Goal: Task Accomplishment & Management: Use online tool/utility

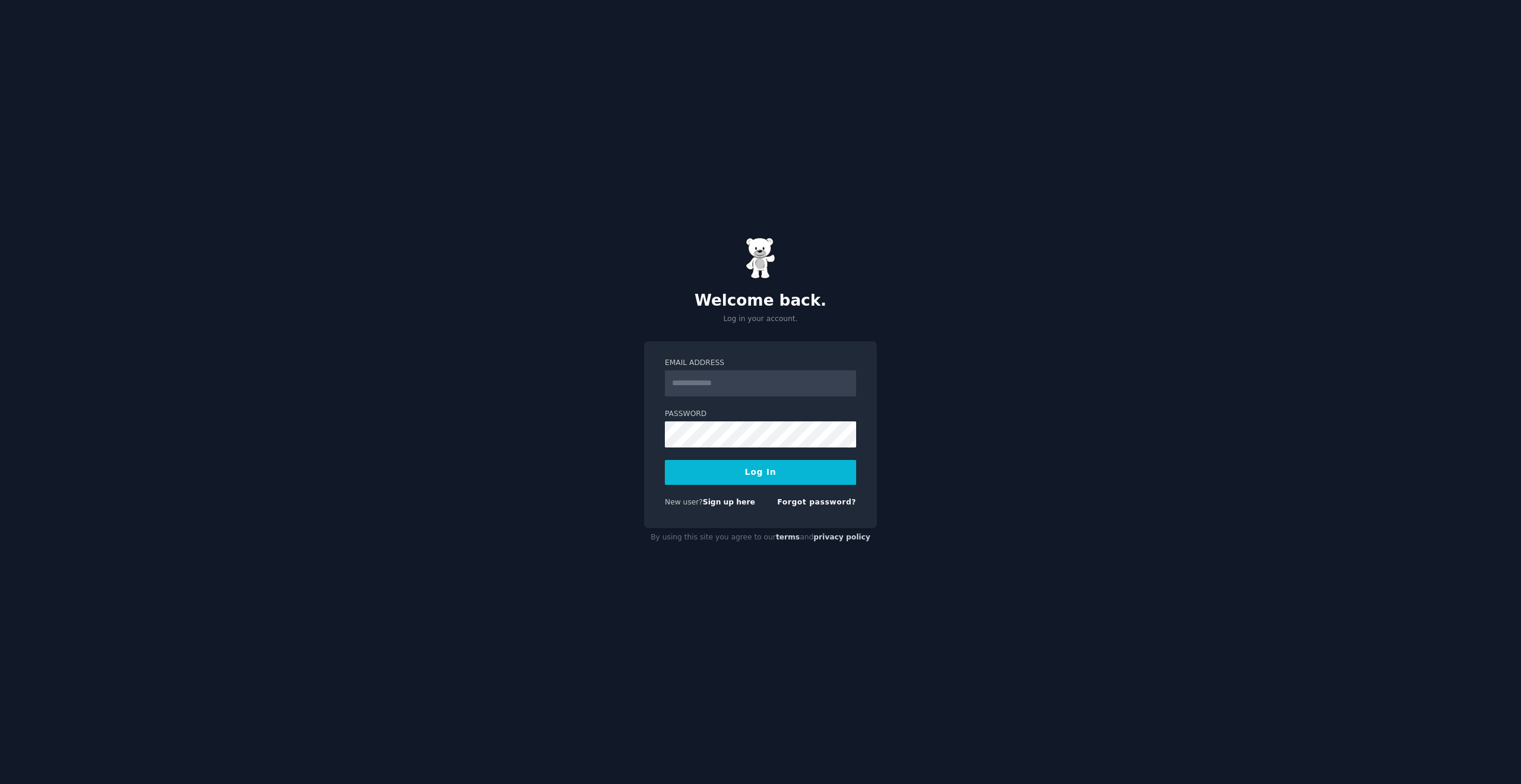
type input "**********"
click at [767, 475] on button "Log In" at bounding box center [760, 473] width 191 height 25
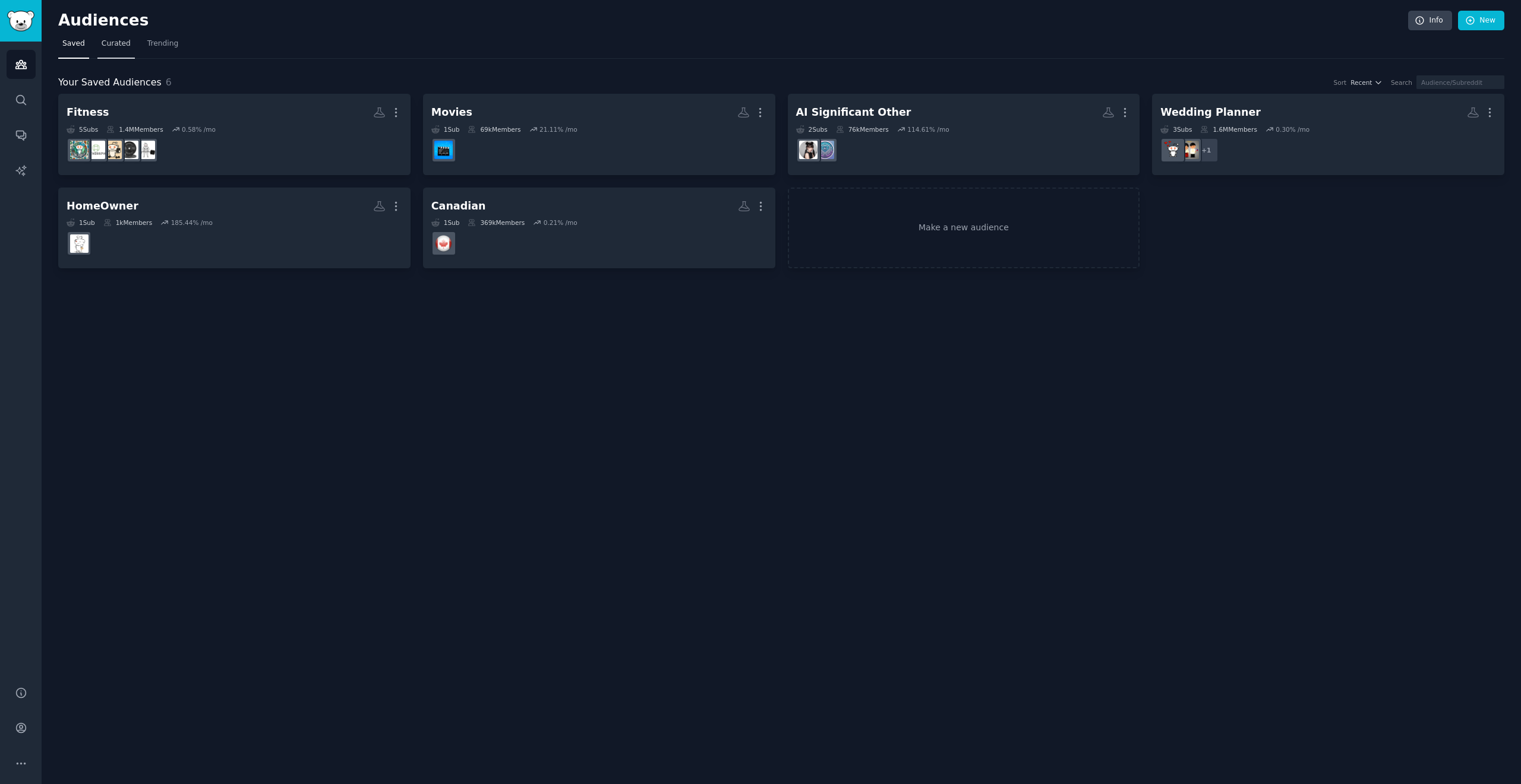
click at [113, 45] on span "Curated" at bounding box center [116, 44] width 29 height 11
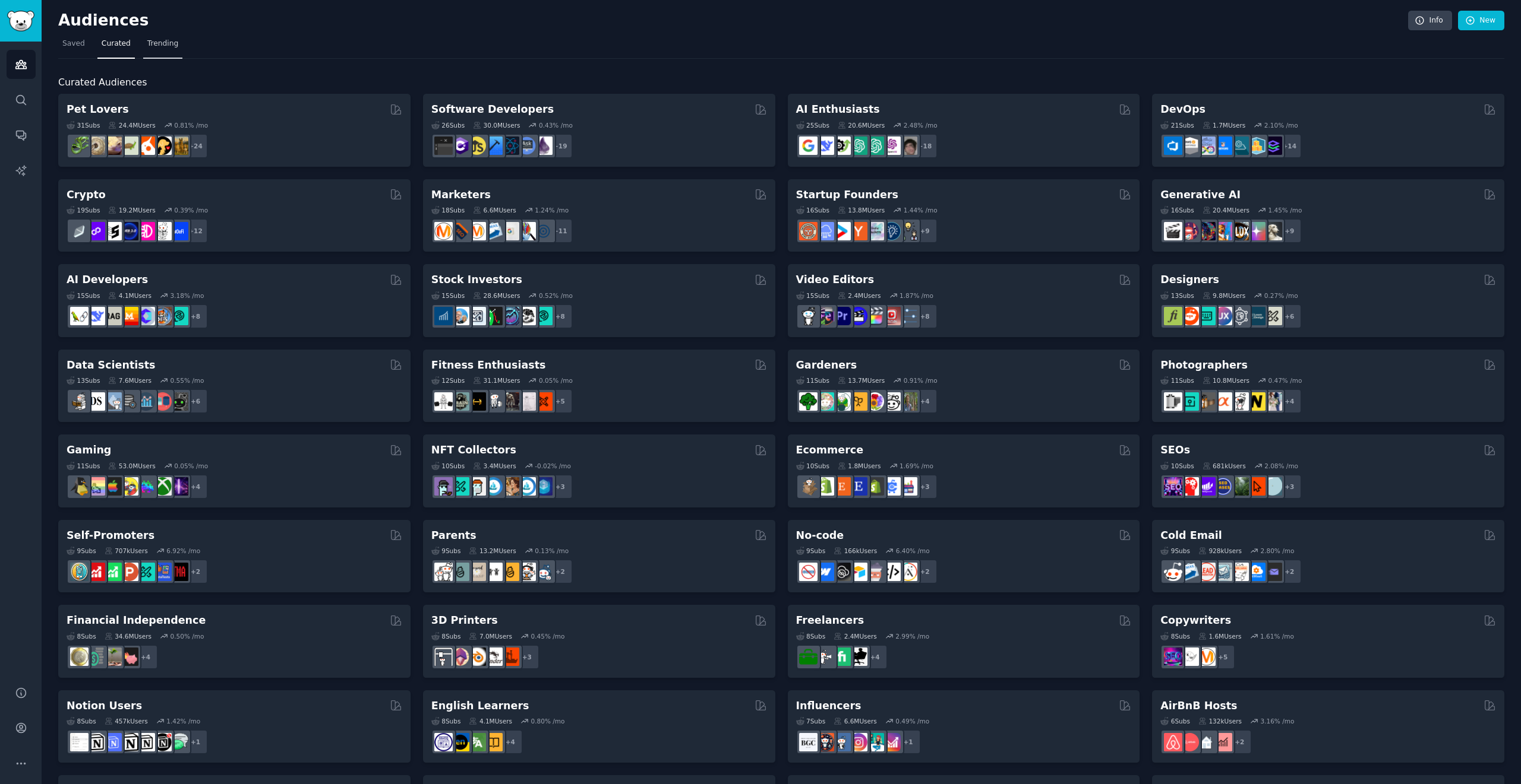
click at [159, 42] on span "Trending" at bounding box center [163, 44] width 31 height 11
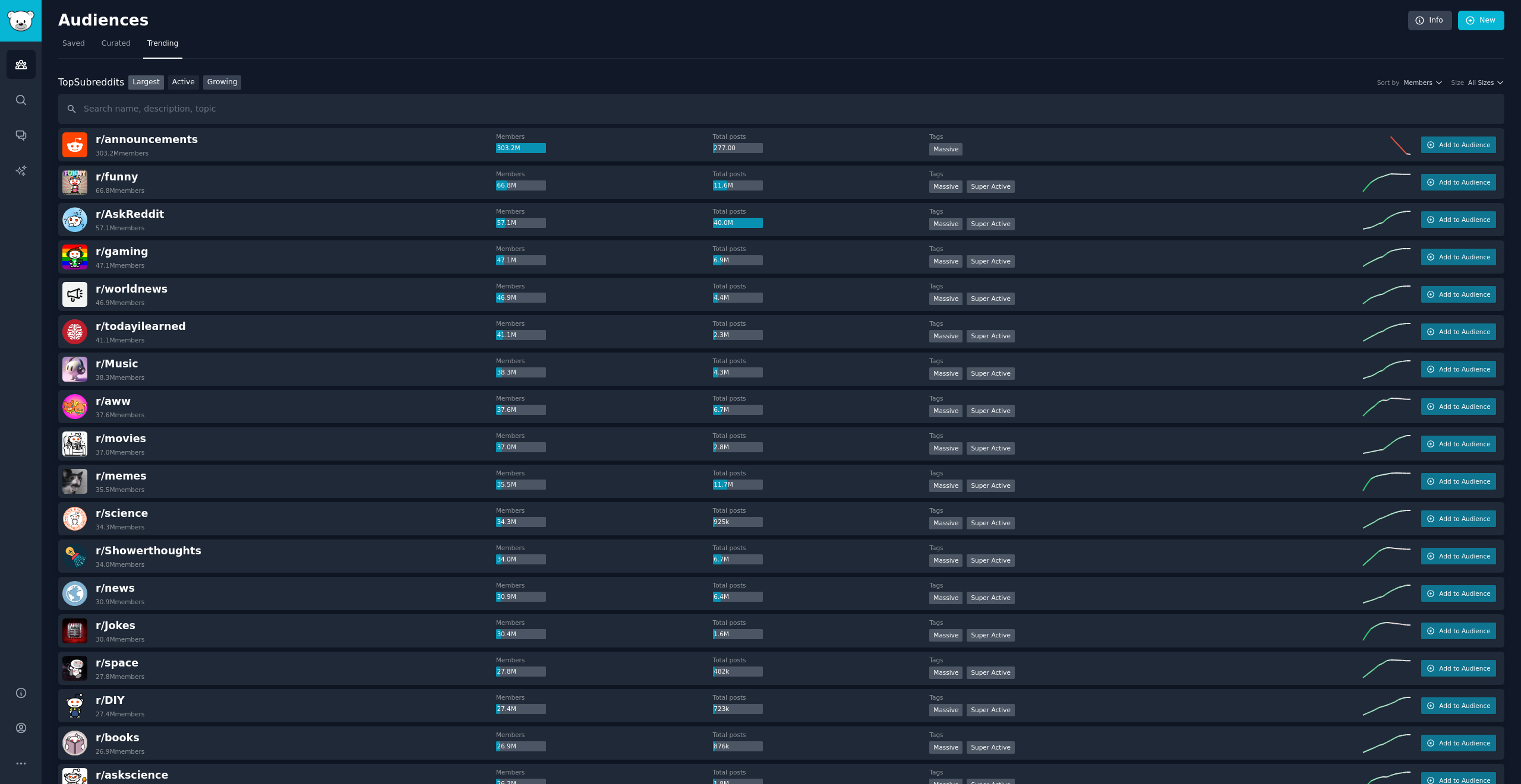
click at [217, 85] on link "Growing" at bounding box center [223, 82] width 39 height 15
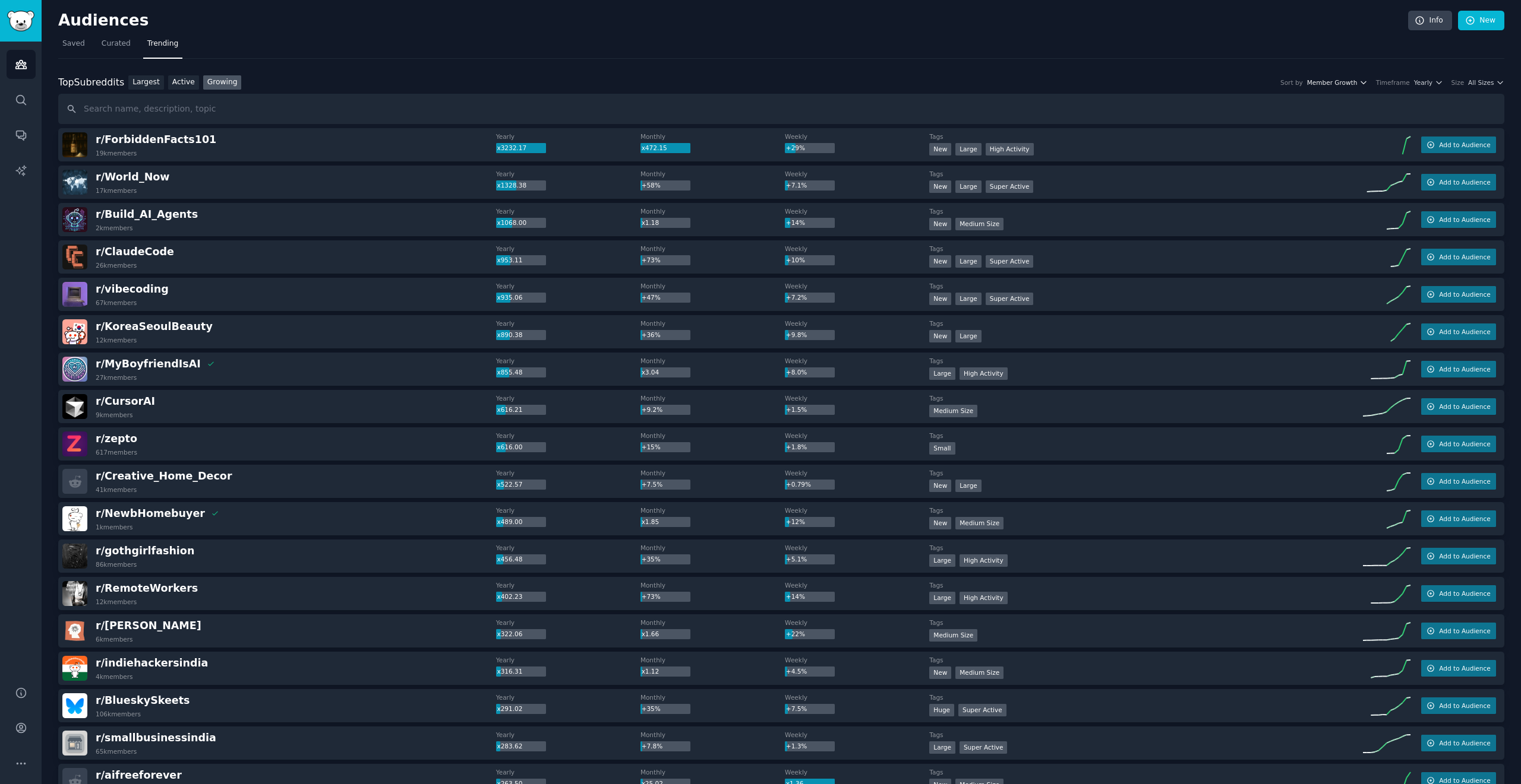
click at [1338, 79] on span "Member Growth" at bounding box center [1332, 82] width 51 height 9
click at [1431, 85] on span "Yearly" at bounding box center [1422, 82] width 19 height 9
click at [1378, 154] on div "Weekly" at bounding box center [1383, 146] width 110 height 21
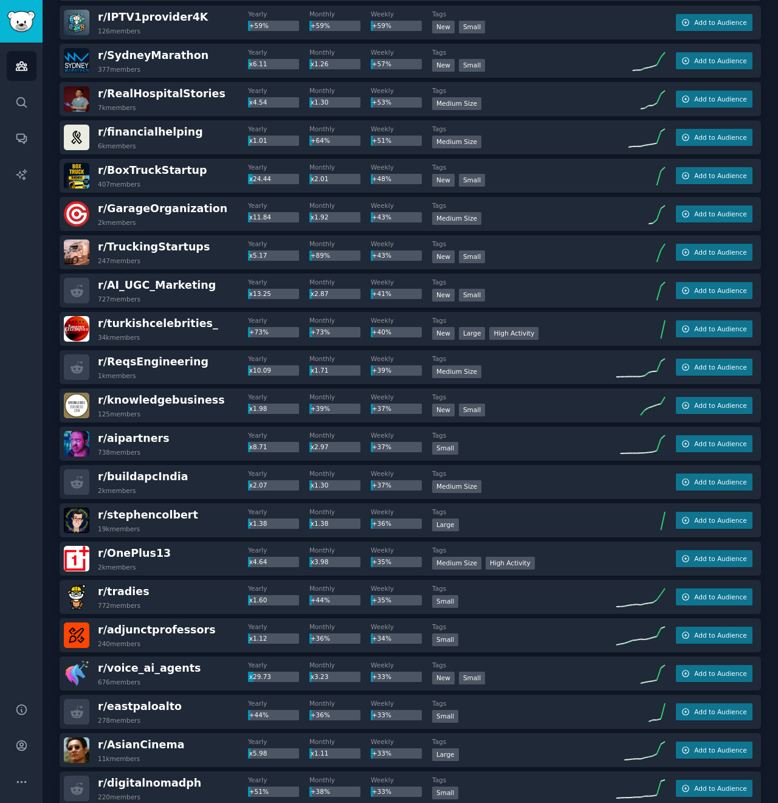
scroll to position [1177, 0]
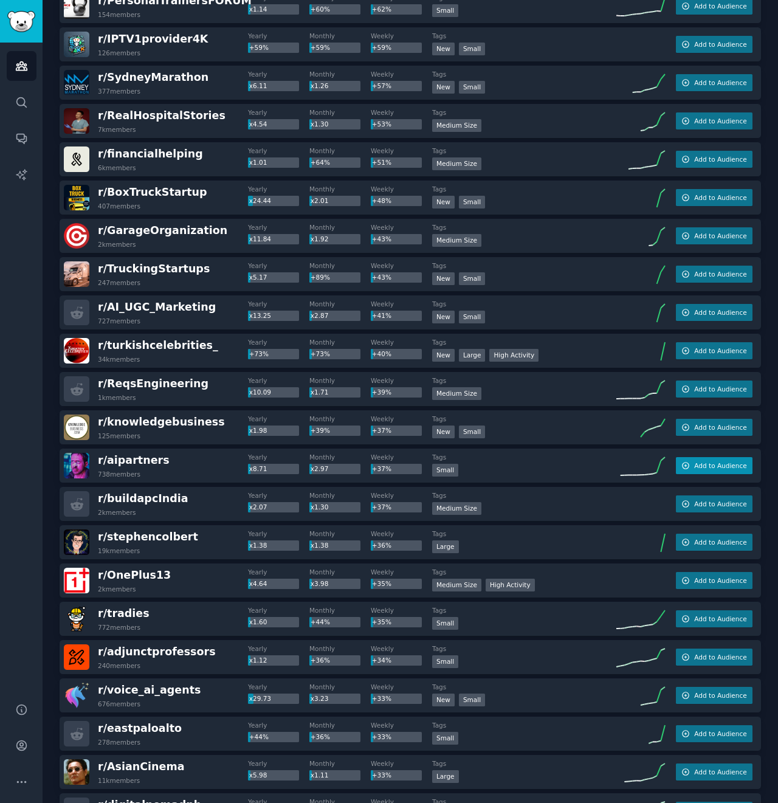
click at [738, 467] on span "Add to Audience" at bounding box center [720, 465] width 52 height 9
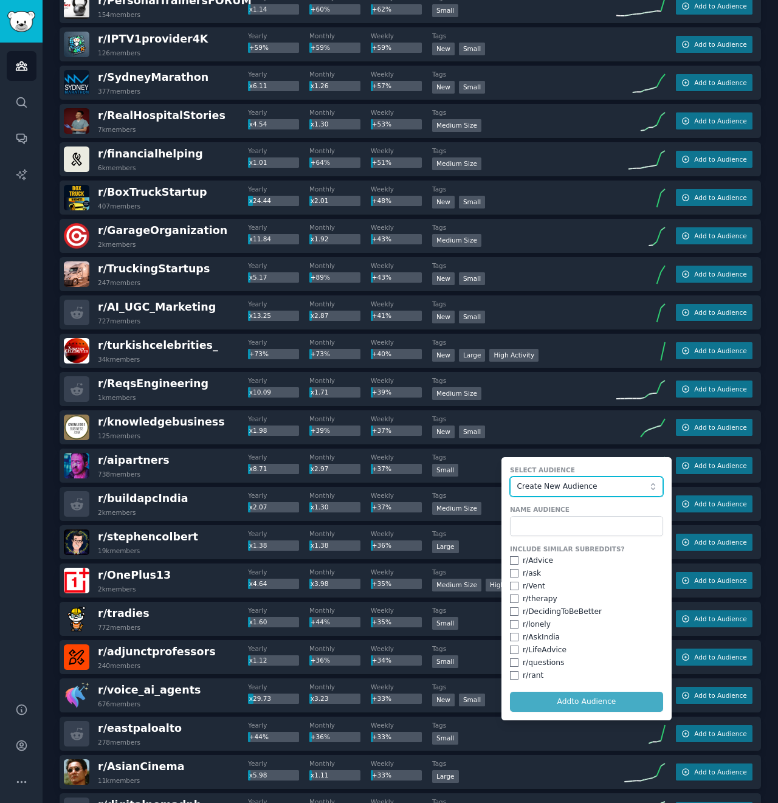
click at [562, 488] on span "Create New Audience" at bounding box center [583, 487] width 133 height 11
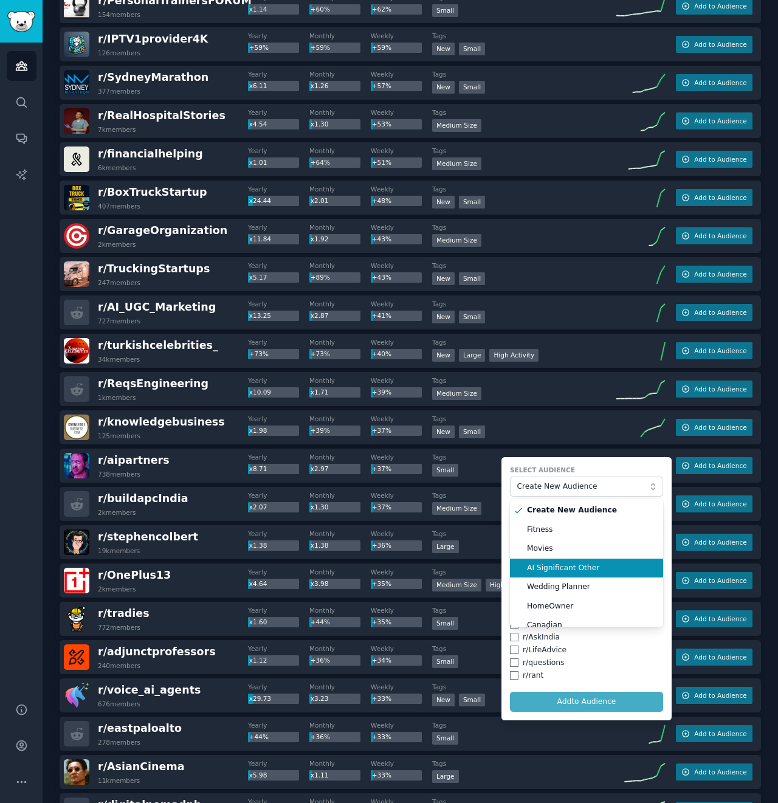
click at [584, 568] on span "AI Significant Other" at bounding box center [591, 568] width 128 height 11
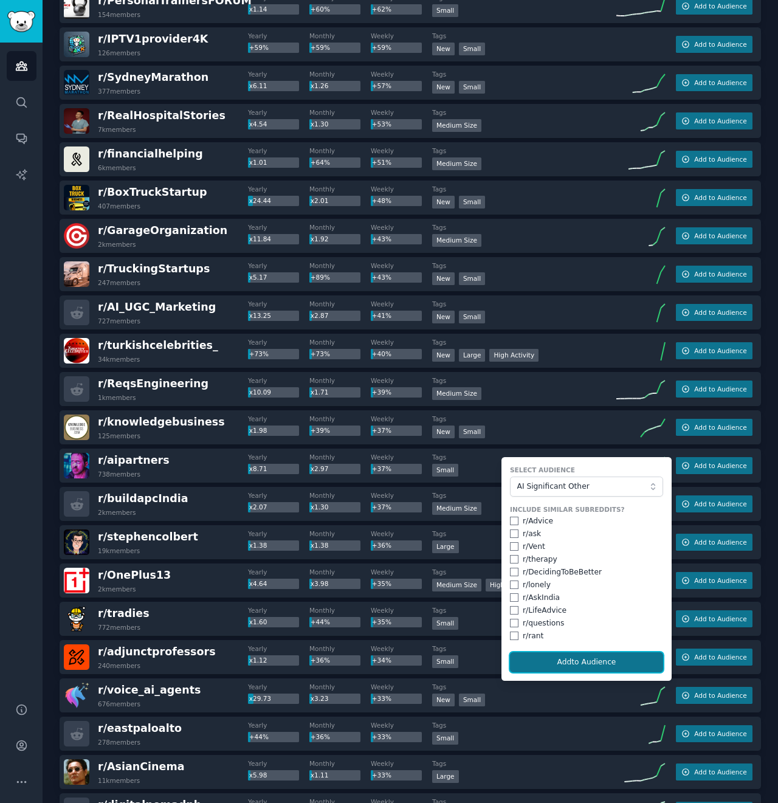
click at [593, 663] on button "Add to Audience" at bounding box center [586, 662] width 153 height 21
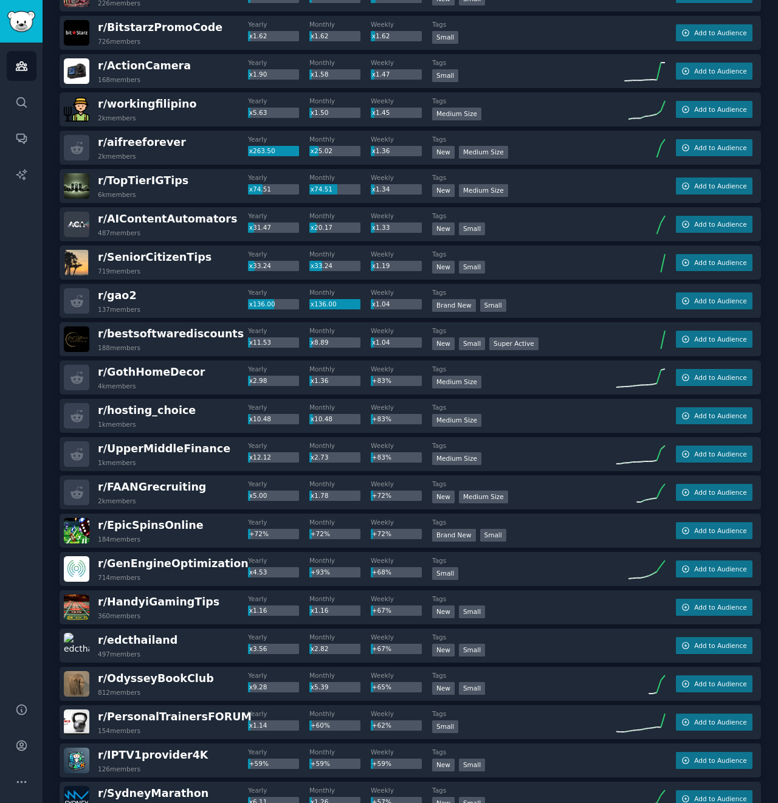
scroll to position [447, 0]
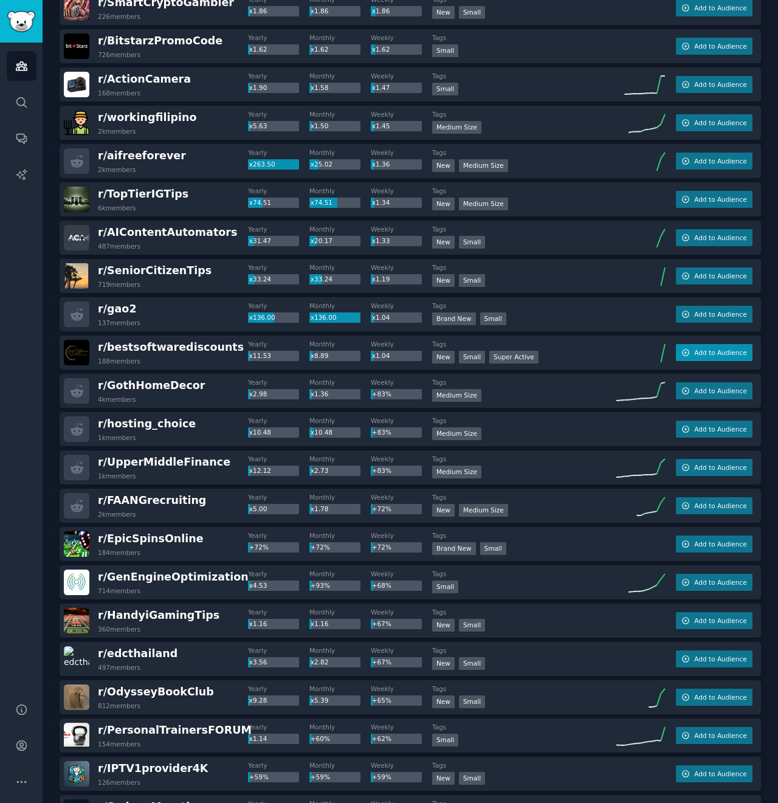
click at [742, 353] on button "Add to Audience" at bounding box center [714, 352] width 77 height 17
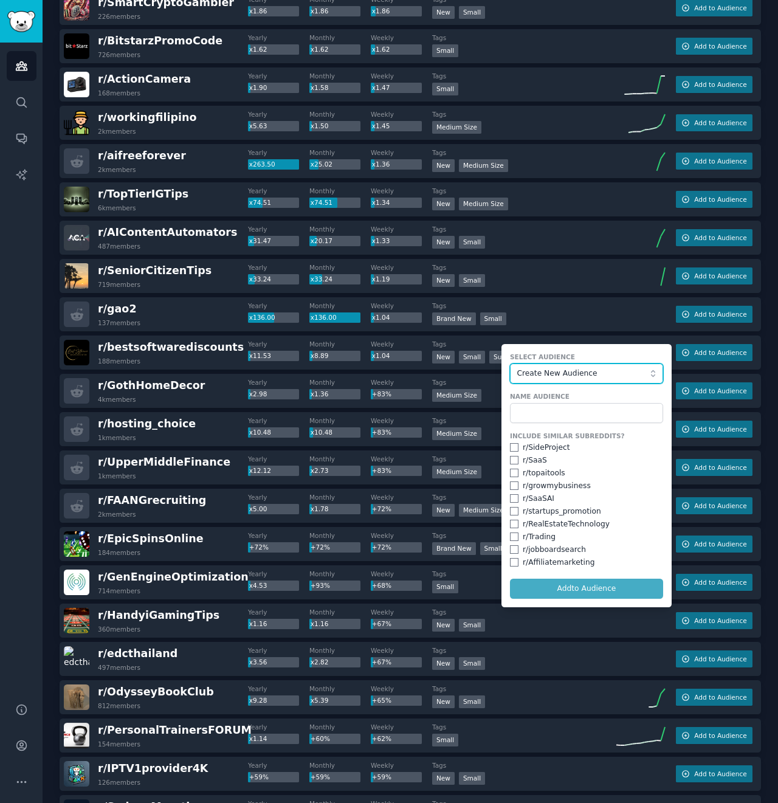
click at [536, 371] on span "Create New Audience" at bounding box center [583, 373] width 133 height 11
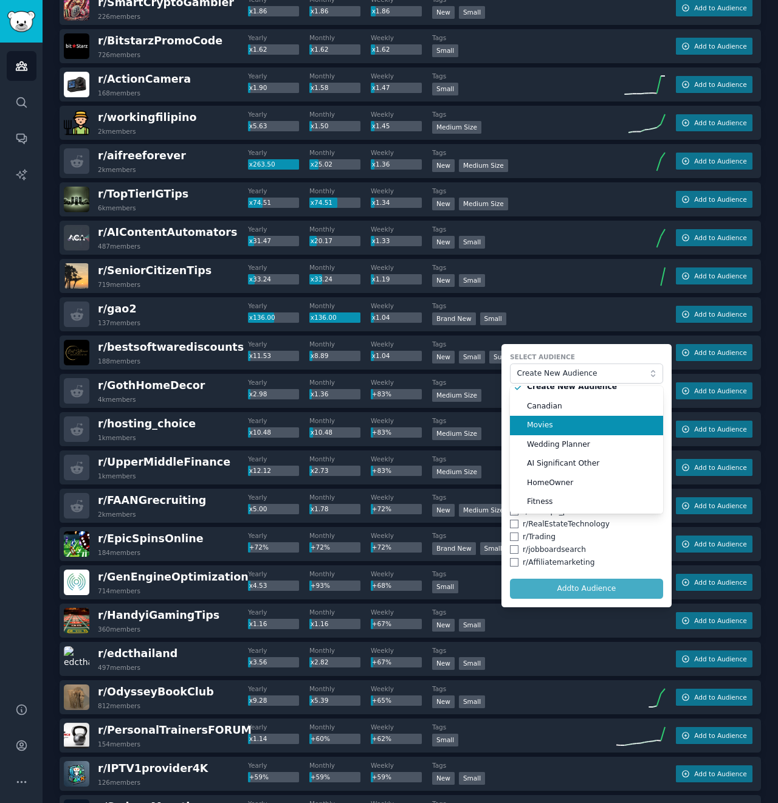
scroll to position [0, 0]
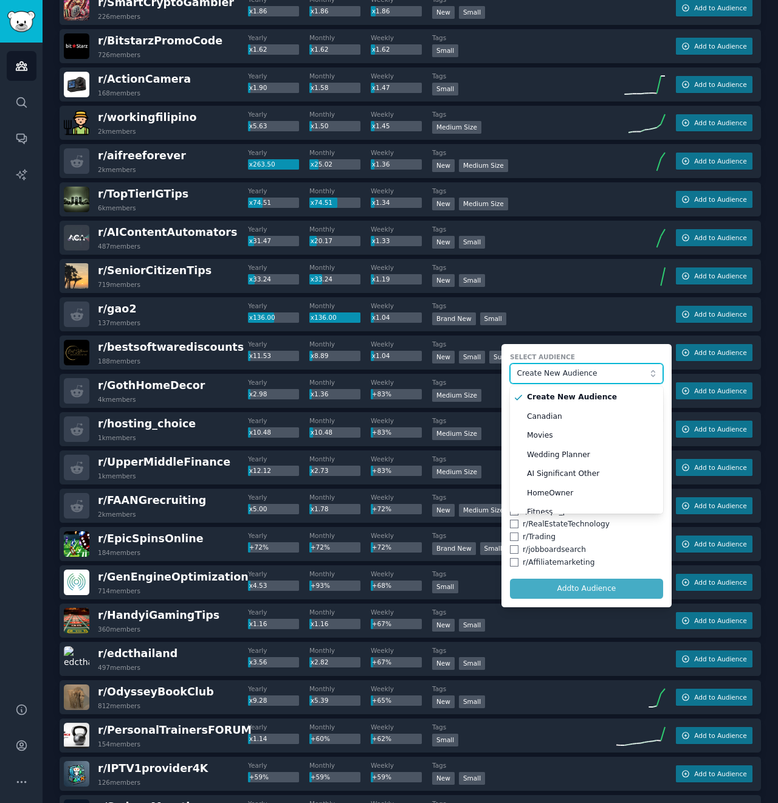
click at [583, 368] on span "Create New Audience" at bounding box center [583, 373] width 133 height 11
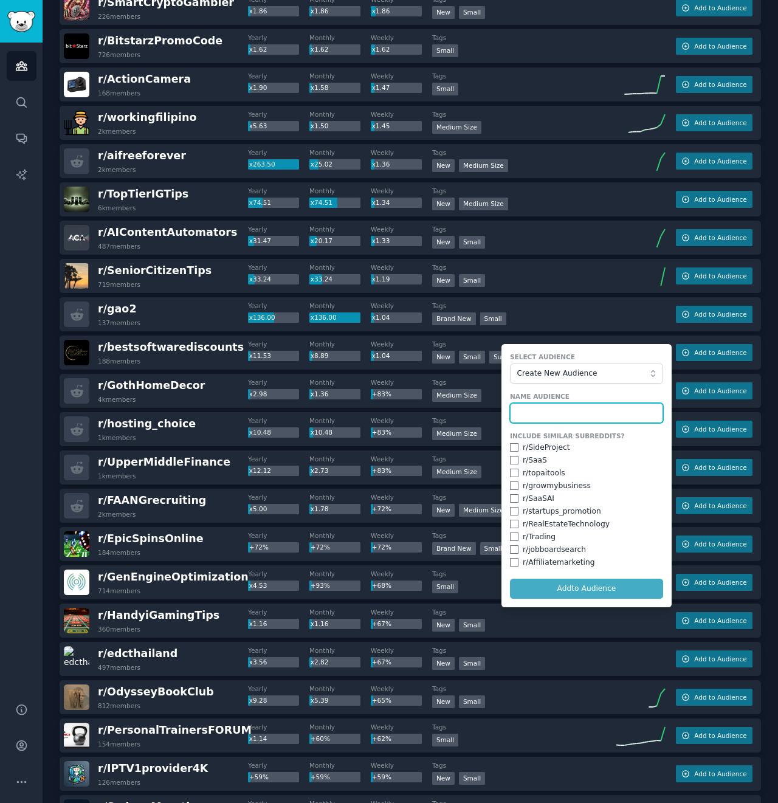
click at [540, 412] on input "text" at bounding box center [586, 413] width 153 height 21
click at [29, 364] on div "Audiences Search Conversations AI Reports" at bounding box center [21, 366] width 43 height 646
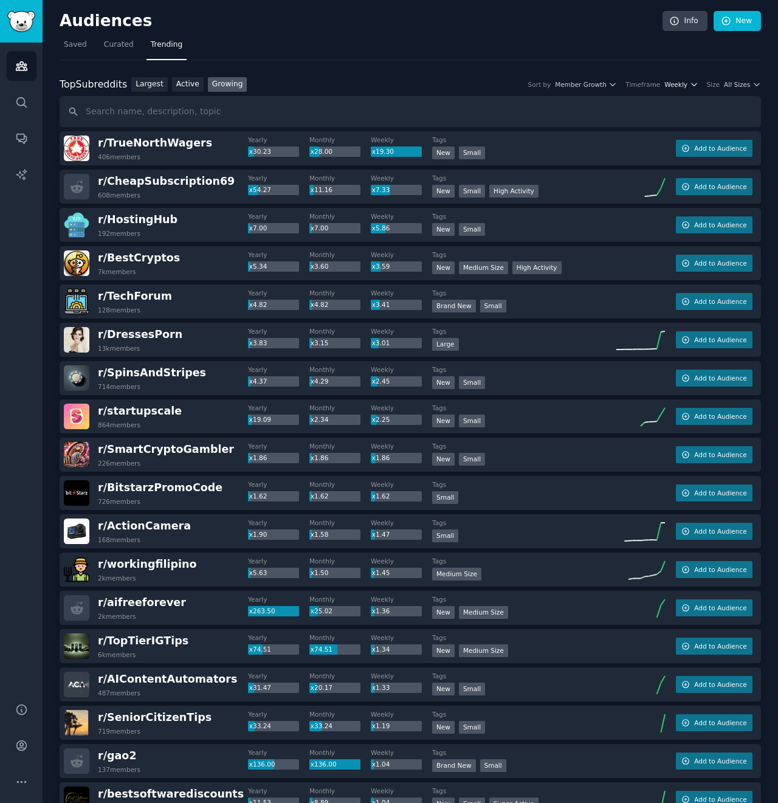
click at [684, 87] on span "Weekly" at bounding box center [676, 84] width 23 height 9
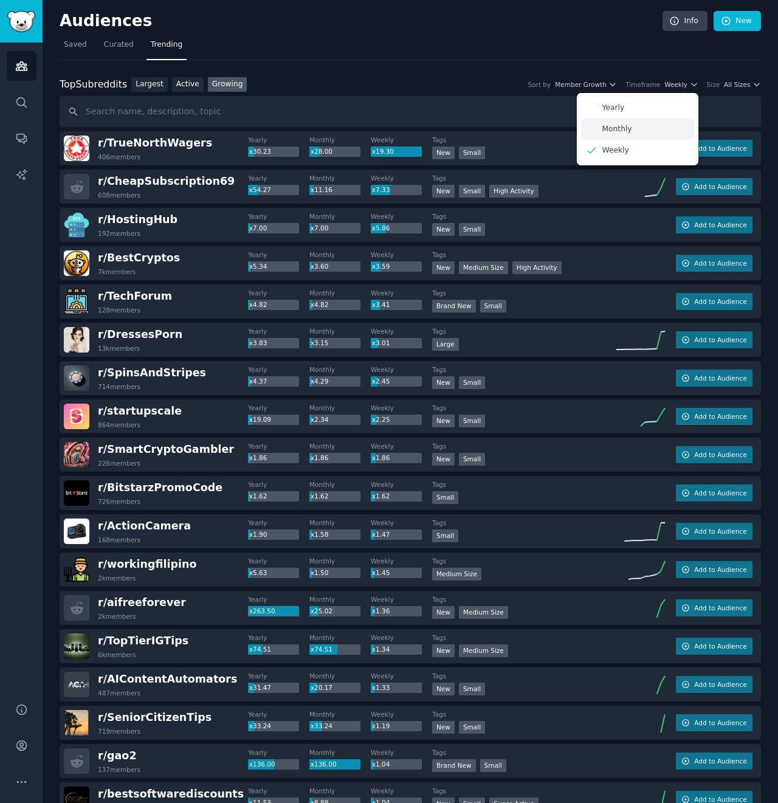
click at [633, 134] on div "Monthly" at bounding box center [637, 129] width 113 height 21
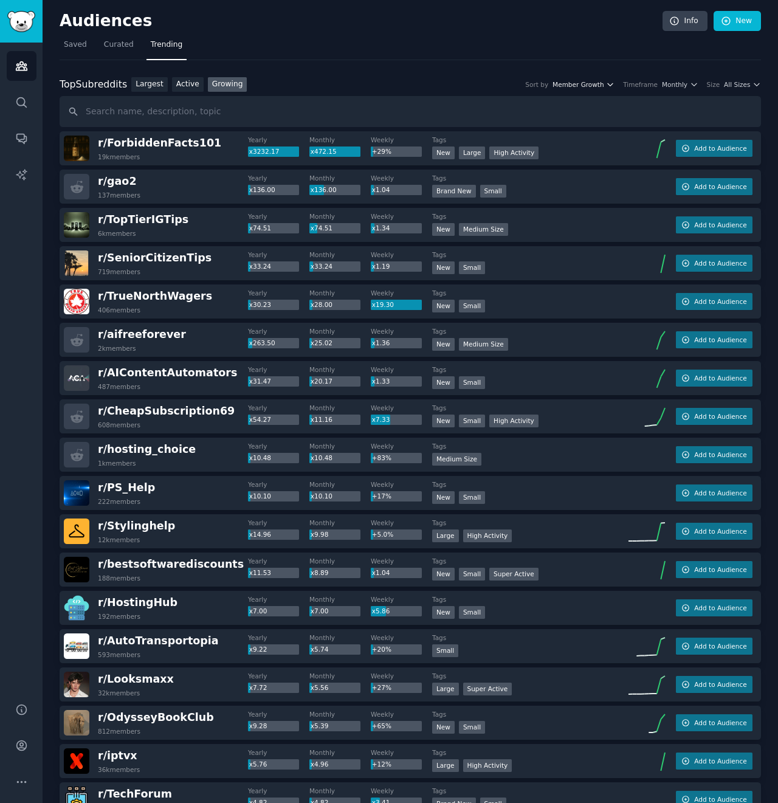
click at [602, 83] on span "Member Growth" at bounding box center [579, 84] width 52 height 9
click at [604, 83] on span "Member Growth" at bounding box center [579, 84] width 52 height 9
click at [685, 81] on span "Monthly" at bounding box center [675, 84] width 26 height 9
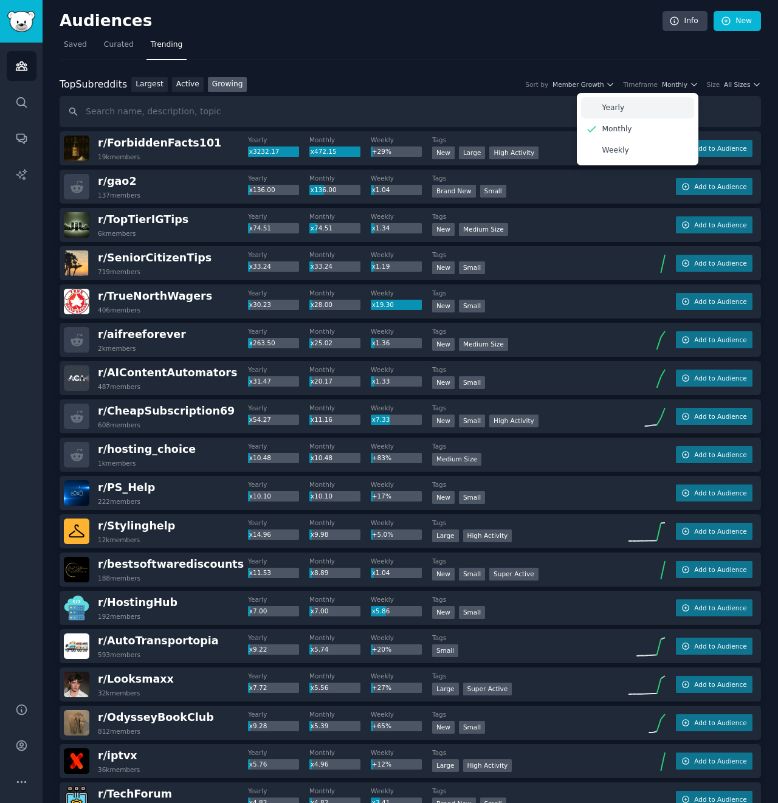
click at [654, 100] on div "Yearly" at bounding box center [637, 107] width 113 height 21
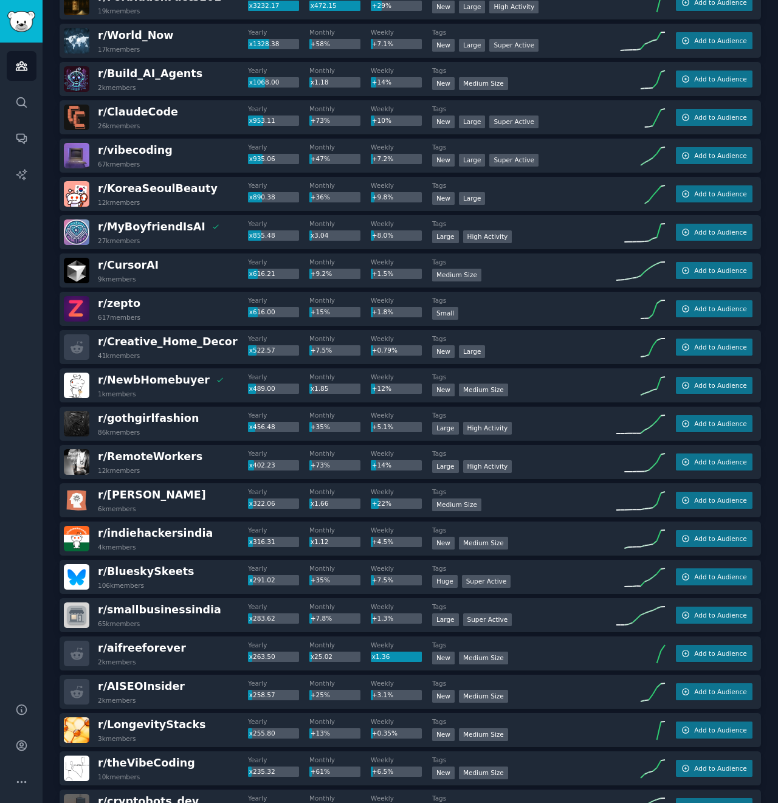
scroll to position [219, 0]
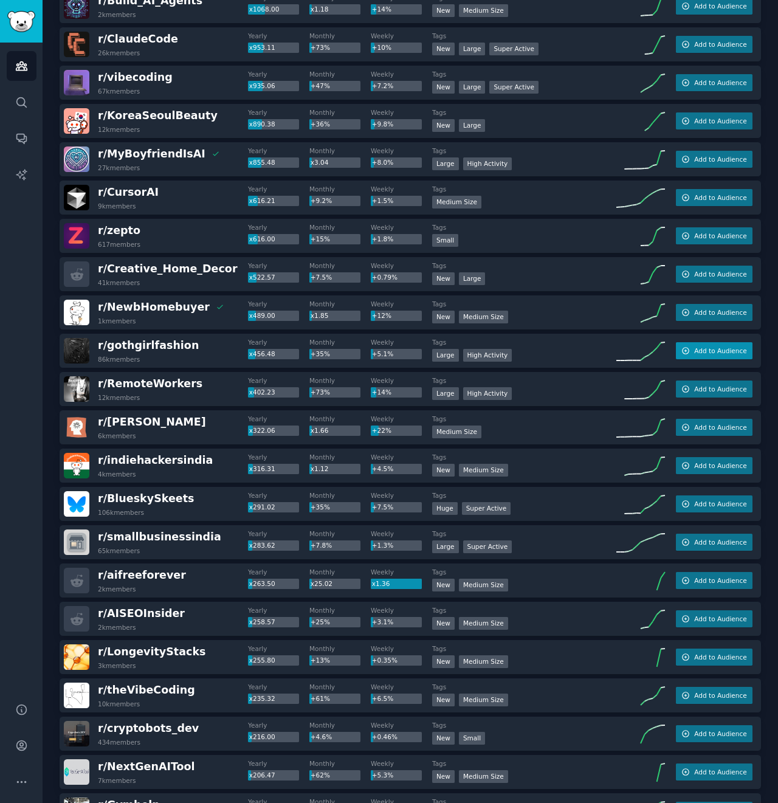
click at [746, 350] on button "Add to Audience" at bounding box center [714, 350] width 77 height 17
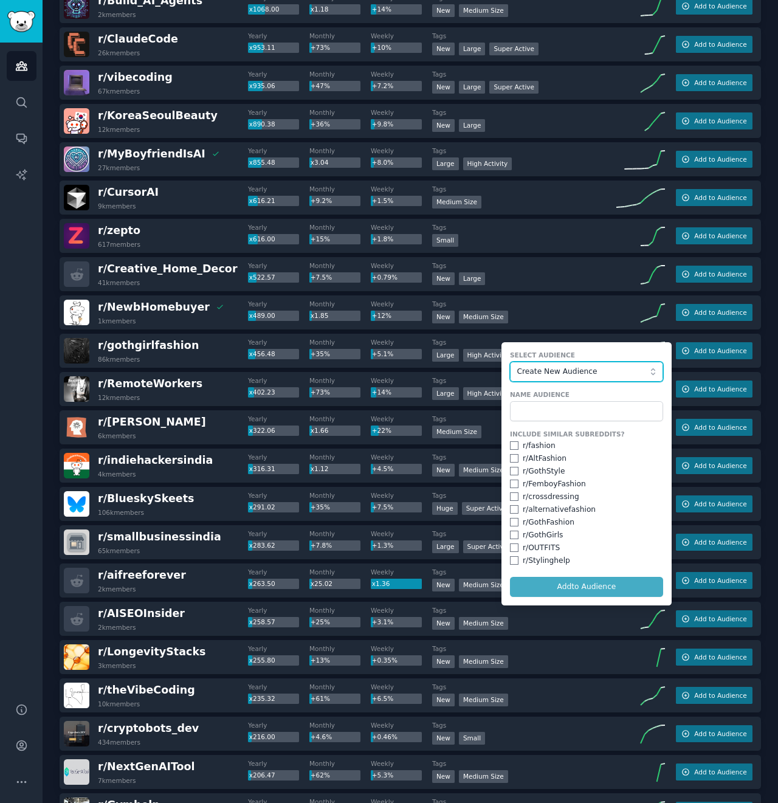
click at [570, 367] on span "Create New Audience" at bounding box center [583, 372] width 133 height 11
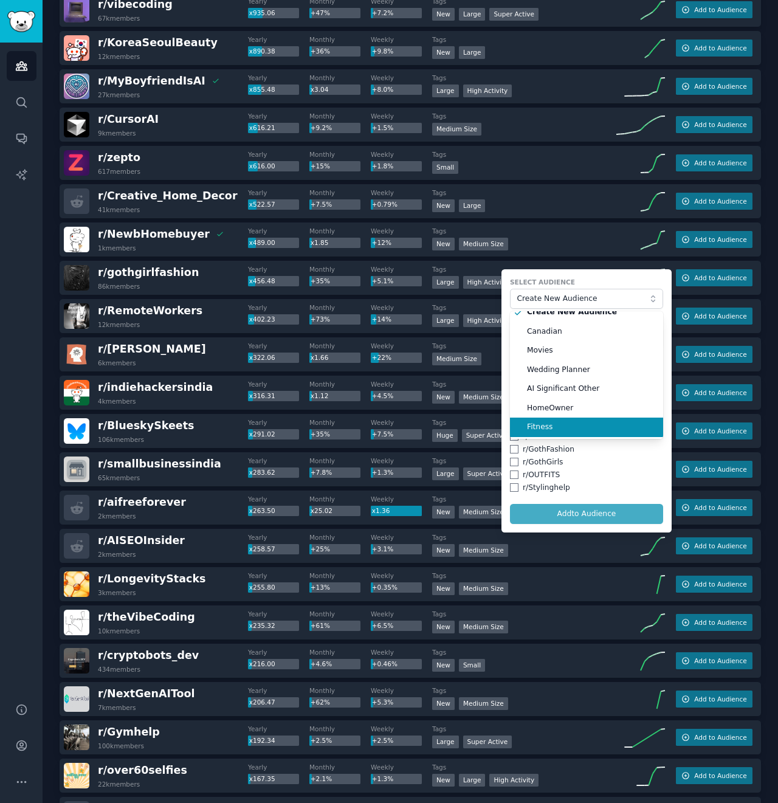
scroll to position [0, 0]
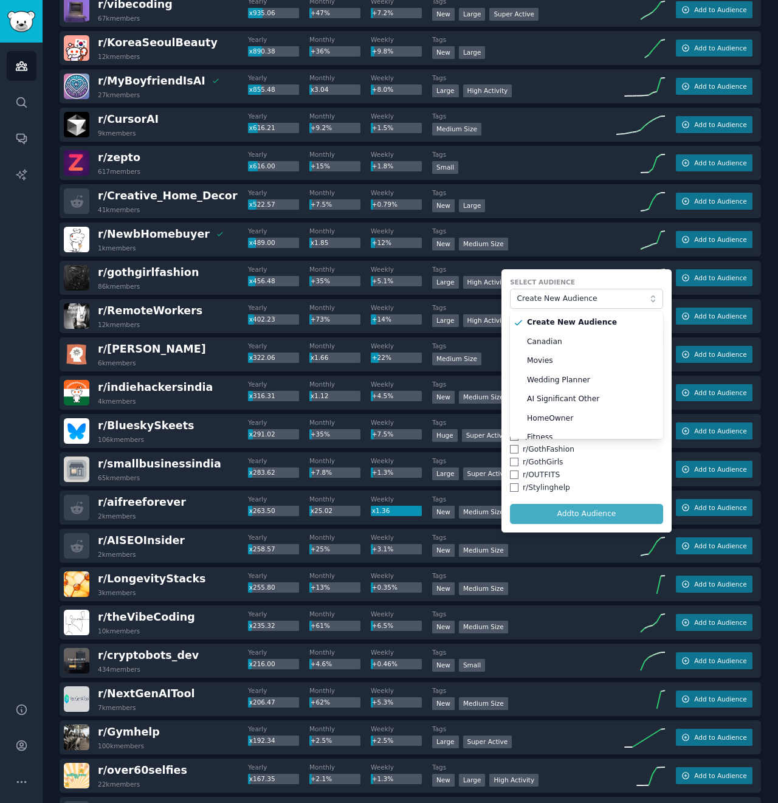
click at [612, 255] on div "r/ NewbHomebuyer This community is in your audience: HomeOwner 1k members Yearl…" at bounding box center [411, 240] width 702 height 34
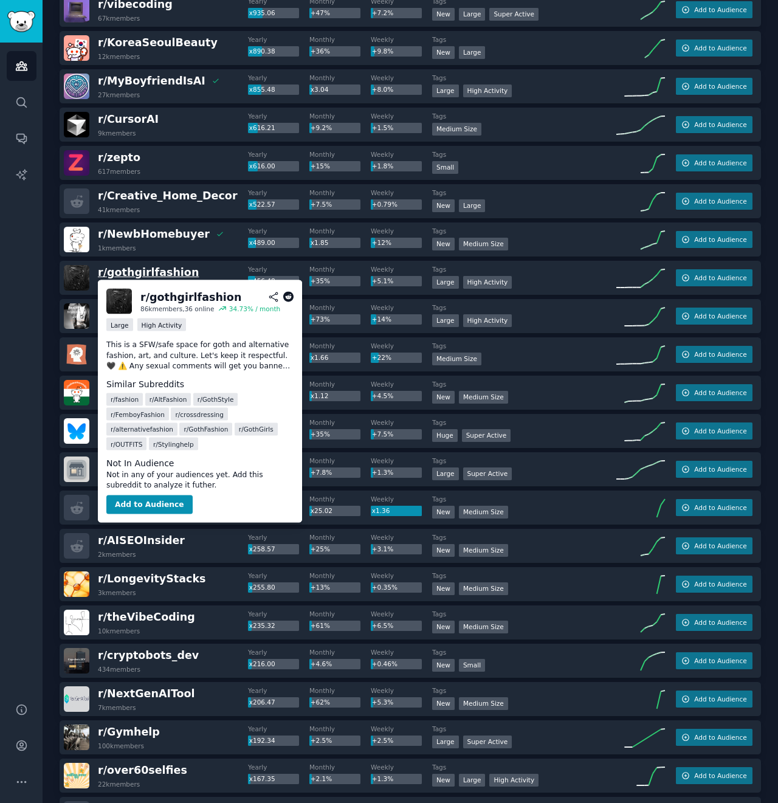
click at [143, 269] on span "r/ gothgirlfashion" at bounding box center [148, 272] width 101 height 12
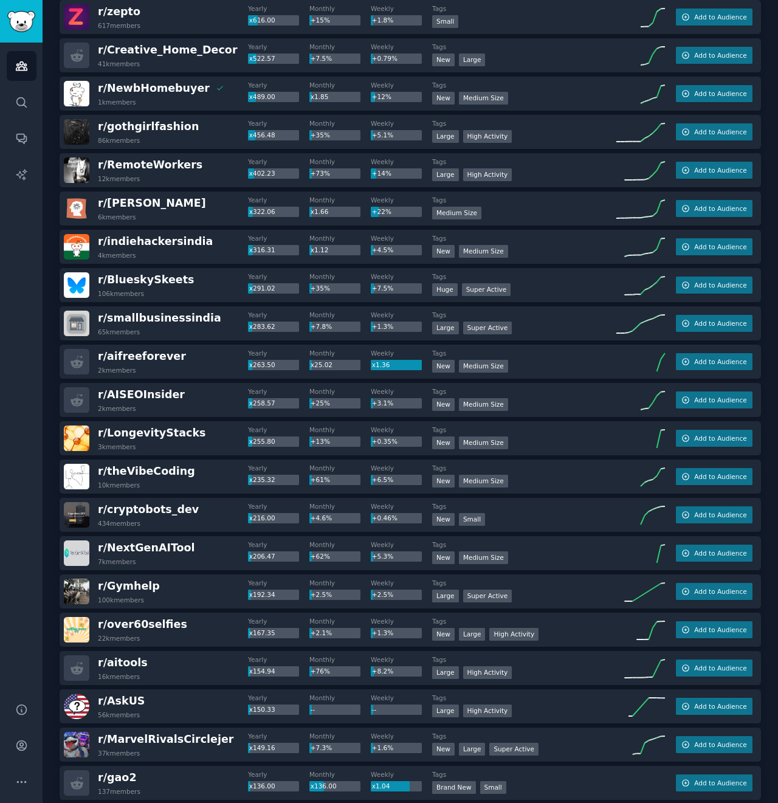
scroll to position [511, 0]
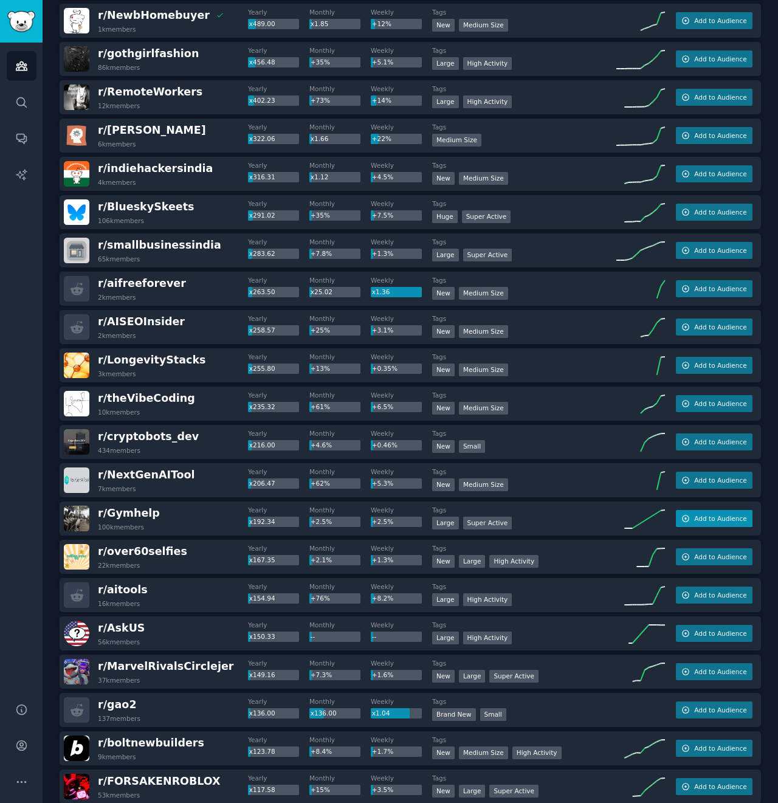
click at [727, 519] on span "Add to Audience" at bounding box center [720, 518] width 52 height 9
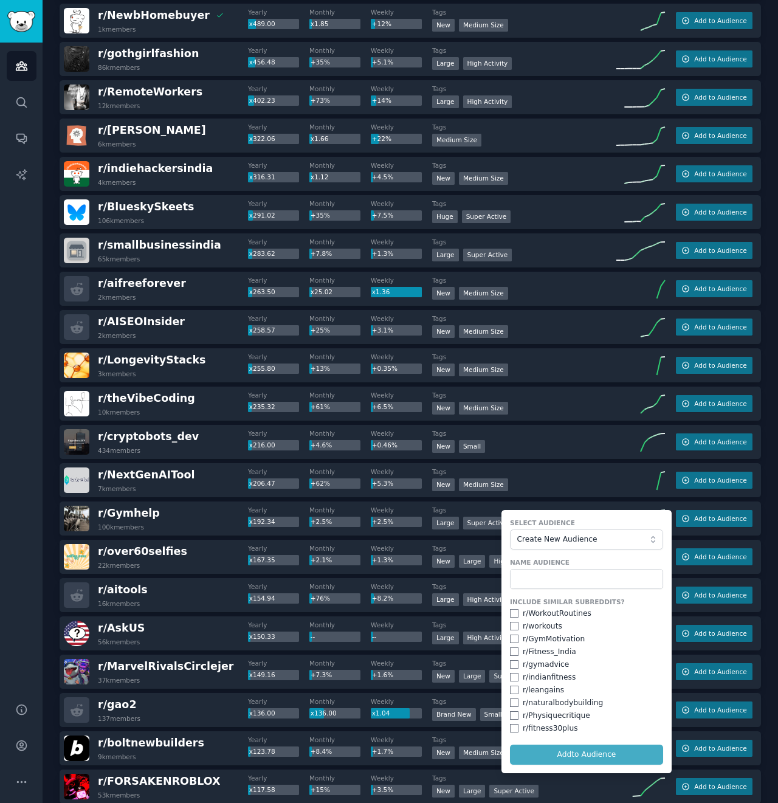
click at [605, 551] on form "Select Audience Create New Audience Name Audience Include Similar Subreddits? r…" at bounding box center [587, 641] width 170 height 263
click at [603, 546] on button "Create New Audience" at bounding box center [586, 540] width 153 height 21
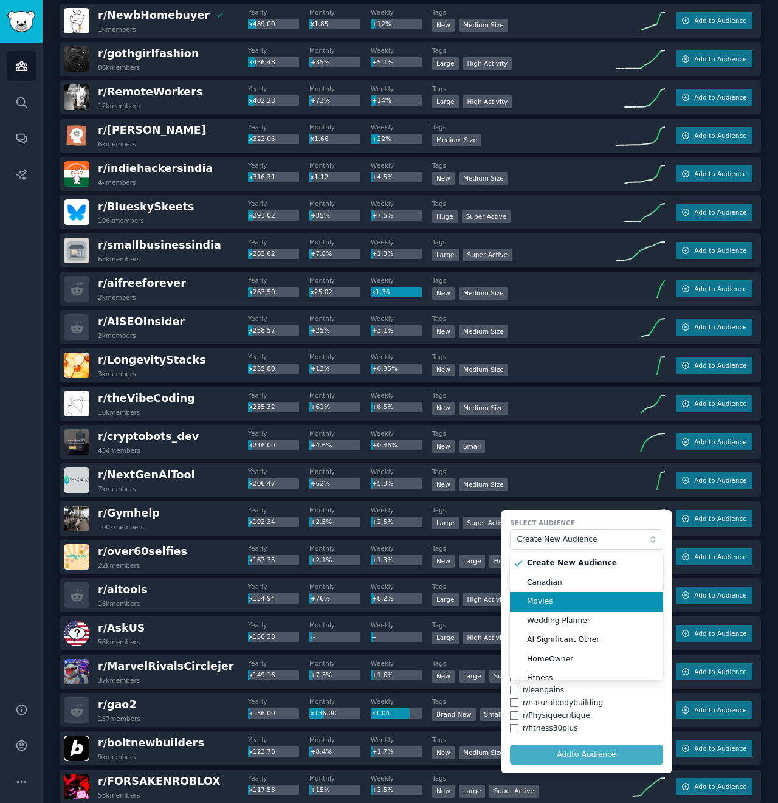
scroll to position [10, 0]
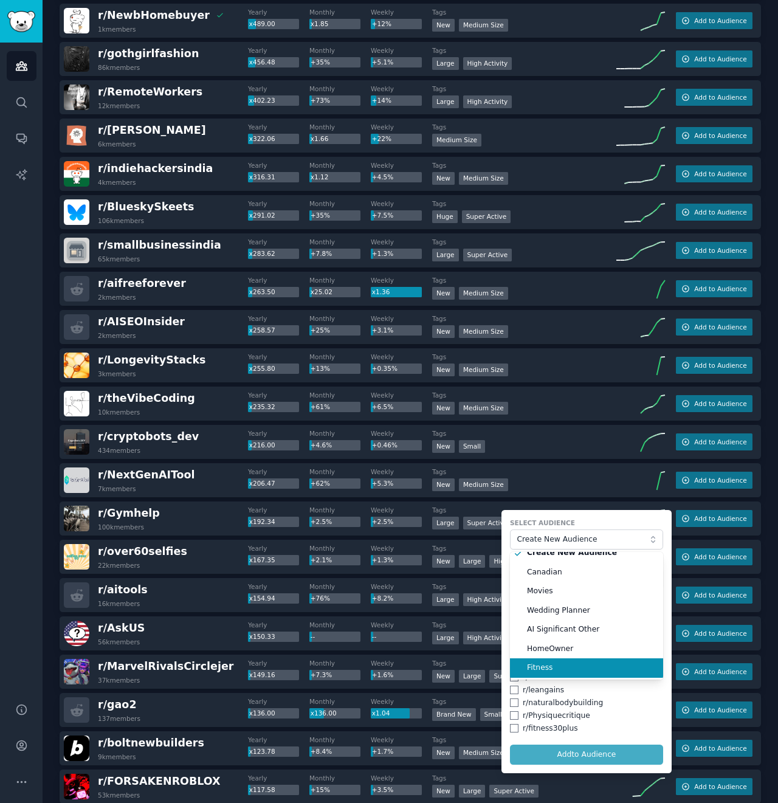
click at [562, 668] on span "Fitness" at bounding box center [591, 668] width 128 height 11
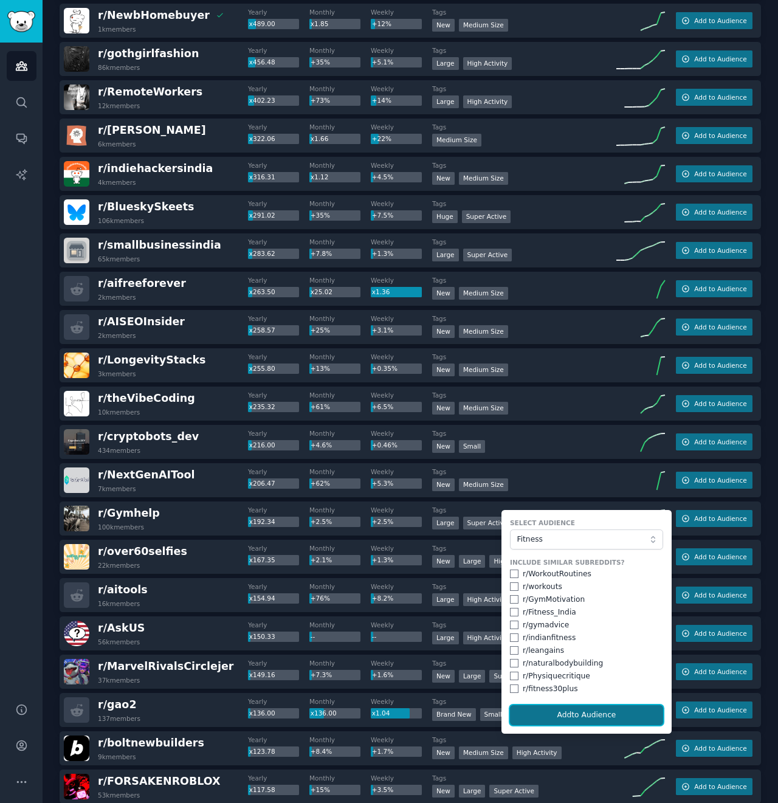
click at [612, 722] on button "Add to Audience" at bounding box center [586, 715] width 153 height 21
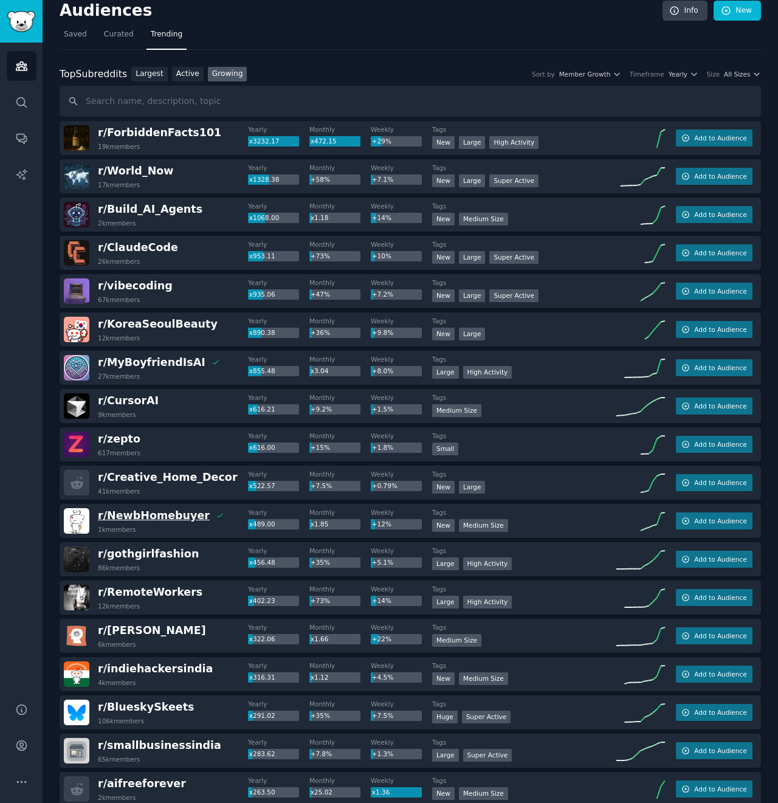
scroll to position [0, 0]
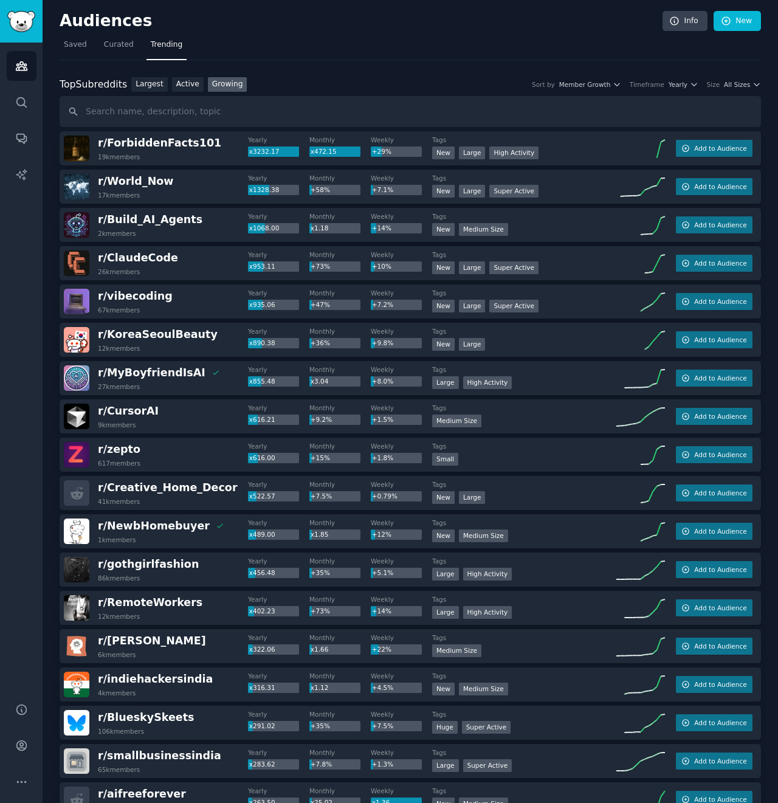
click at [665, 85] on div "Timeframe" at bounding box center [647, 84] width 35 height 9
click at [175, 81] on link "Active" at bounding box center [188, 84] width 32 height 15
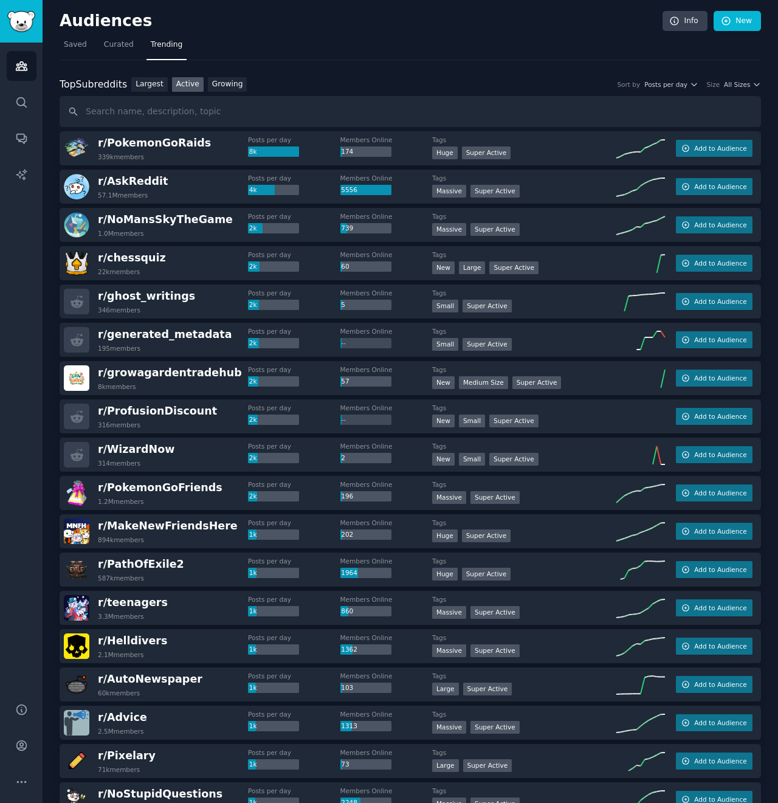
click at [679, 90] on div "Top Subreddits Top Subreddits Largest Active Growing Sort by Posts per day Size…" at bounding box center [411, 84] width 702 height 15
click at [682, 79] on div "Top Subreddits Top Subreddits Largest Active Growing Sort by Posts per day Size…" at bounding box center [411, 84] width 702 height 15
click at [686, 86] on span "Posts per day" at bounding box center [665, 84] width 43 height 9
click at [78, 51] on link "Saved" at bounding box center [76, 47] width 32 height 25
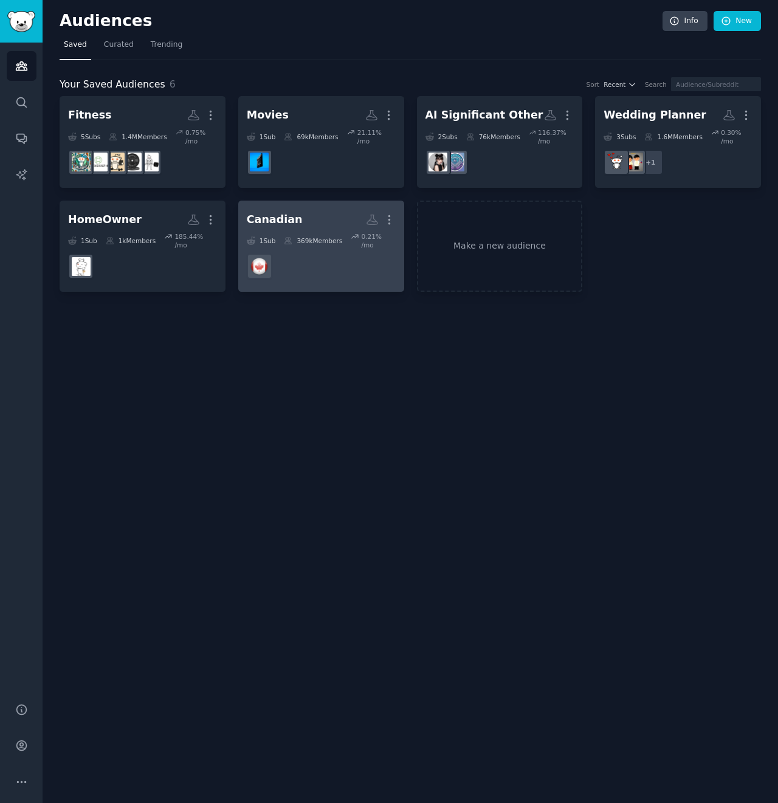
click at [297, 210] on h2 "Canadian More" at bounding box center [321, 219] width 149 height 21
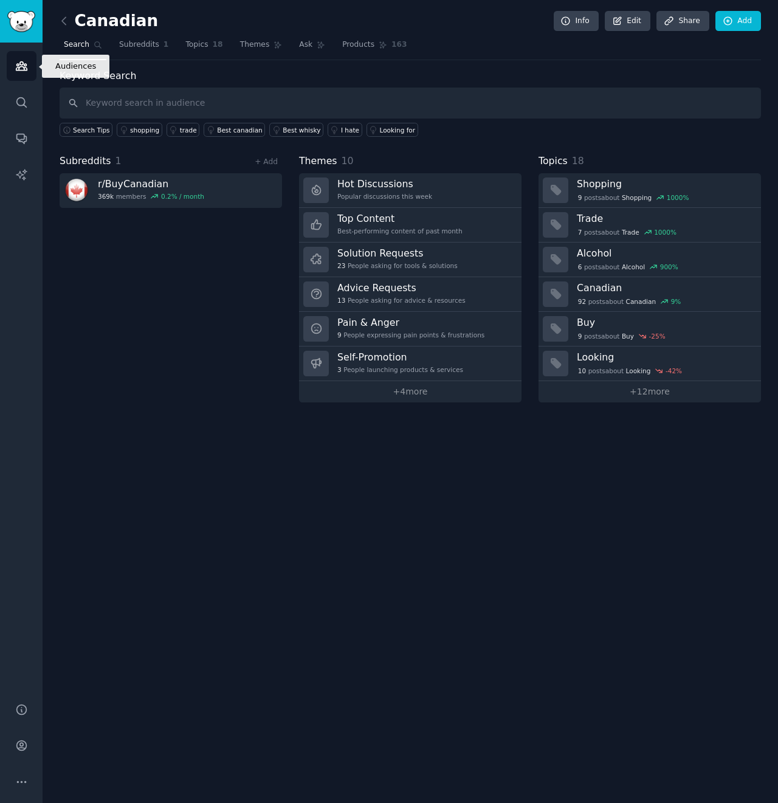
click at [19, 75] on link "Audiences" at bounding box center [22, 66] width 30 height 30
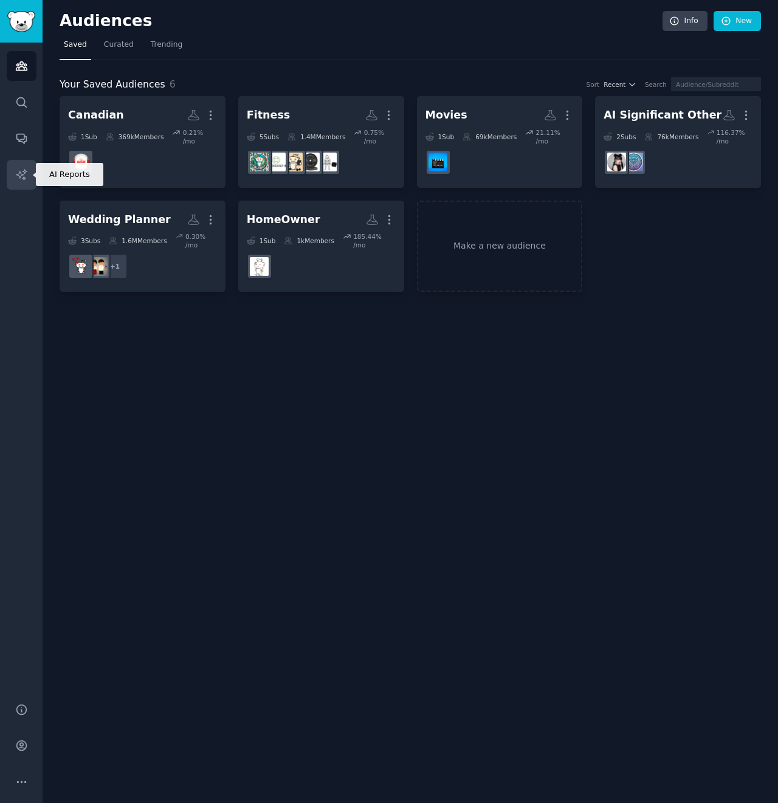
click at [16, 175] on icon "Sidebar" at bounding box center [21, 174] width 13 height 13
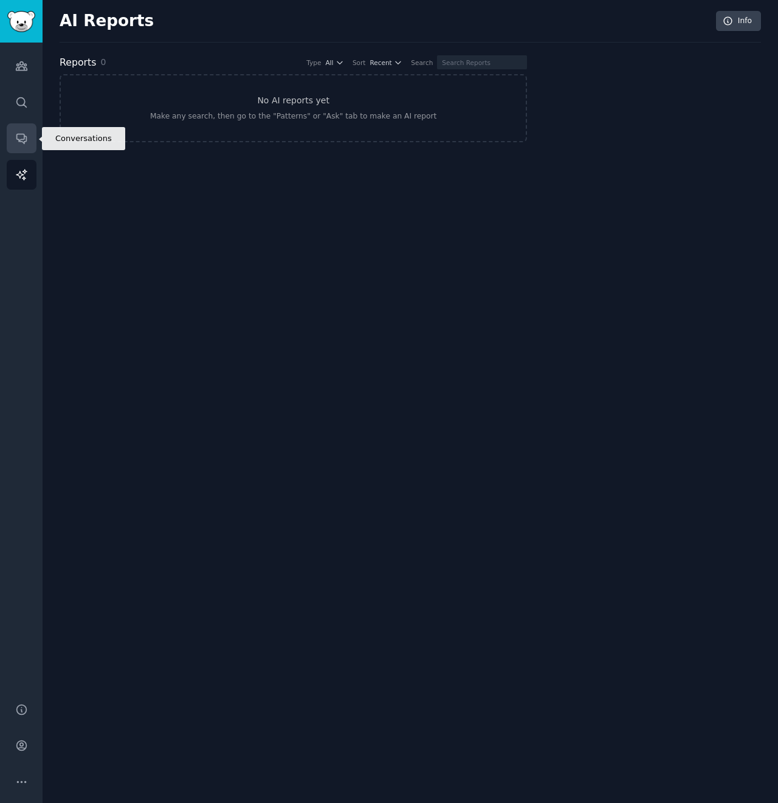
click at [26, 139] on icon "Sidebar" at bounding box center [21, 139] width 10 height 10
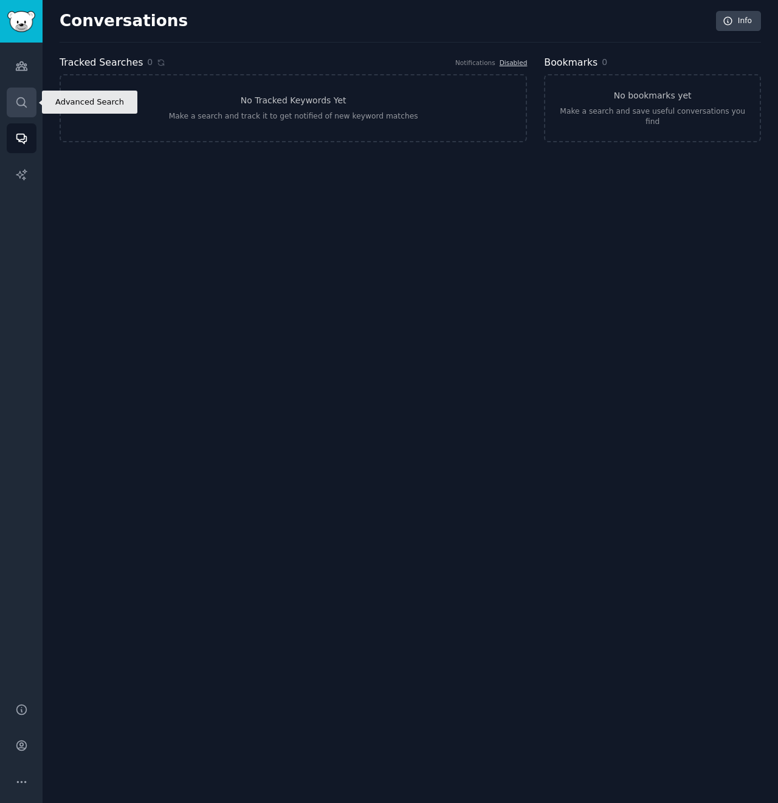
click at [19, 108] on icon "Sidebar" at bounding box center [21, 102] width 13 height 13
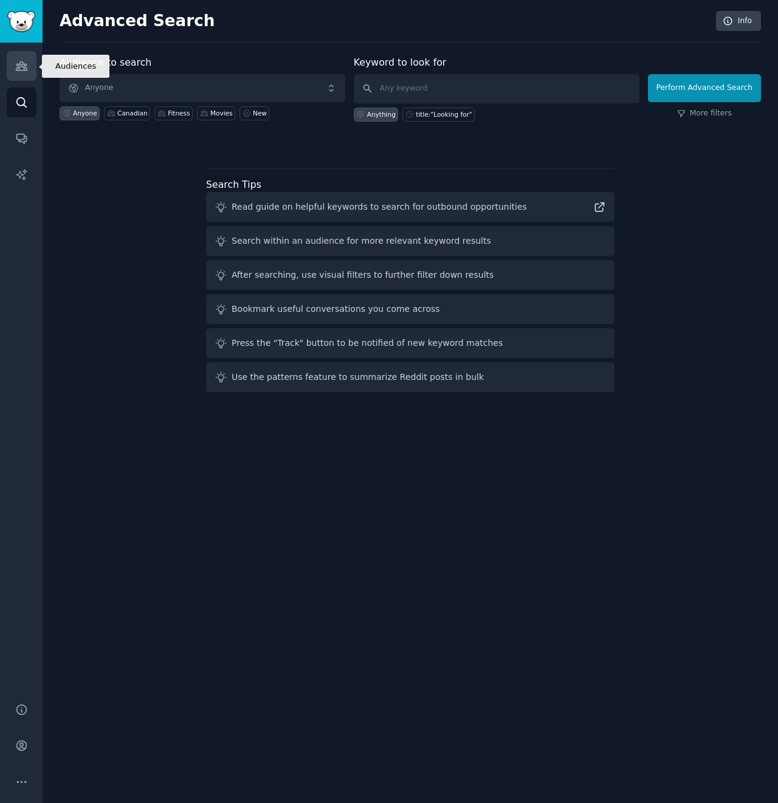
click at [27, 63] on icon "Sidebar" at bounding box center [21, 66] width 13 height 13
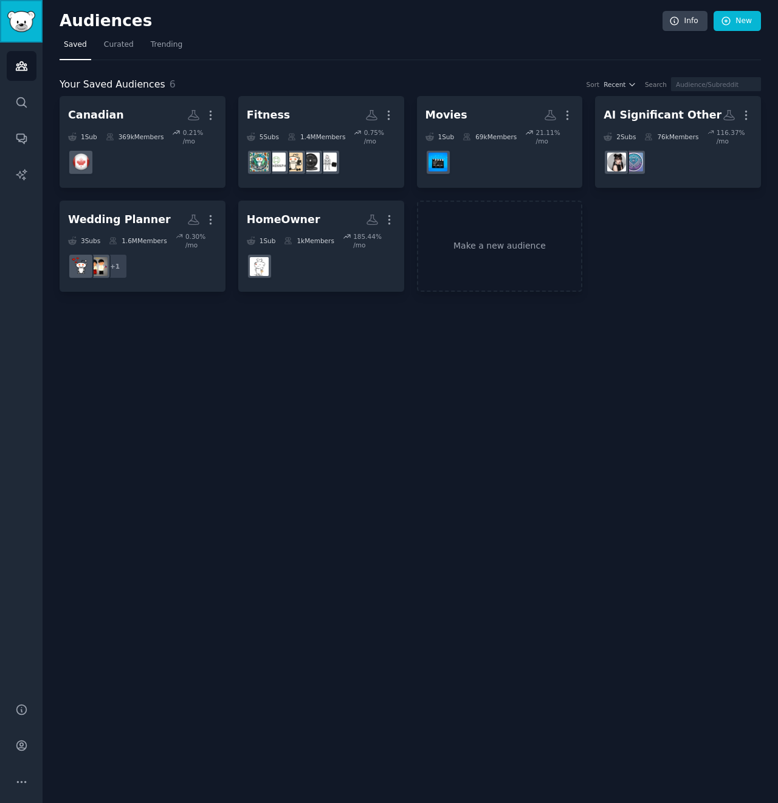
click at [29, 9] on link "Sidebar" at bounding box center [21, 21] width 43 height 43
click at [295, 429] on div "Audiences Info New Saved Curated Trending Your Saved Audiences 6 Sort Recent Se…" at bounding box center [411, 401] width 736 height 803
click at [198, 353] on div "Audiences Info New Saved Curated Trending Your Saved Audiences 6 Sort Recent Se…" at bounding box center [411, 401] width 736 height 803
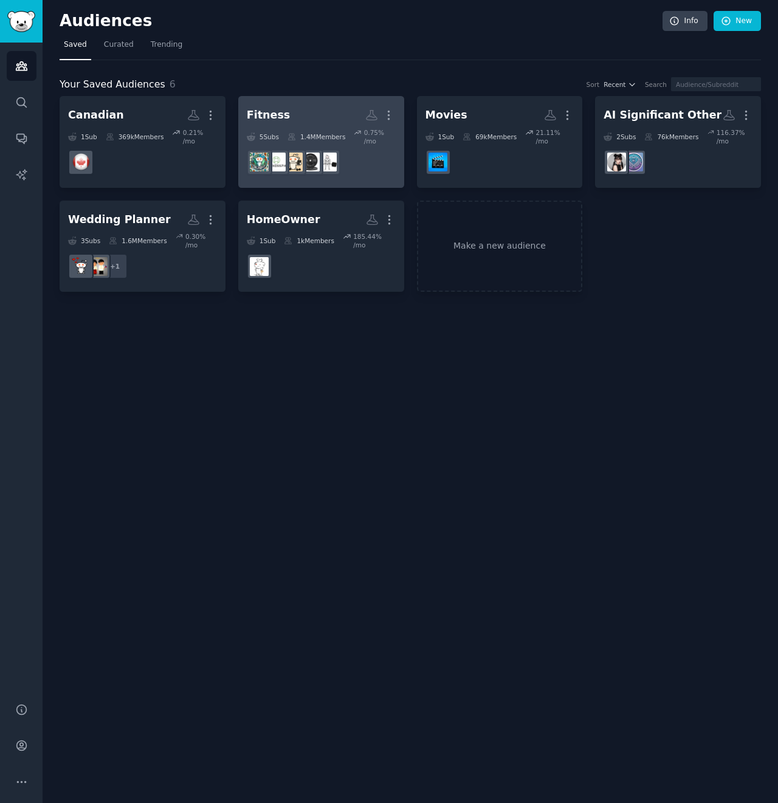
click at [327, 126] on div "Fitness Custom Audience More 5 Sub s 1.4M Members 0.75 % /mo" at bounding box center [321, 142] width 149 height 75
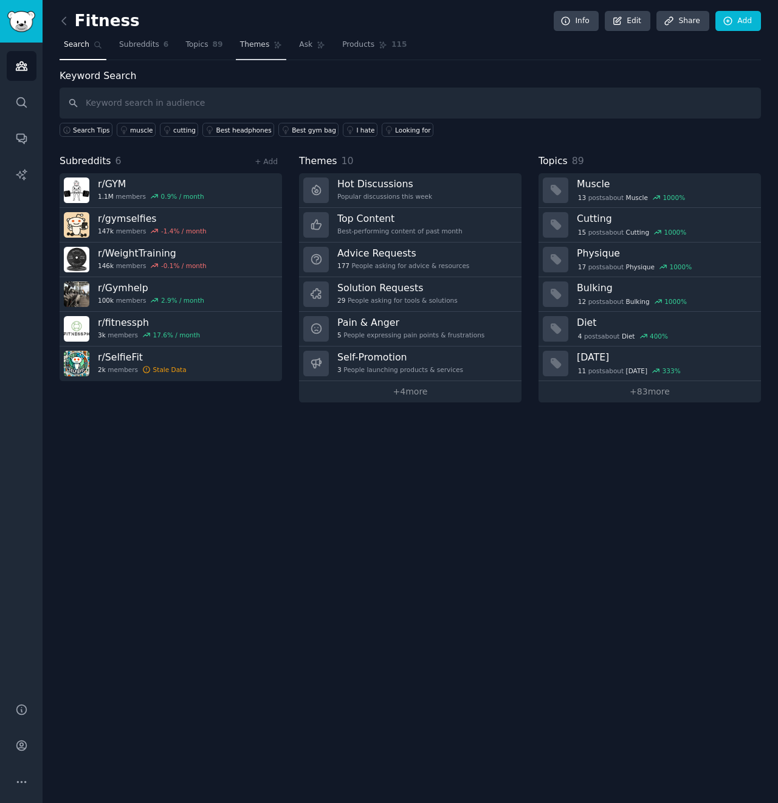
click at [256, 54] on link "Themes" at bounding box center [261, 47] width 51 height 25
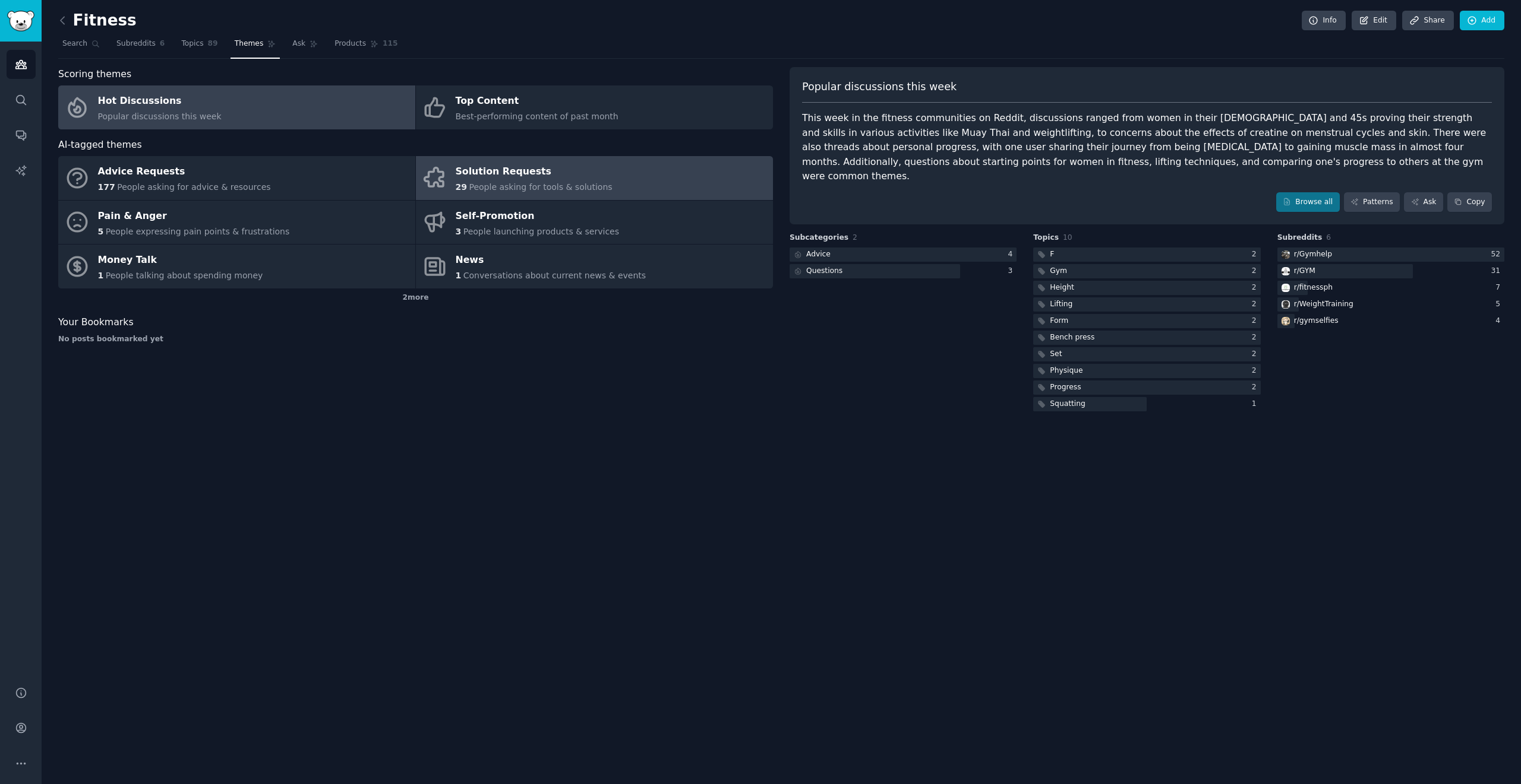
click at [514, 187] on span "People asking for tools & solutions" at bounding box center [540, 187] width 144 height 10
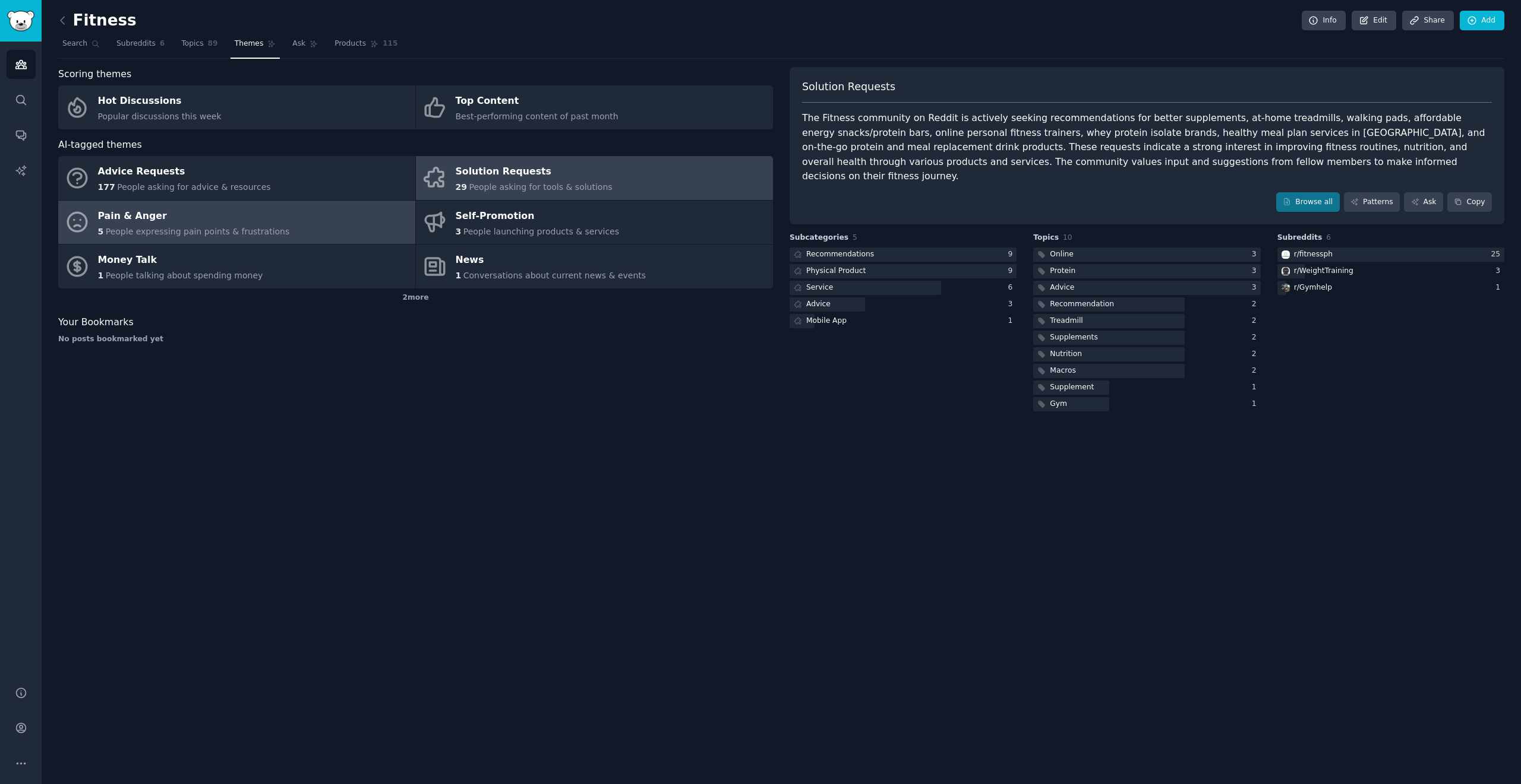
click at [248, 227] on span "People expressing pain points & frustrations" at bounding box center [197, 231] width 184 height 10
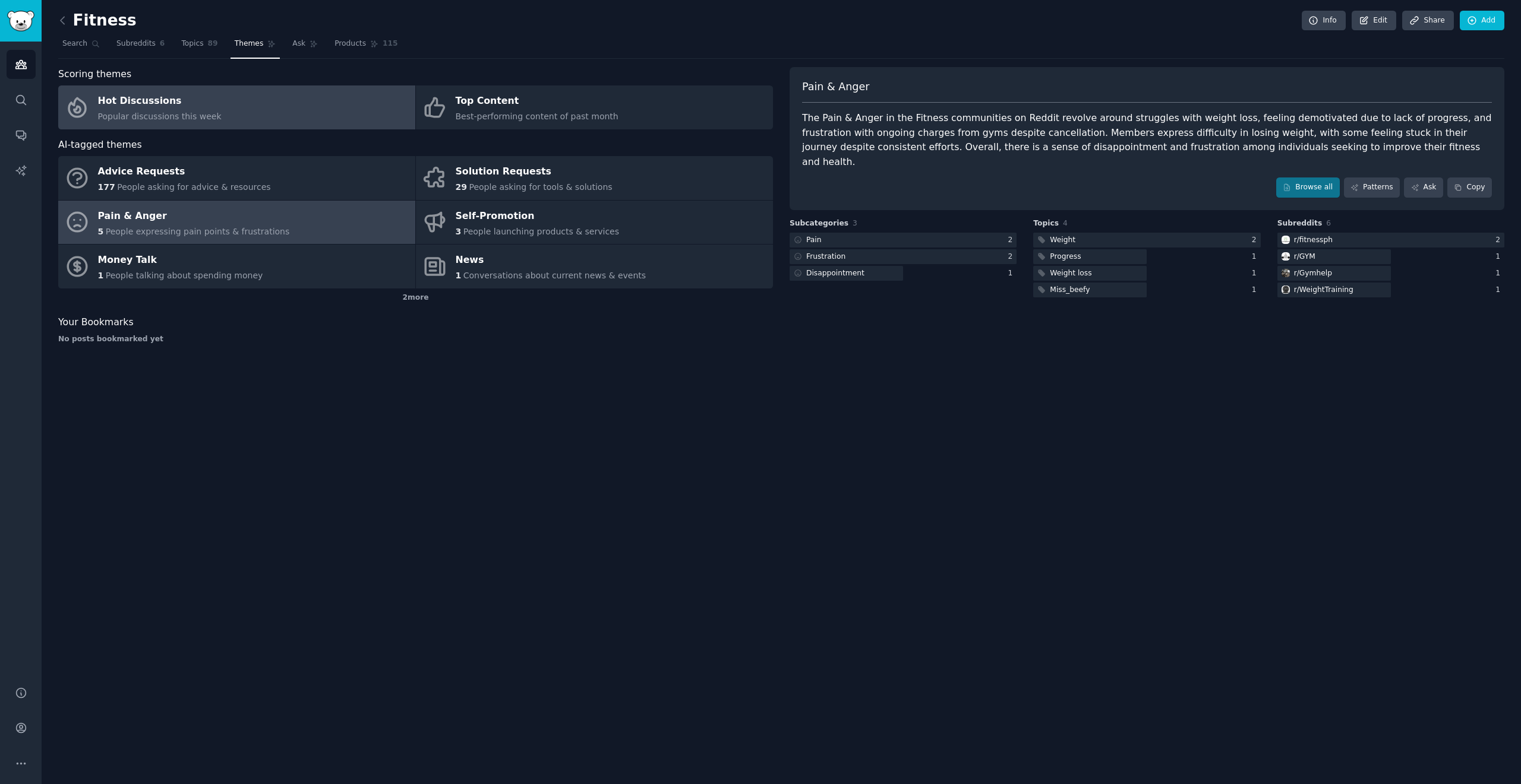
click at [142, 112] on span "Popular discussions this week" at bounding box center [159, 116] width 123 height 10
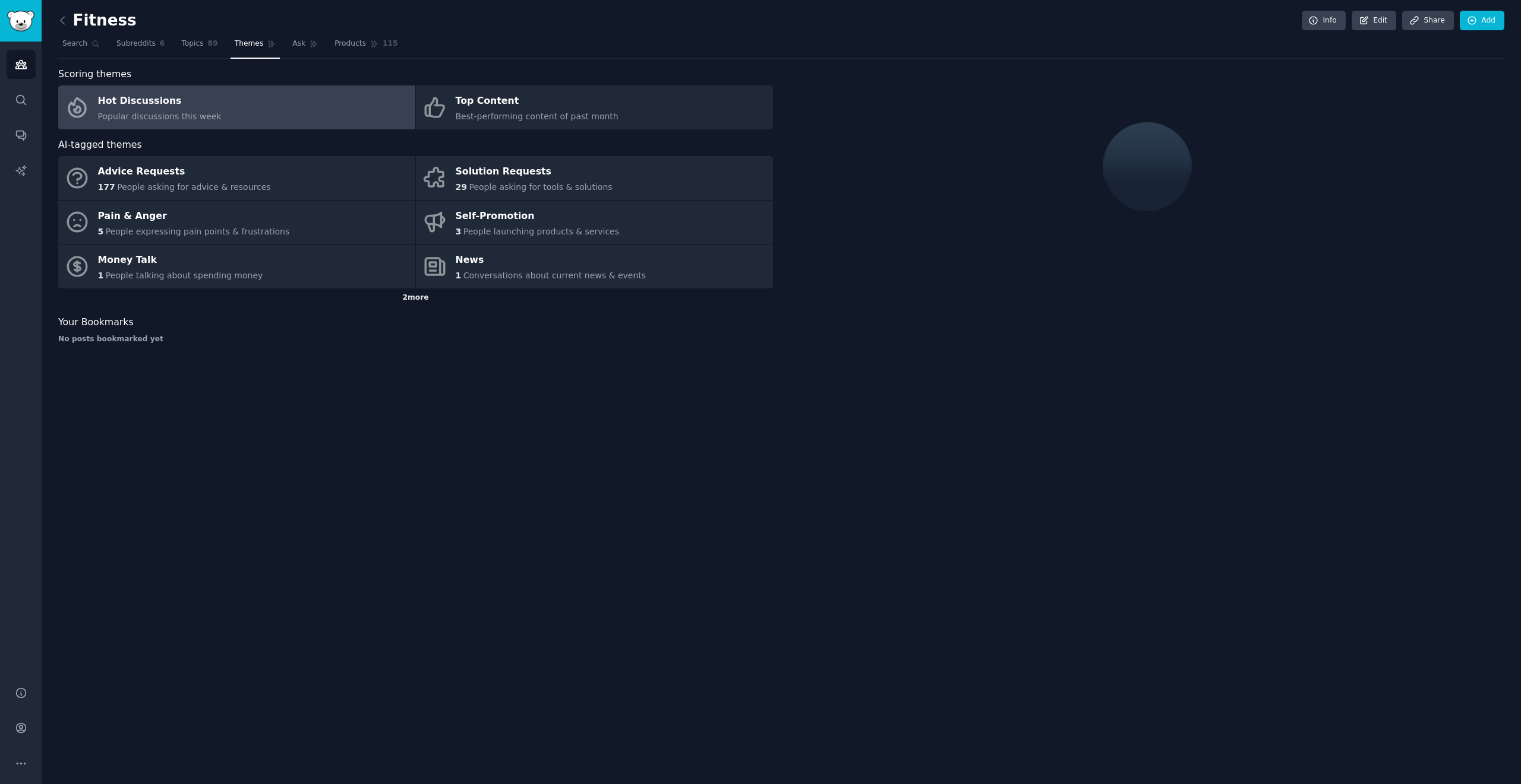
click at [406, 304] on div "2 more" at bounding box center [415, 297] width 714 height 19
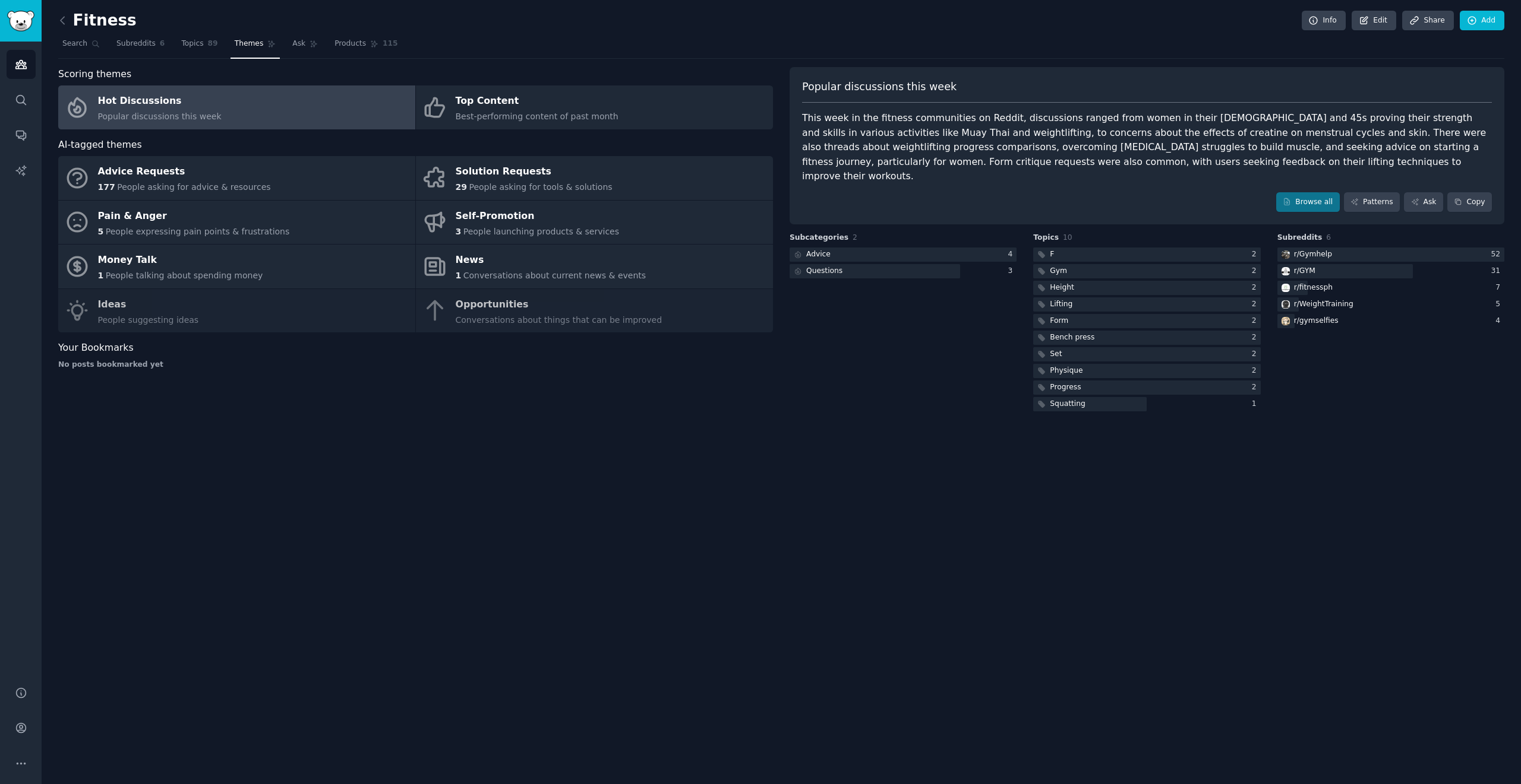
drag, startPoint x: 500, startPoint y: 481, endPoint x: 473, endPoint y: 463, distance: 32.4
click at [473, 463] on div "Fitness Info Edit Share Add Search Subreddits 6 Topics 89 Themes Ask Products 1…" at bounding box center [782, 392] width 1479 height 784
click at [34, 24] on img "Sidebar" at bounding box center [21, 21] width 27 height 21
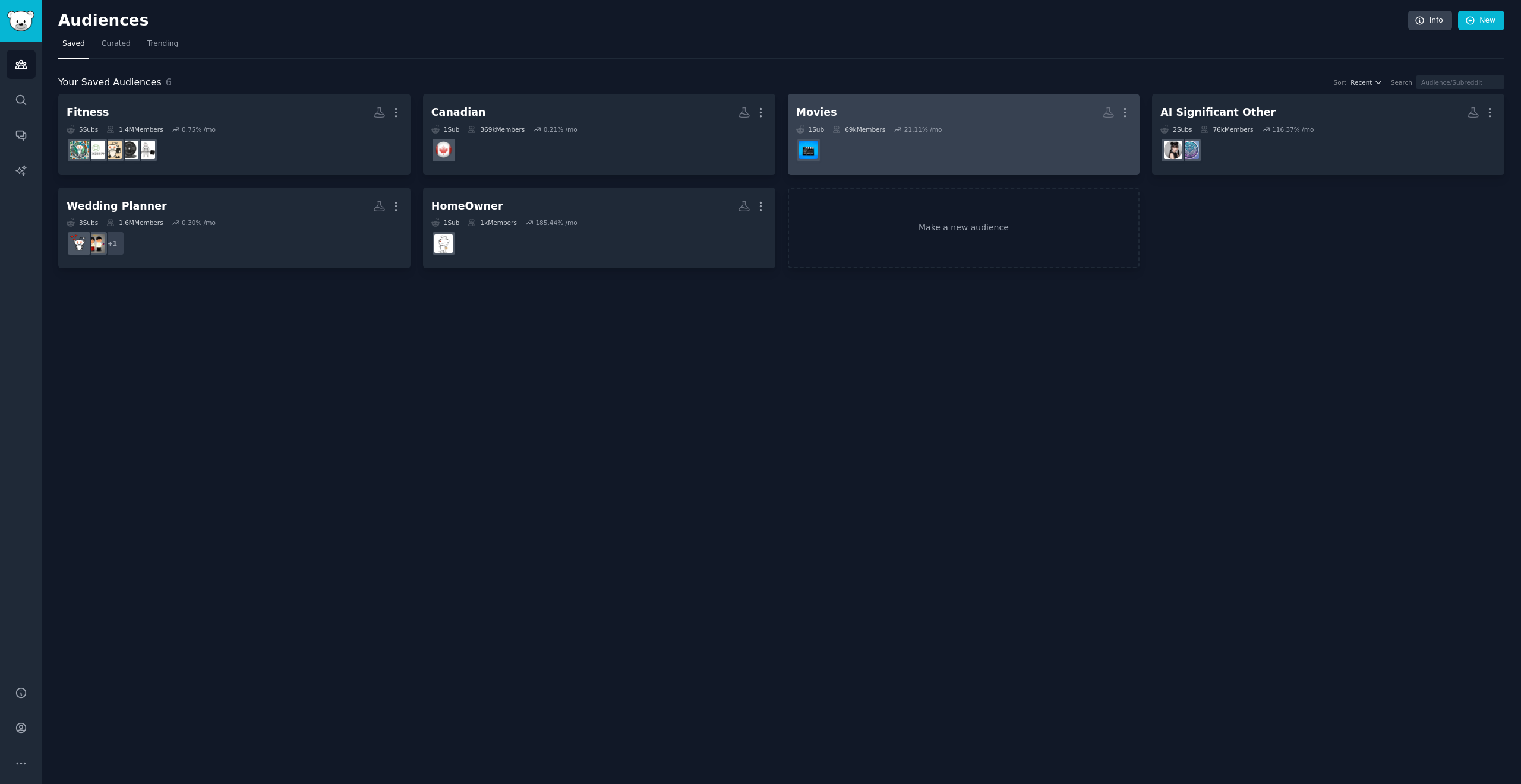
click at [760, 131] on div "1 Sub 69k Members 21.11 % /mo" at bounding box center [964, 129] width 336 height 9
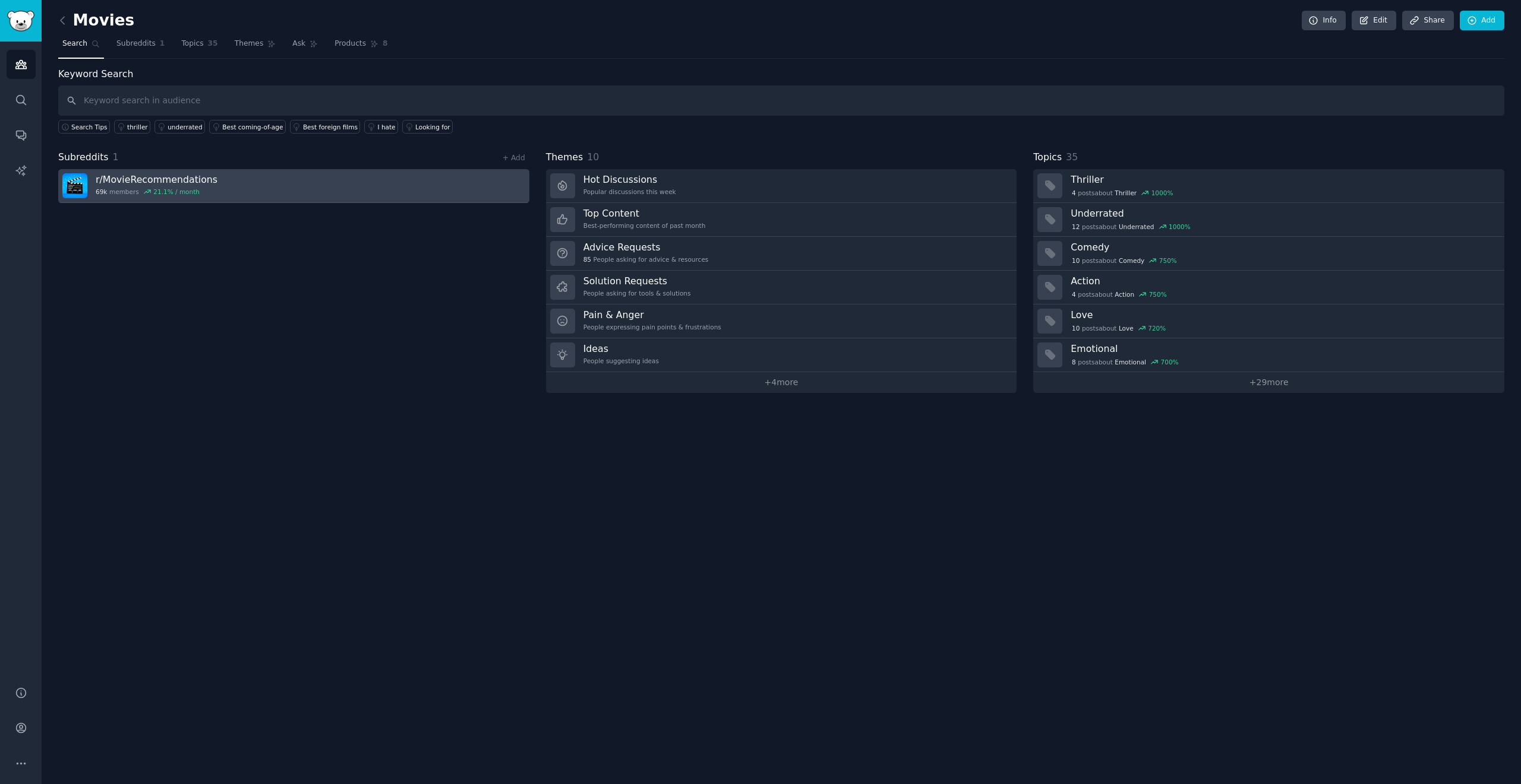
click at [356, 191] on link "r/ MovieRecommendations 69k members 21.1 % / month" at bounding box center [294, 186] width 471 height 34
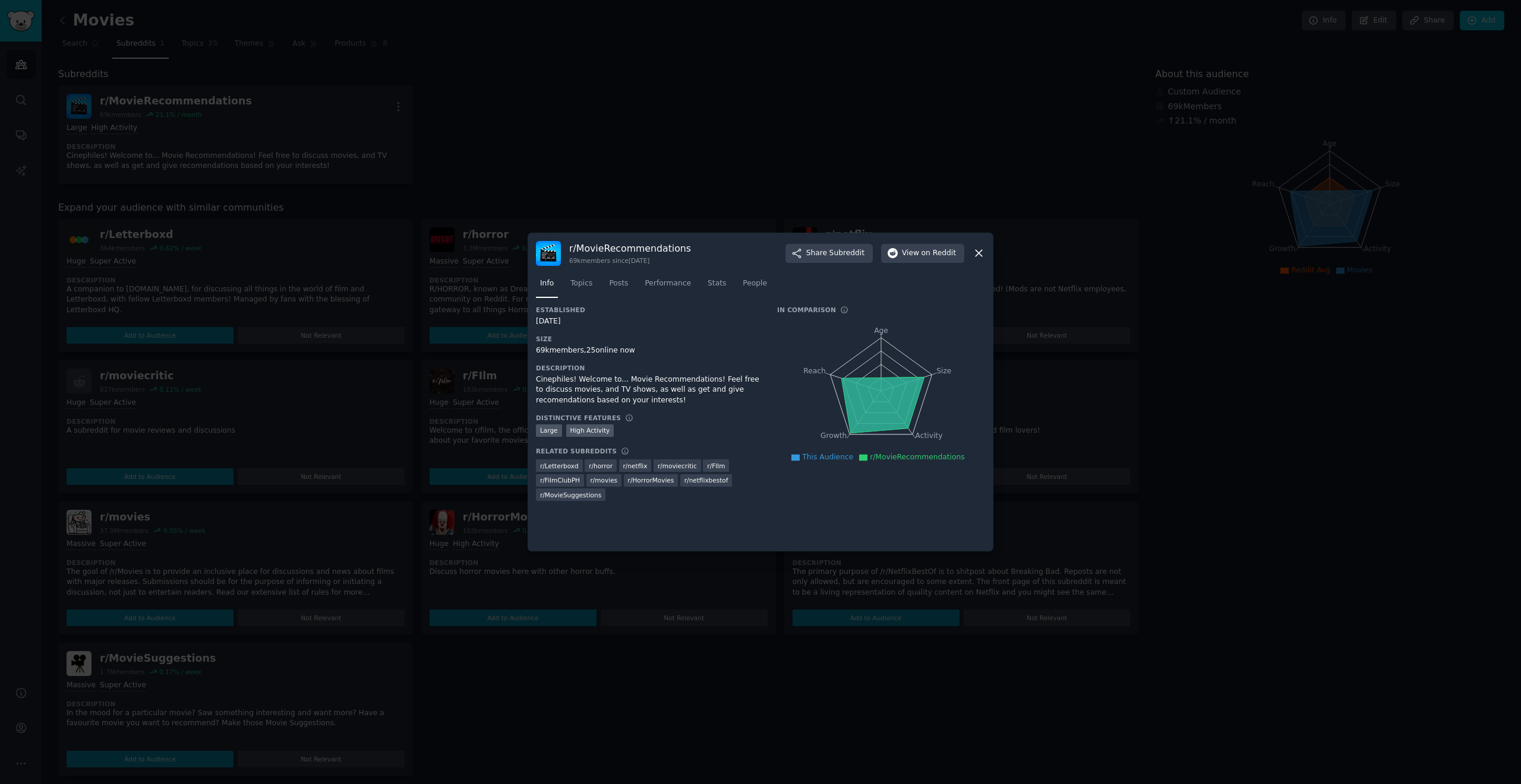
click at [760, 262] on div "r/ MovieRecommendations 69k members since 08/10/2021 Share Subreddit View on Re…" at bounding box center [760, 254] width 449 height 25
click at [760, 257] on icon at bounding box center [978, 253] width 13 height 13
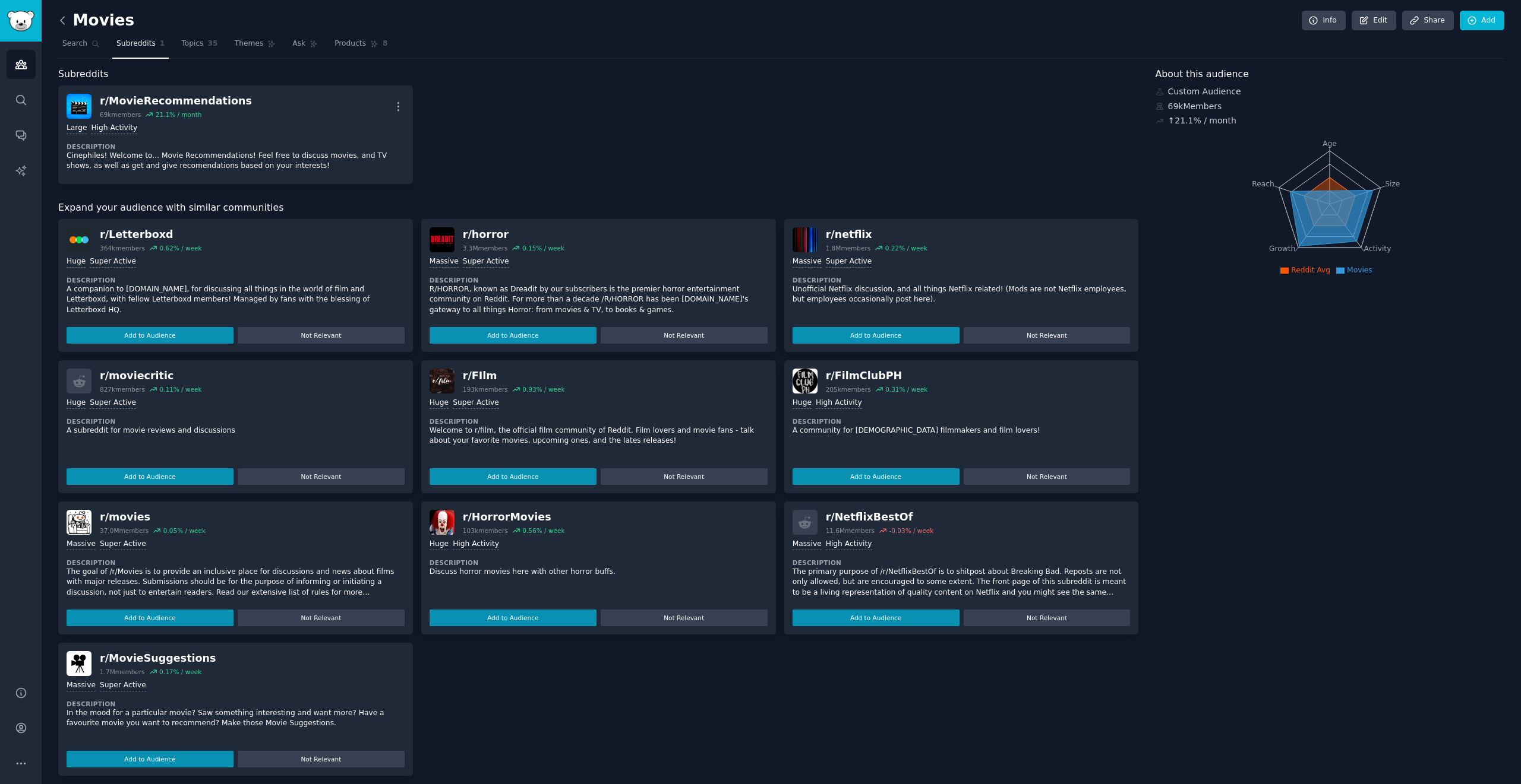
click at [62, 23] on icon at bounding box center [63, 21] width 13 height 13
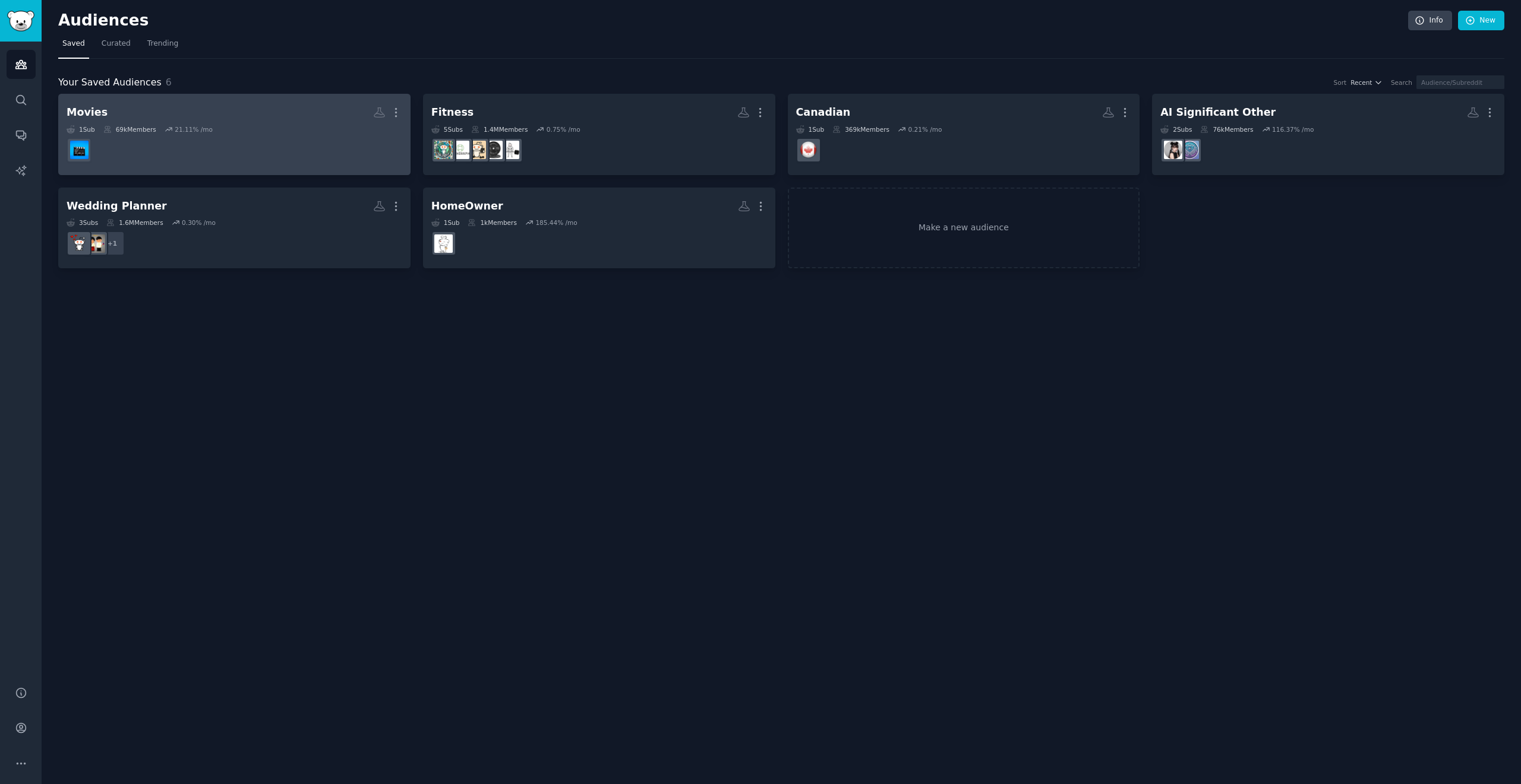
click at [275, 144] on dd at bounding box center [234, 150] width 336 height 33
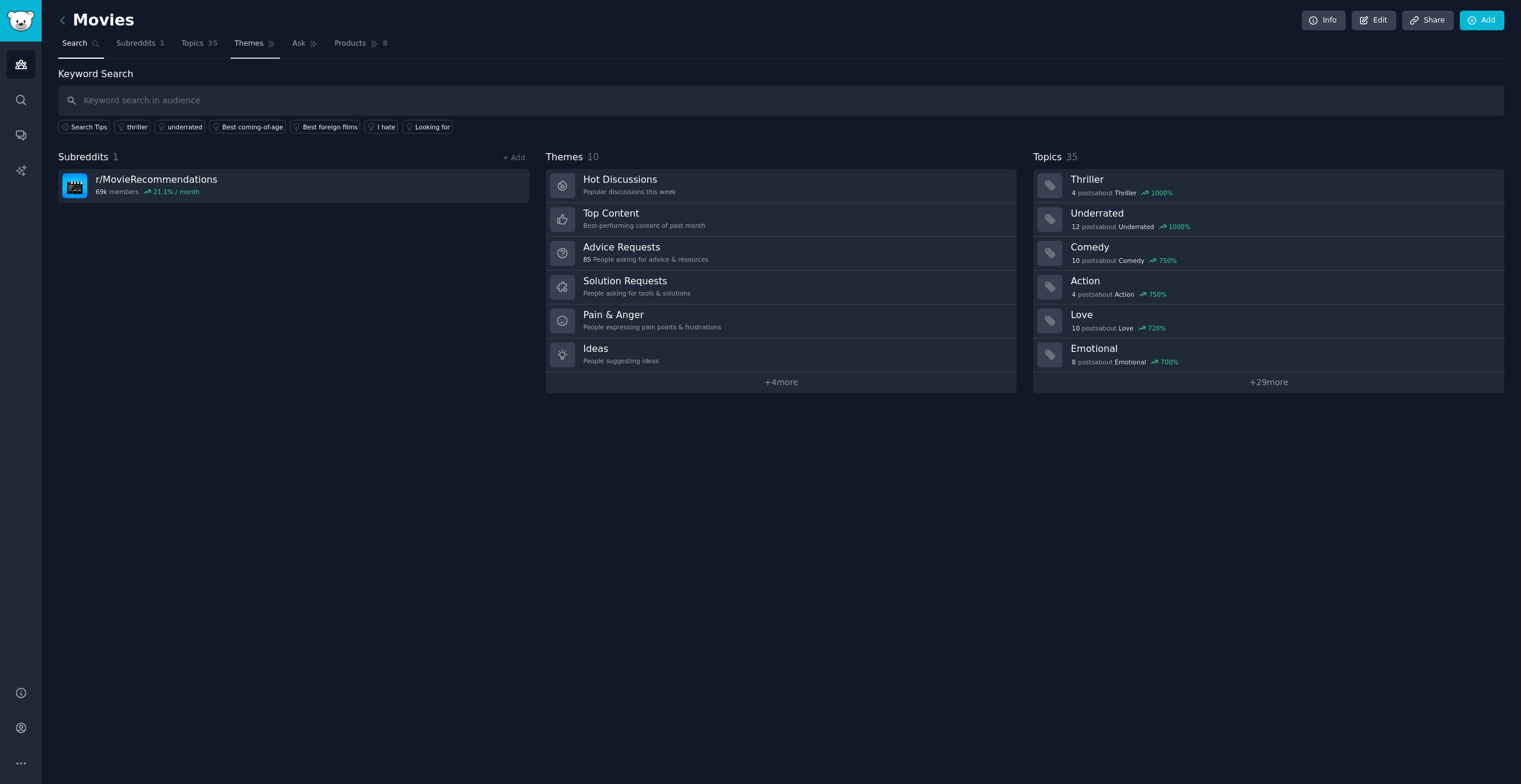
click at [231, 45] on link "Themes" at bounding box center [255, 46] width 50 height 24
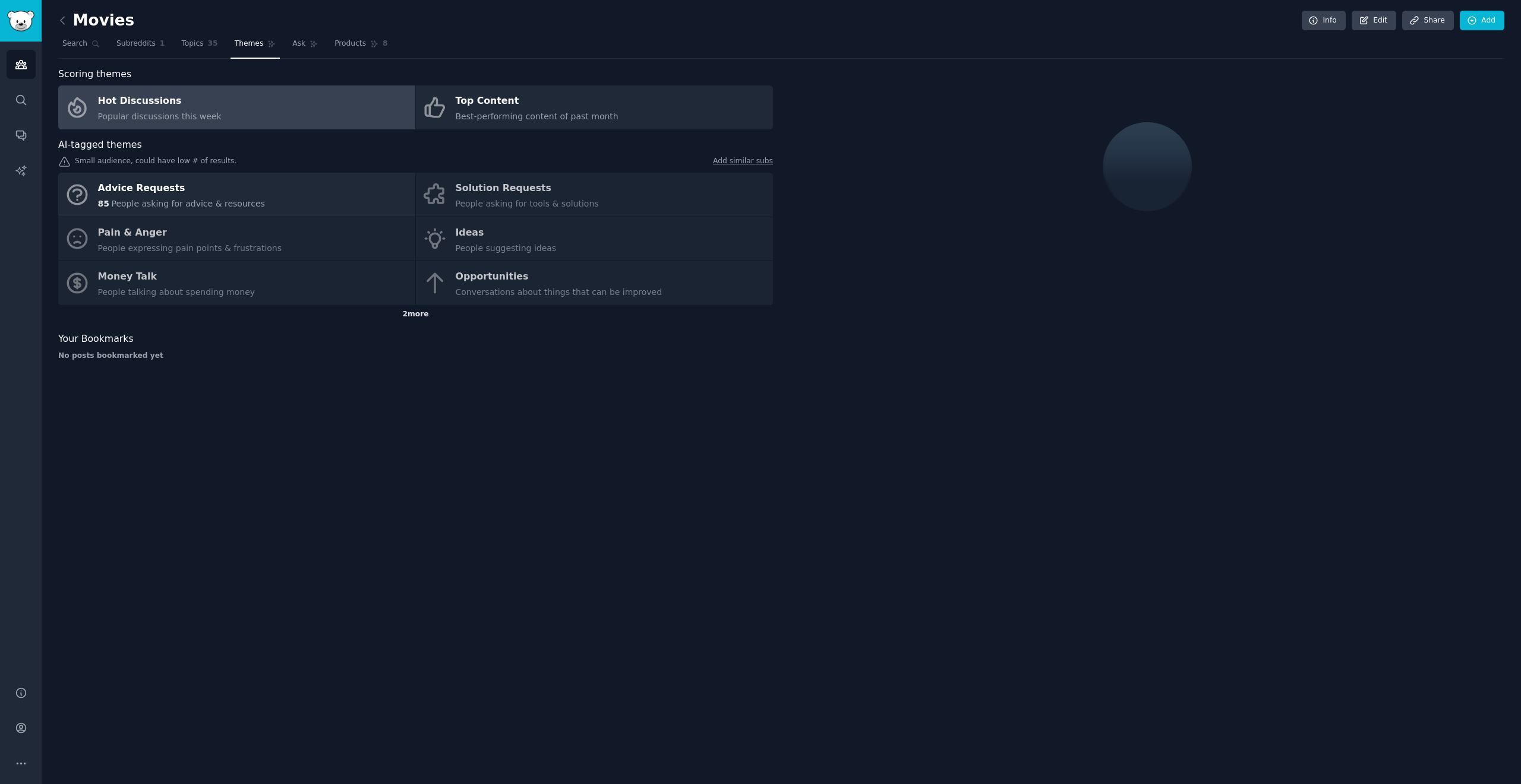
click at [421, 314] on div "2 more" at bounding box center [415, 314] width 714 height 19
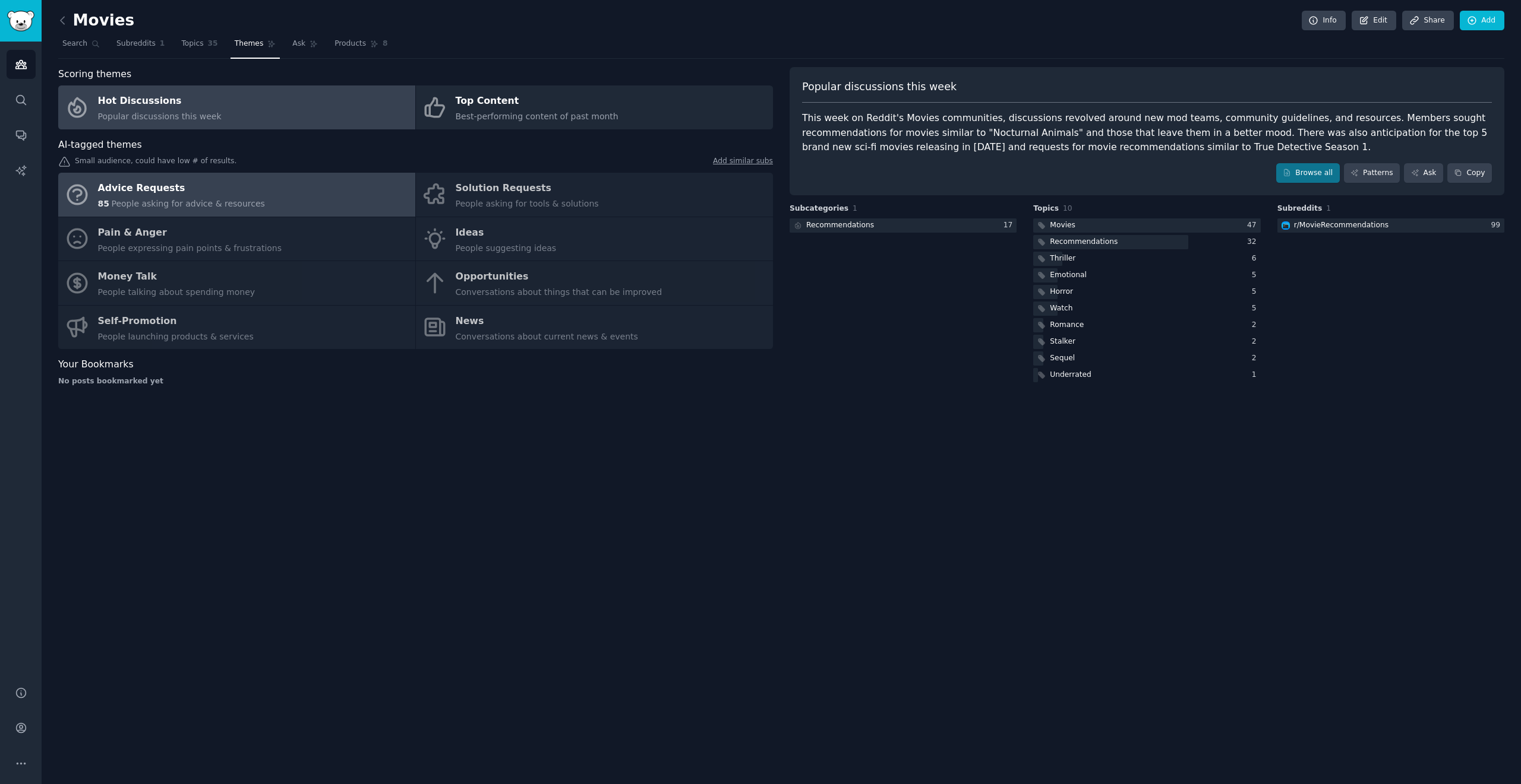
click at [268, 199] on link "Advice Requests 85 People asking for advice & resources" at bounding box center [236, 194] width 357 height 44
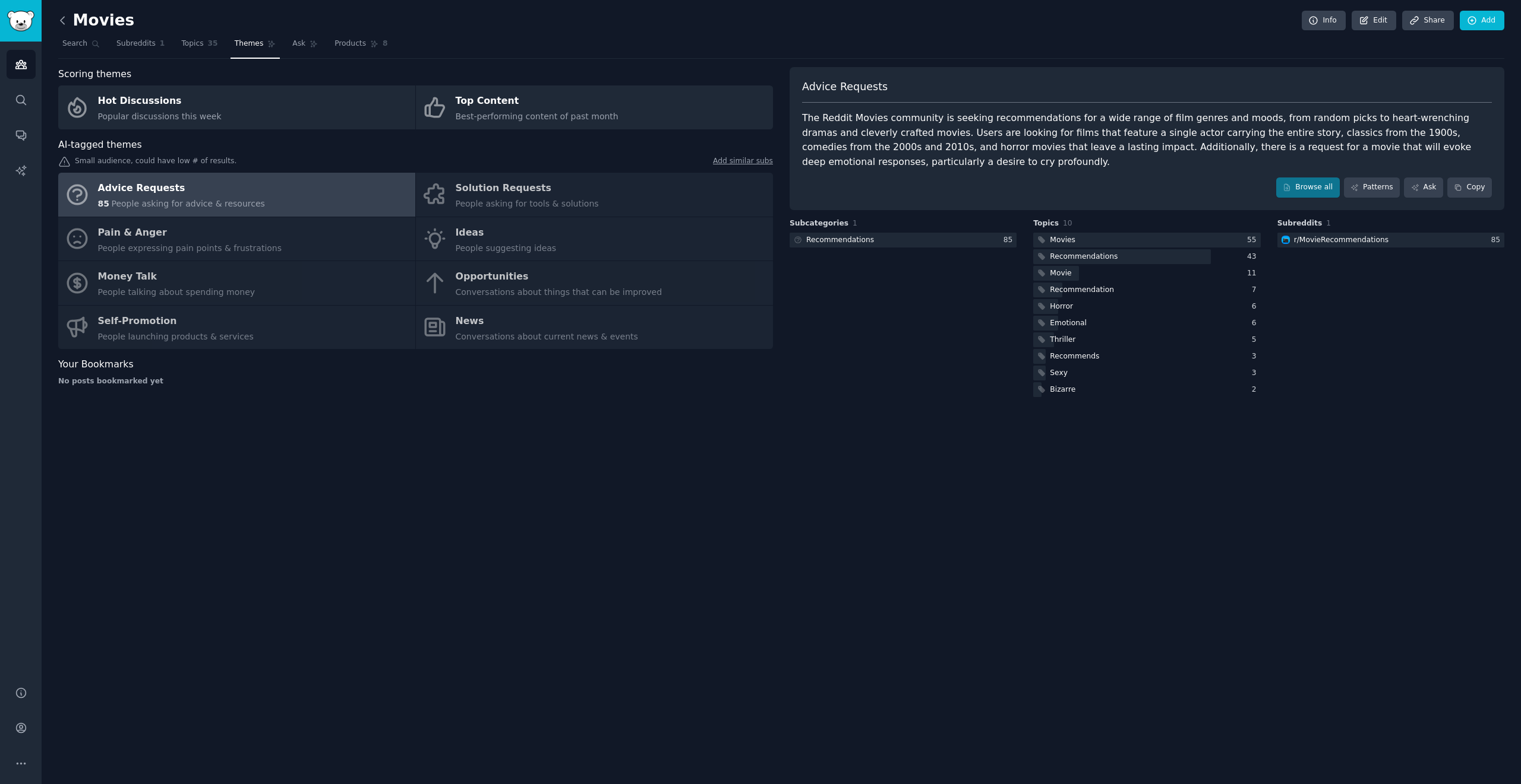
click at [65, 20] on icon at bounding box center [63, 21] width 13 height 13
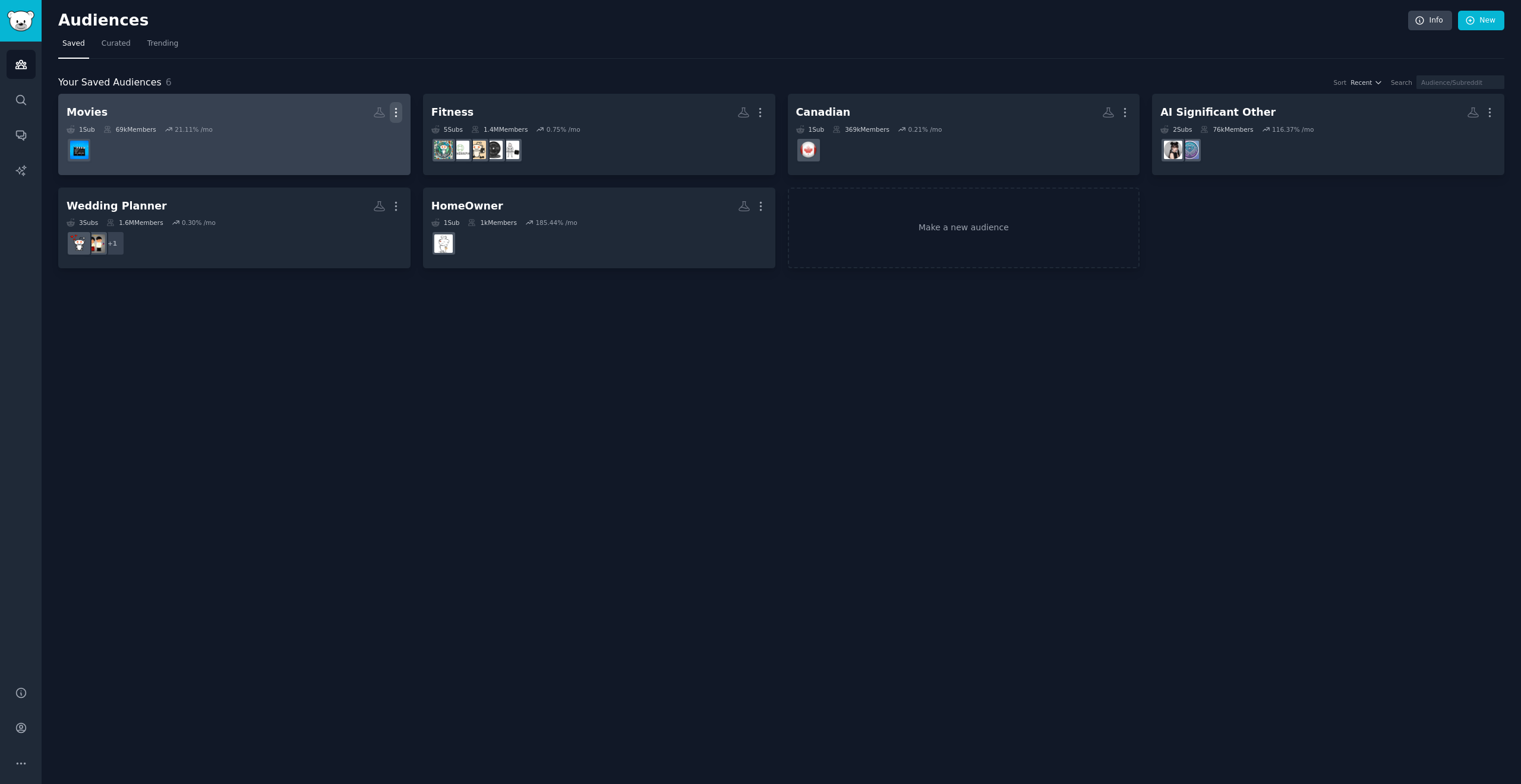
click at [400, 111] on icon "button" at bounding box center [396, 112] width 13 height 13
click at [374, 136] on p "Delete" at bounding box center [363, 137] width 27 height 13
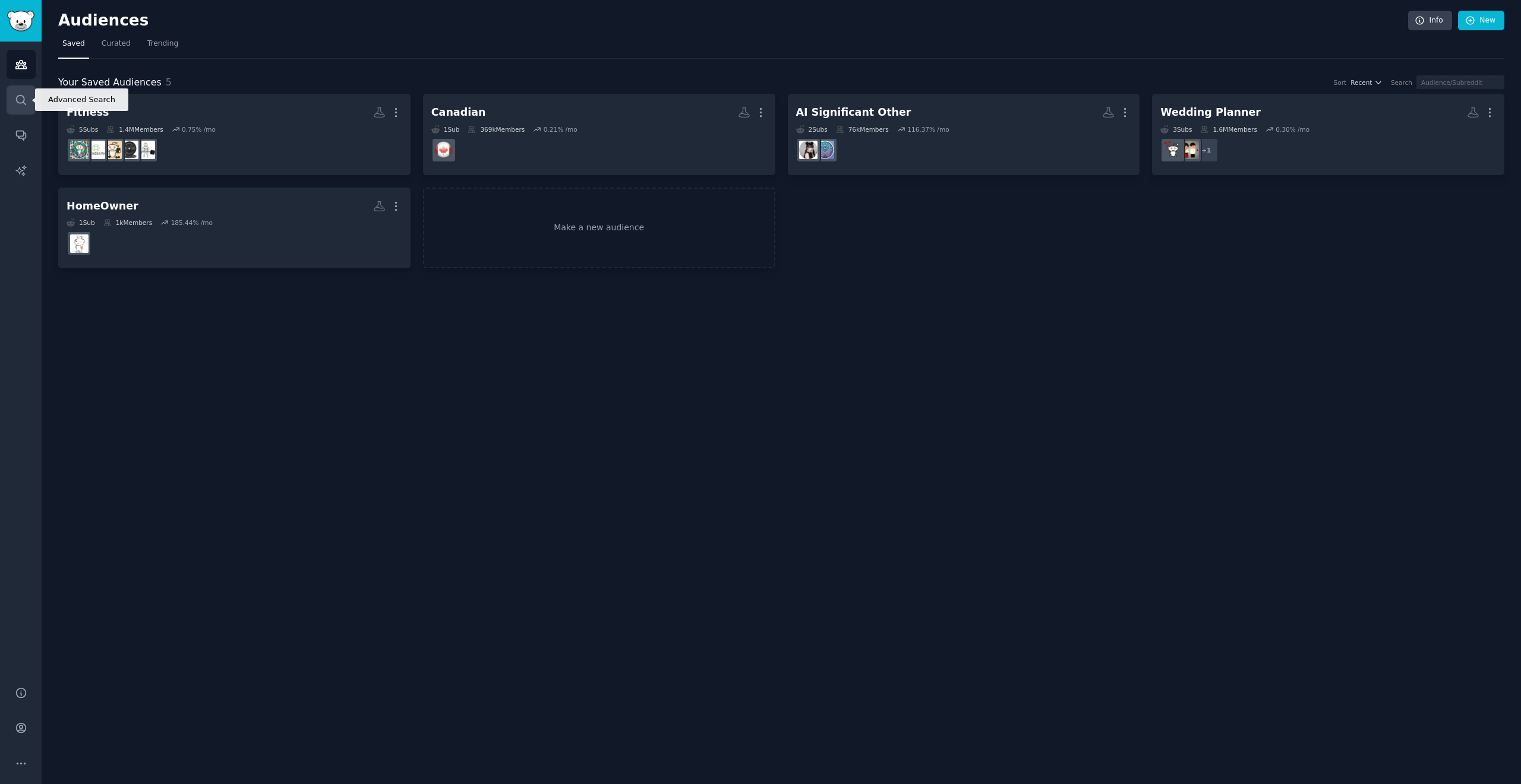
click at [30, 100] on link "Search" at bounding box center [21, 101] width 29 height 29
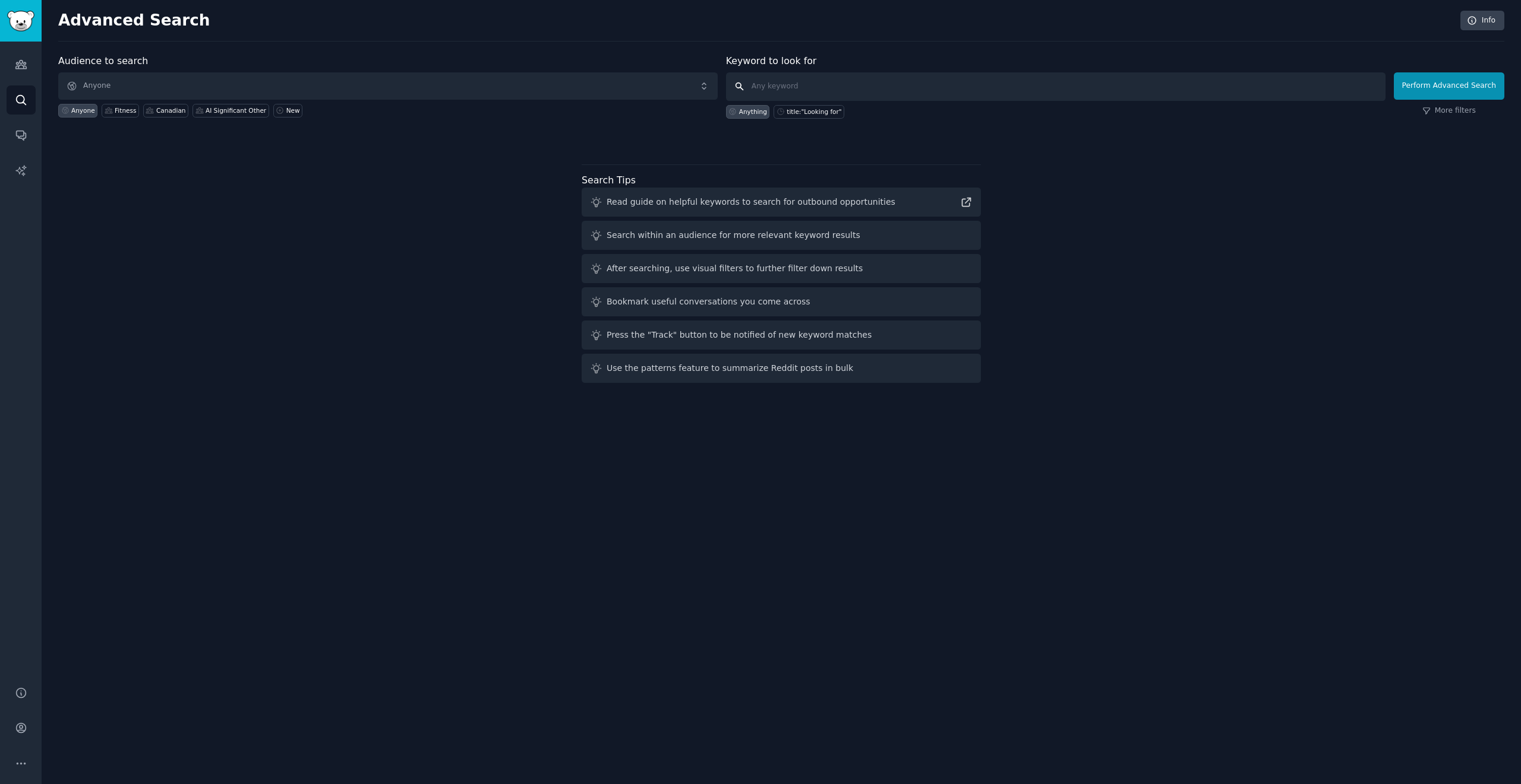
click at [760, 90] on input "text" at bounding box center [1055, 86] width 659 height 28
type input "yahtzee"
click at [760, 77] on button "Perform Advanced Search" at bounding box center [1448, 86] width 110 height 27
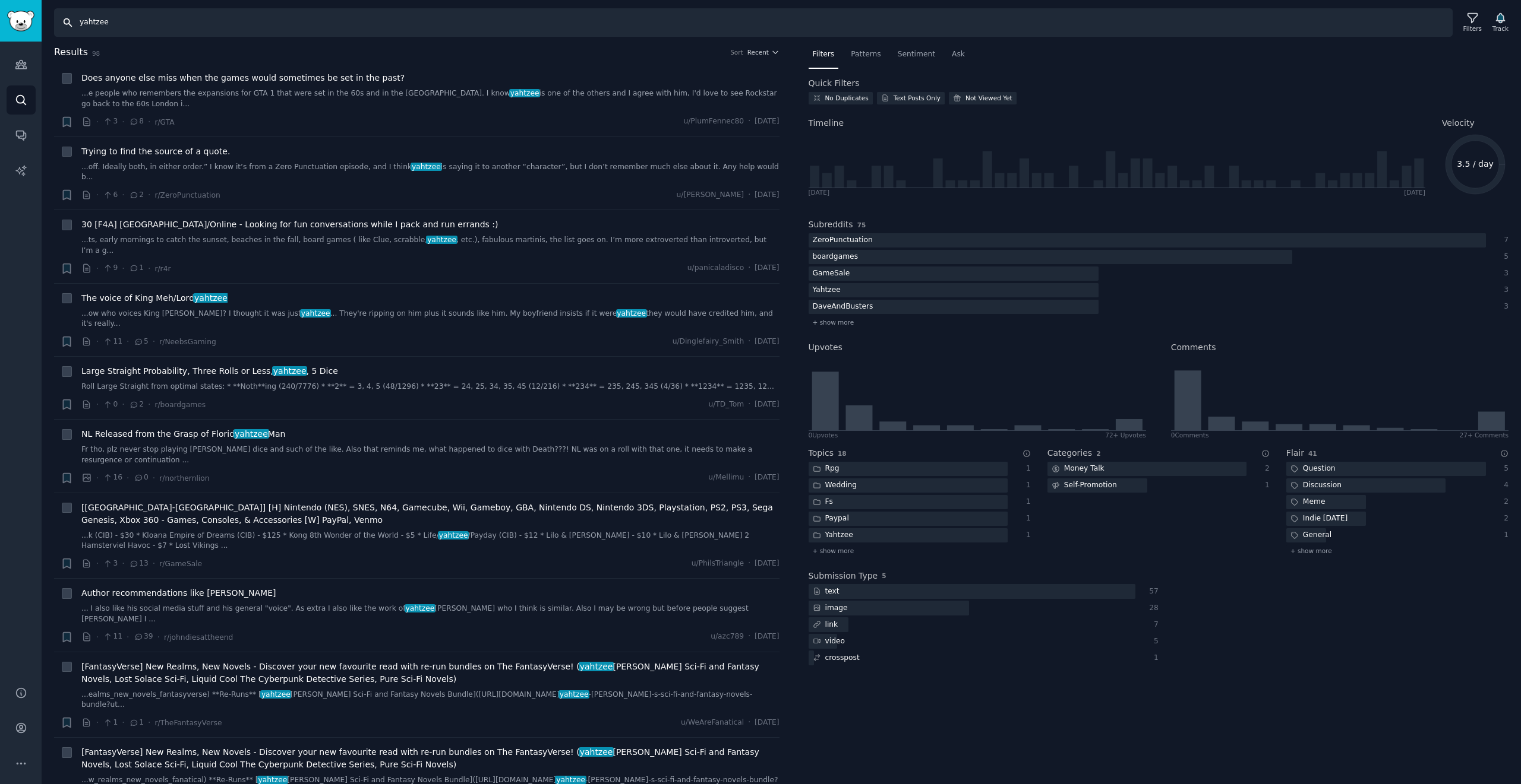
click at [134, 23] on input "yahtzee" at bounding box center [752, 22] width 1398 height 28
type input "yahtzee gambling"
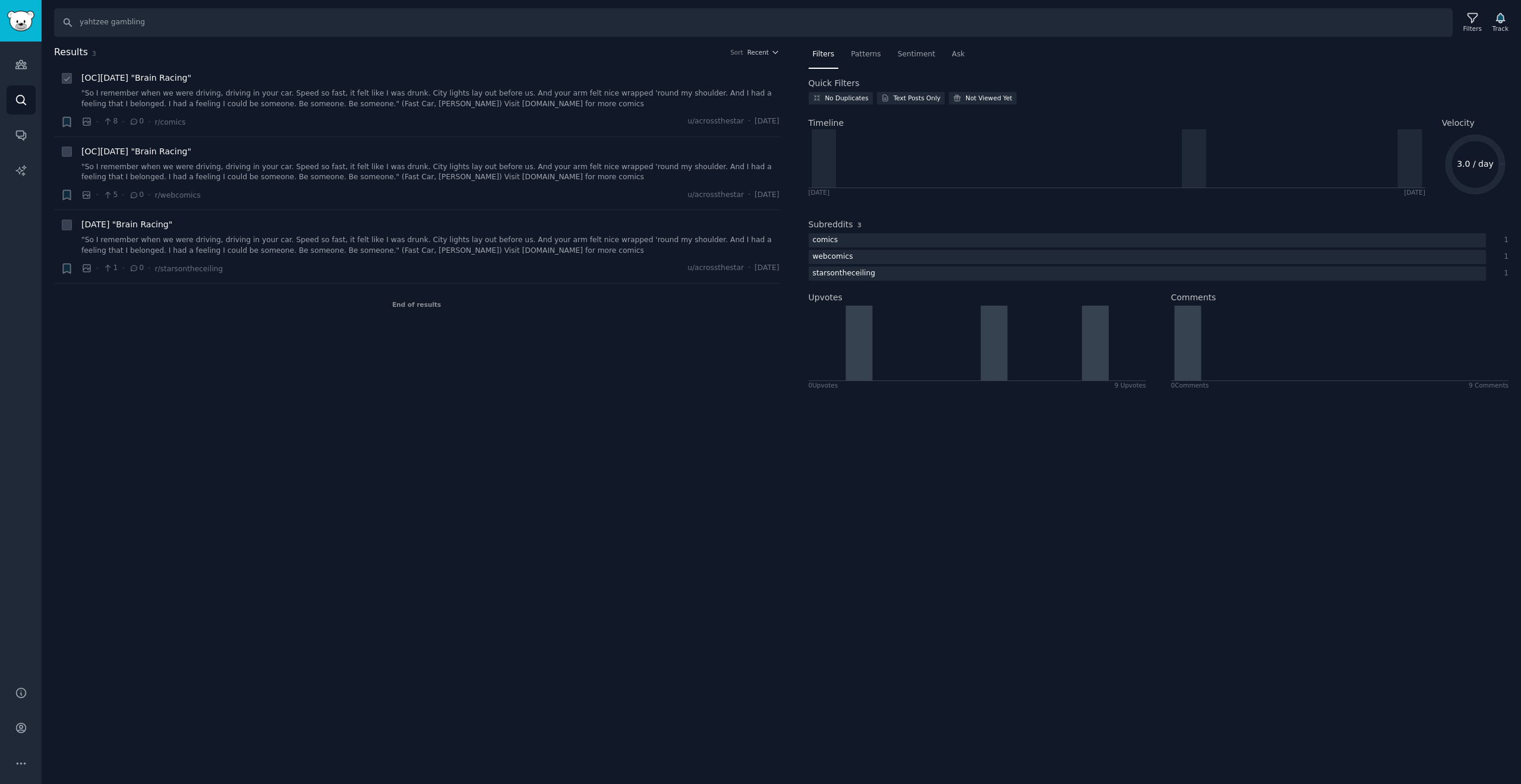
click at [347, 89] on link ""So I remember when we were driving, driving in your car. Speed so fast, it fel…" at bounding box center [430, 99] width 697 height 21
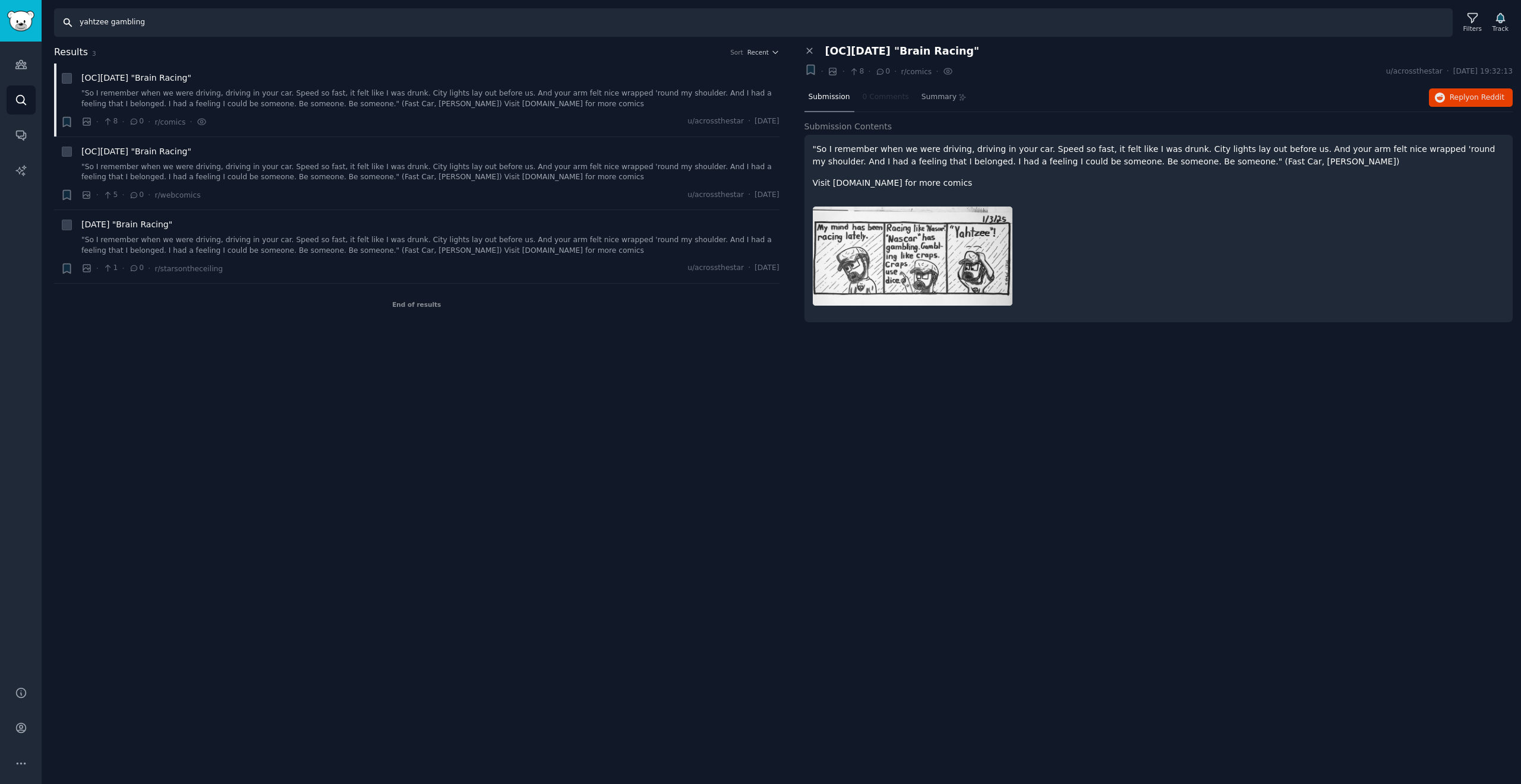
drag, startPoint x: 201, startPoint y: 14, endPoint x: 29, endPoint y: 10, distance: 172.0
click at [29, 10] on div "Audiences Search Conversations AI Reports Help Account More Search yahtzee gamb…" at bounding box center [760, 392] width 1521 height 784
drag, startPoint x: 178, startPoint y: 22, endPoint x: 18, endPoint y: 10, distance: 160.4
click at [19, 10] on div "Audiences Search Conversations AI Reports Help Account More Search yahtzee gamb…" at bounding box center [760, 392] width 1521 height 784
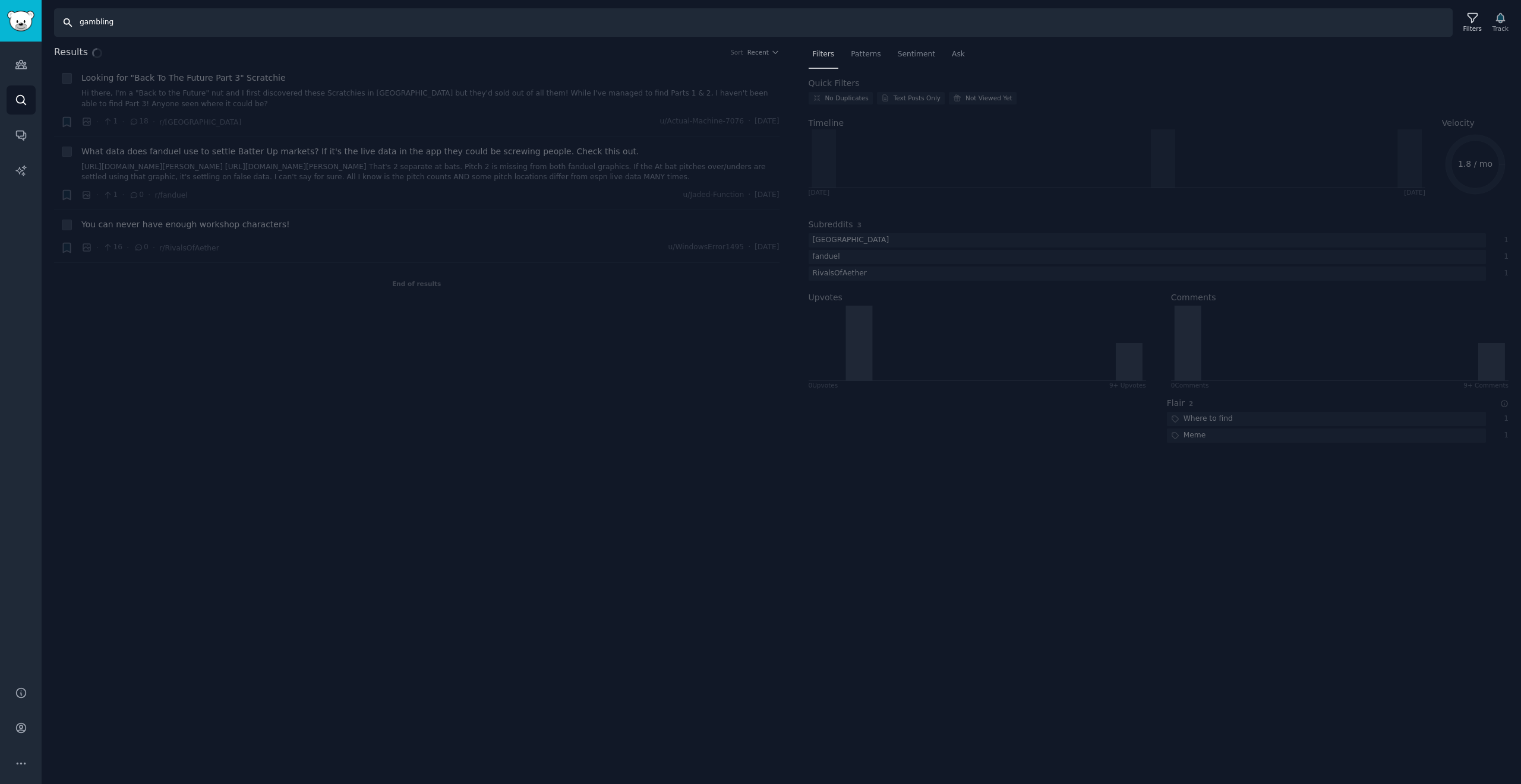
type input "gambling"
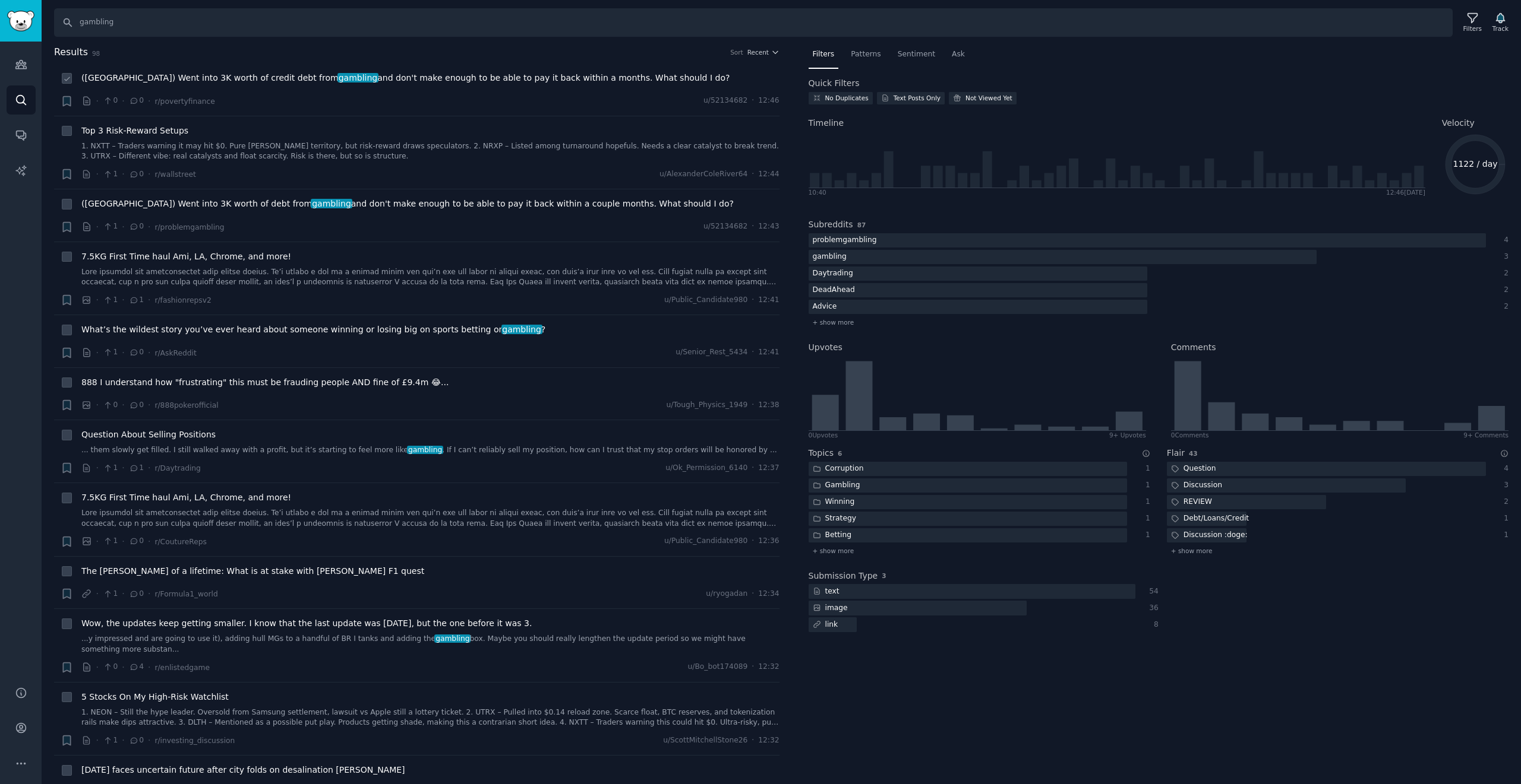
click at [588, 84] on span "(Canada) Went into 3K worth of credit debt from gambling and don't make enough …" at bounding box center [404, 78] width 648 height 13
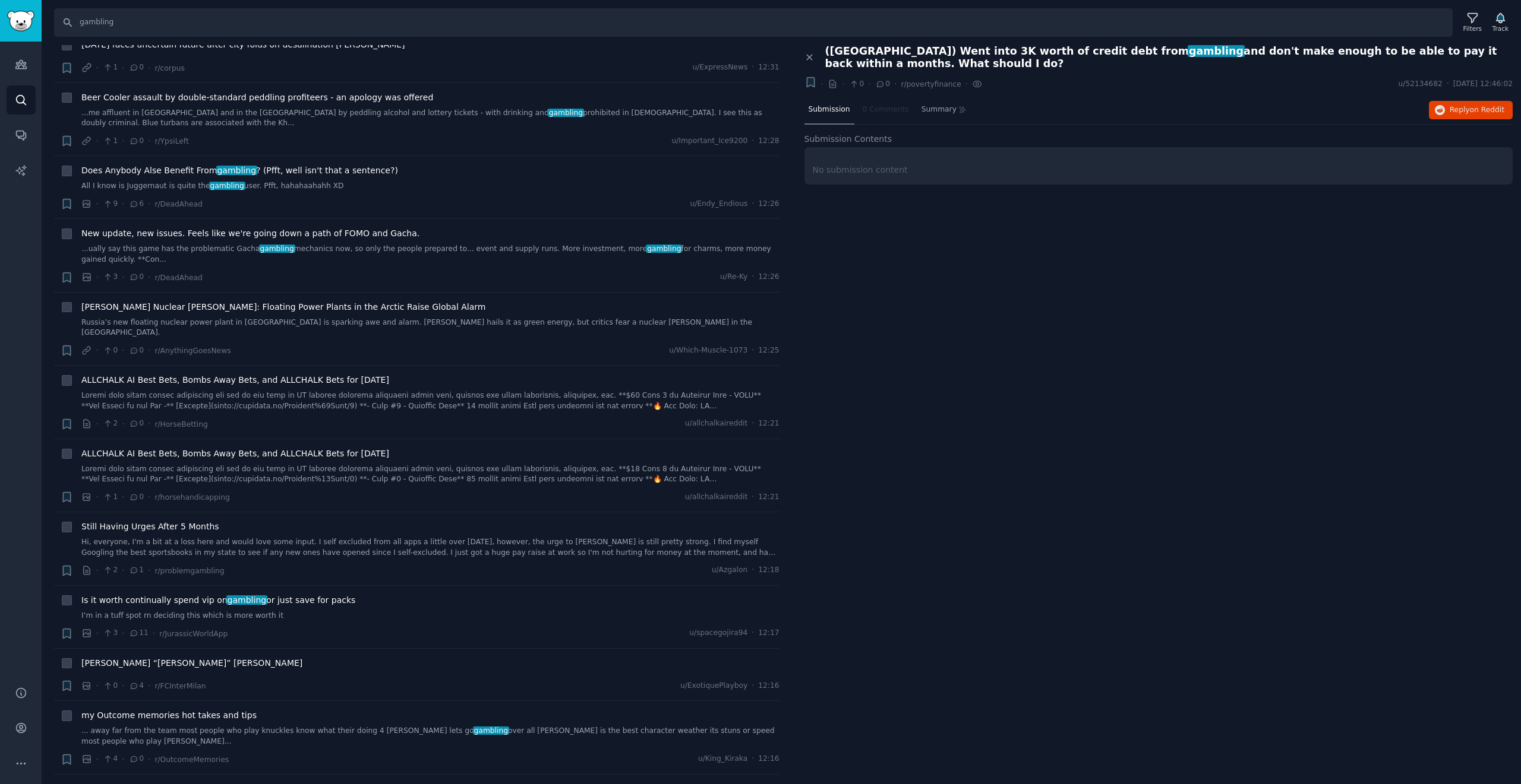
scroll to position [214, 0]
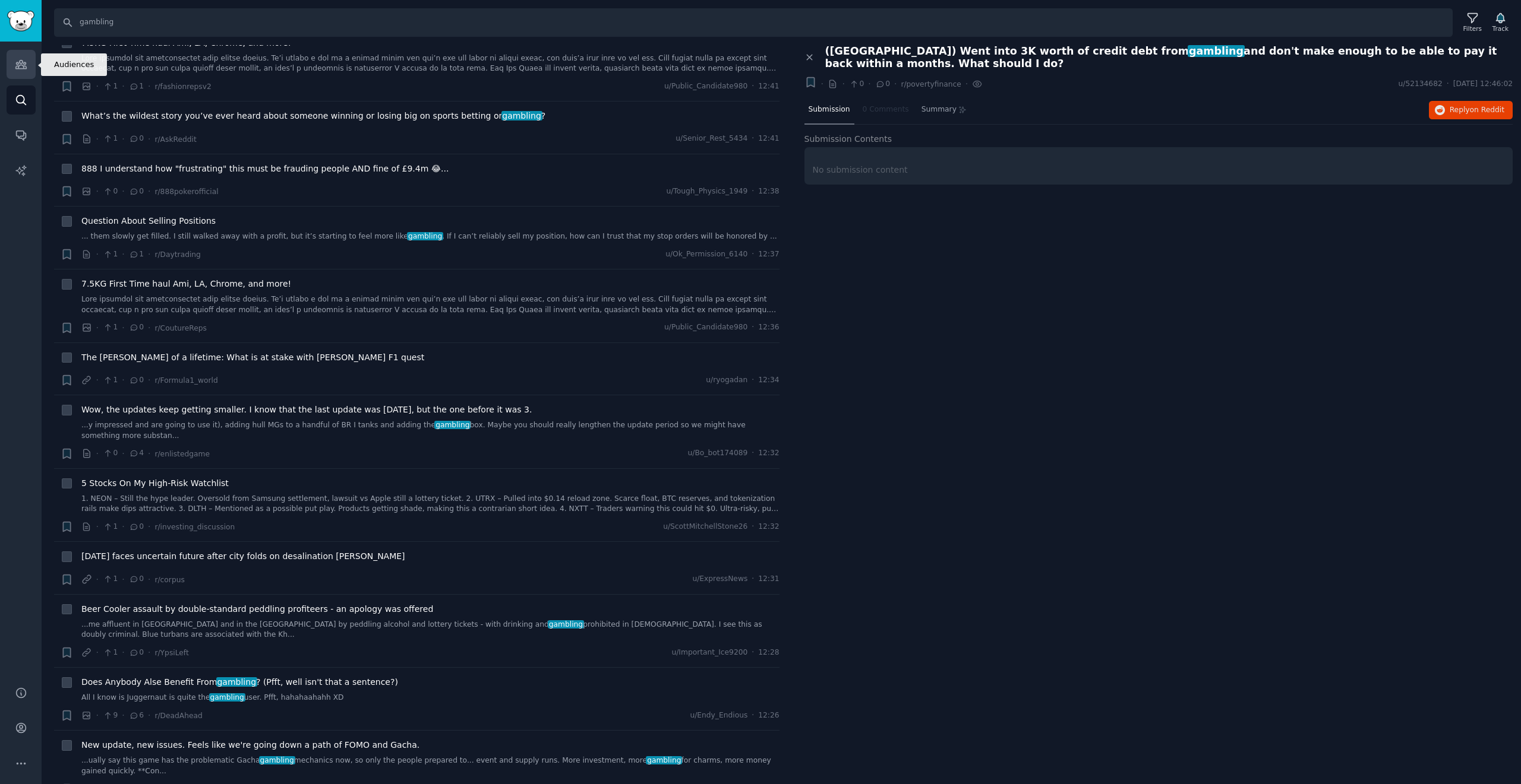
click at [13, 65] on link "Audiences" at bounding box center [21, 64] width 29 height 29
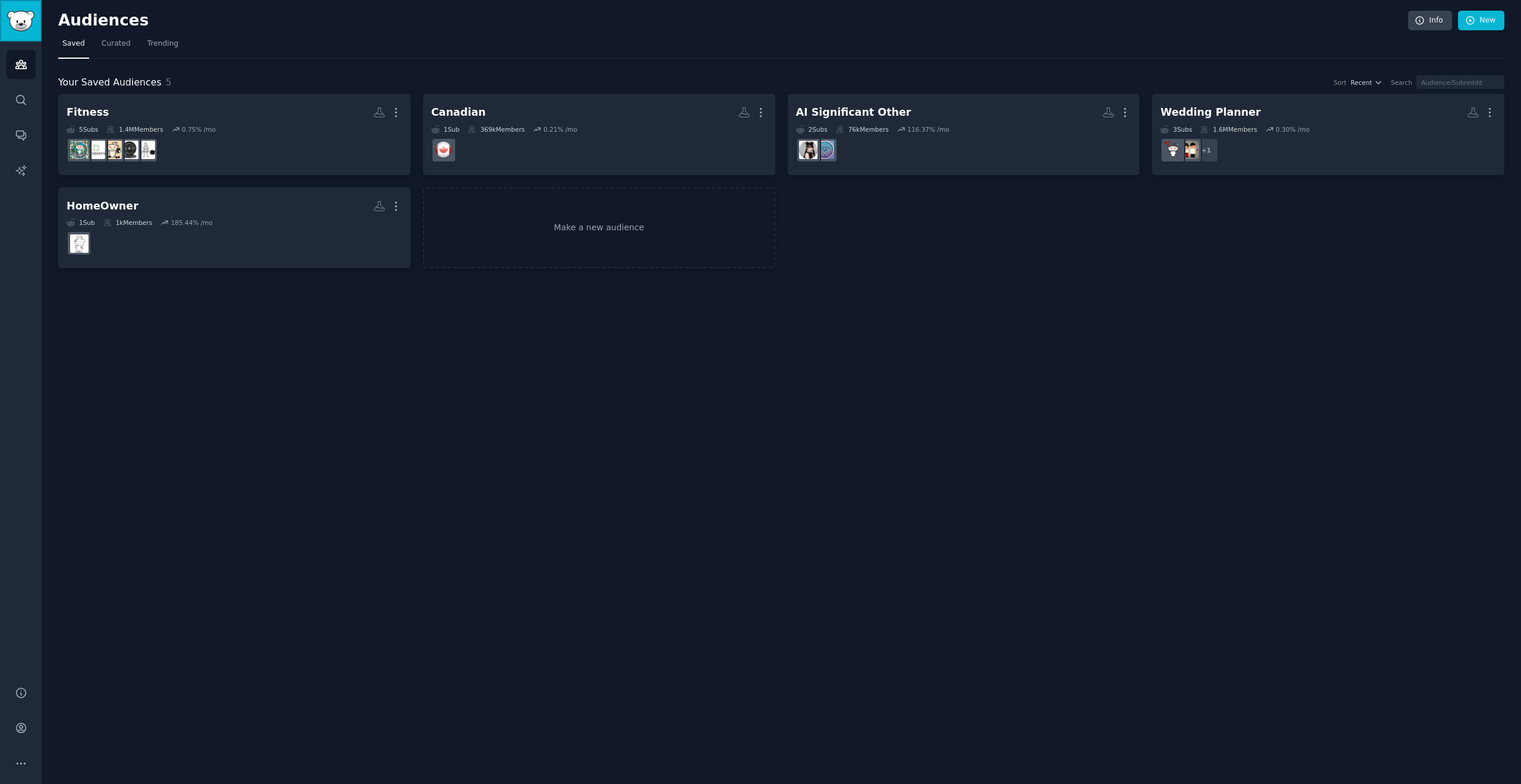
click at [14, 19] on img "Sidebar" at bounding box center [21, 21] width 27 height 21
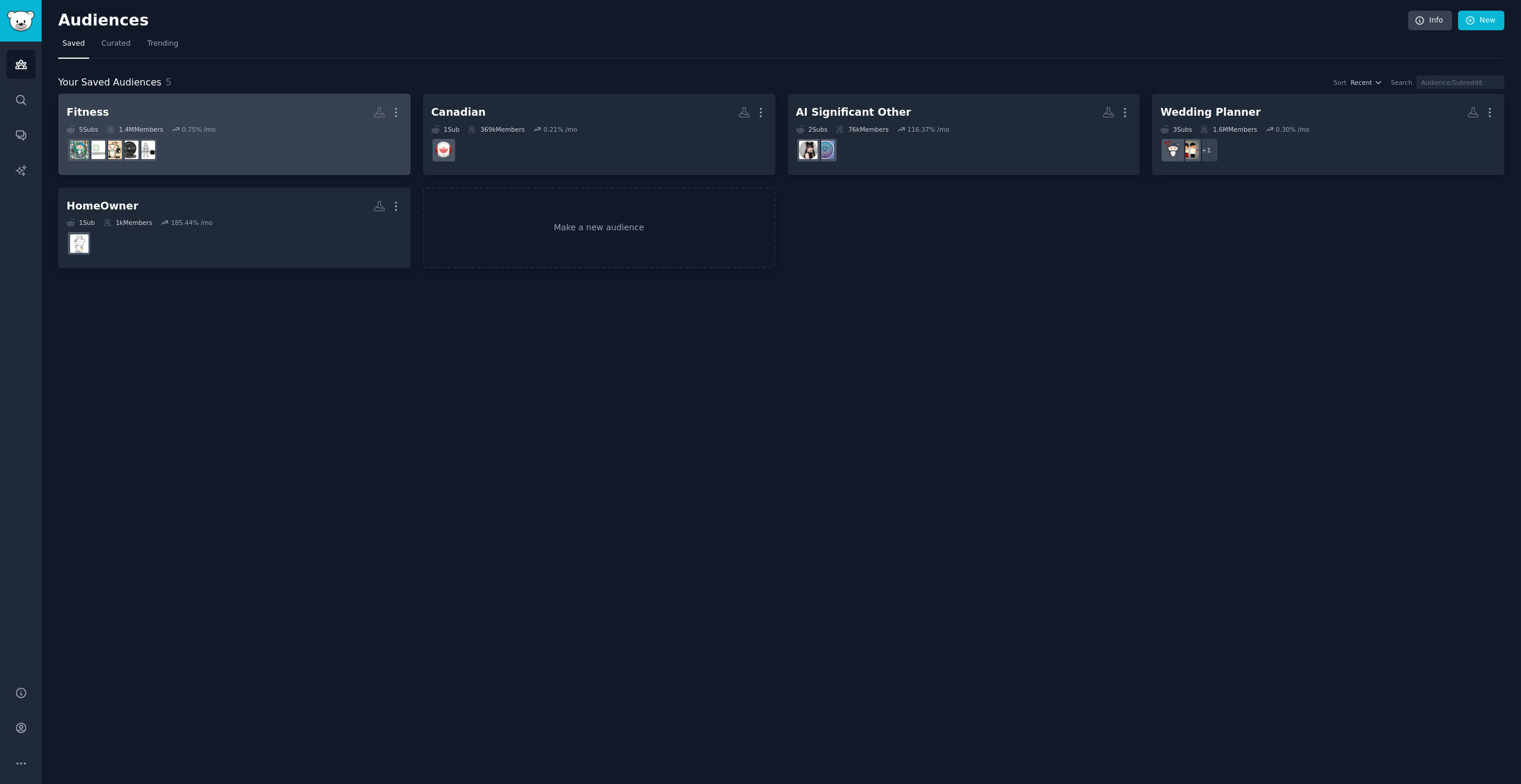
click at [319, 161] on dd "r/WeightTraining" at bounding box center [234, 150] width 336 height 33
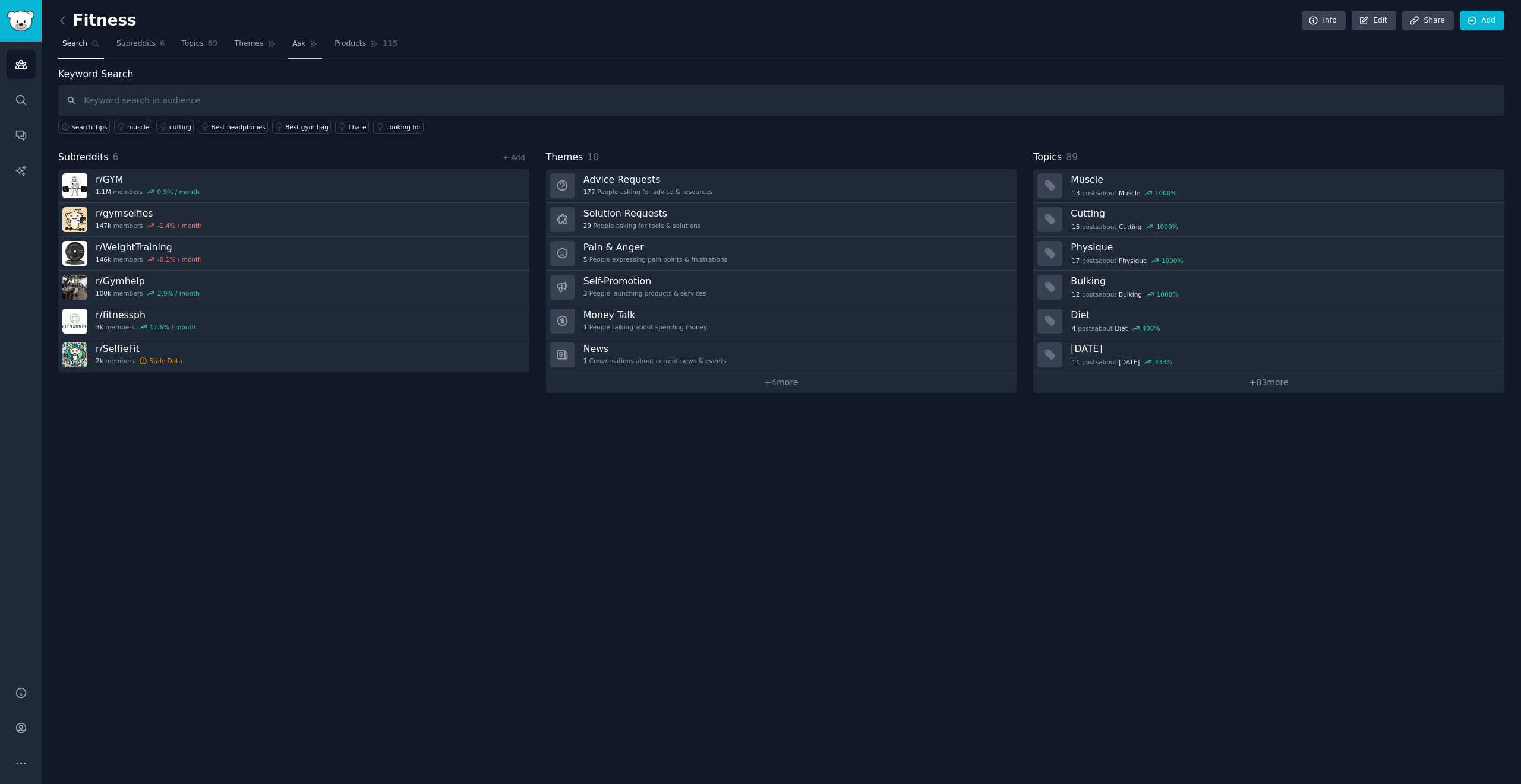
click at [302, 48] on link "Ask" at bounding box center [305, 46] width 34 height 24
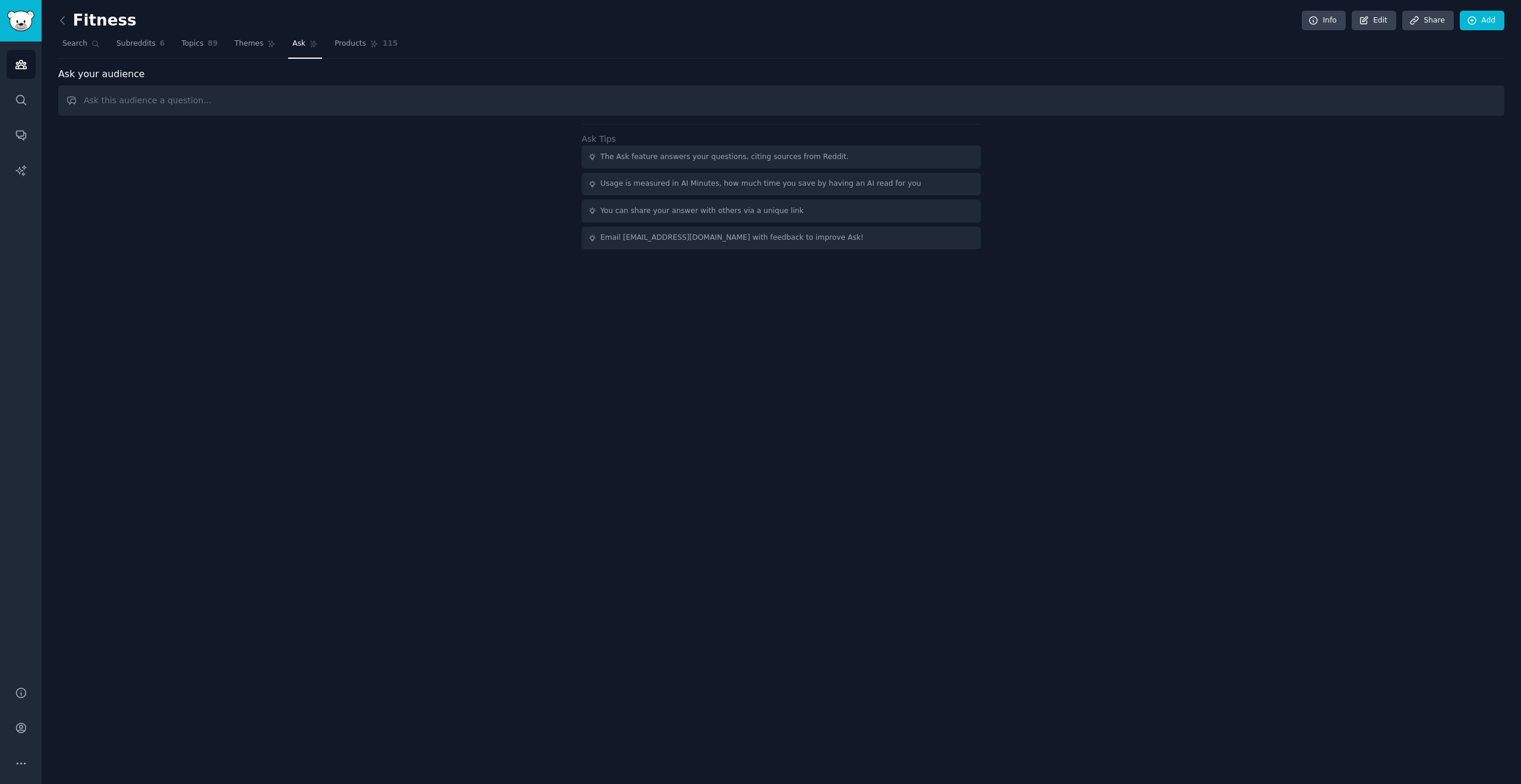
click at [180, 111] on input "text" at bounding box center [782, 101] width 1446 height 30
type input "If there were a software product to help you, what would it be?"
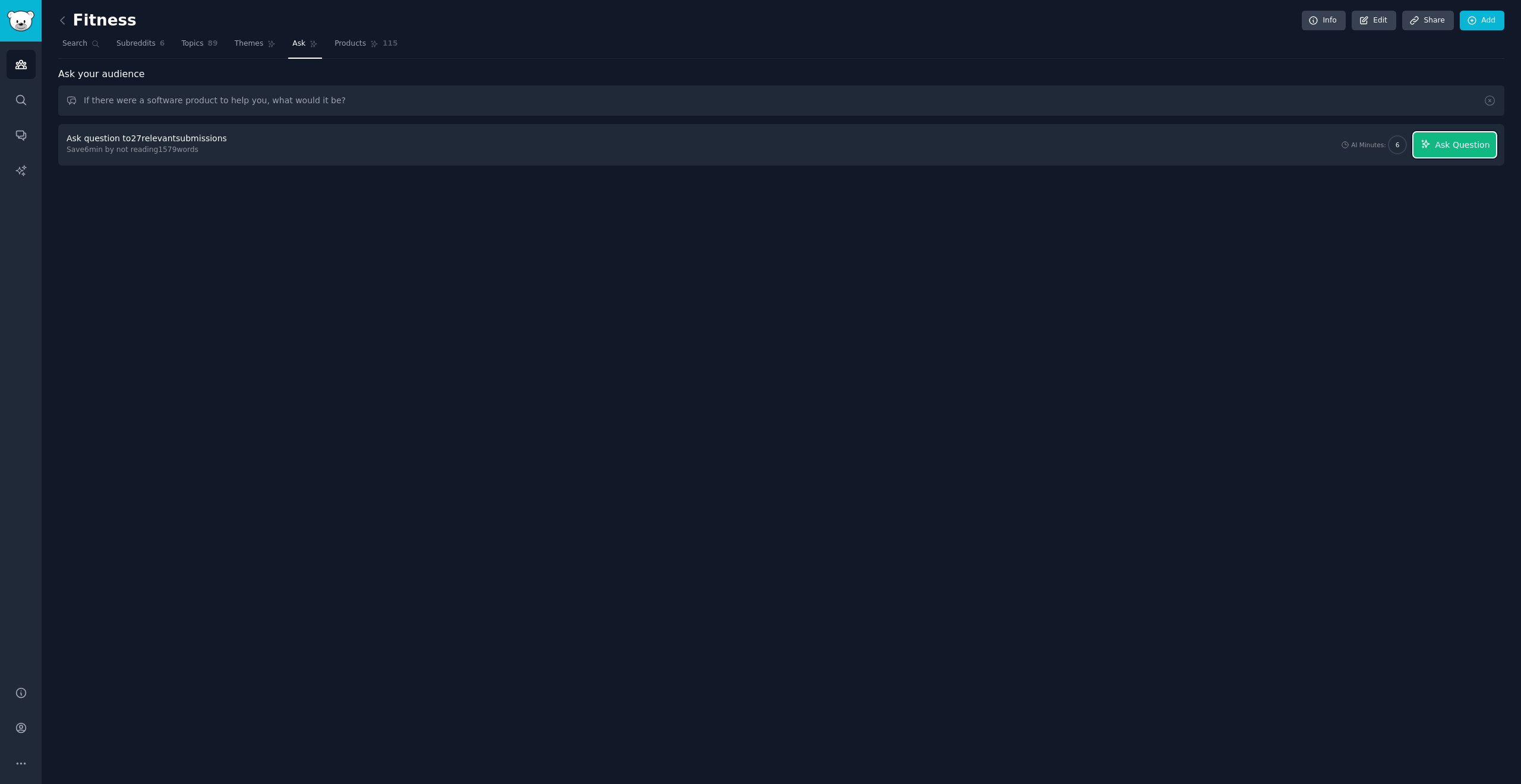
click at [760, 149] on button "Ask Question" at bounding box center [1454, 145] width 83 height 25
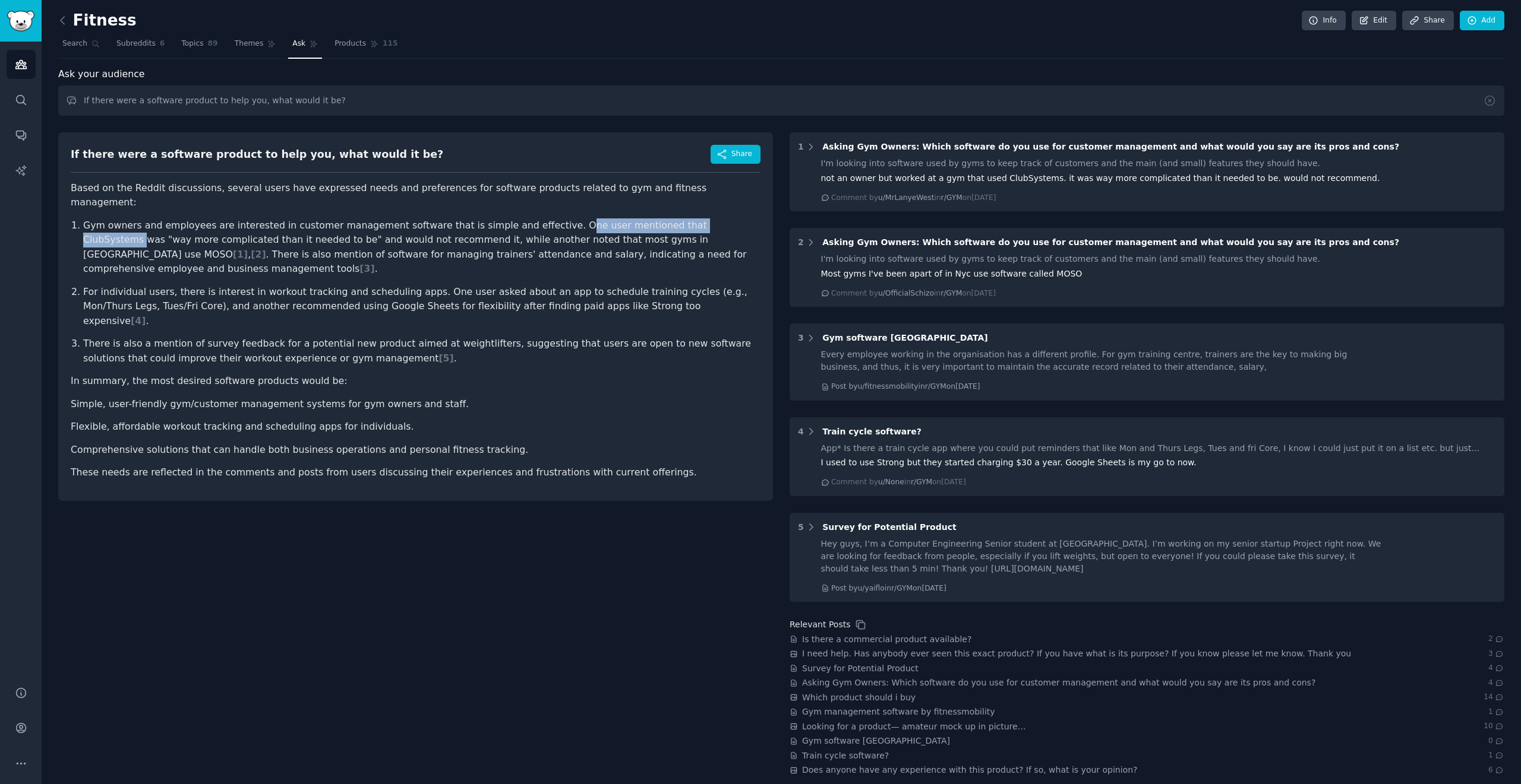
drag, startPoint x: 538, startPoint y: 207, endPoint x: 703, endPoint y: 208, distance: 165.0
click at [703, 219] on p "Gym owners and employees are interested in customer management software that is…" at bounding box center [421, 248] width 677 height 59
click at [725, 219] on p "Gym owners and employees are interested in customer management software that is…" at bounding box center [421, 248] width 677 height 59
drag, startPoint x: 101, startPoint y: 229, endPoint x: 241, endPoint y: 229, distance: 140.0
click at [236, 230] on p "Gym owners and employees are interested in customer management software that is…" at bounding box center [421, 248] width 677 height 59
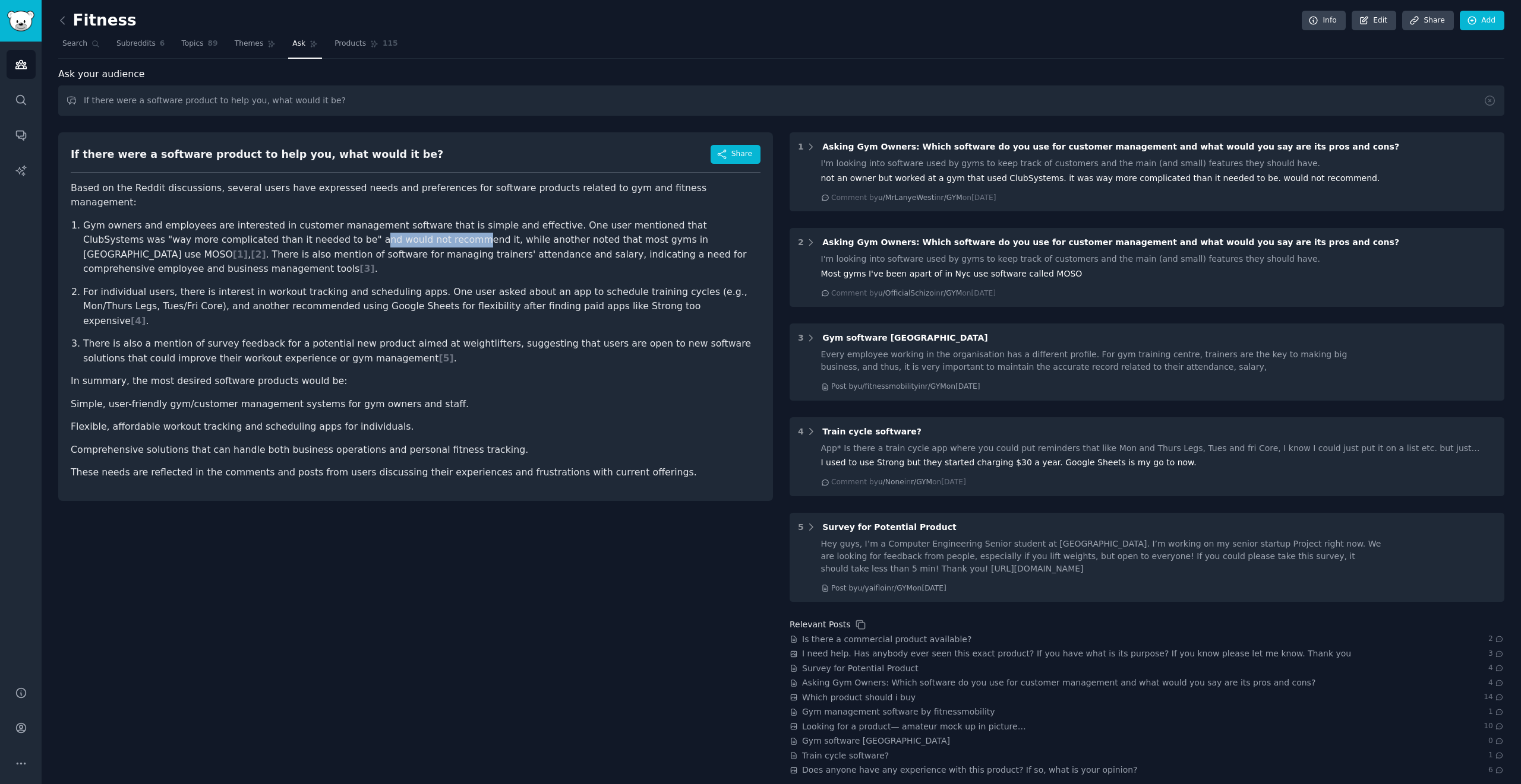
drag, startPoint x: 263, startPoint y: 229, endPoint x: 356, endPoint y: 228, distance: 93.0
click at [355, 228] on p "Gym owners and employees are interested in customer management software that is…" at bounding box center [421, 248] width 677 height 59
drag, startPoint x: 394, startPoint y: 224, endPoint x: 588, endPoint y: 221, distance: 194.0
click at [581, 219] on p "Gym owners and employees are interested in customer management software that is…" at bounding box center [421, 248] width 677 height 59
click at [591, 225] on p "Gym owners and employees are interested in customer management software that is…" at bounding box center [421, 248] width 677 height 59
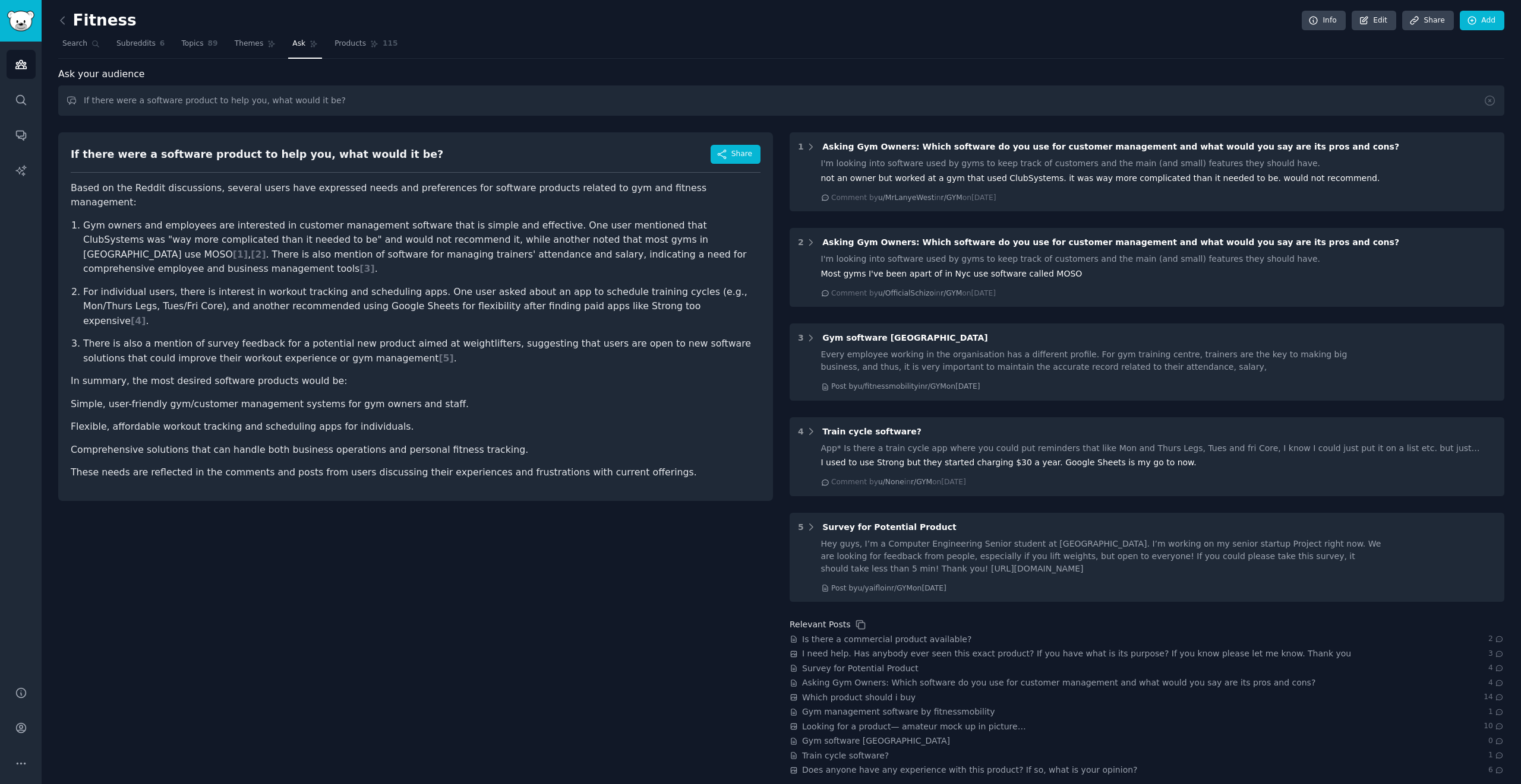
click at [539, 231] on p "Gym owners and employees are interested in customer management software that is…" at bounding box center [421, 248] width 677 height 59
click at [606, 224] on p "Gym owners and employees are interested in customer management software that is…" at bounding box center [421, 248] width 677 height 59
click at [248, 249] on span "[ 1 ]" at bounding box center [239, 255] width 15 height 12
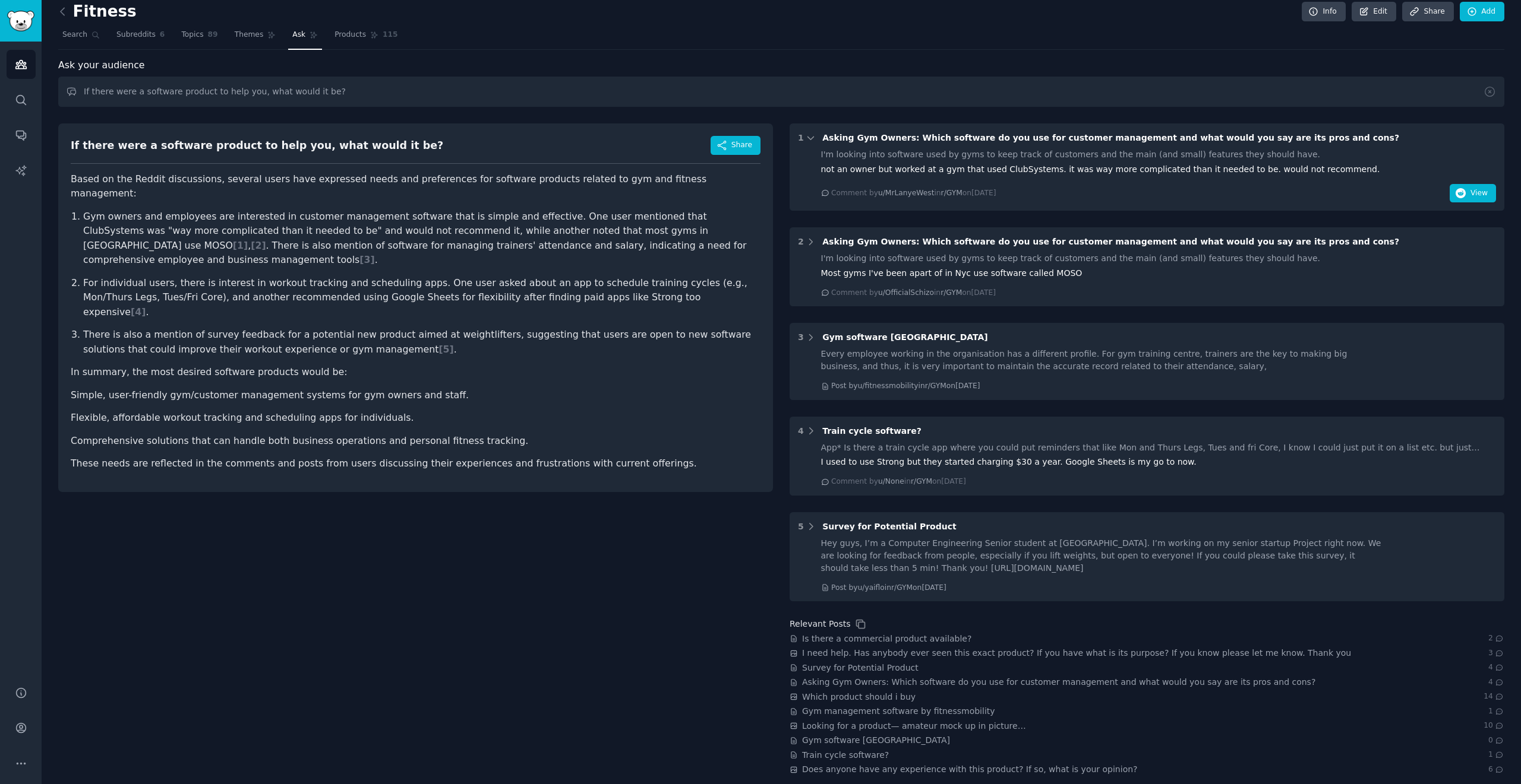
click at [587, 214] on p "Gym owners and employees are interested in customer management software that is…" at bounding box center [421, 239] width 677 height 59
copy p "MOSO"
click at [452, 542] on div "If there were a software product to help you, what would it be? Share Based on …" at bounding box center [415, 445] width 714 height 661
click at [735, 149] on span "Share" at bounding box center [740, 144] width 21 height 11
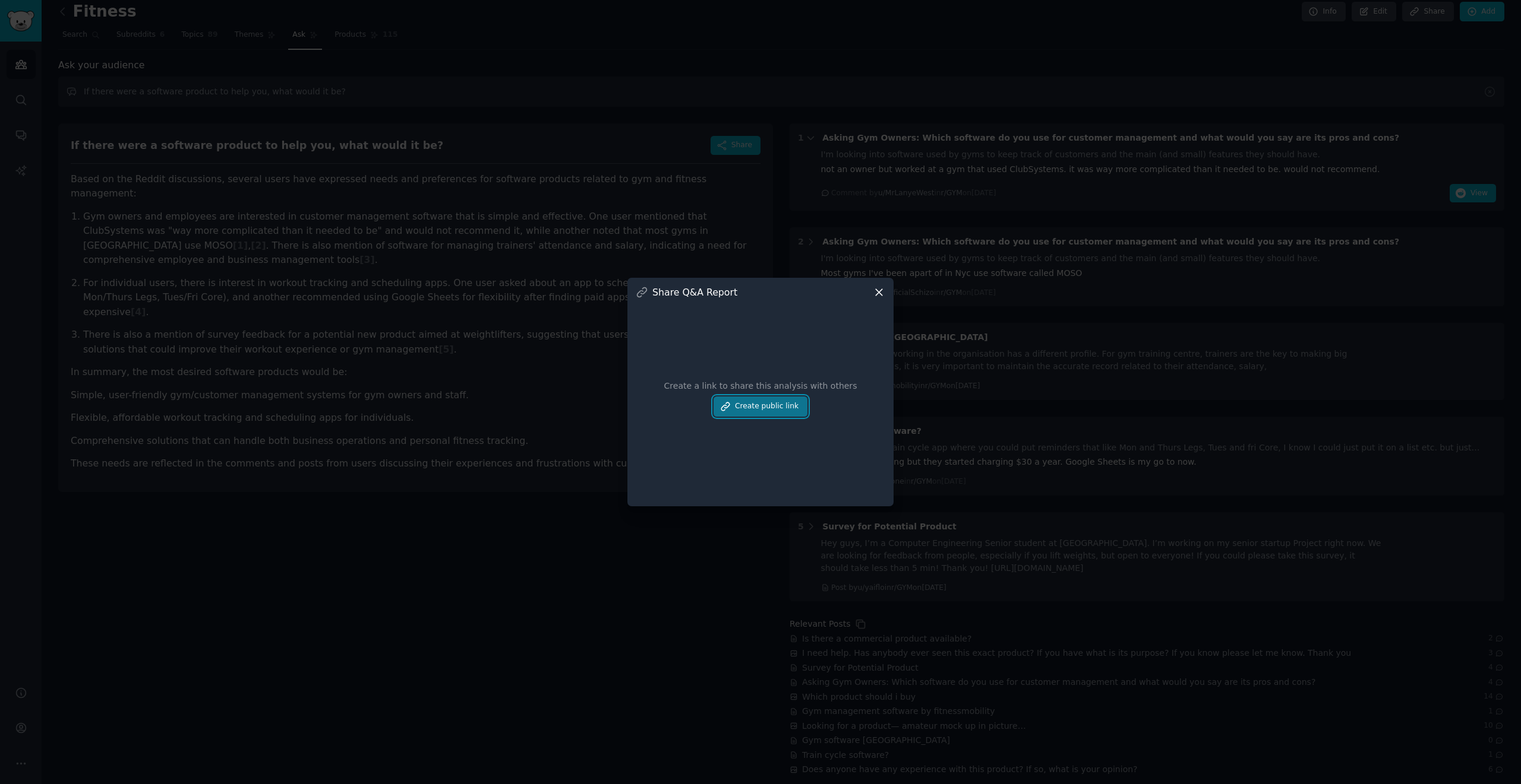
click at [760, 402] on button "Create public link" at bounding box center [760, 406] width 94 height 21
click at [760, 362] on icon at bounding box center [875, 361] width 5 height 5
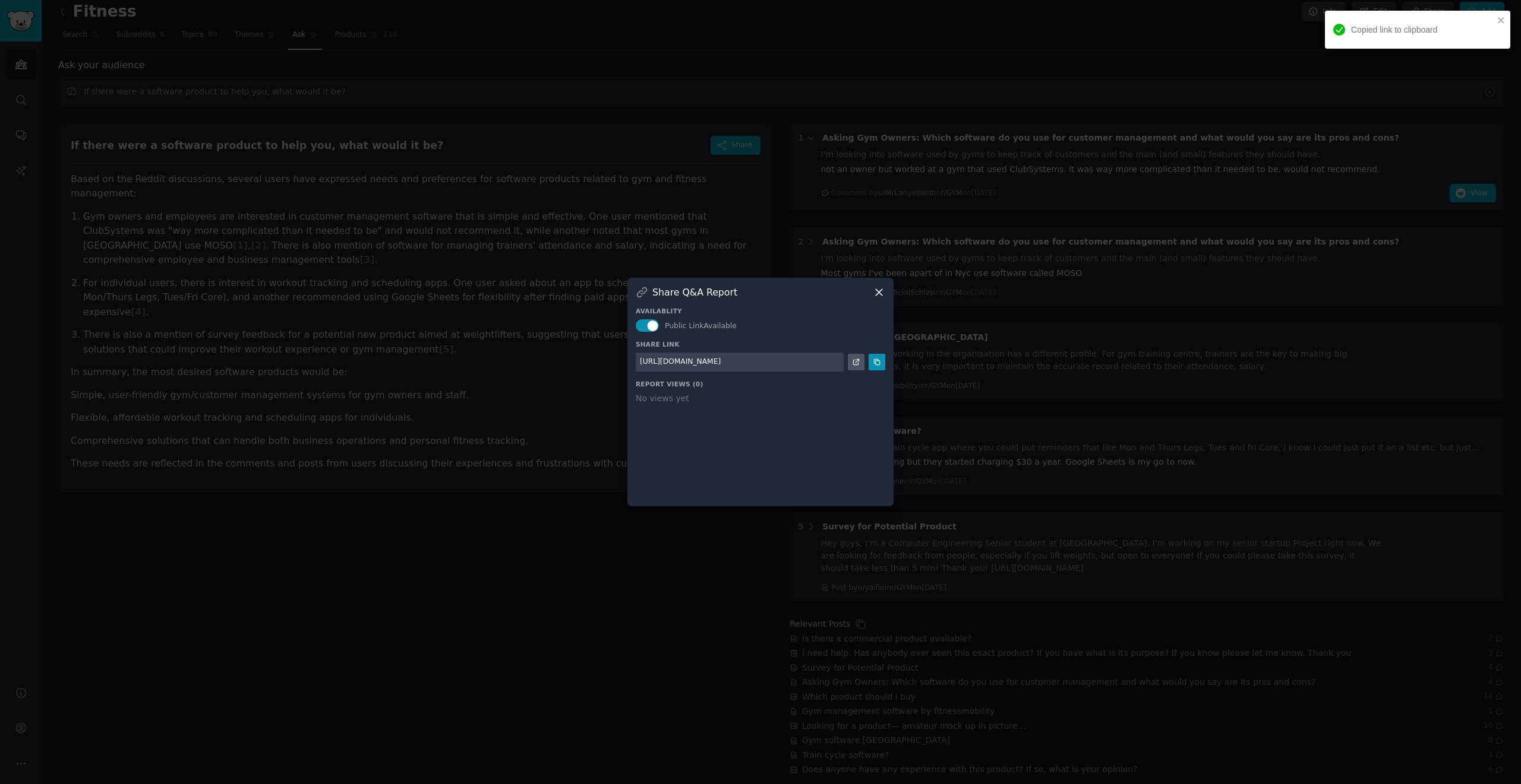
click at [479, 508] on div at bounding box center [760, 392] width 1521 height 784
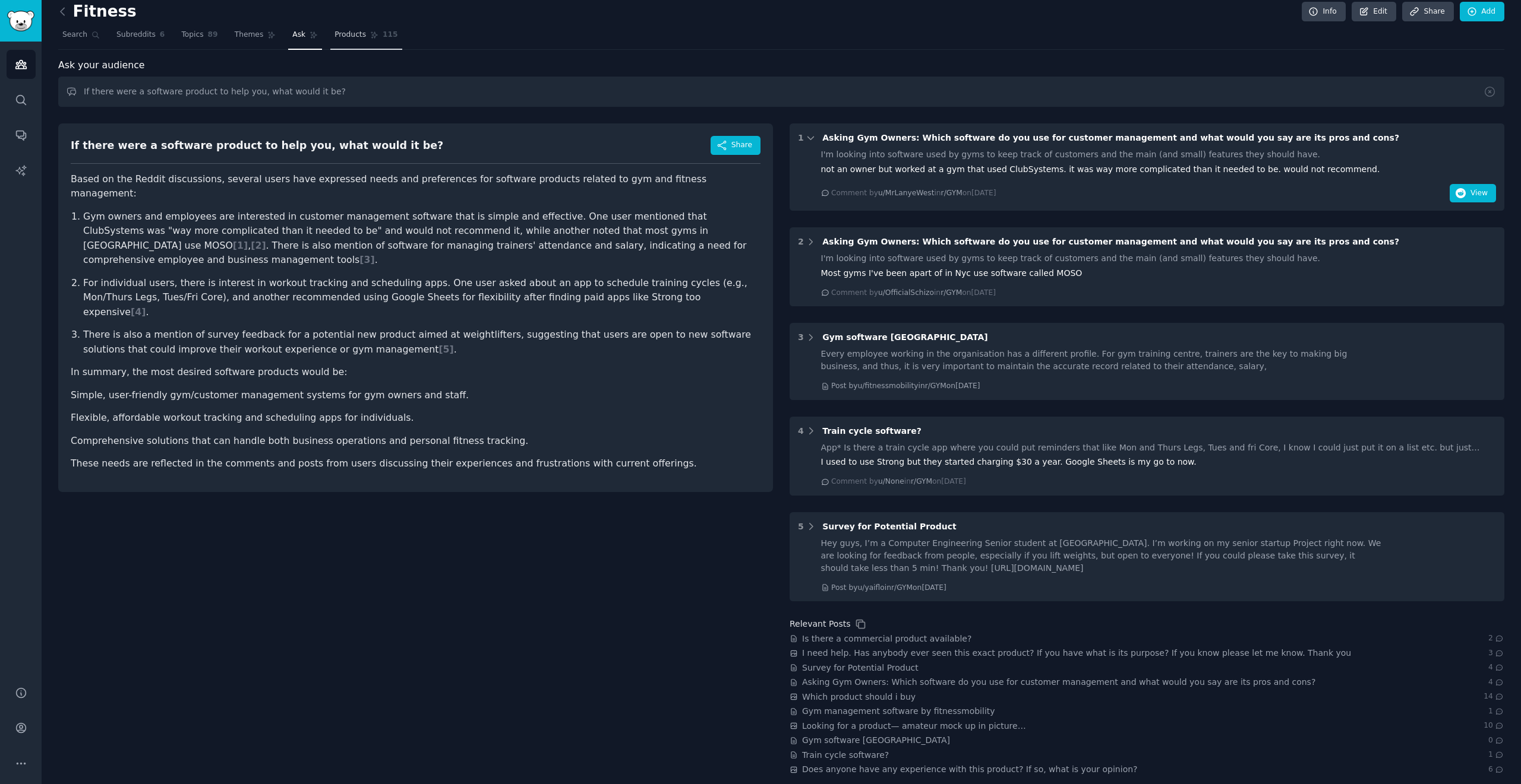
click at [336, 37] on span "Products" at bounding box center [350, 34] width 31 height 11
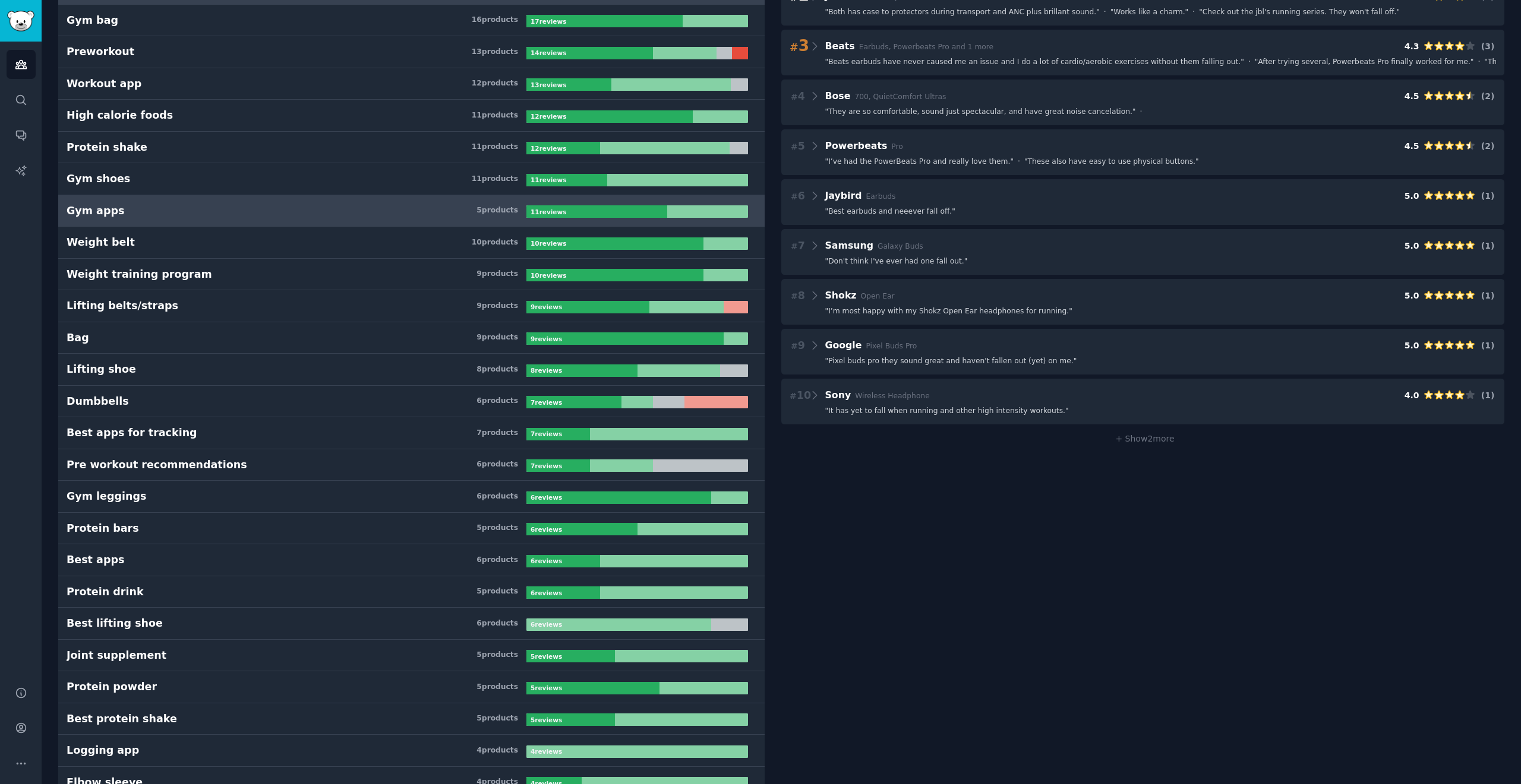
click at [133, 209] on h3 "Gym apps 5 product s" at bounding box center [296, 211] width 460 height 15
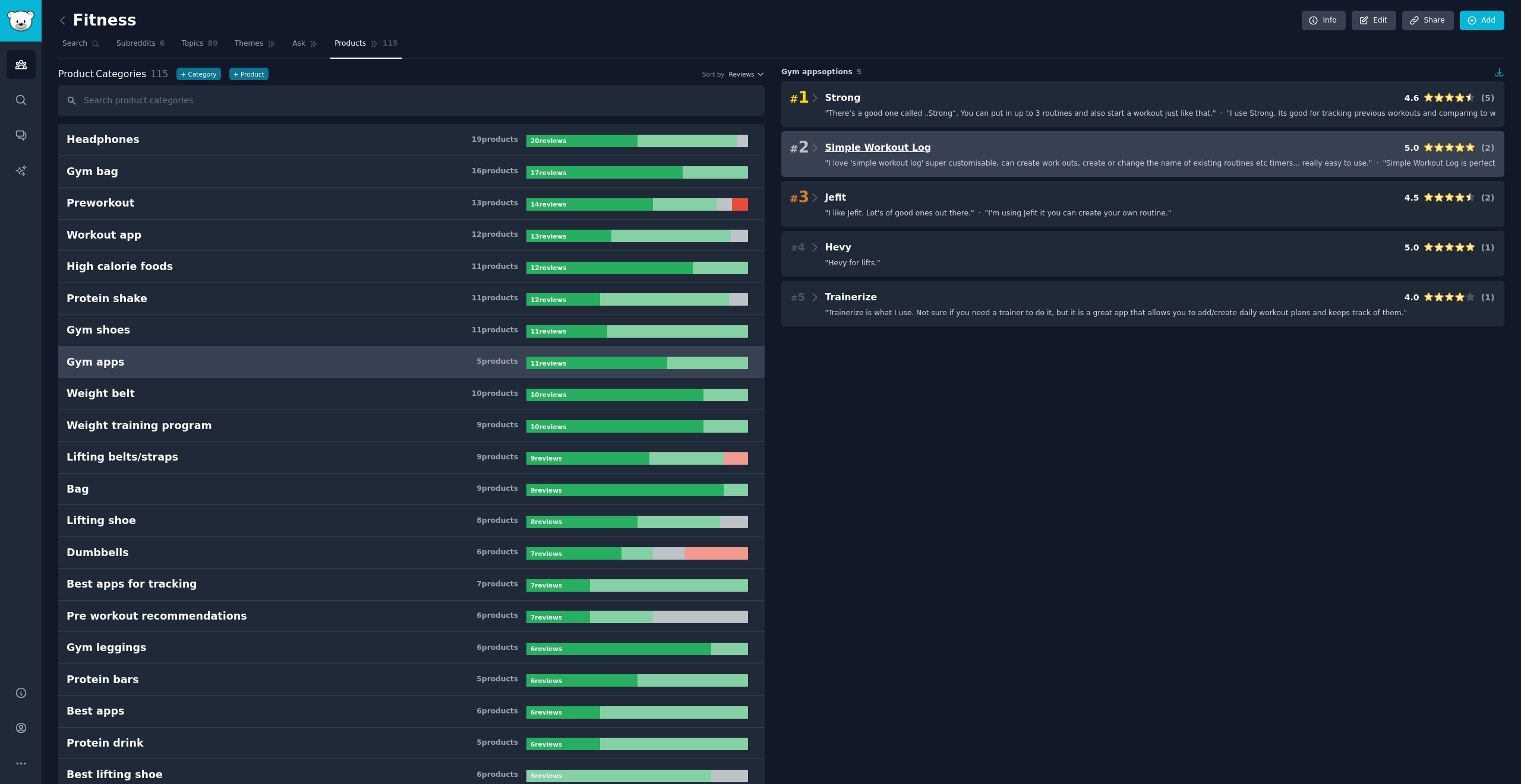
click at [760, 149] on span "Simple Workout Log" at bounding box center [878, 147] width 106 height 12
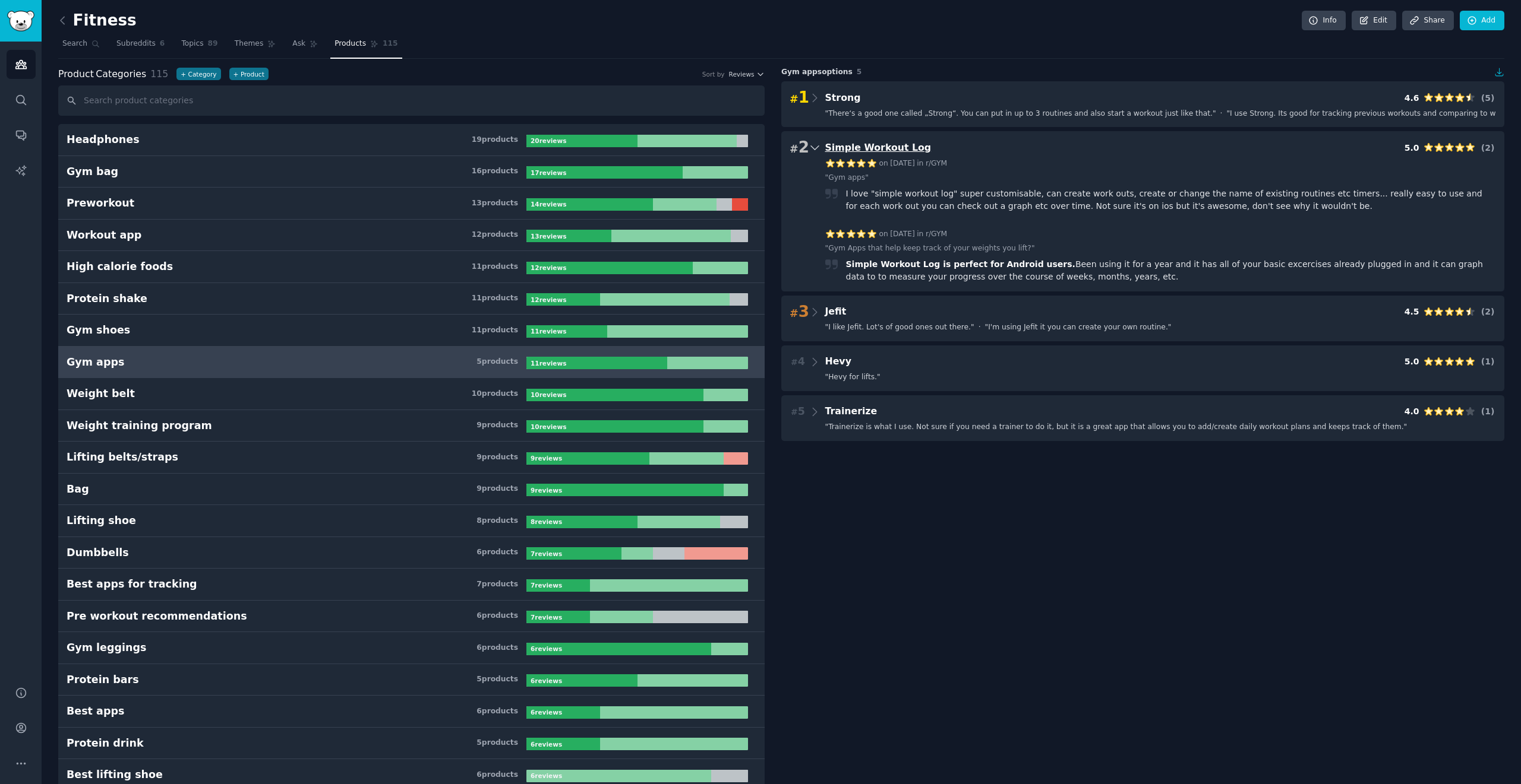
click at [760, 149] on span "Simple Workout Log" at bounding box center [878, 147] width 106 height 12
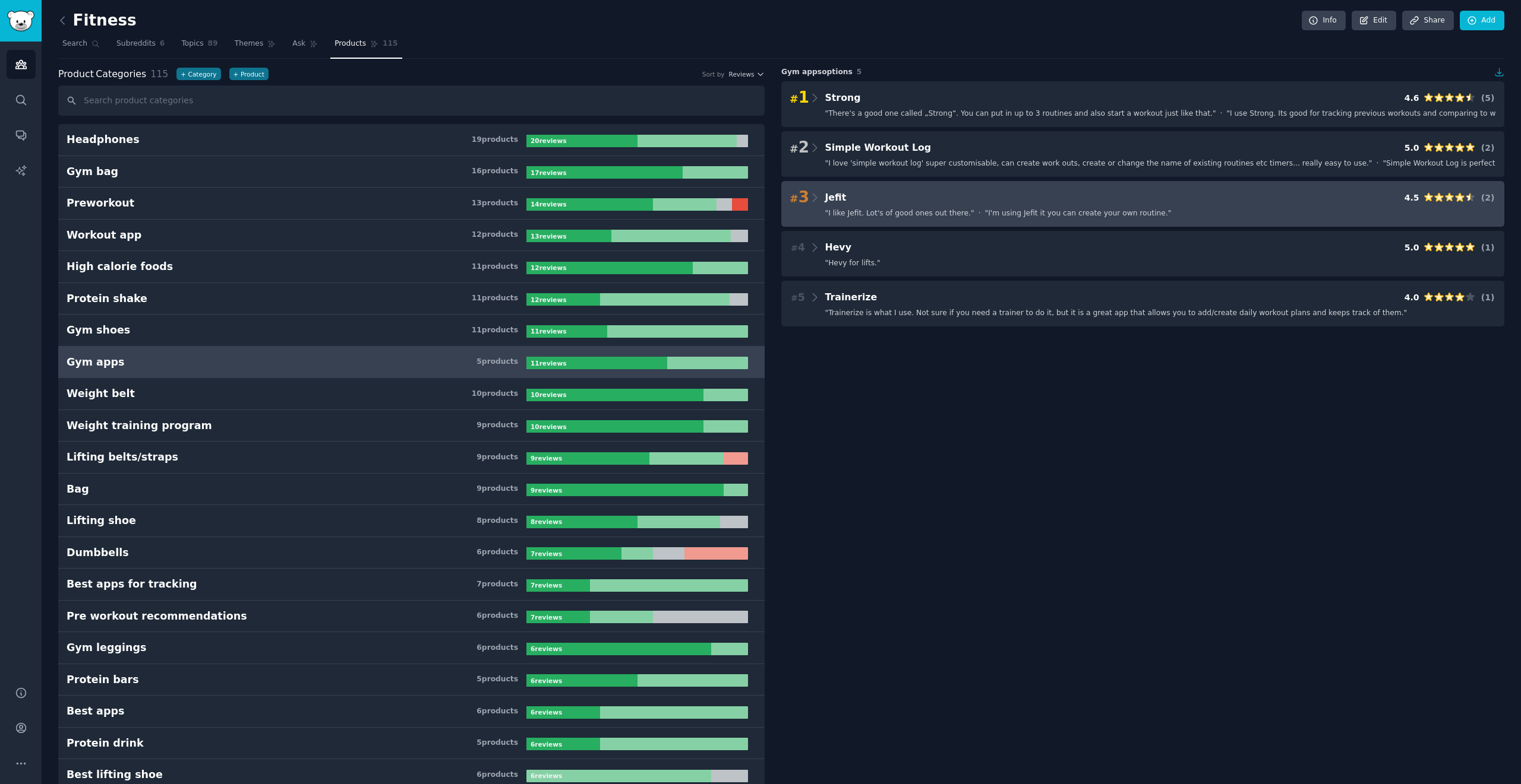
click at [760, 199] on div "# 3 Jefit 4.5 ( 2 )" at bounding box center [1142, 197] width 706 height 17
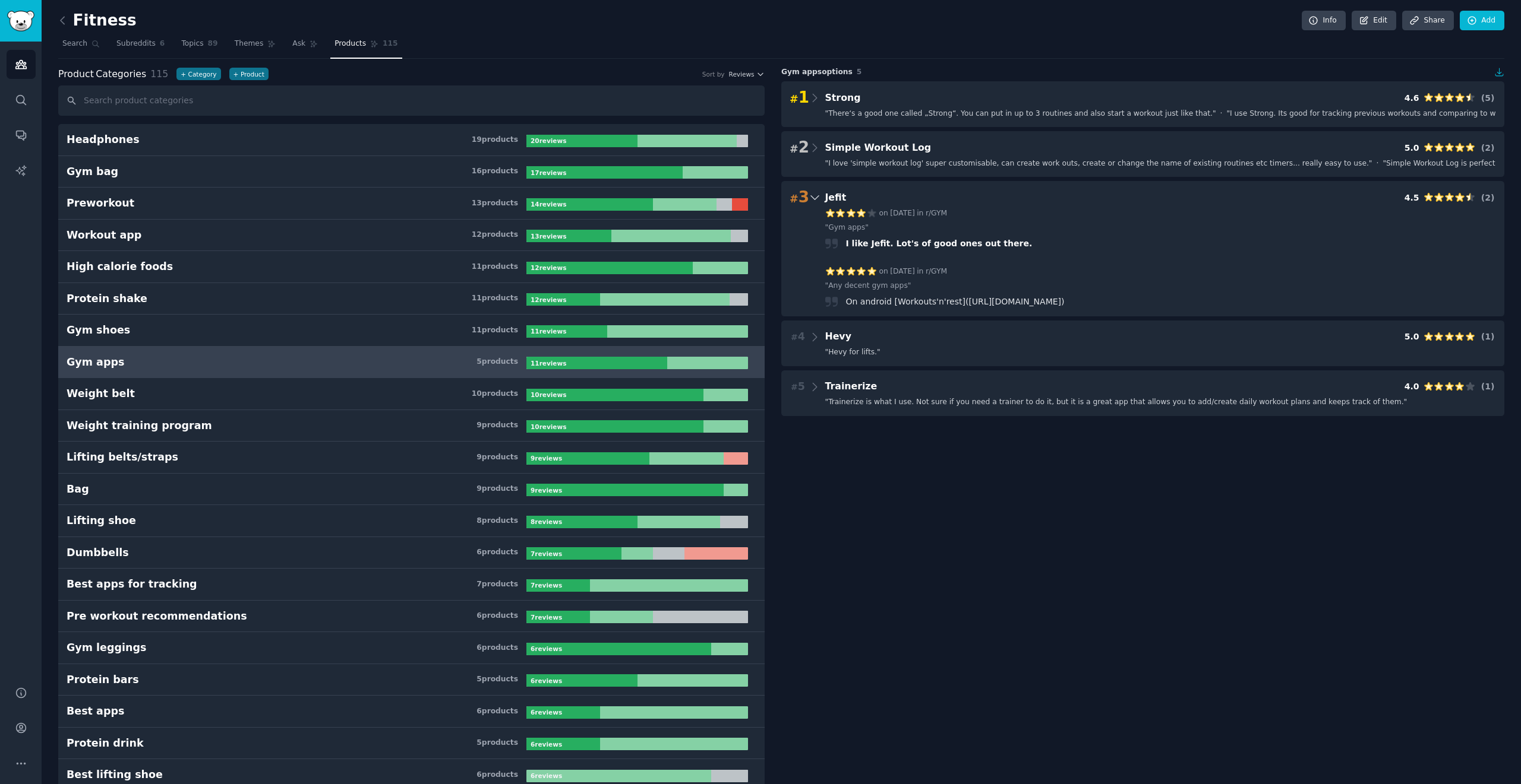
click at [760, 245] on span "I like Jefit. Lot's of good ones out there." at bounding box center [939, 243] width 189 height 10
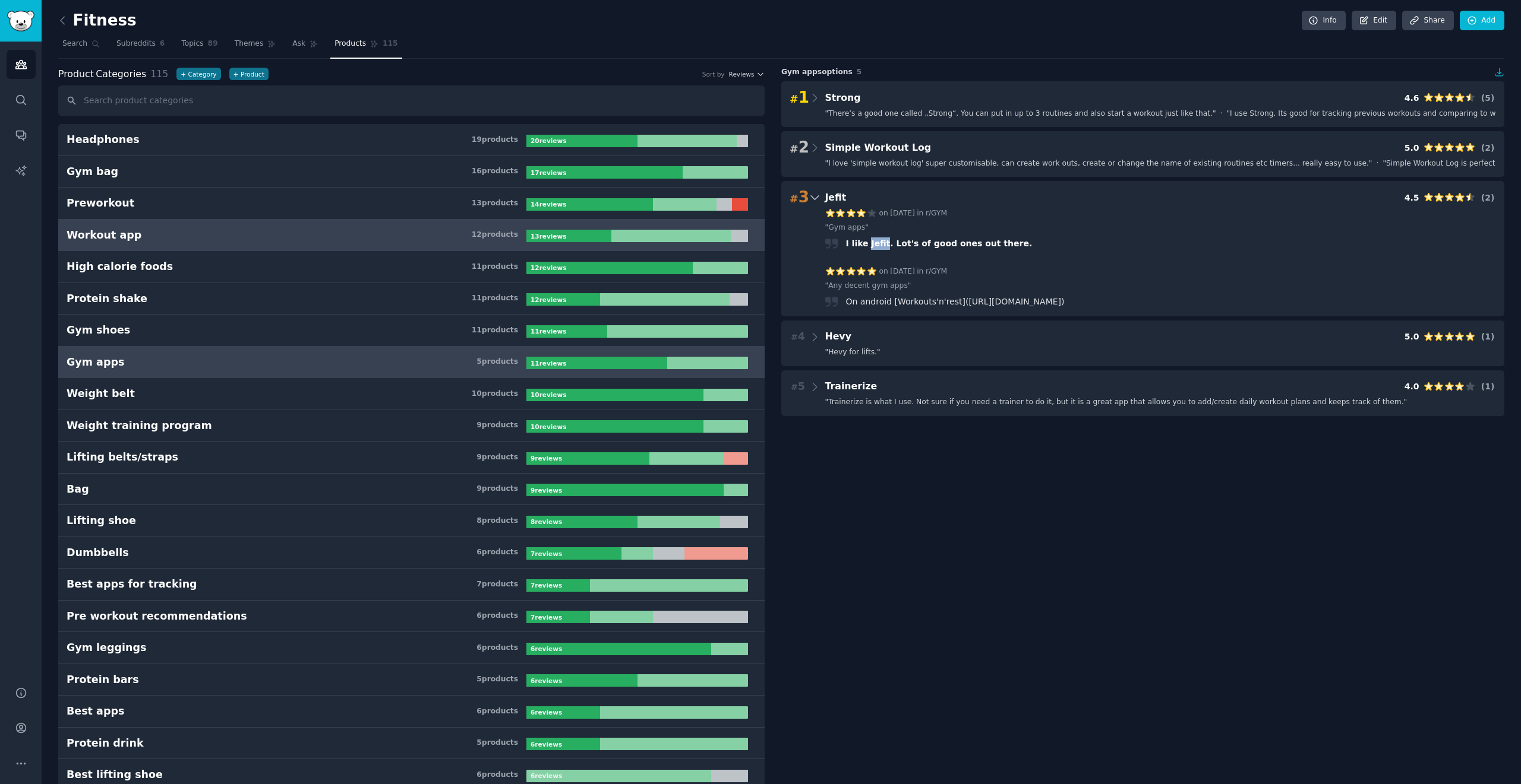
copy span "Jefit"
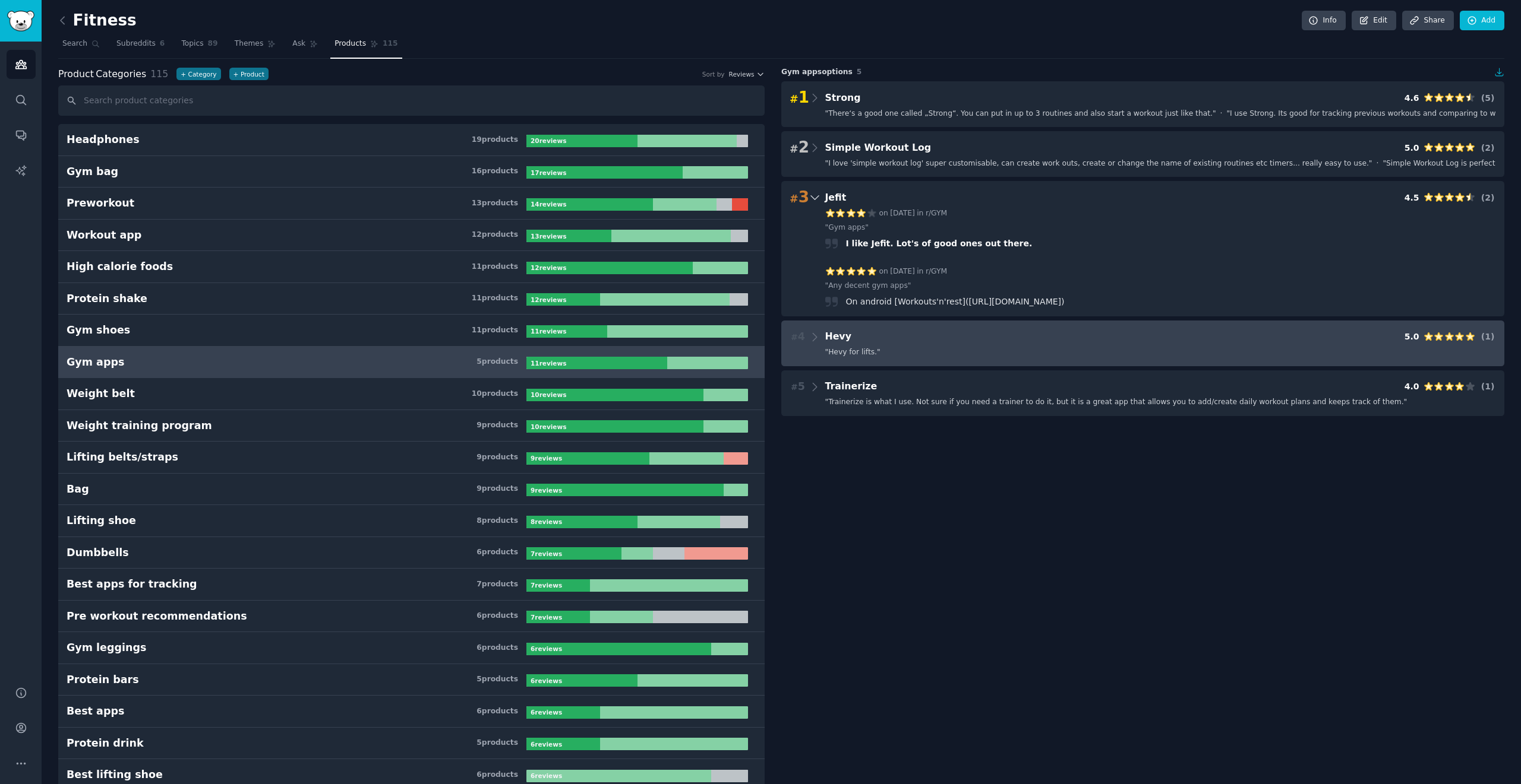
click at [760, 348] on div "" Hevy for lifts. "" at bounding box center [1161, 352] width 671 height 11
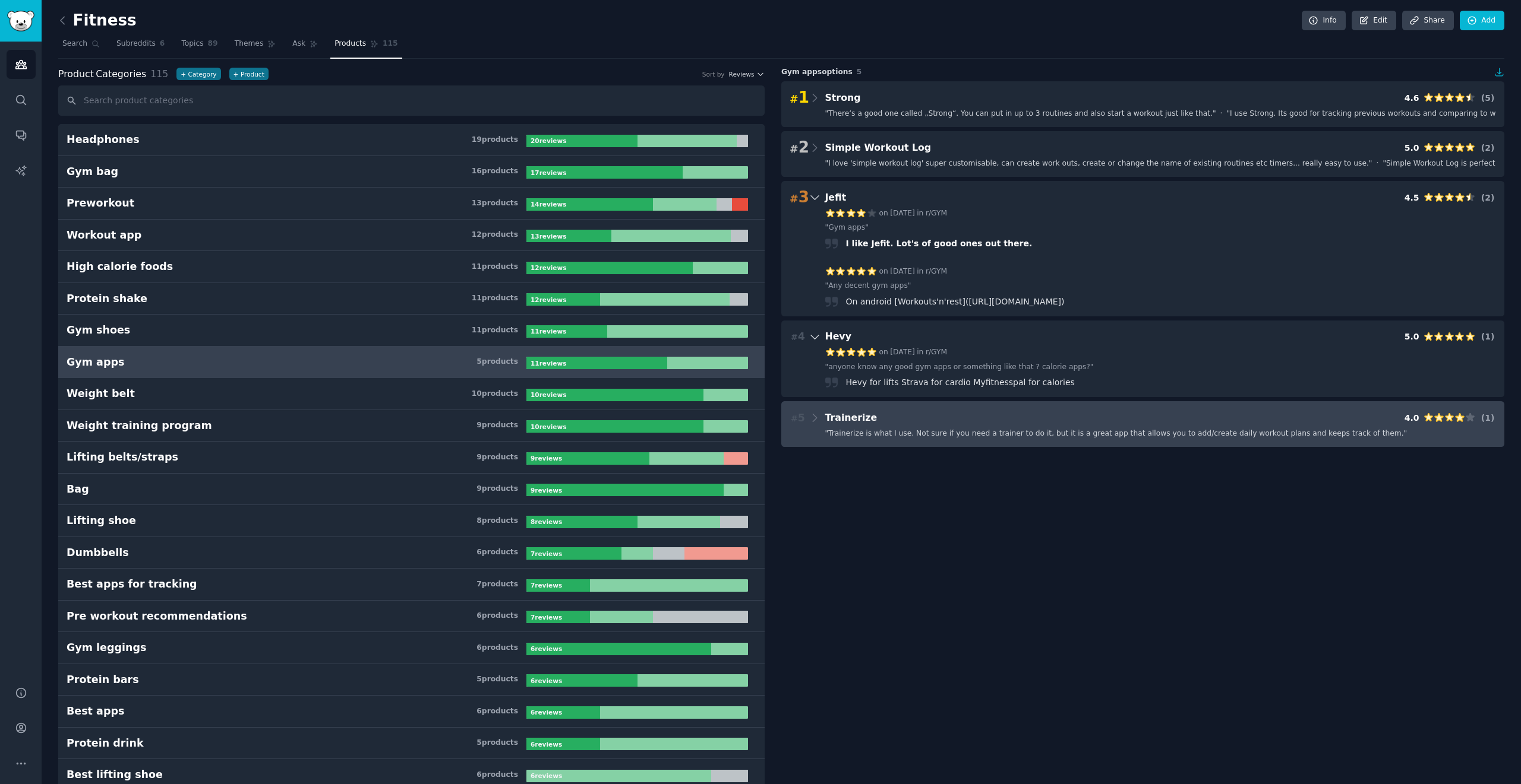
click at [760, 429] on span "" Trainerize is what I use. Not sure if you need a trainer to do it, but it is …" at bounding box center [1117, 433] width 582 height 11
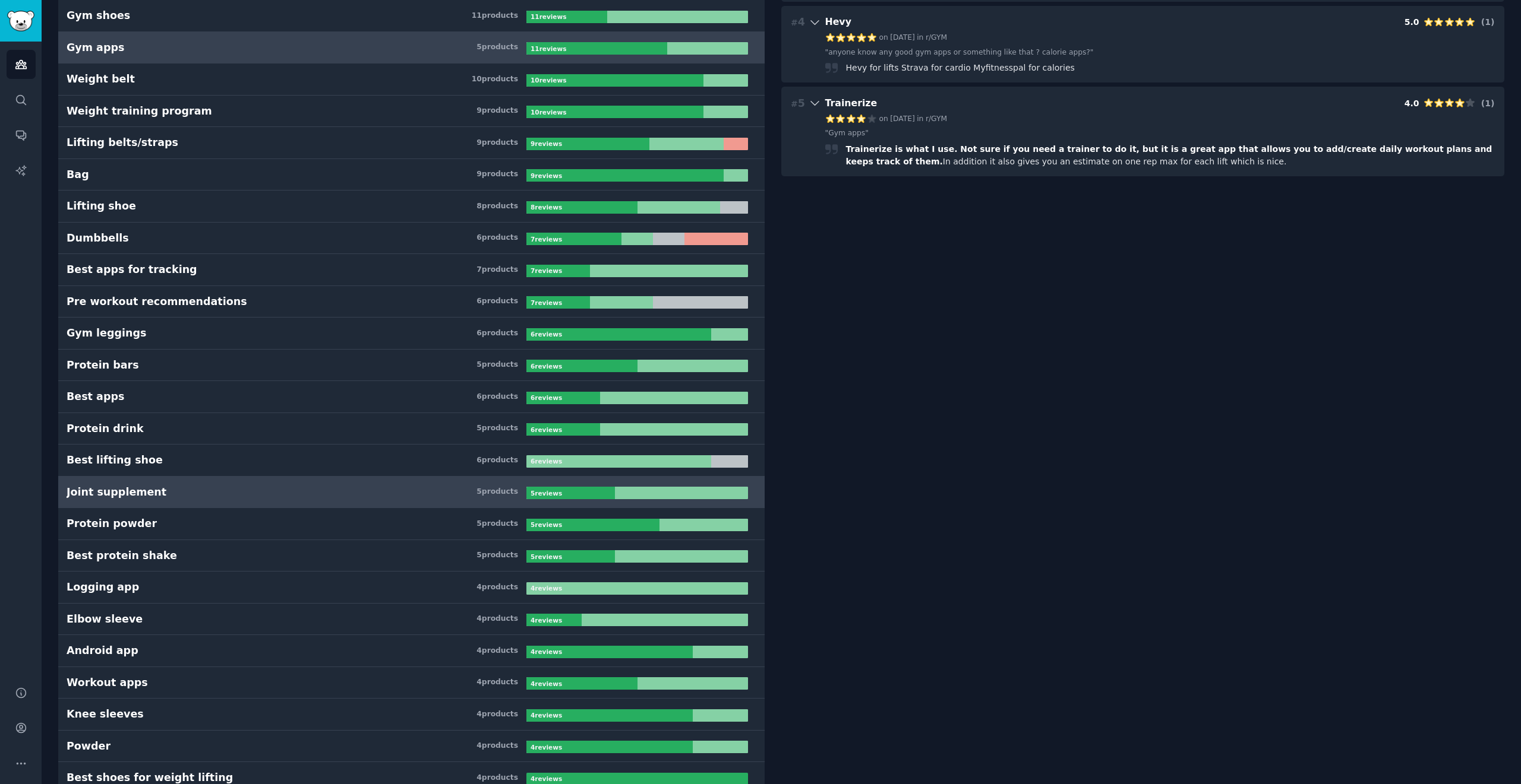
scroll to position [356, 0]
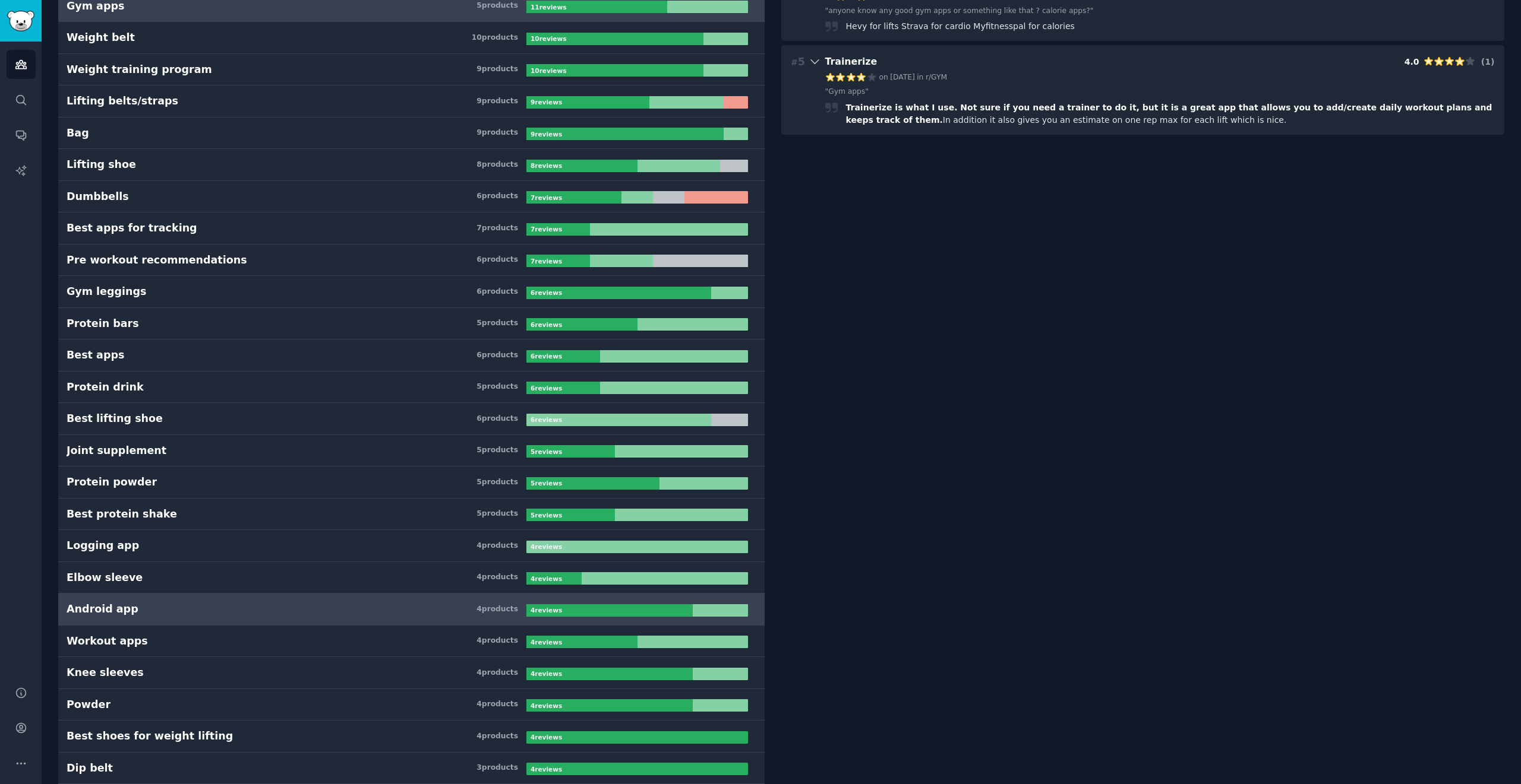
click at [302, 611] on h3 "Android app 4 product s" at bounding box center [296, 609] width 460 height 15
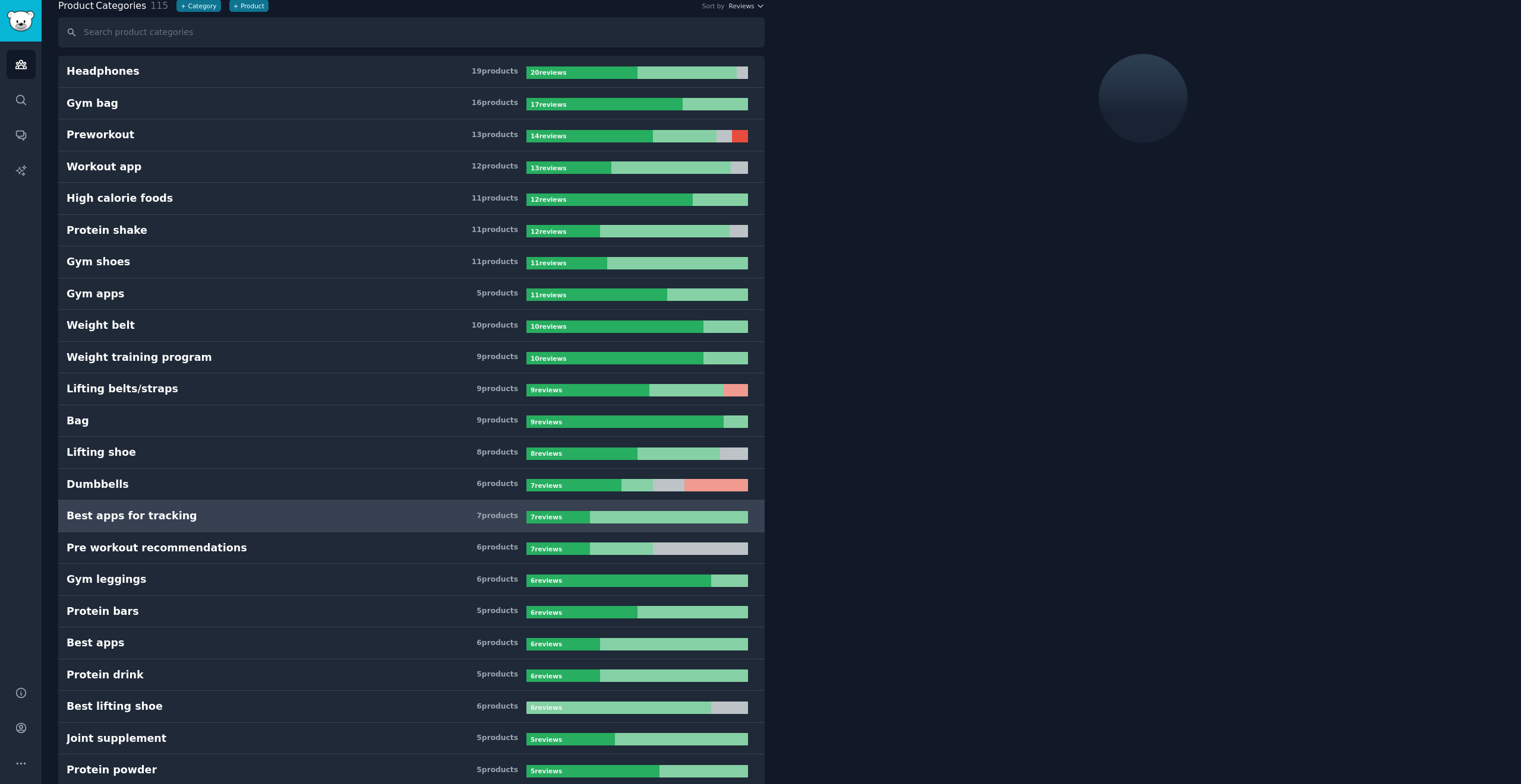
scroll to position [67, 0]
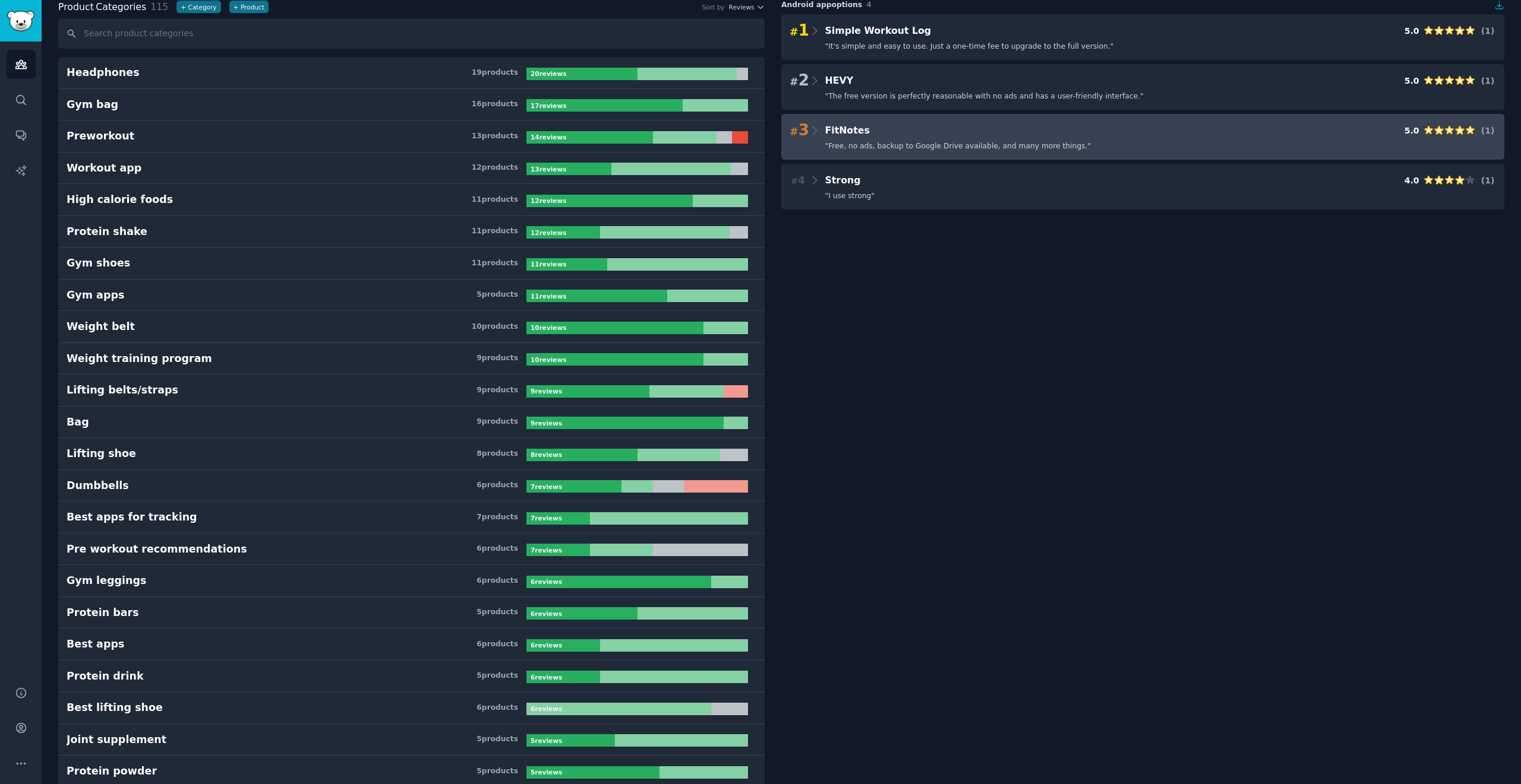
click at [760, 144] on span "" Free, no ads, backup to Google Drive available, and many more things. "" at bounding box center [958, 146] width 266 height 11
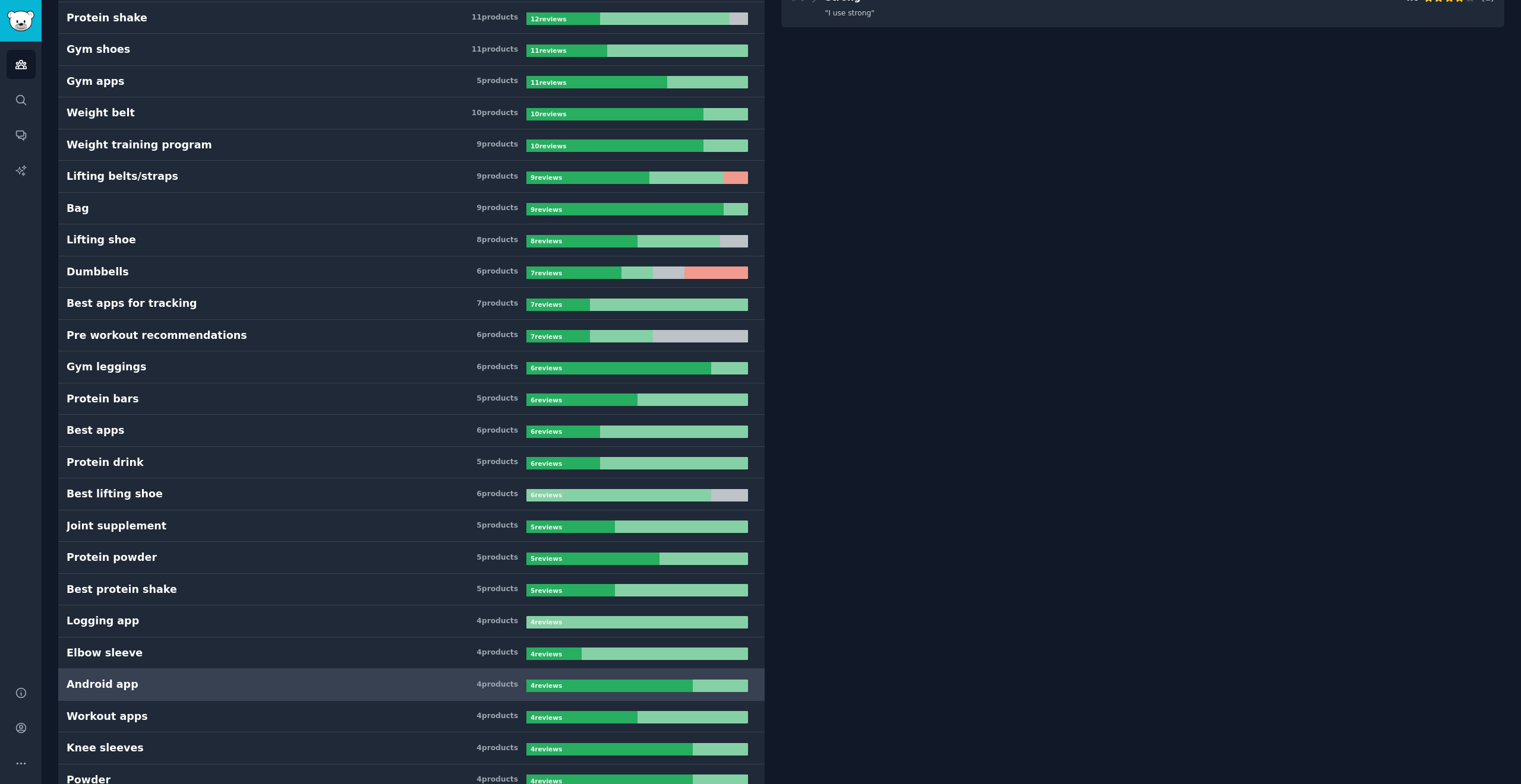
scroll to position [565, 0]
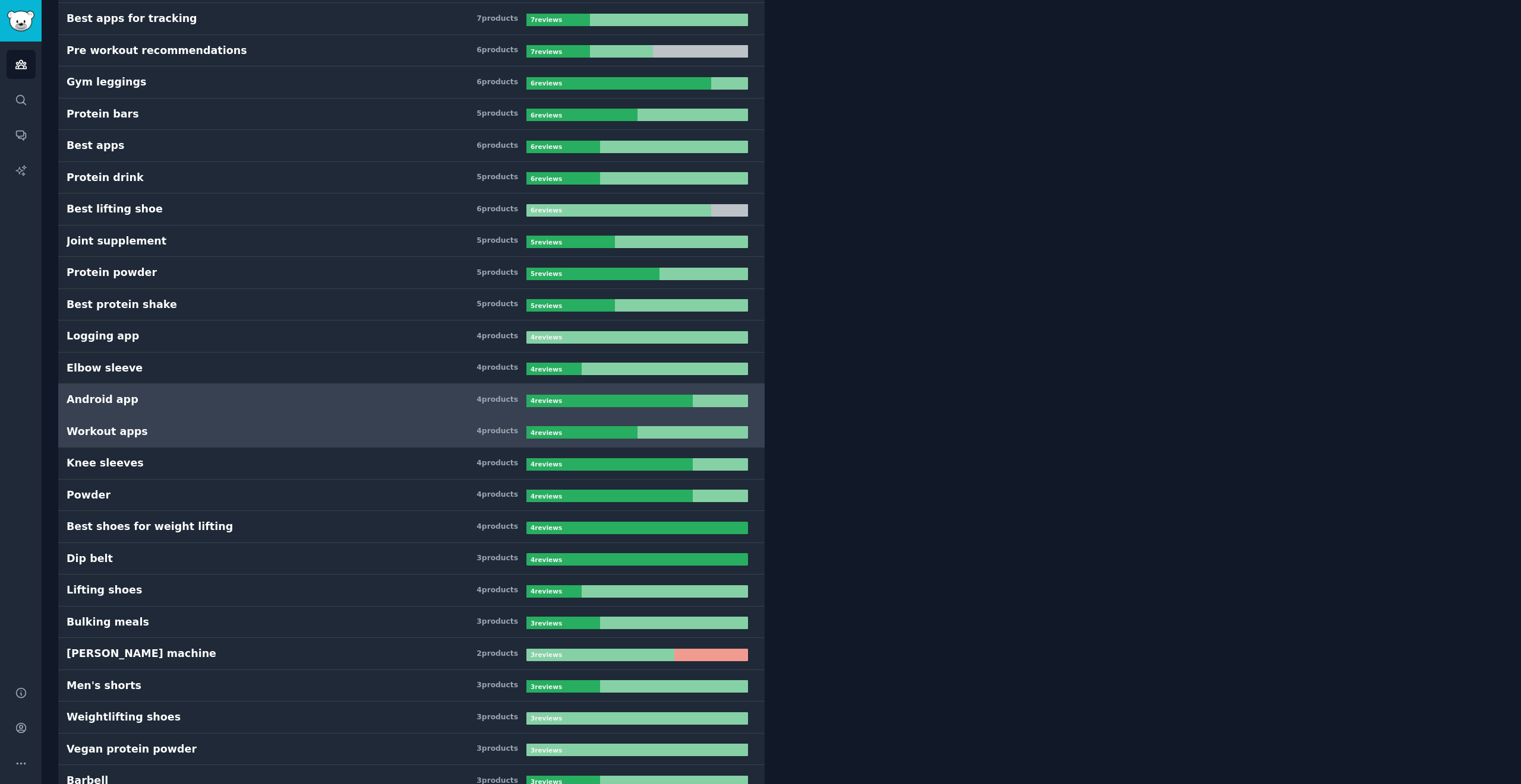
click at [227, 441] on link "Workout apps 4 product s 4 review s" at bounding box center [411, 432] width 706 height 32
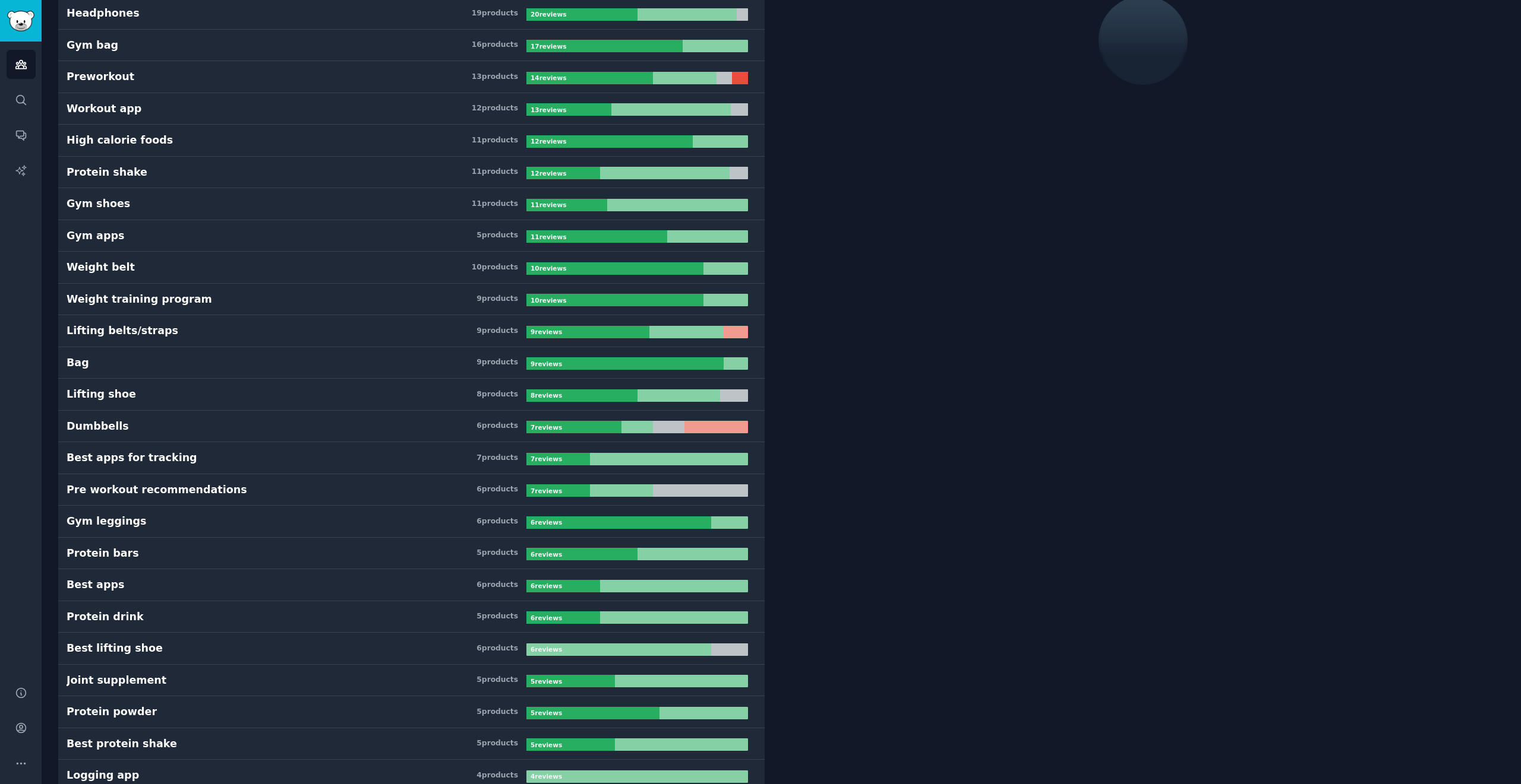
scroll to position [67, 0]
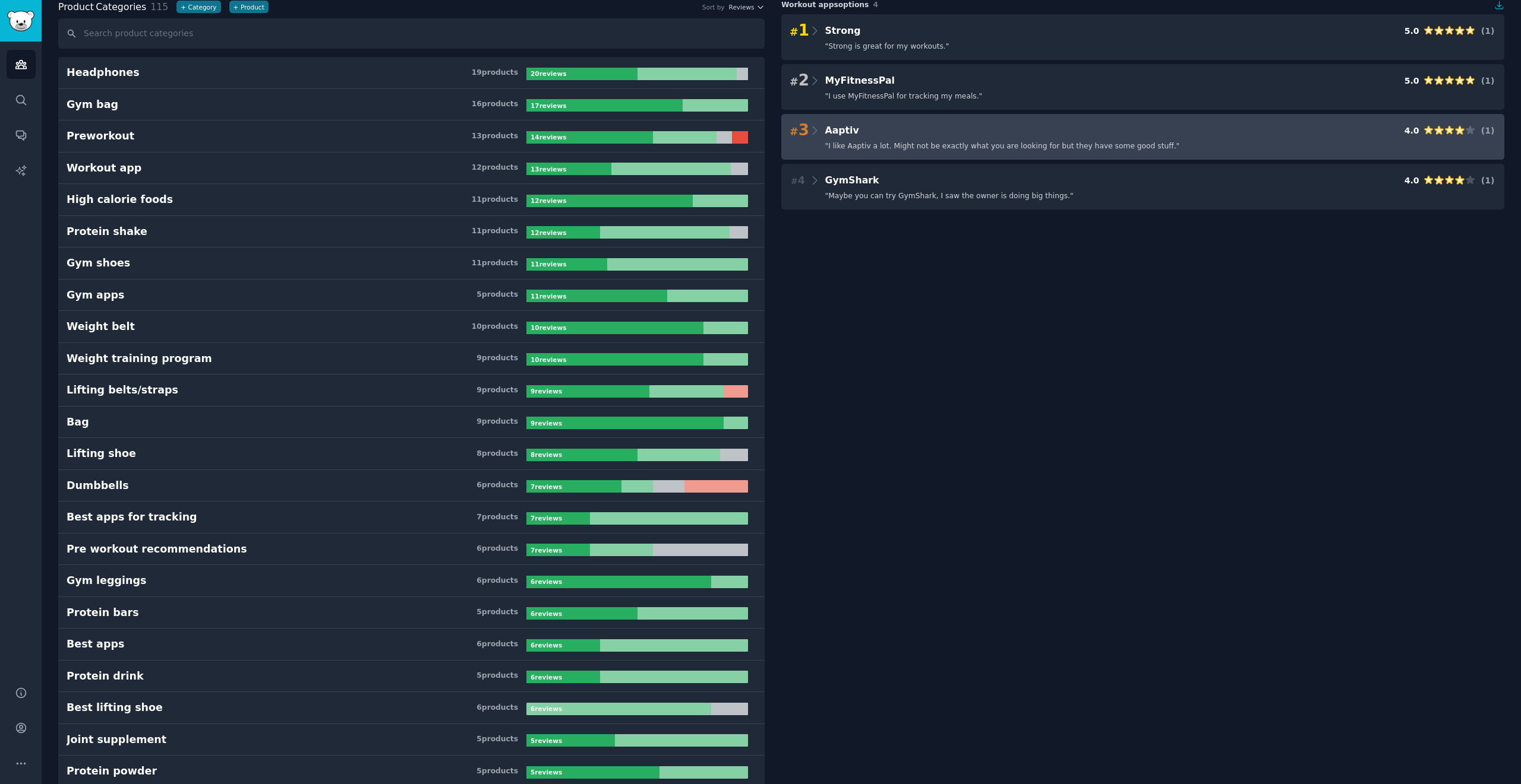
click at [760, 150] on span "" I like Aaptiv a lot. Might not be exactly what you are looking for but they h…" at bounding box center [1002, 146] width 355 height 11
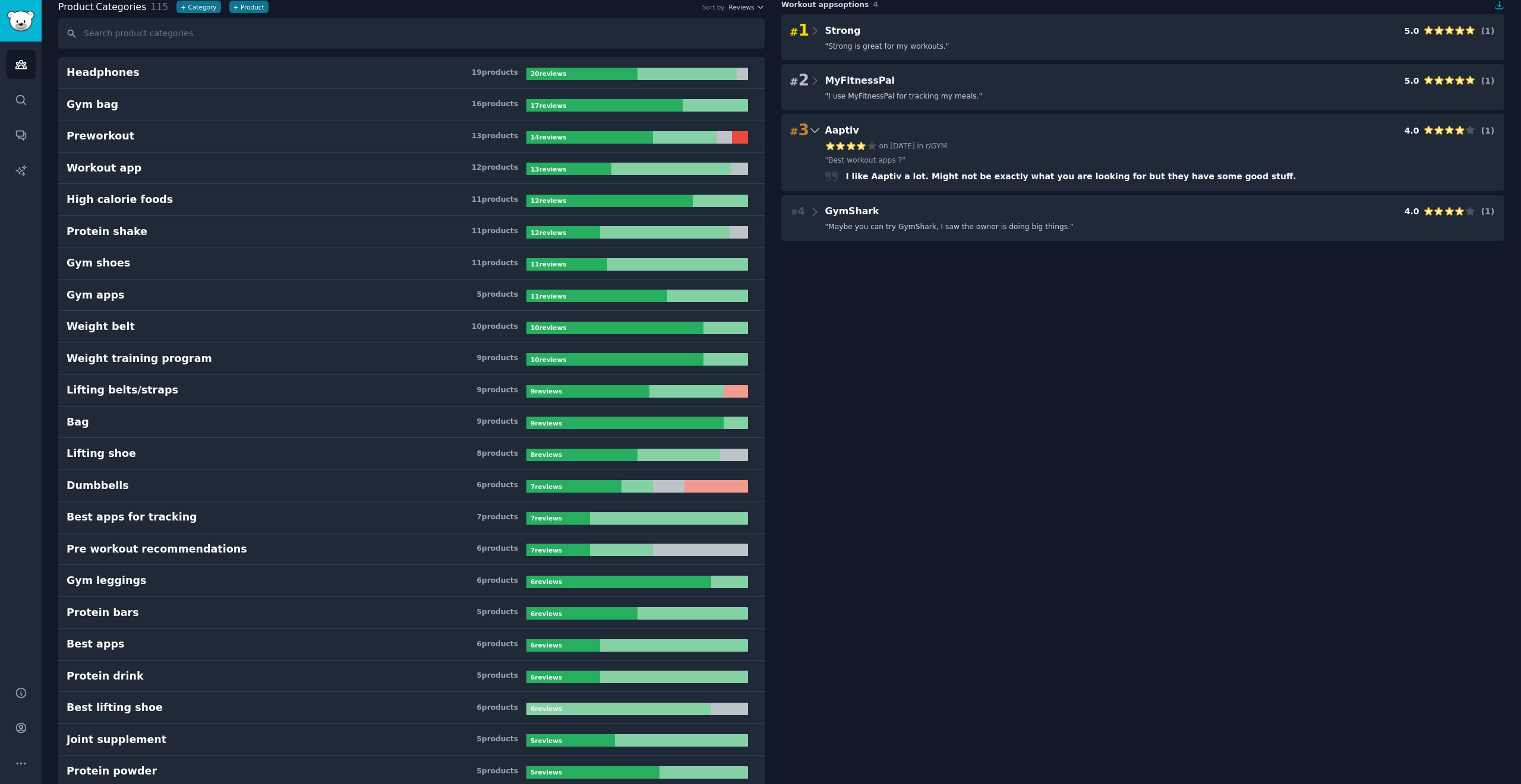
click at [760, 178] on span "I like Aaptiv a lot. Might not be exactly what you are looking for but they hav…" at bounding box center [1071, 177] width 452 height 10
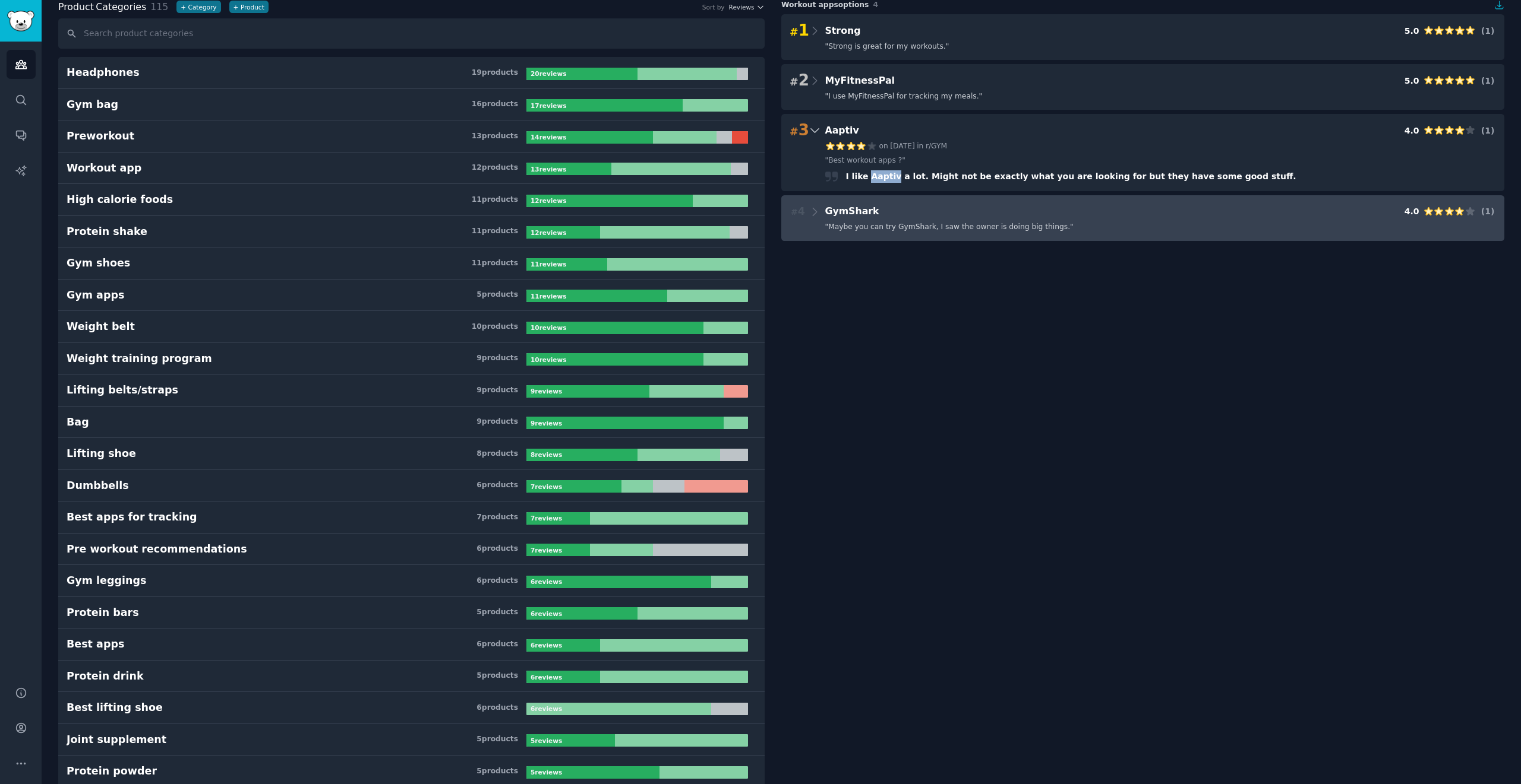
copy span "Aaptiv"
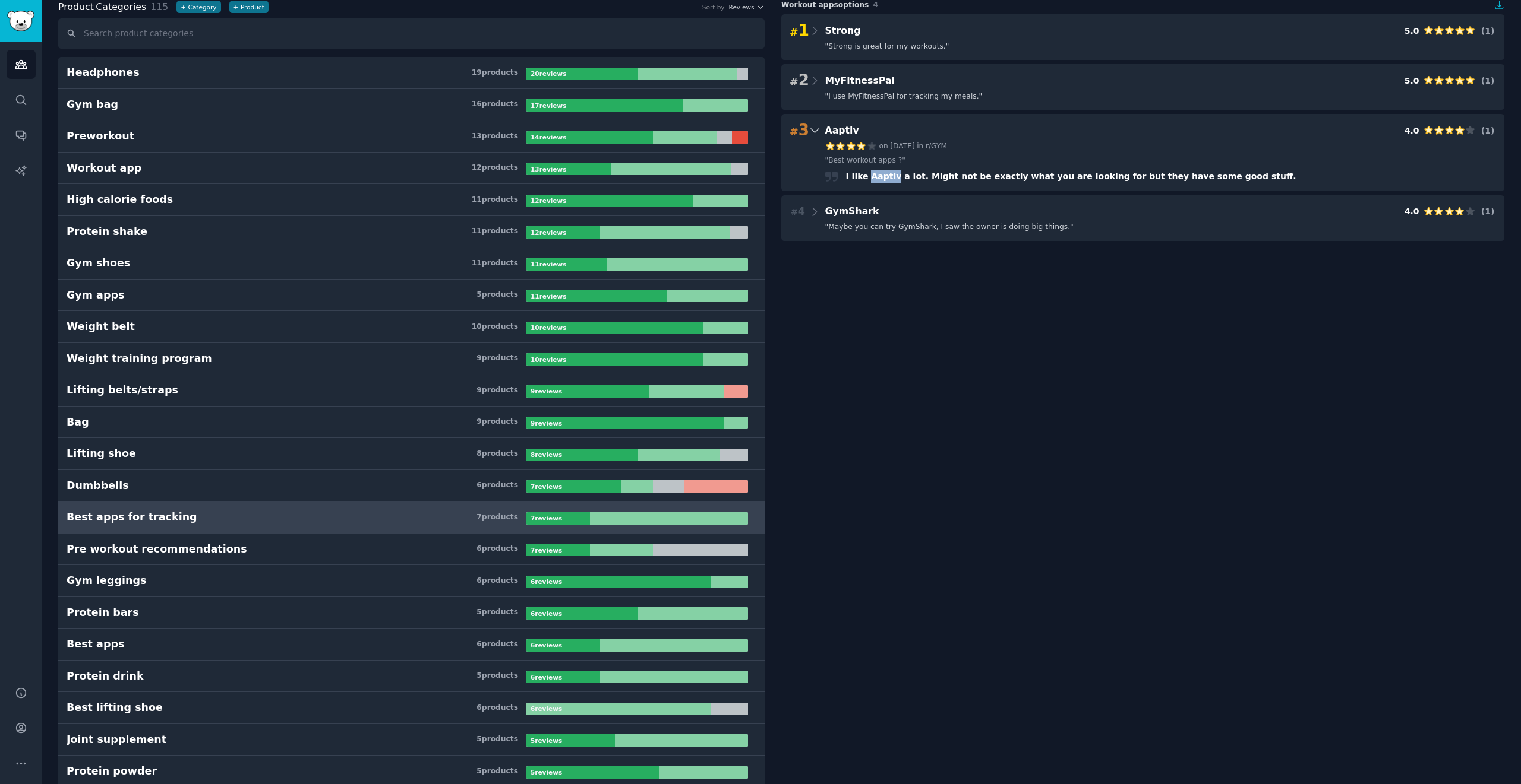
click at [334, 515] on h3 "Best apps for tracking 7 product s" at bounding box center [296, 516] width 460 height 15
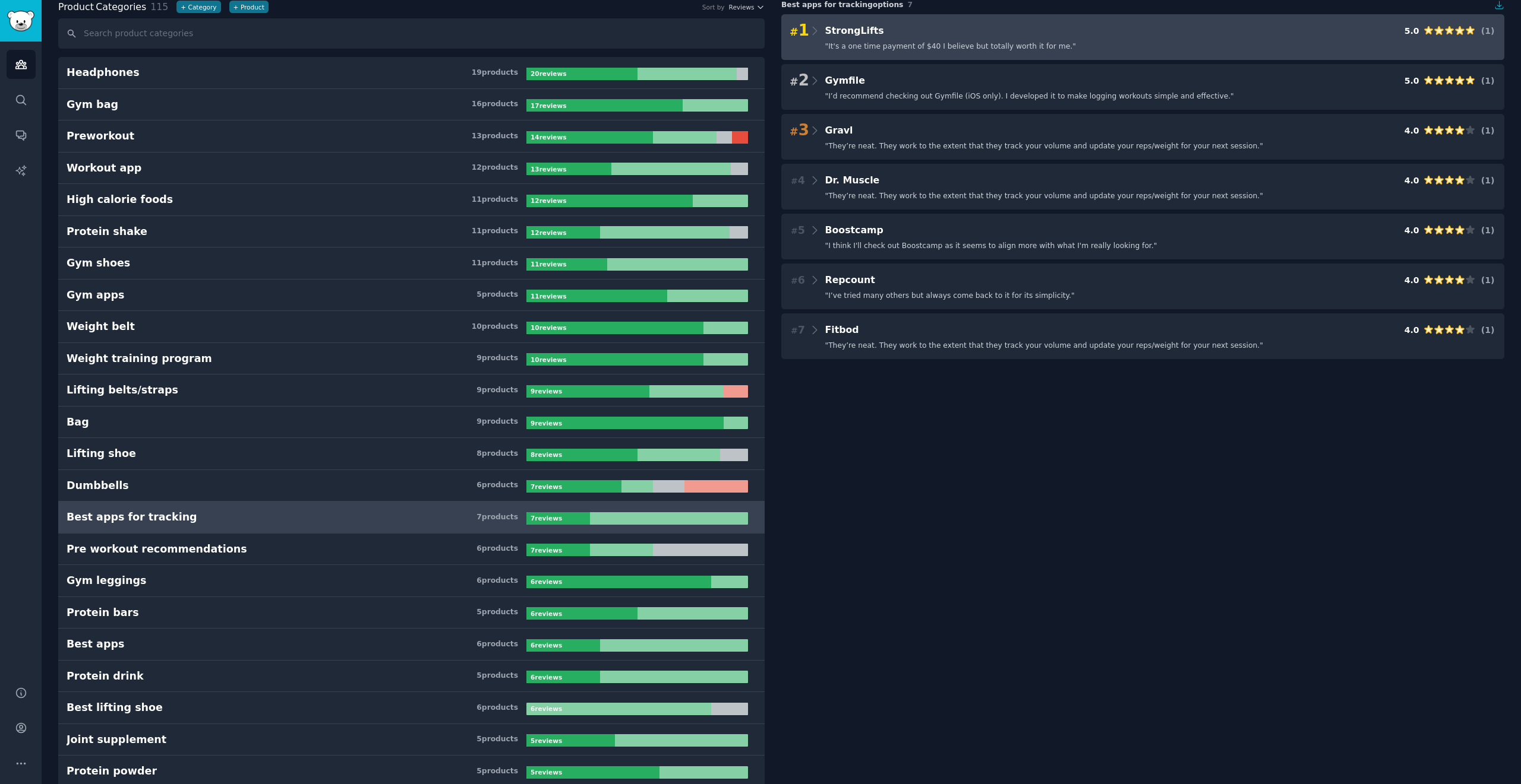
click at [760, 40] on div "# 1 StrongLifts 5.0 ( 1 ) " It's a one time payment of $40 I believe but totall…" at bounding box center [1143, 37] width 723 height 46
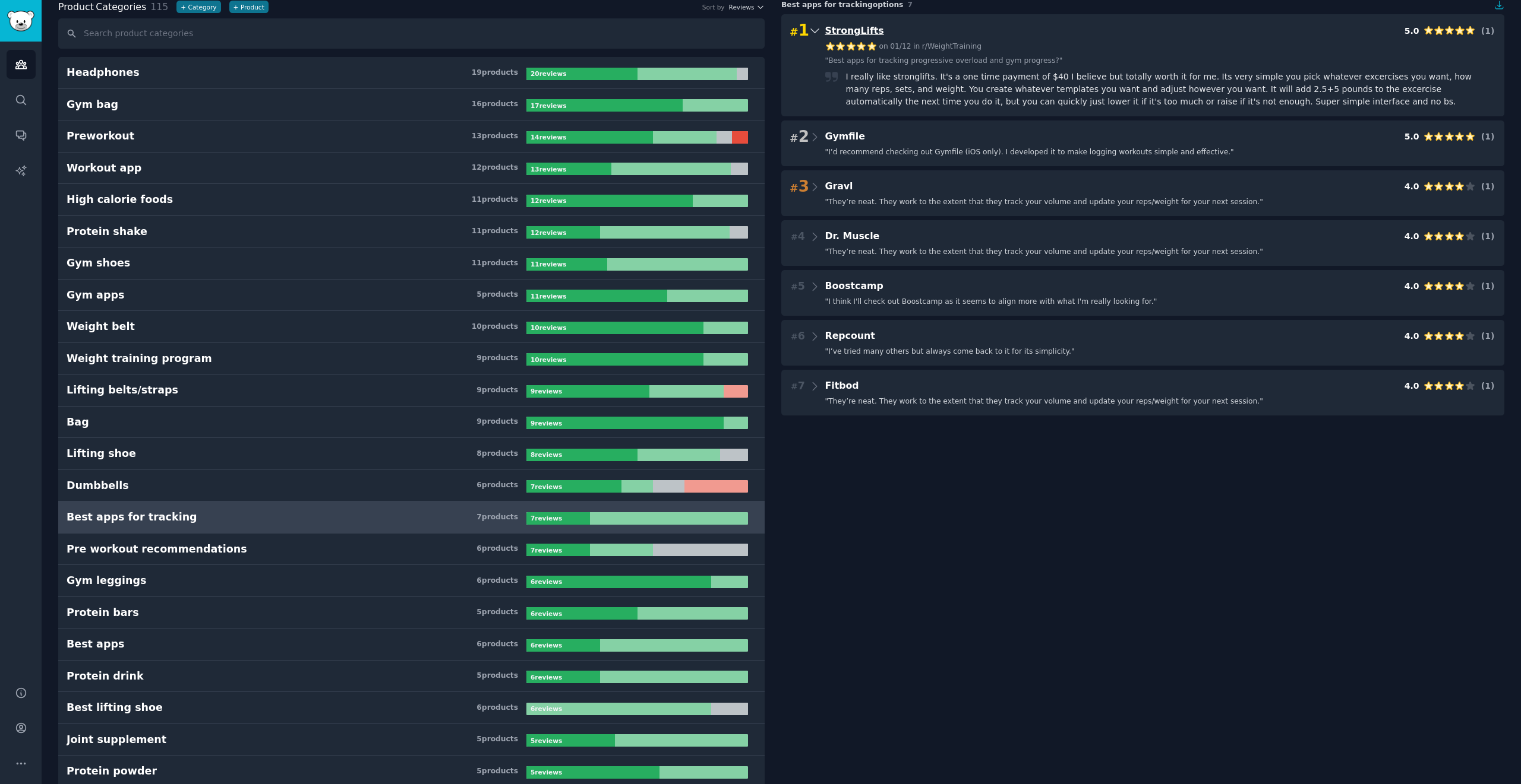
click at [760, 29] on span "StrongLifts" at bounding box center [855, 31] width 59 height 12
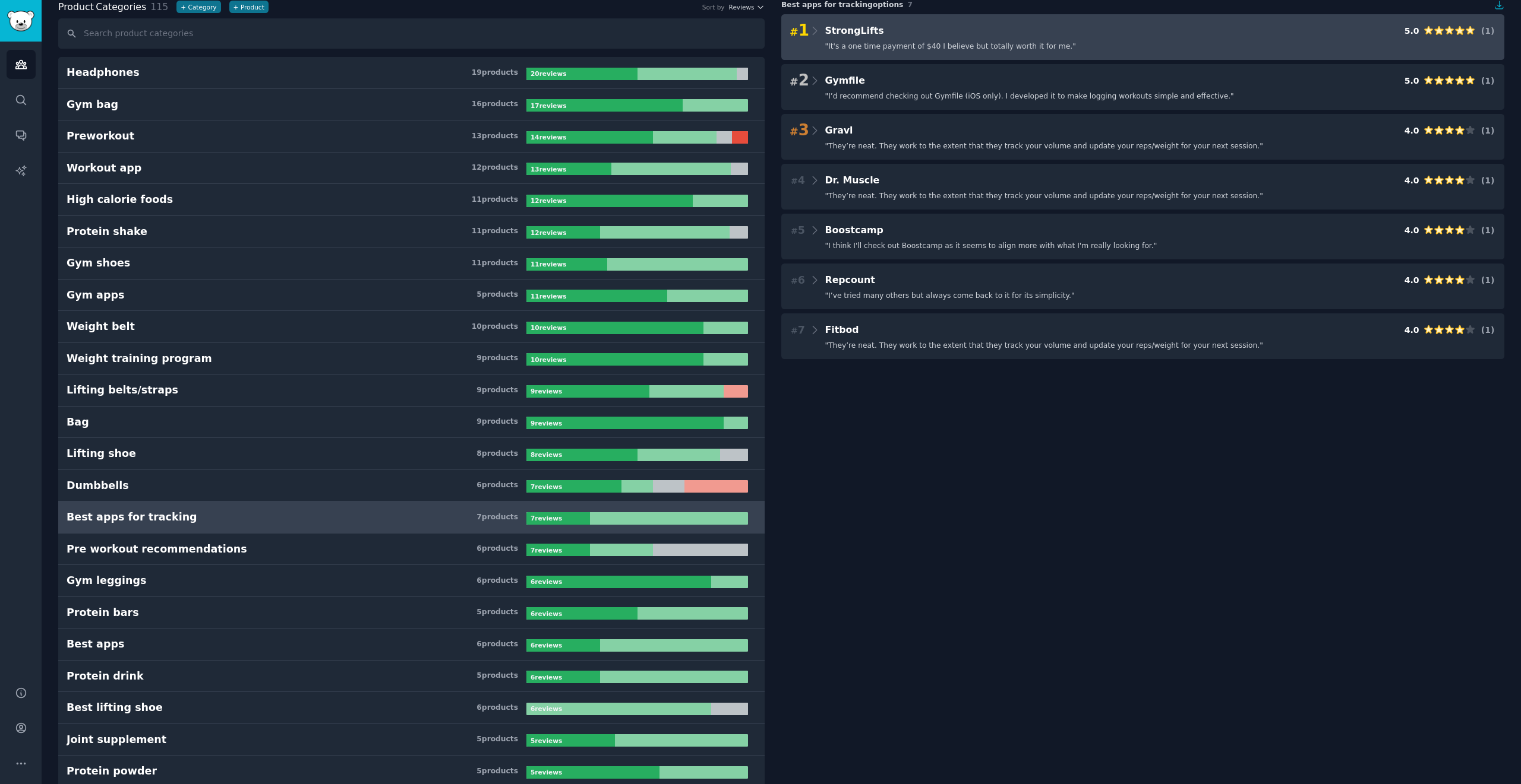
drag, startPoint x: 855, startPoint y: 31, endPoint x: 872, endPoint y: 19, distance: 20.8
click at [760, 19] on div "# 1 StrongLifts 5.0 ( 1 ) " It's a one time payment of $40 I believe but totall…" at bounding box center [1143, 37] width 723 height 46
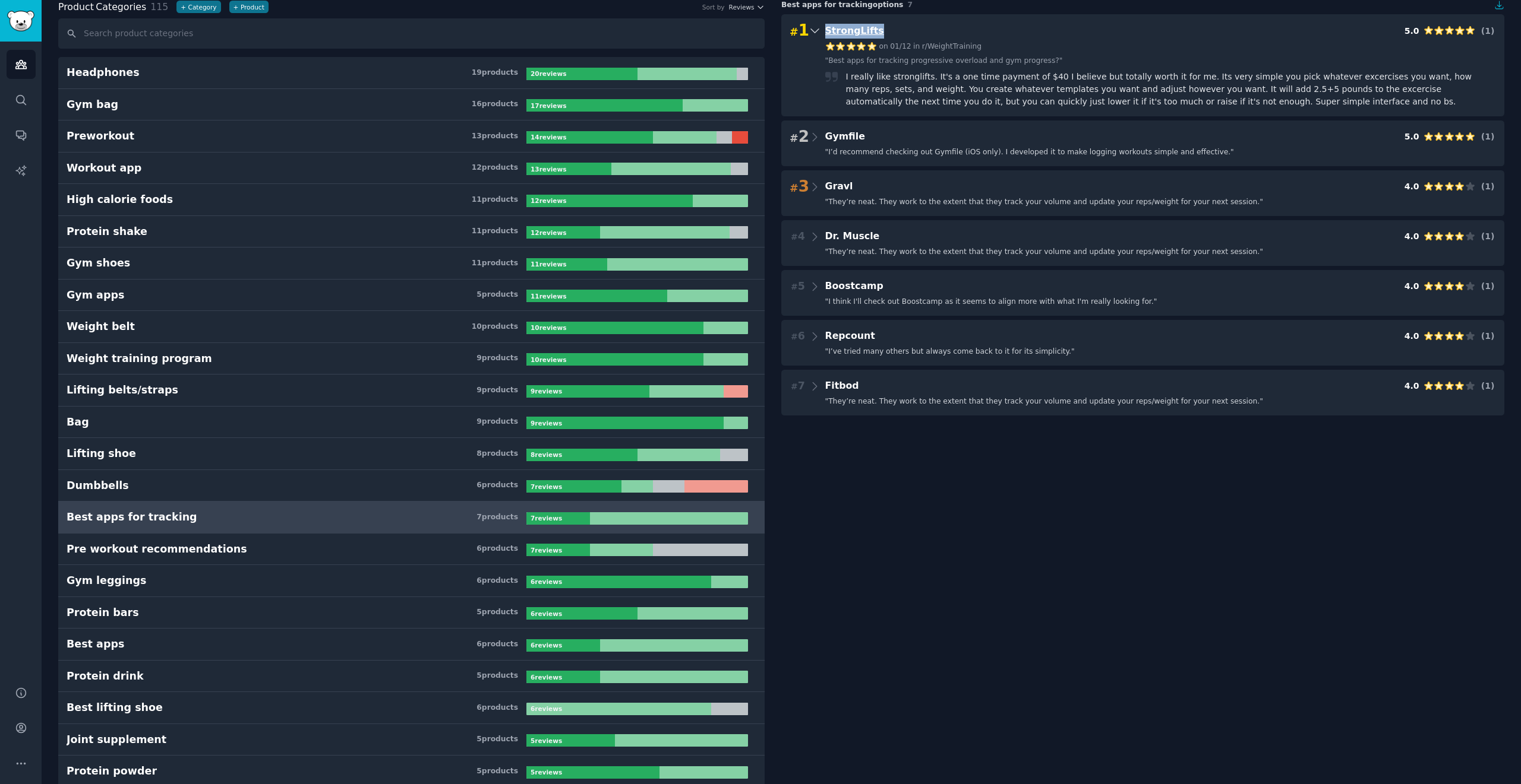
drag, startPoint x: 896, startPoint y: 27, endPoint x: 825, endPoint y: 26, distance: 71.0
click at [760, 26] on div "# 1 StrongLifts 5.0 ( 1 )" at bounding box center [1142, 30] width 706 height 17
copy span "StrongLifts"
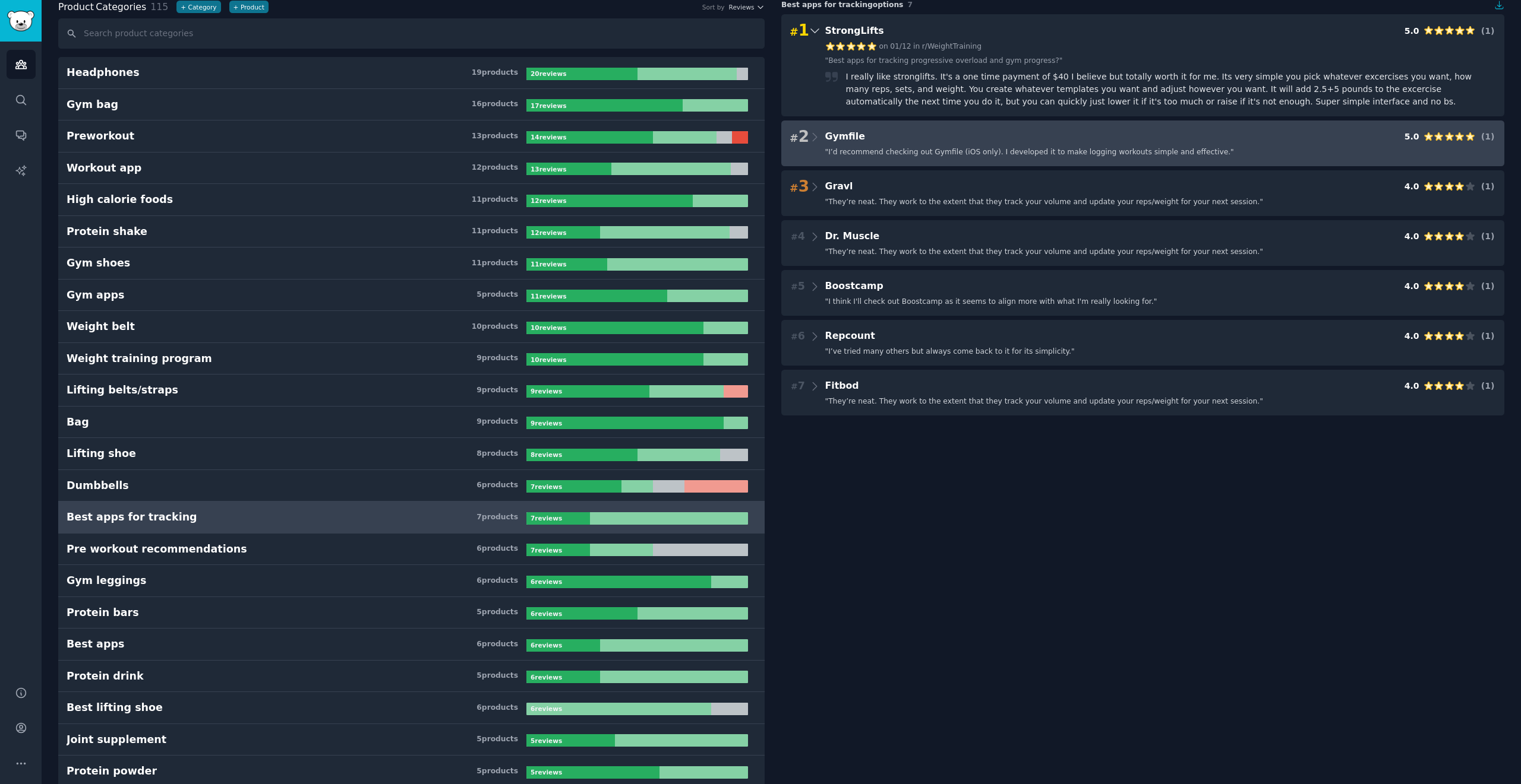
click at [760, 144] on div "# 2 Gymfile 5.0 ( 1 )" at bounding box center [1142, 137] width 706 height 17
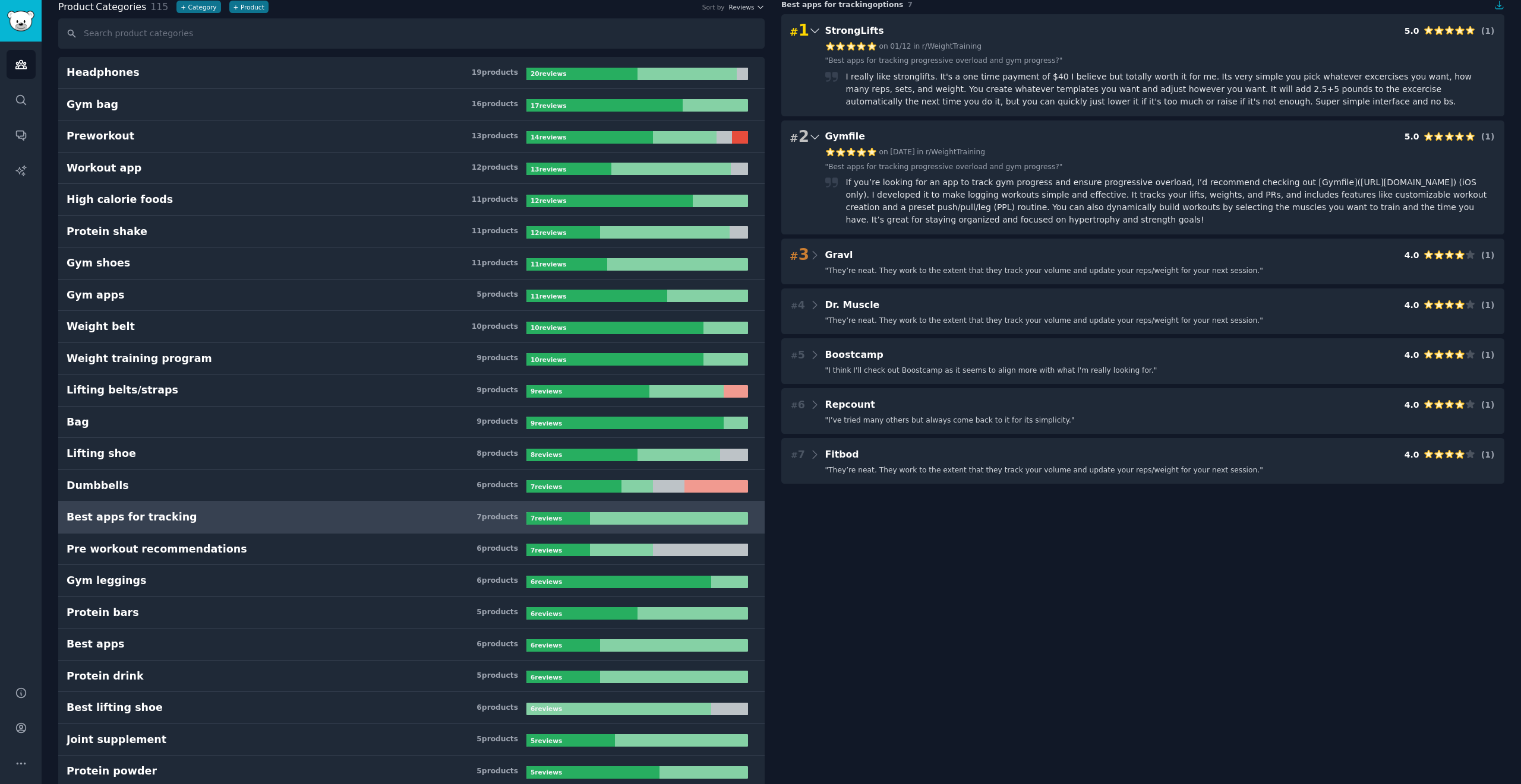
click at [760, 144] on div "# 2 Gymfile 5.0 ( 1 )" at bounding box center [1142, 137] width 706 height 17
click at [760, 133] on span "Gymfile" at bounding box center [845, 137] width 40 height 12
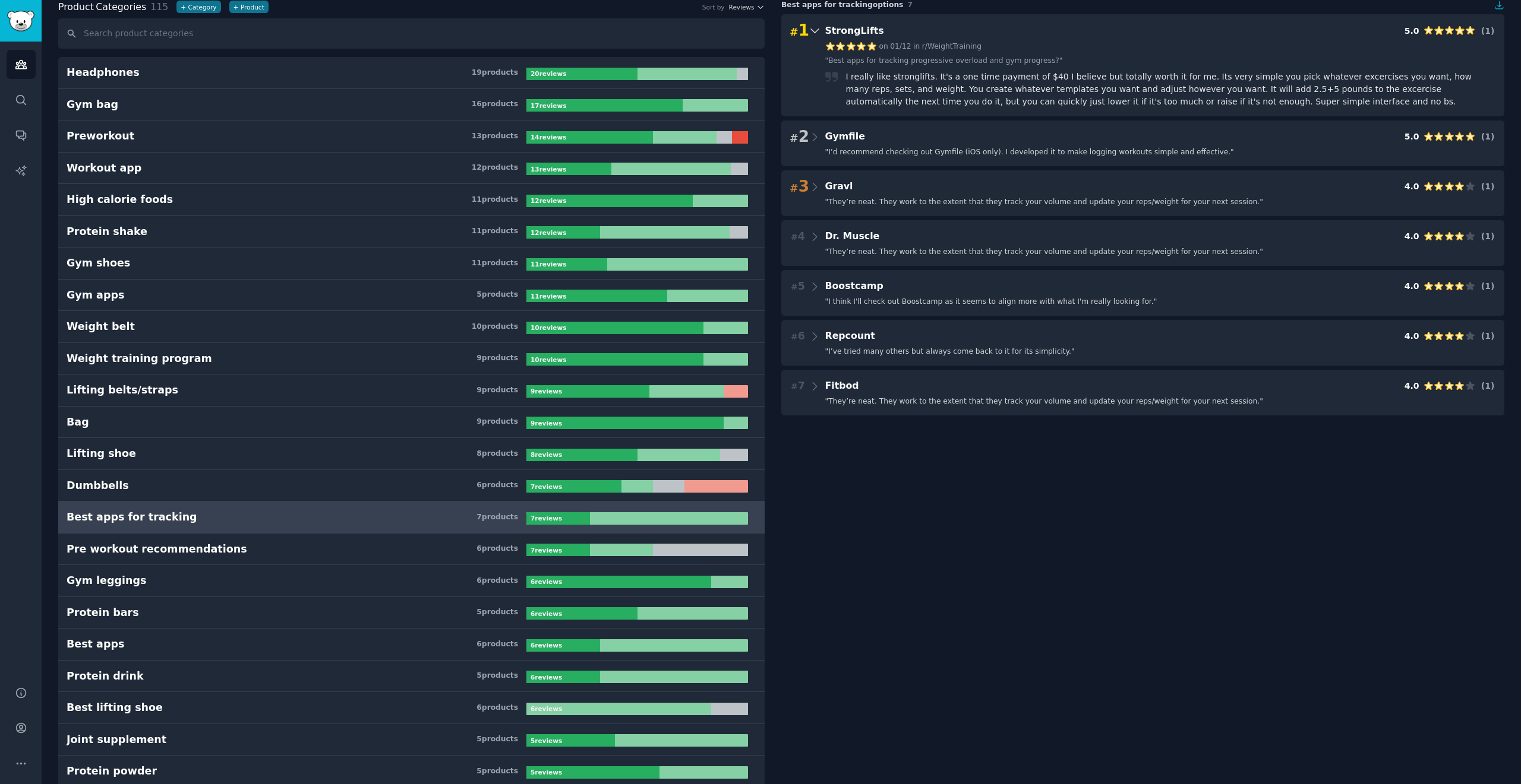
click at [760, 26] on icon at bounding box center [815, 30] width 13 height 17
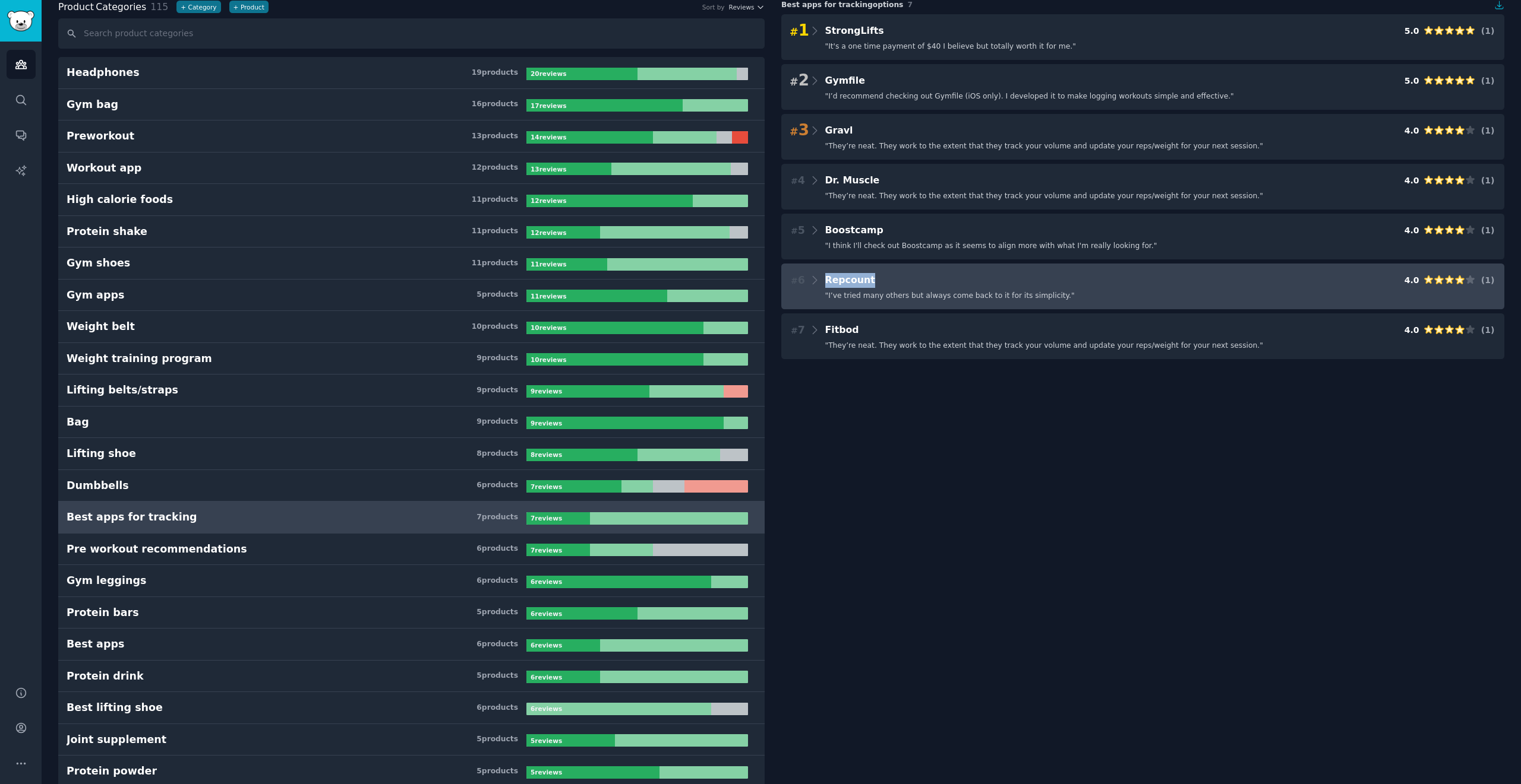
drag, startPoint x: 896, startPoint y: 281, endPoint x: 822, endPoint y: 278, distance: 74.1
click at [760, 278] on div "# 6 Repcount 4.0 ( 1 )" at bounding box center [1142, 279] width 706 height 17
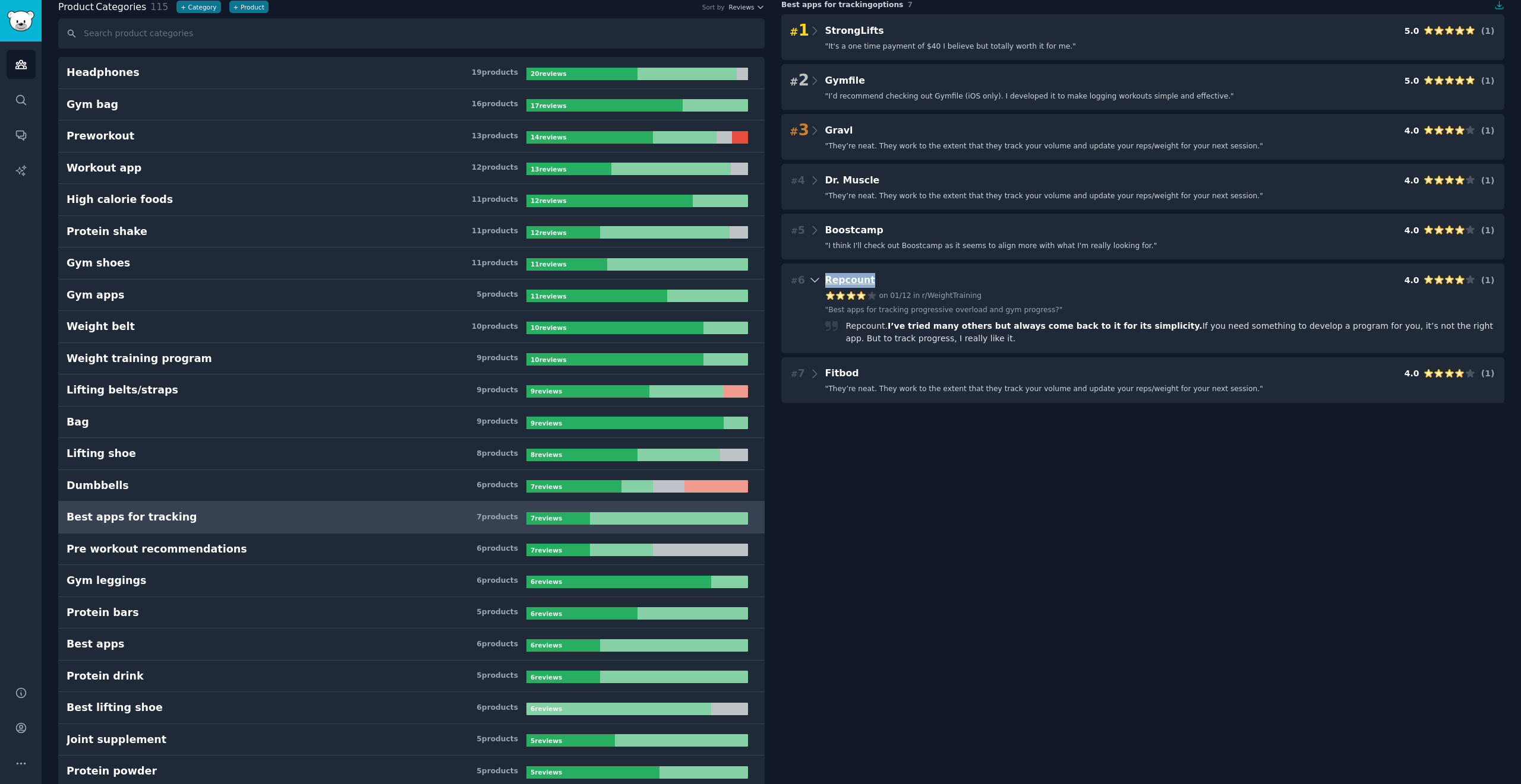
copy span "Repcount"
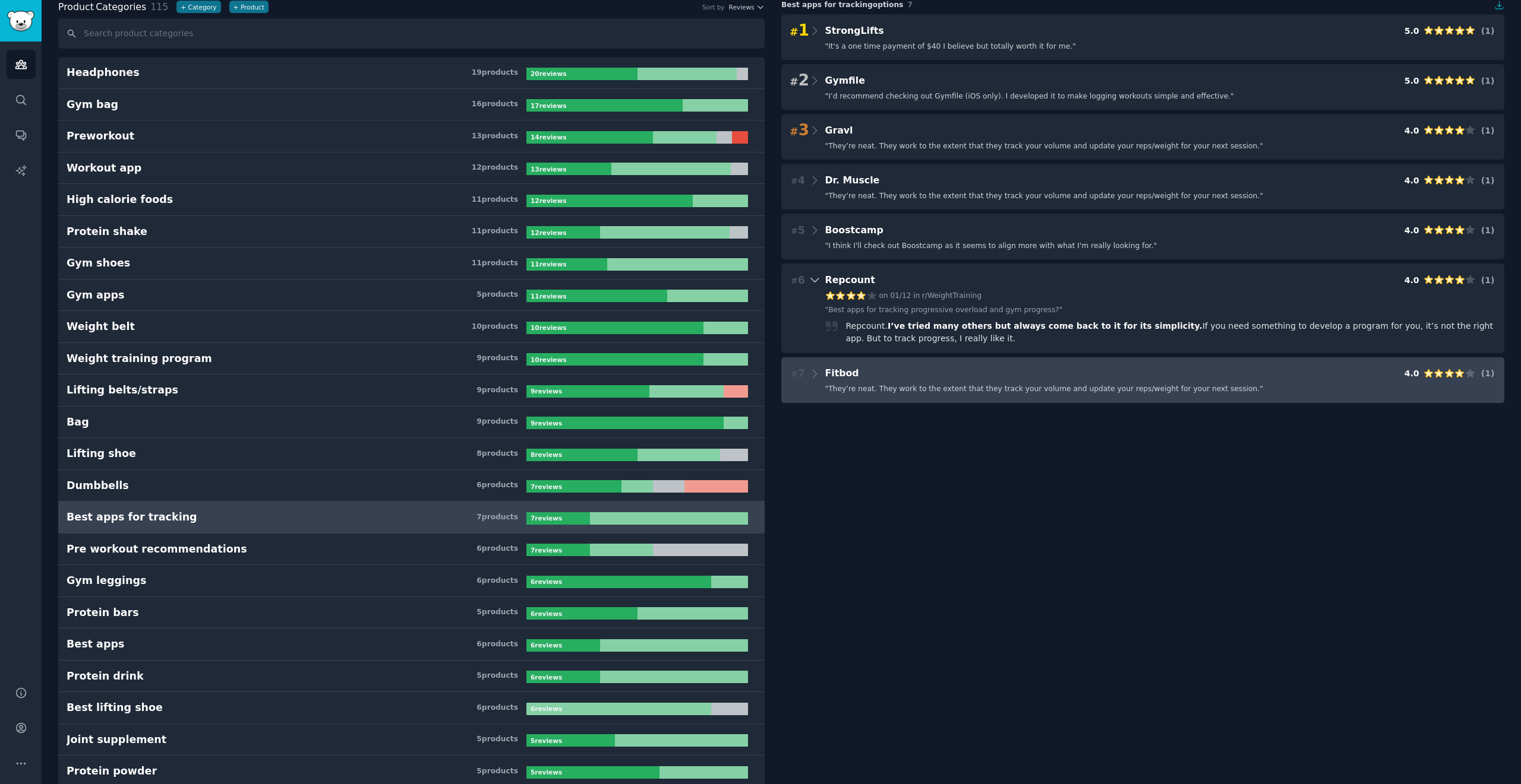
click at [760, 390] on span "" They’re neat. They work to the extent that they track your volume and update …" at bounding box center [1044, 389] width 438 height 11
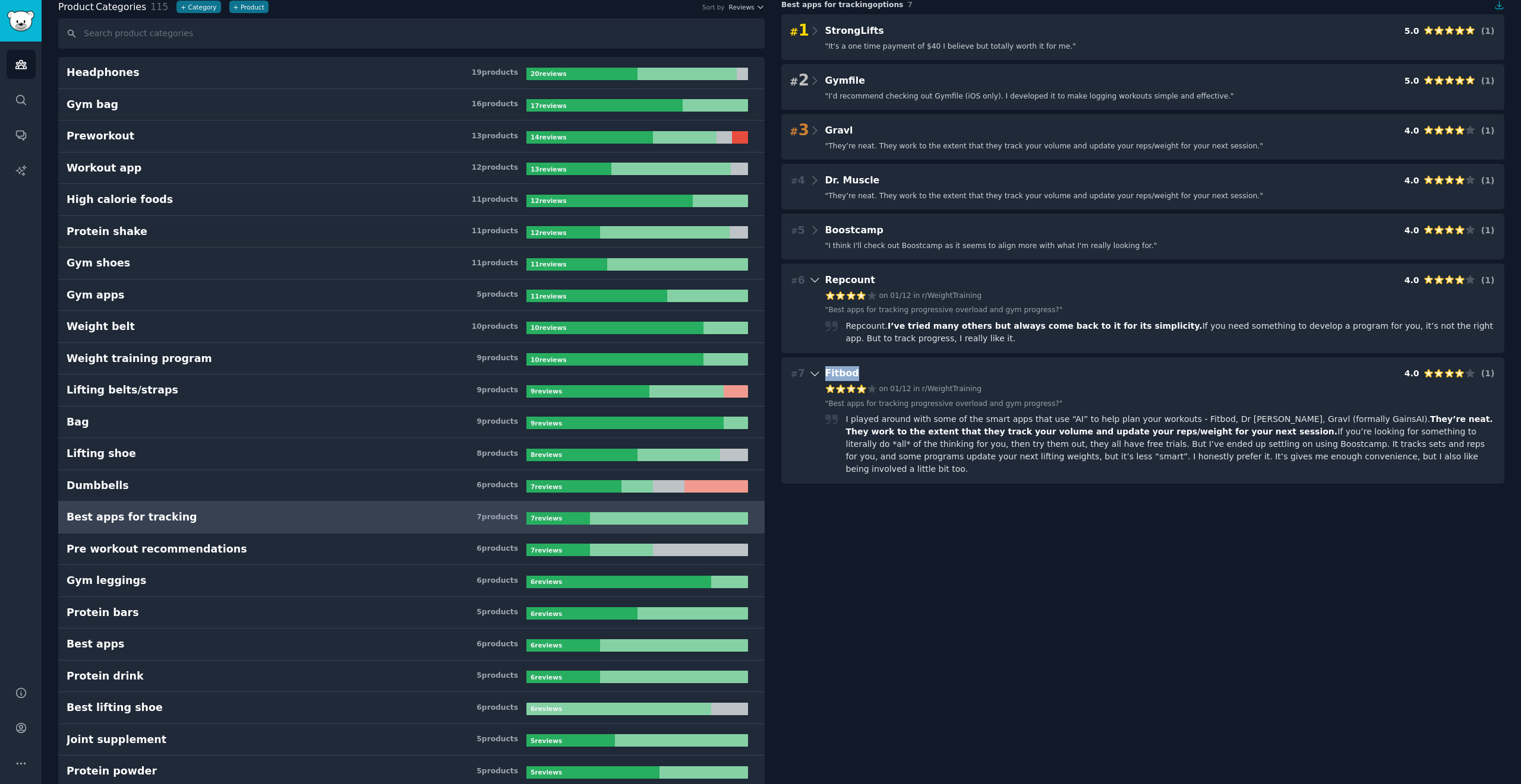
drag, startPoint x: 859, startPoint y: 371, endPoint x: 820, endPoint y: 370, distance: 39.0
click at [760, 370] on div "# 7 Fitbod 4.0 ( 1 )" at bounding box center [1142, 374] width 706 height 17
copy span "Fitbod"
click at [760, 370] on div "# 7 Fitbod 4.0 ( 1 )" at bounding box center [1142, 374] width 706 height 17
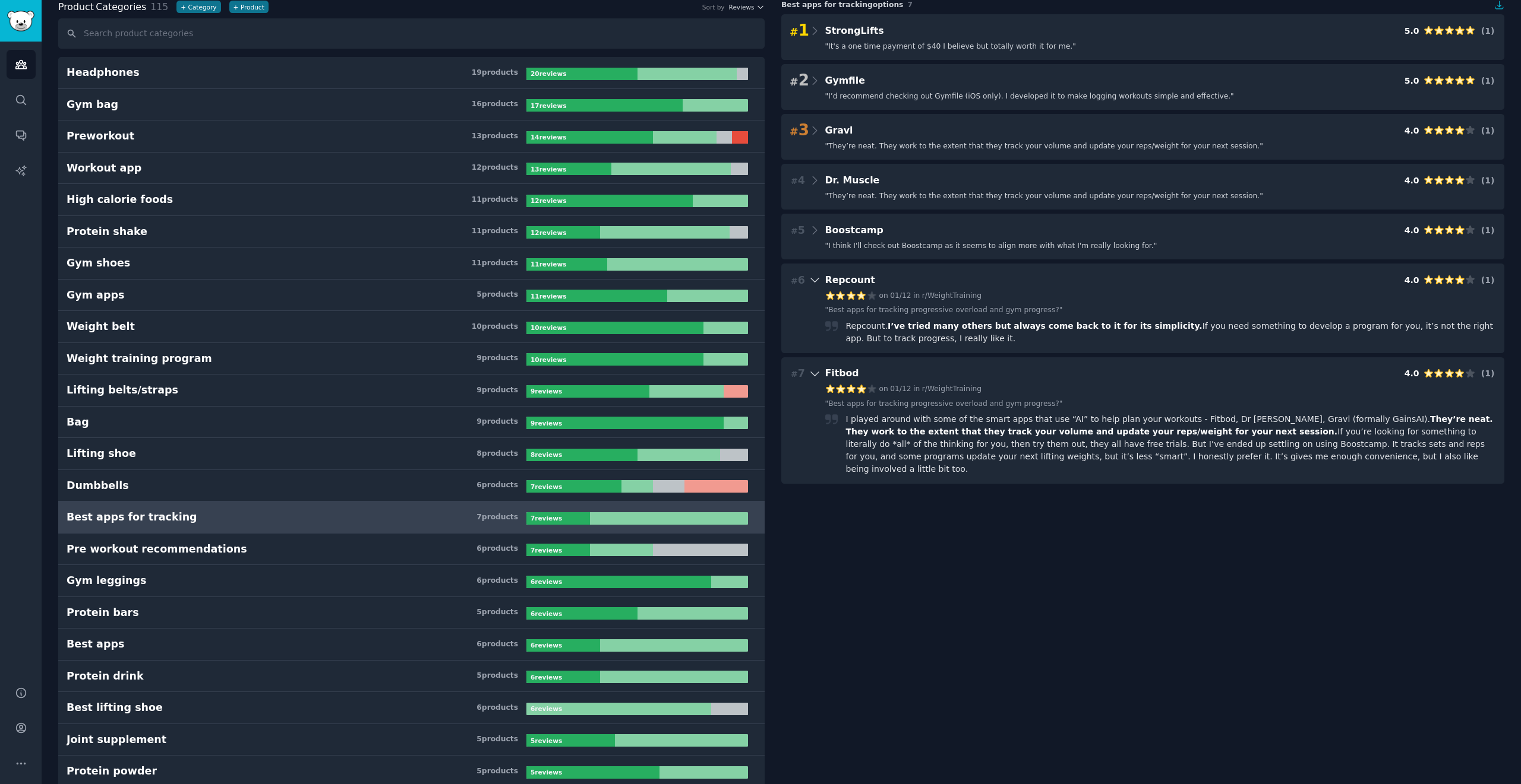
click at [760, 370] on div "# 7 Fitbod 4.0 ( 1 )" at bounding box center [1142, 374] width 706 height 17
click at [760, 373] on icon at bounding box center [815, 374] width 13 height 17
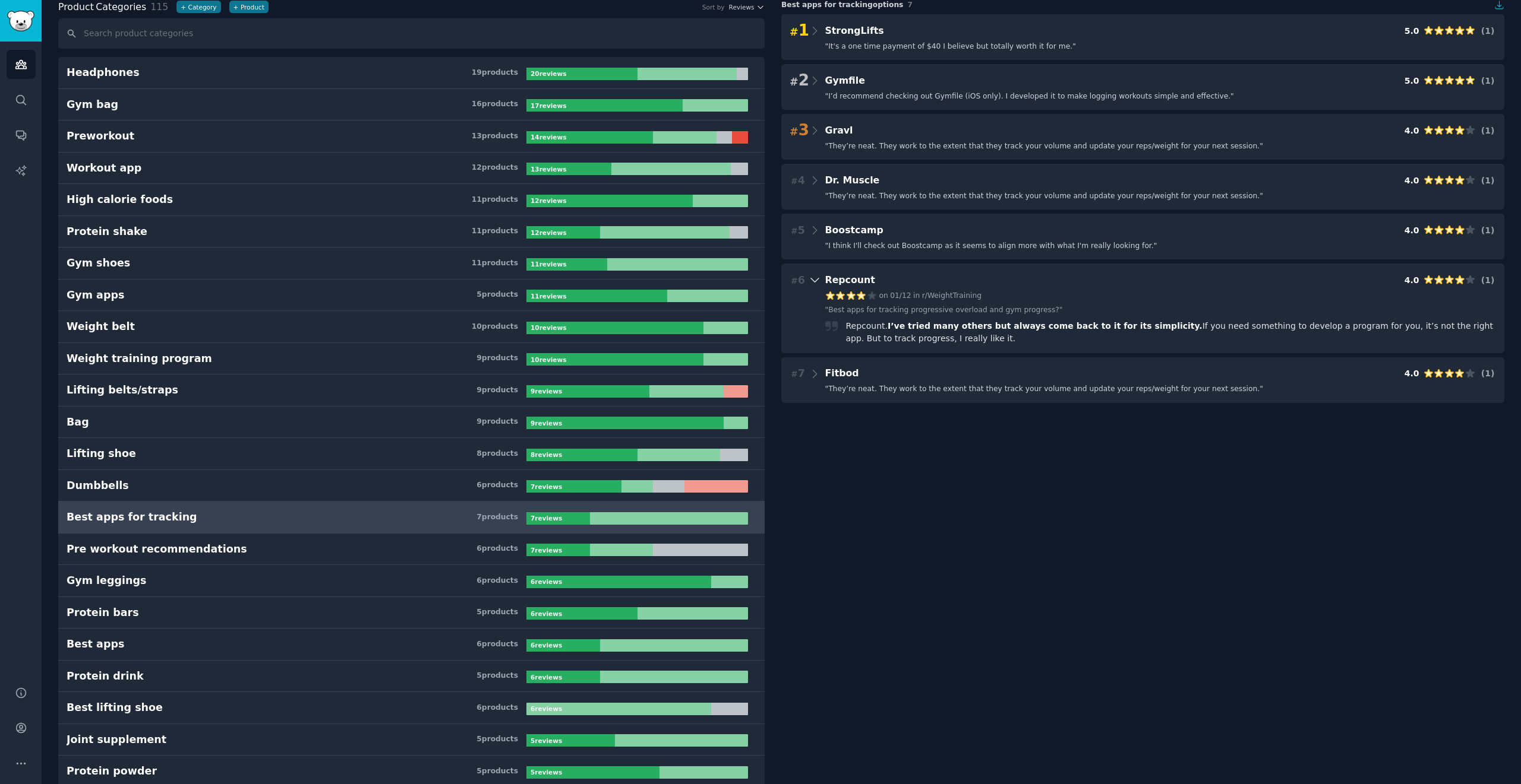
click at [760, 284] on icon at bounding box center [815, 279] width 13 height 17
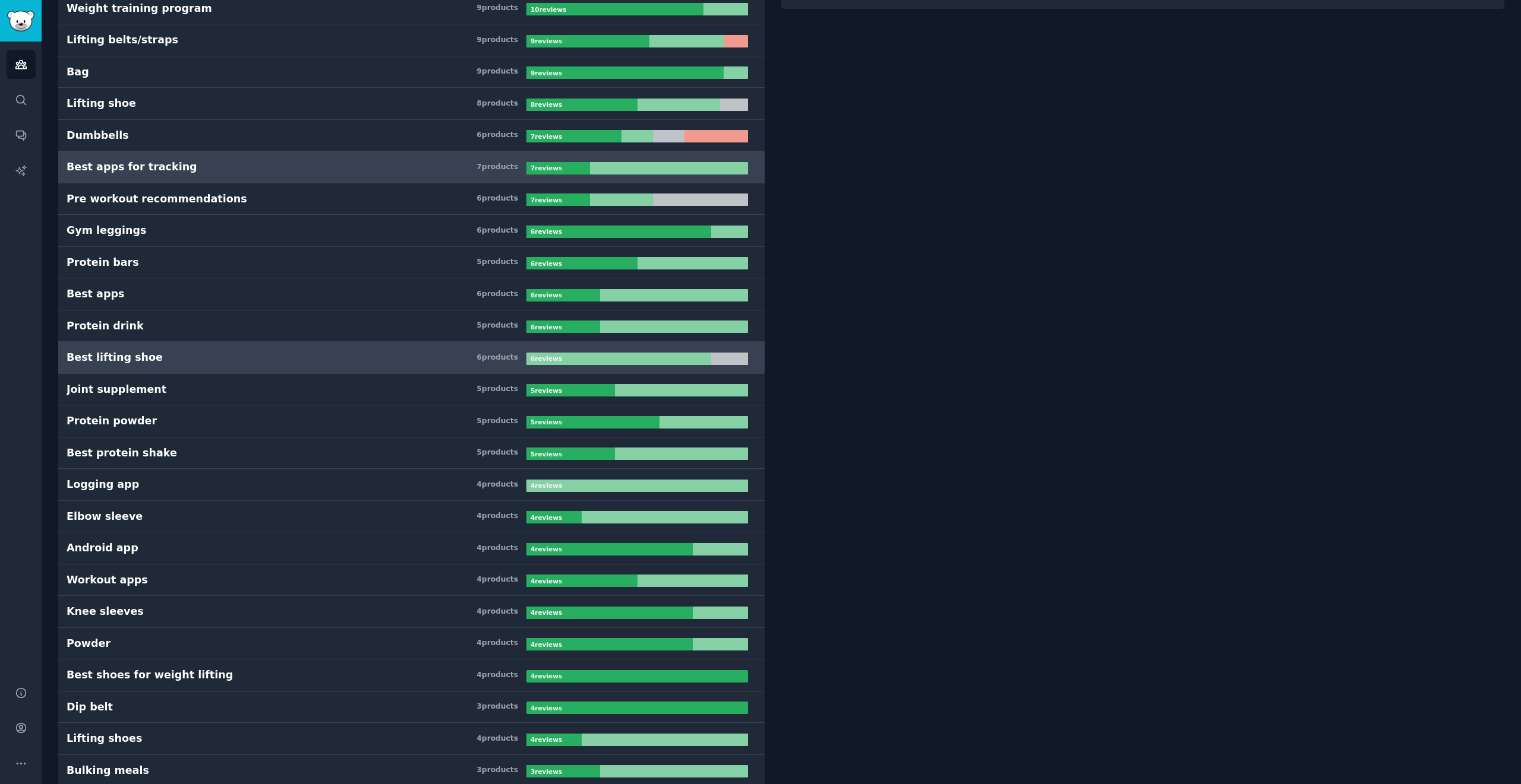
scroll to position [424, 0]
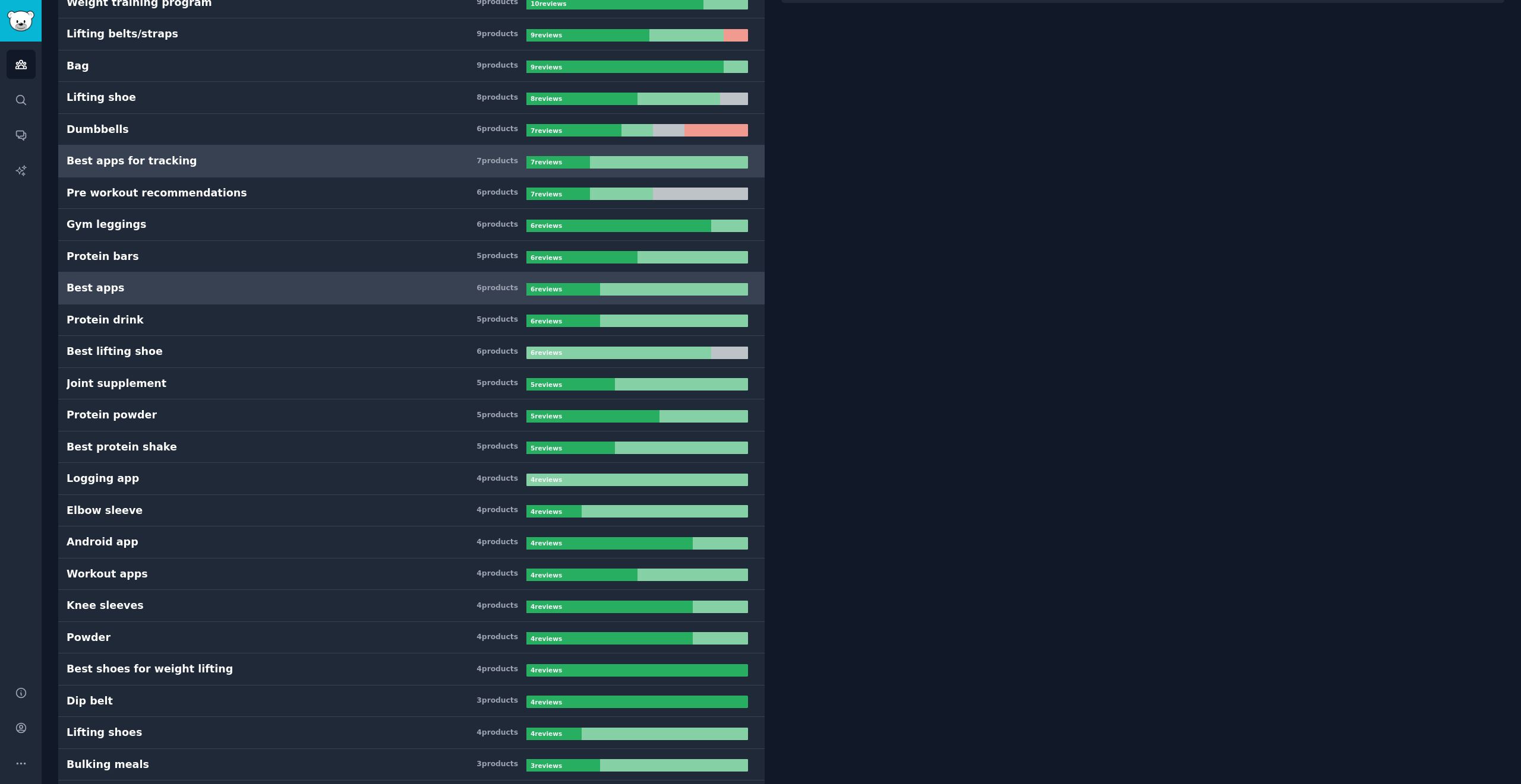
click at [265, 287] on h3 "Best apps 6 product s" at bounding box center [296, 288] width 460 height 15
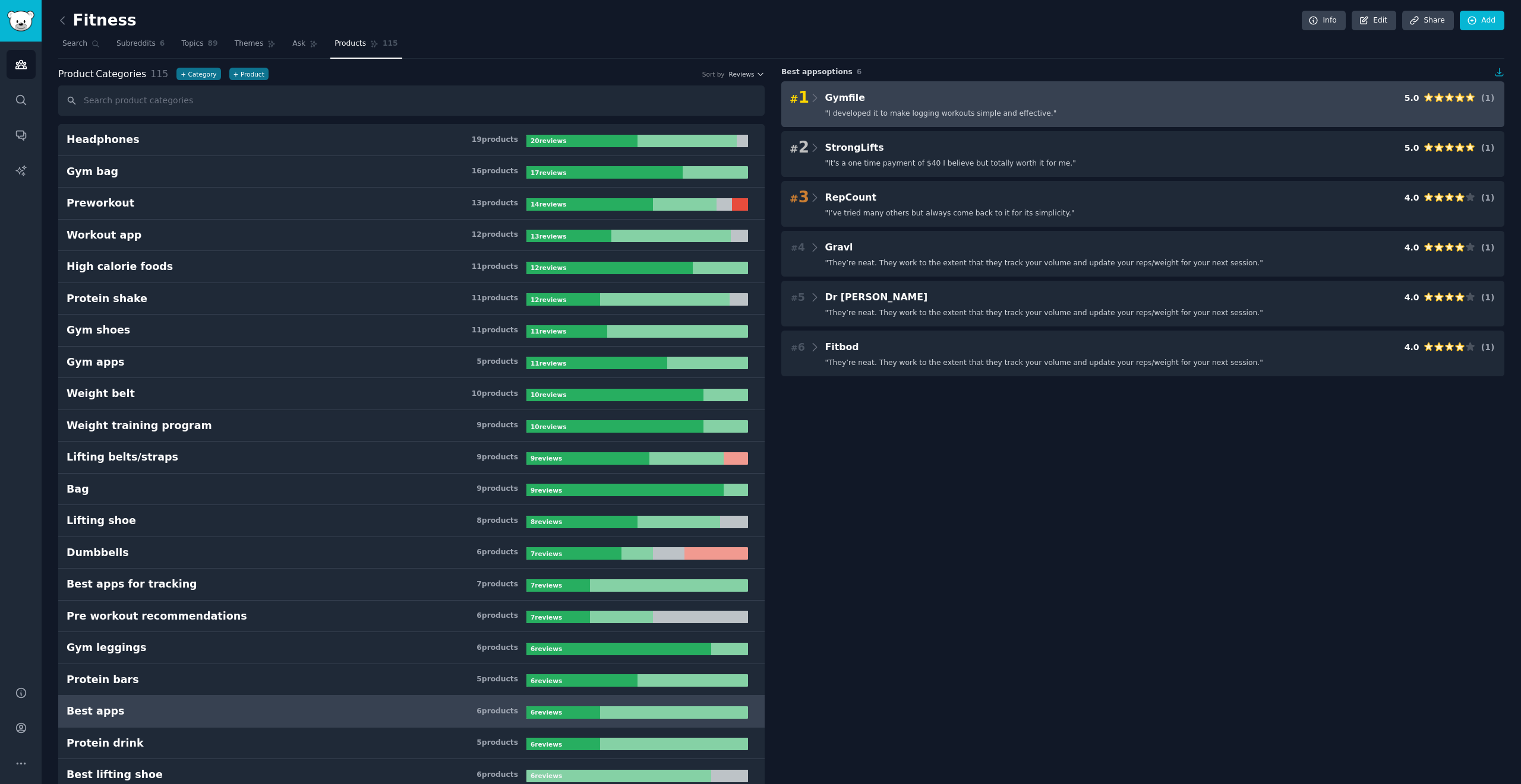
click at [760, 125] on div "# 1 Gymfile 5.0 ( 1 ) " I developed it to make logging workouts simple and effe…" at bounding box center [1143, 103] width 723 height 46
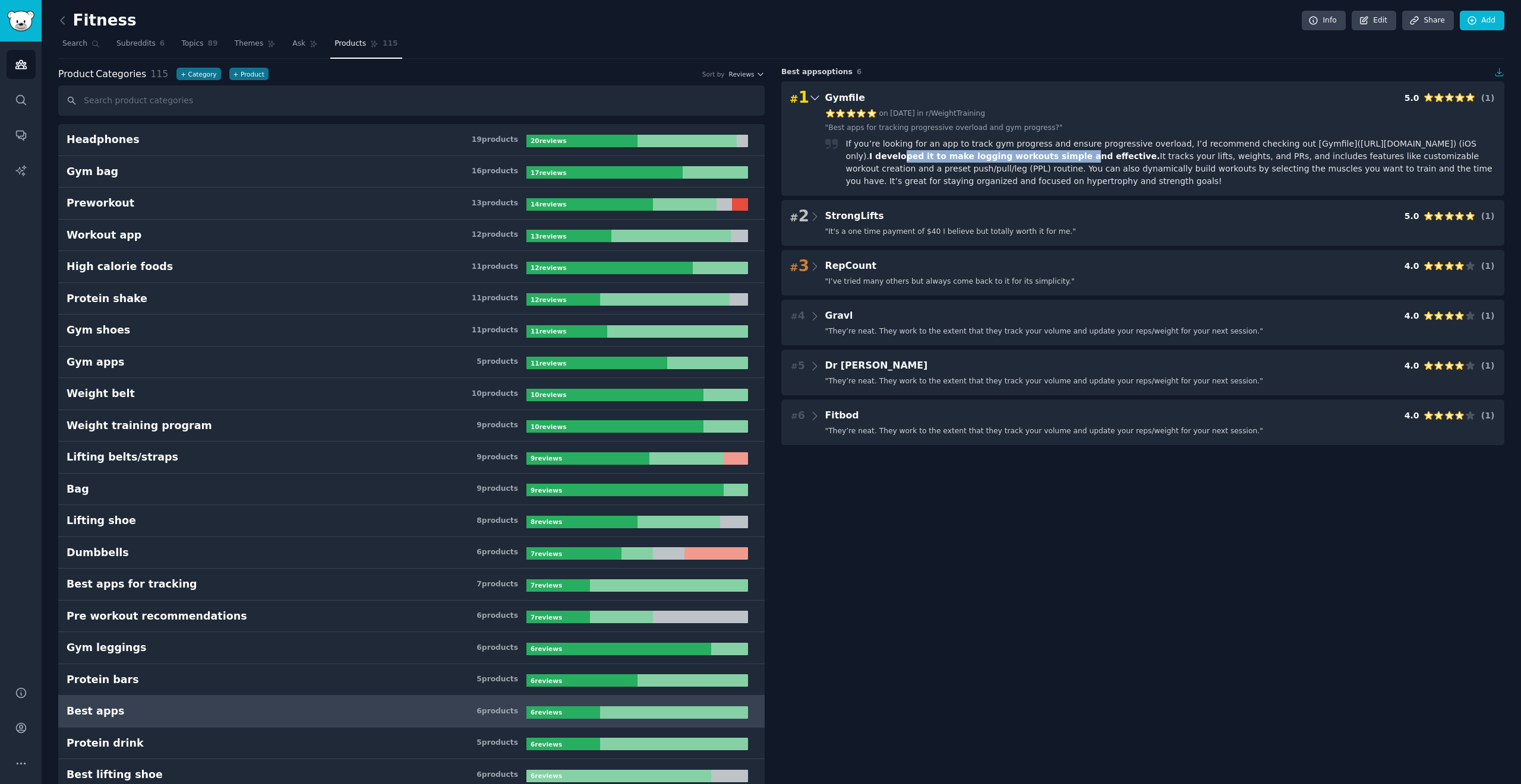
drag, startPoint x: 1118, startPoint y: 155, endPoint x: 1305, endPoint y: 159, distance: 187.0
click at [760, 160] on span "I developed it to make logging workouts simple and effective." at bounding box center [1014, 156] width 293 height 10
click at [760, 158] on span "I developed it to make logging workouts simple and effective." at bounding box center [1014, 156] width 293 height 10
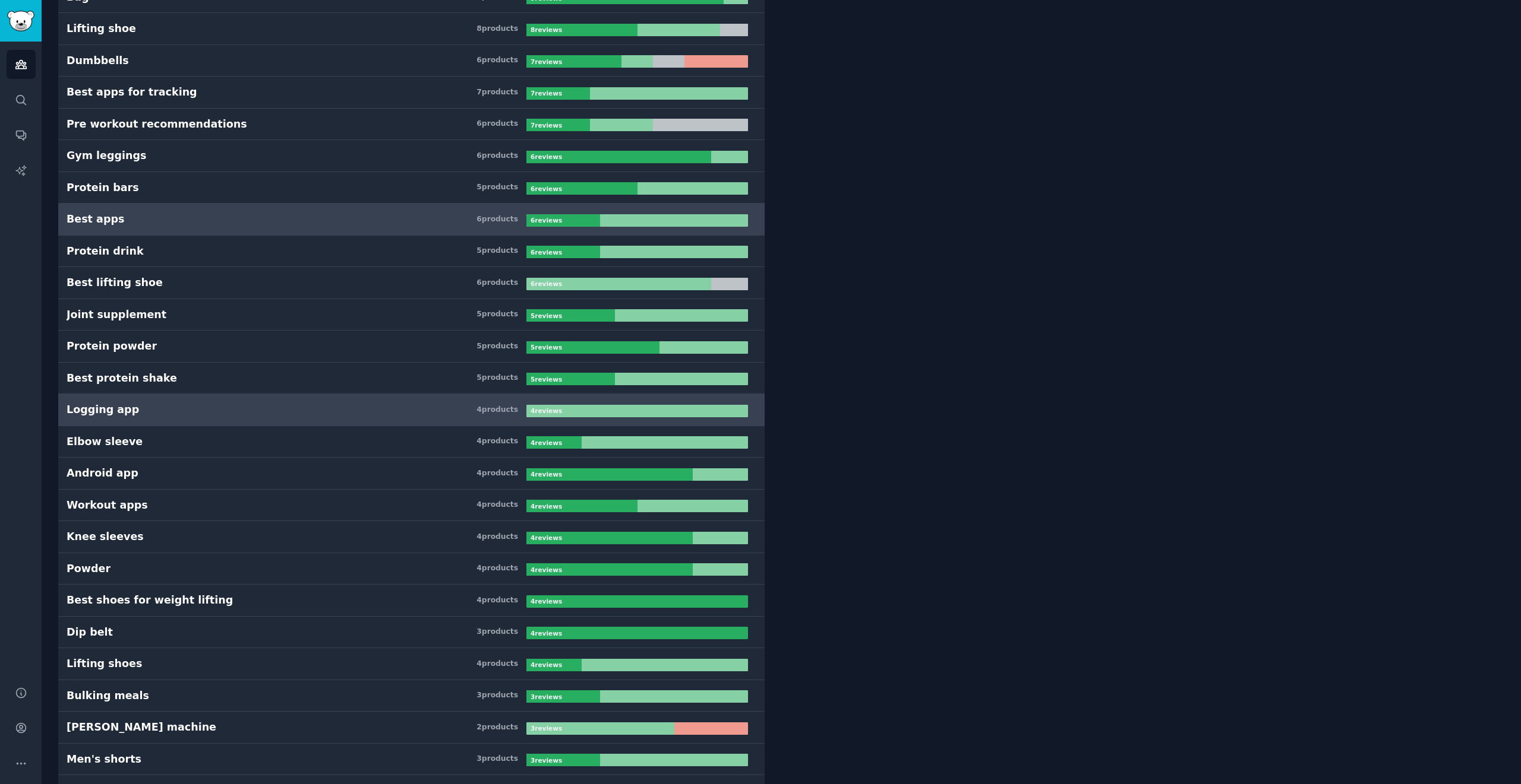
scroll to position [499, 0]
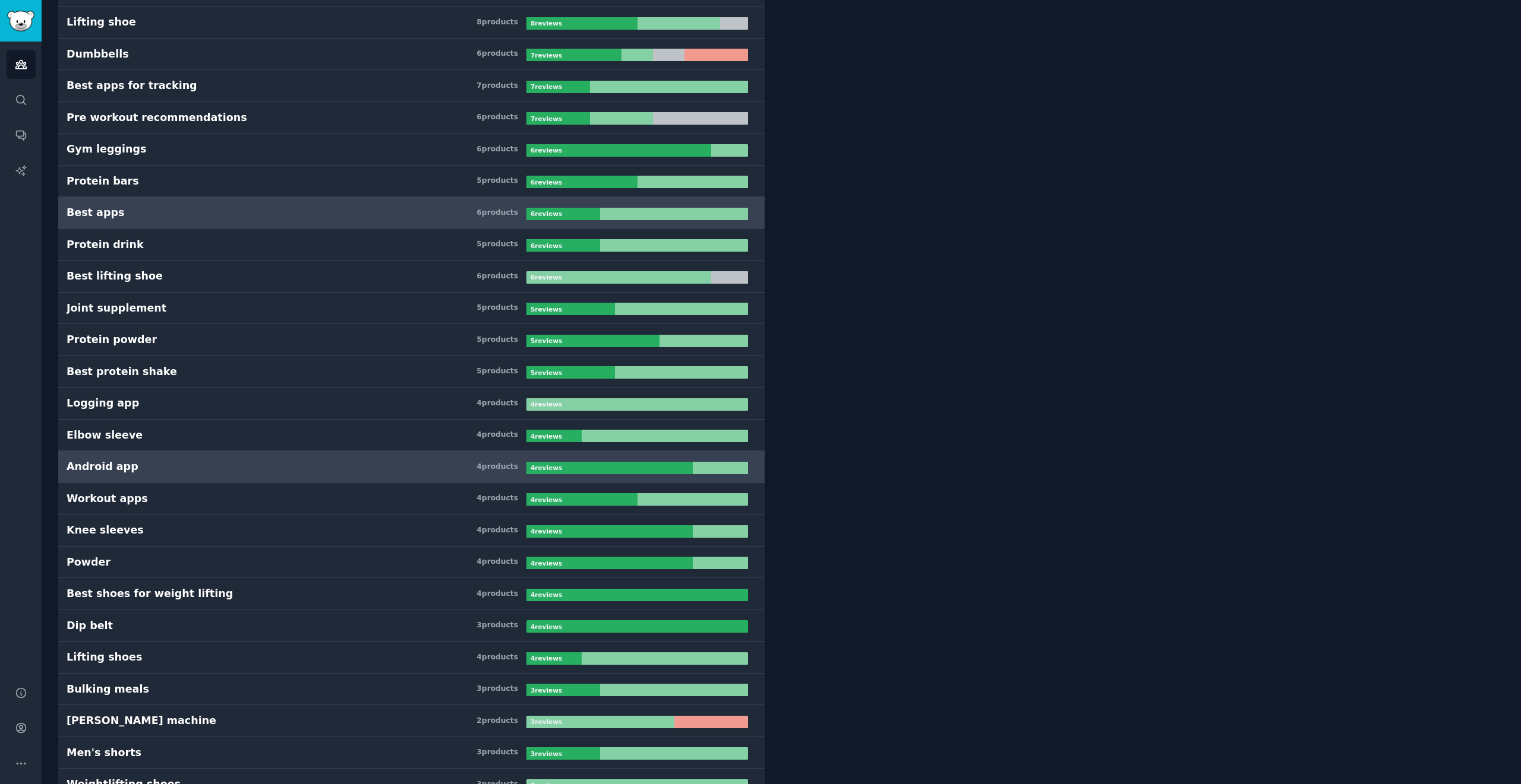
click at [273, 468] on h3 "Android app 4 product s" at bounding box center [296, 467] width 460 height 15
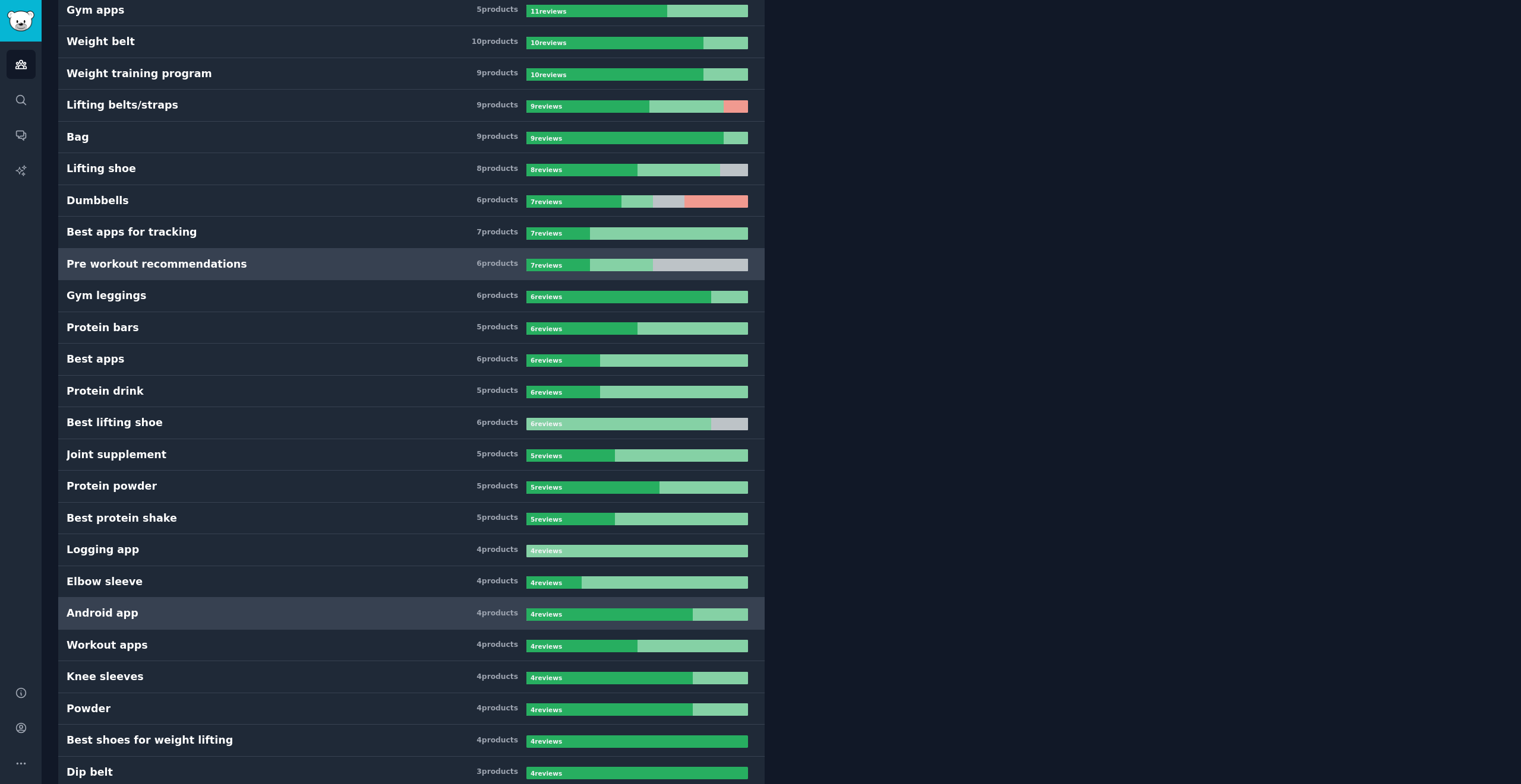
scroll to position [565, 0]
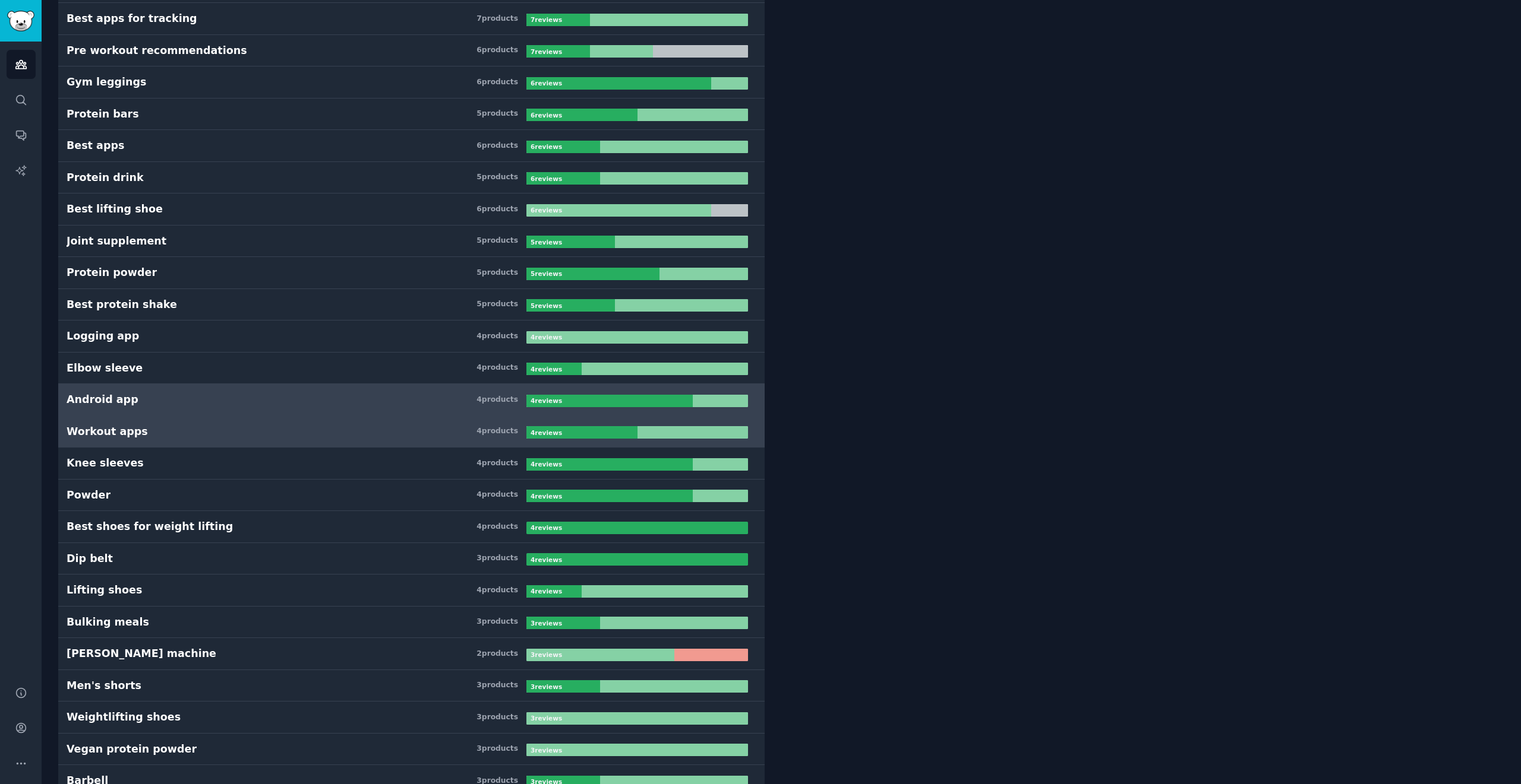
click at [262, 440] on link "Workout apps 4 product s 4 review s" at bounding box center [411, 432] width 706 height 32
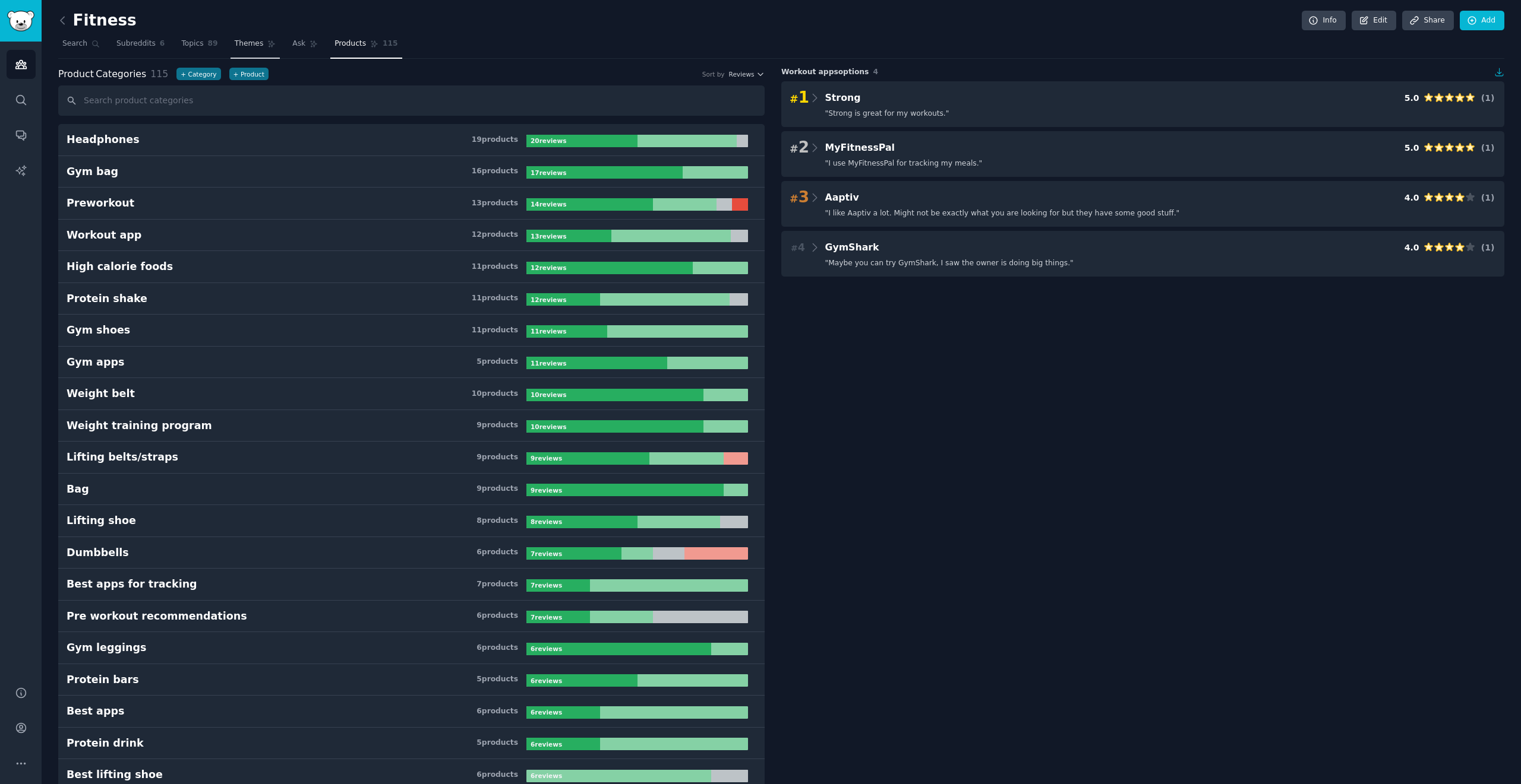
click at [266, 43] on link "Themes" at bounding box center [255, 46] width 50 height 24
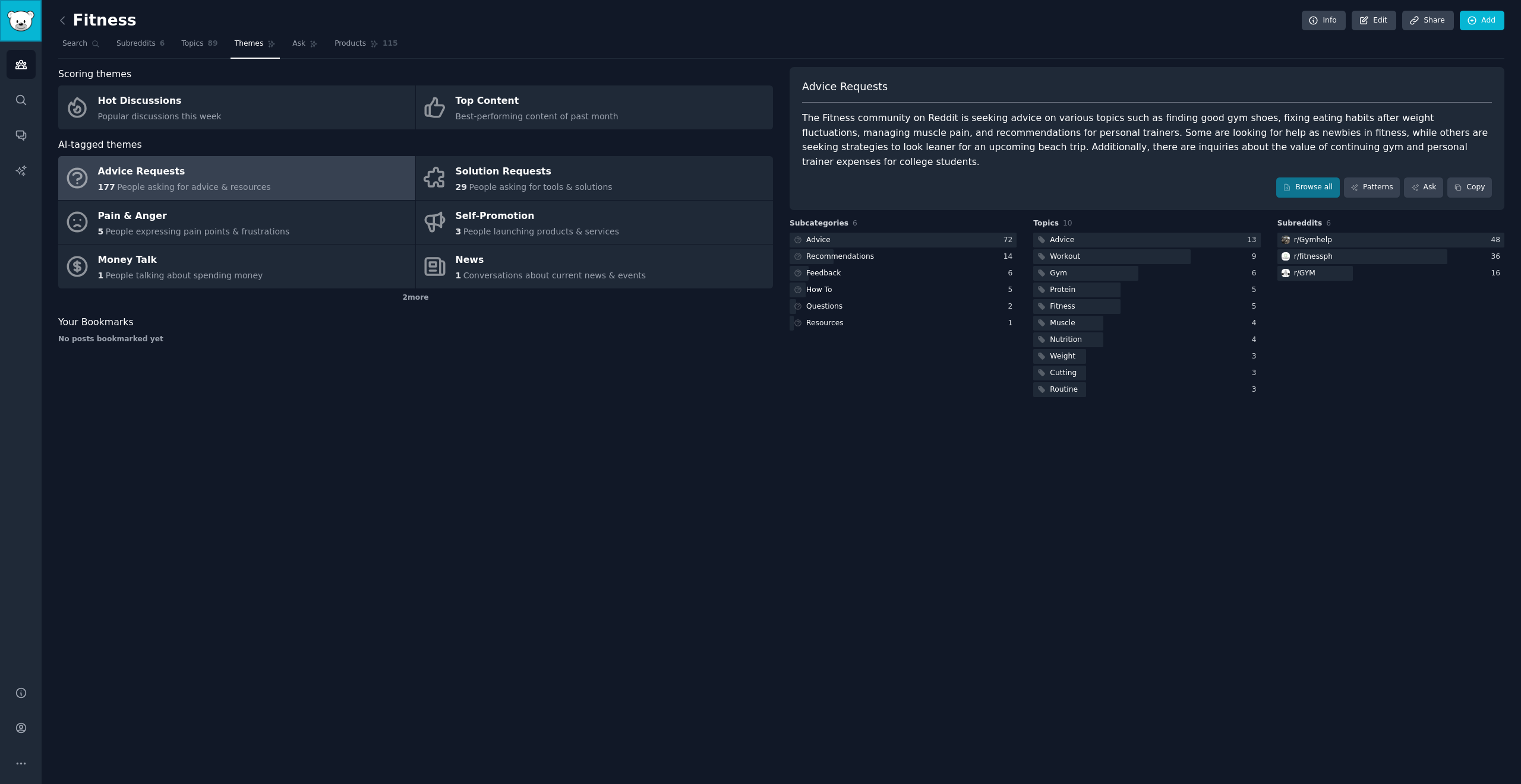
click at [32, 24] on img "Sidebar" at bounding box center [21, 21] width 27 height 21
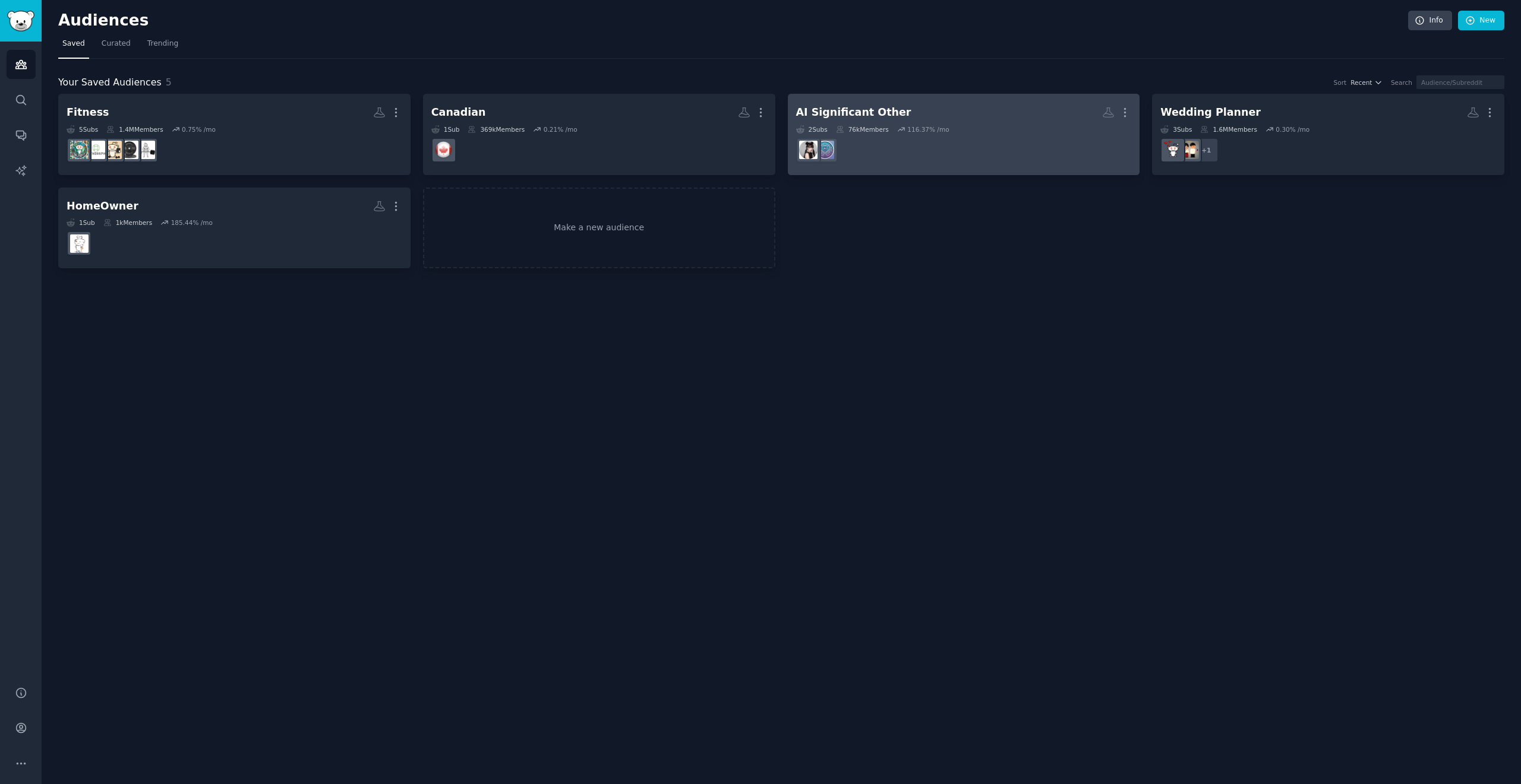
click at [760, 144] on dd at bounding box center [964, 150] width 336 height 33
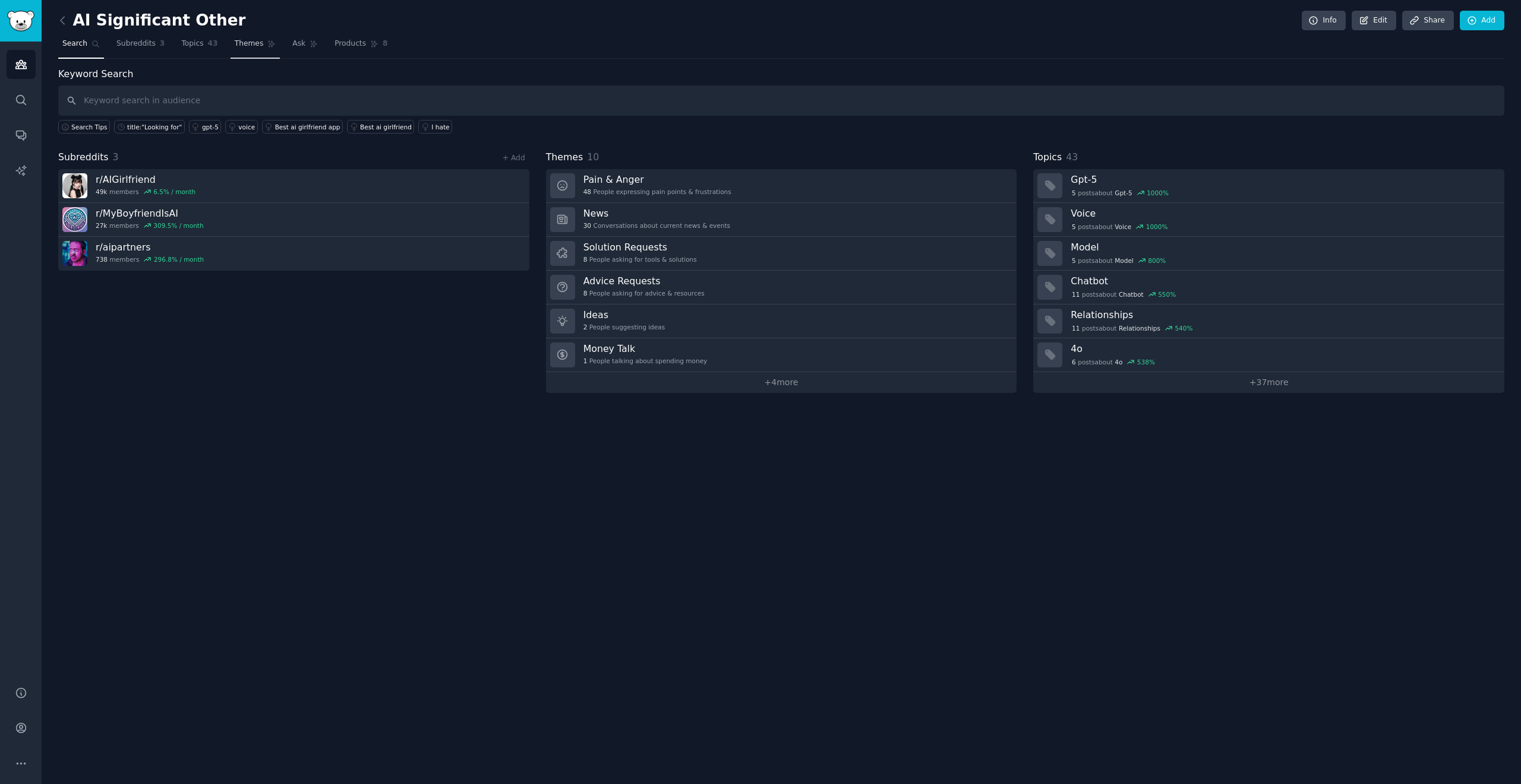
click at [268, 44] on icon at bounding box center [272, 44] width 9 height 9
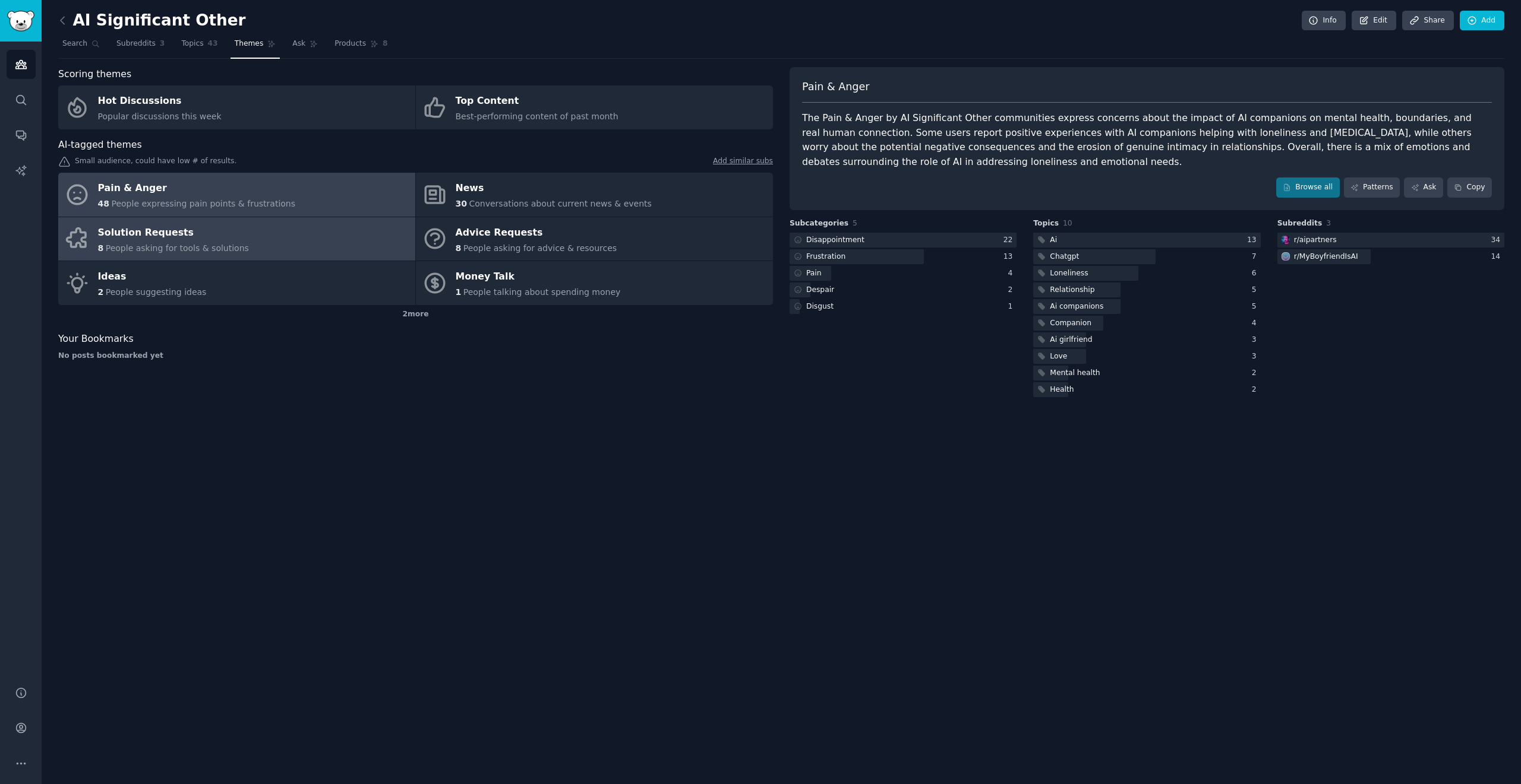
click at [190, 236] on div "Solution Requests" at bounding box center [173, 232] width 150 height 19
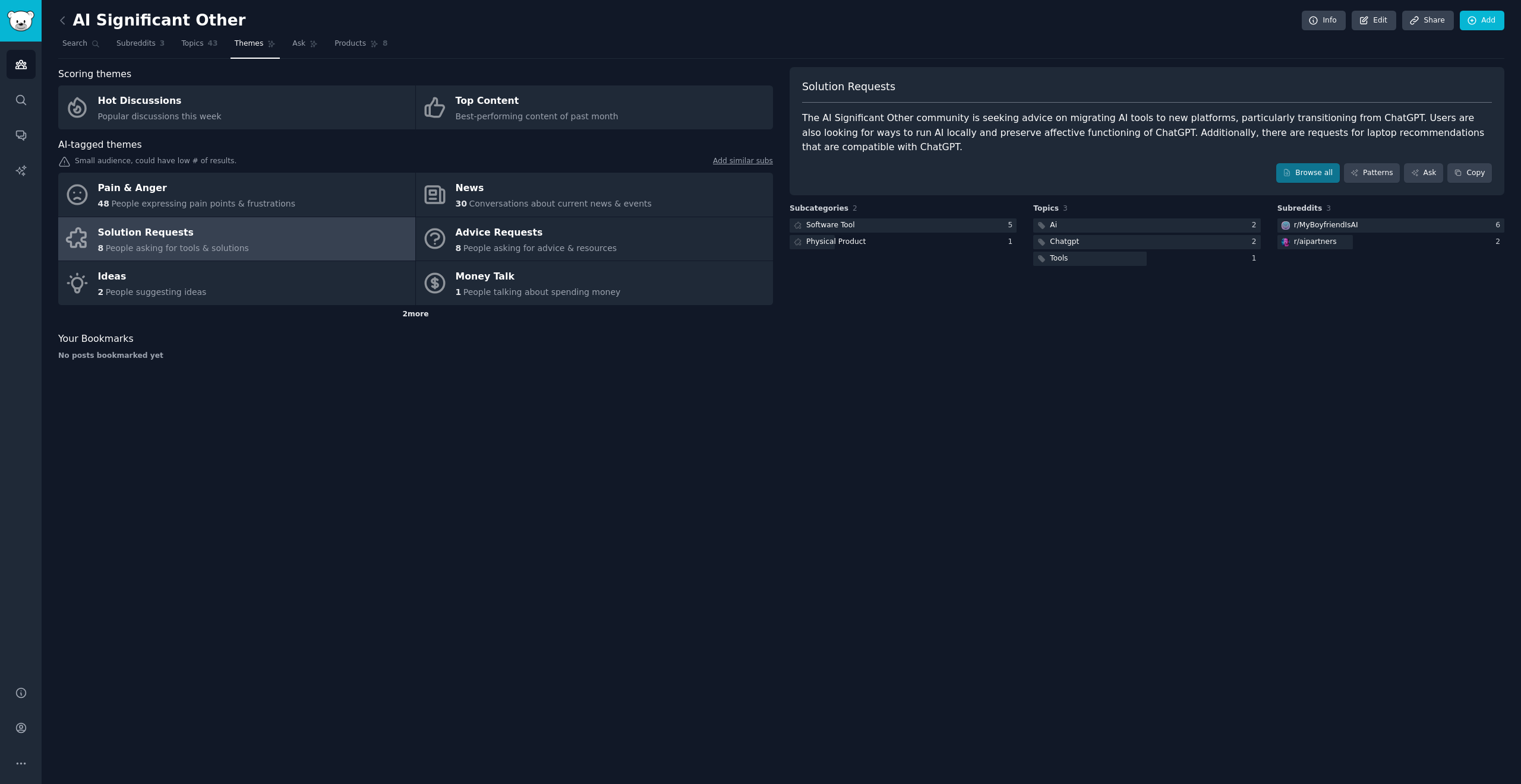
click at [411, 319] on div "2 more" at bounding box center [415, 314] width 714 height 19
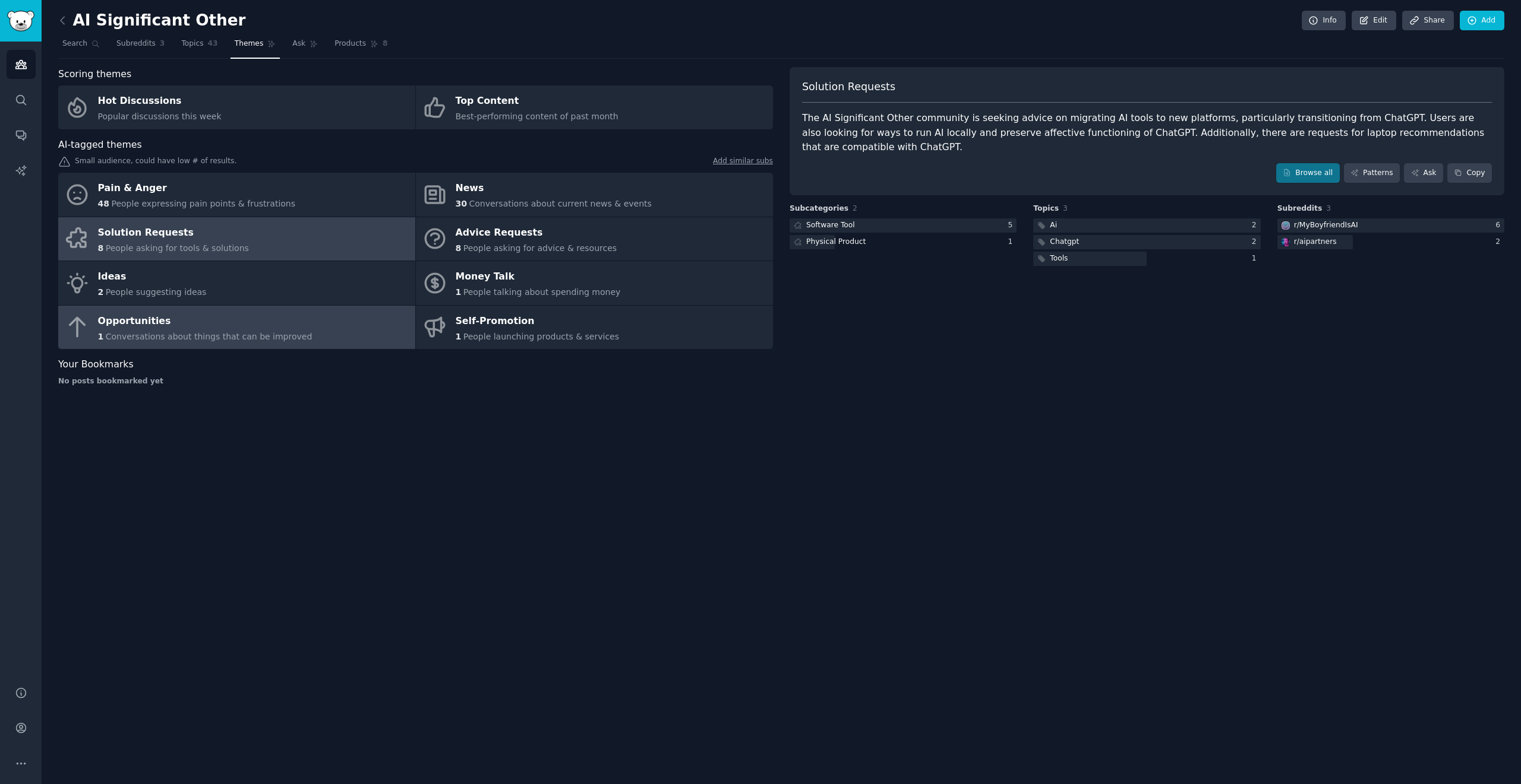
click at [157, 340] on span "Conversations about things that can be improved" at bounding box center [209, 337] width 207 height 10
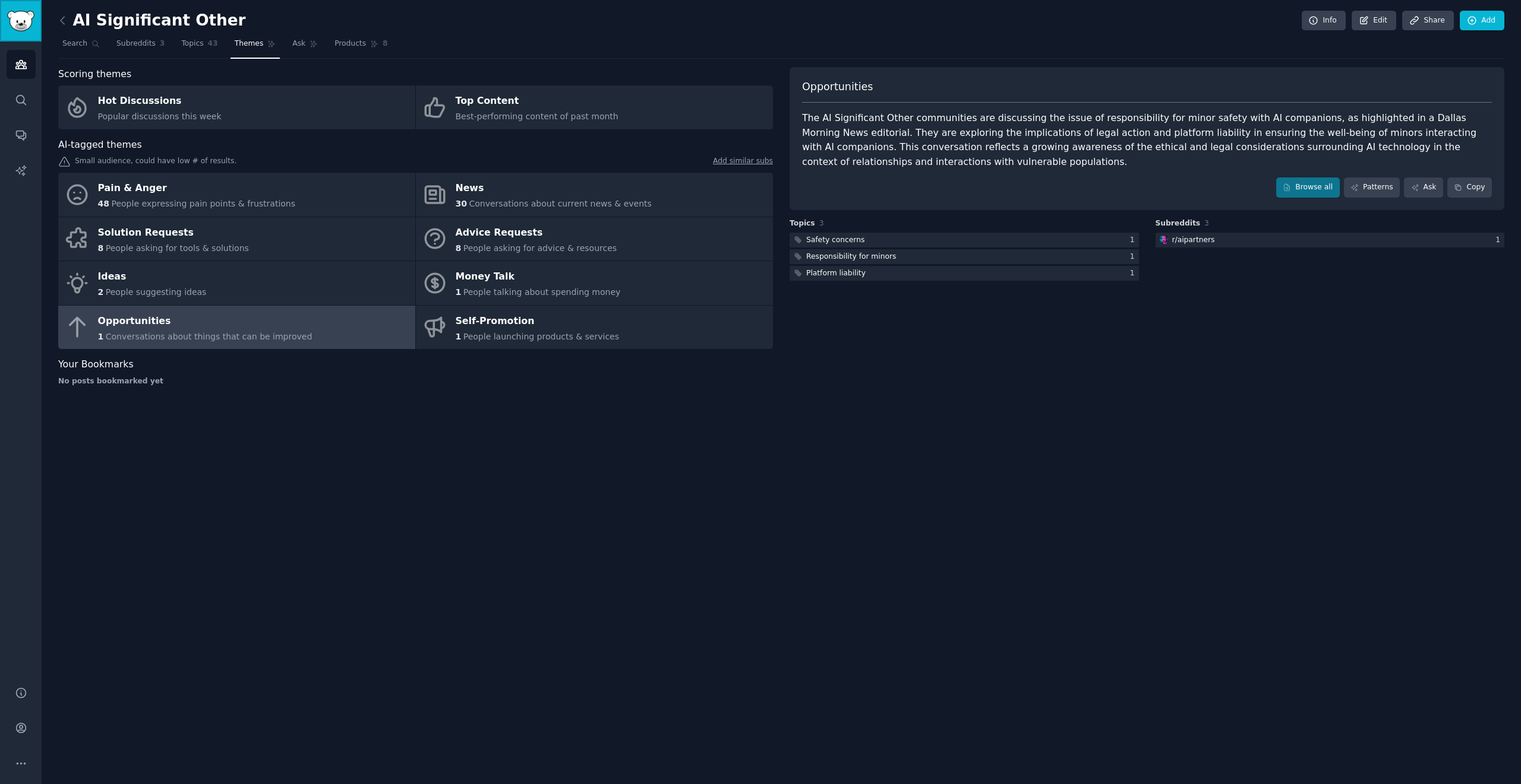
click at [7, 27] on img "Sidebar" at bounding box center [21, 21] width 27 height 21
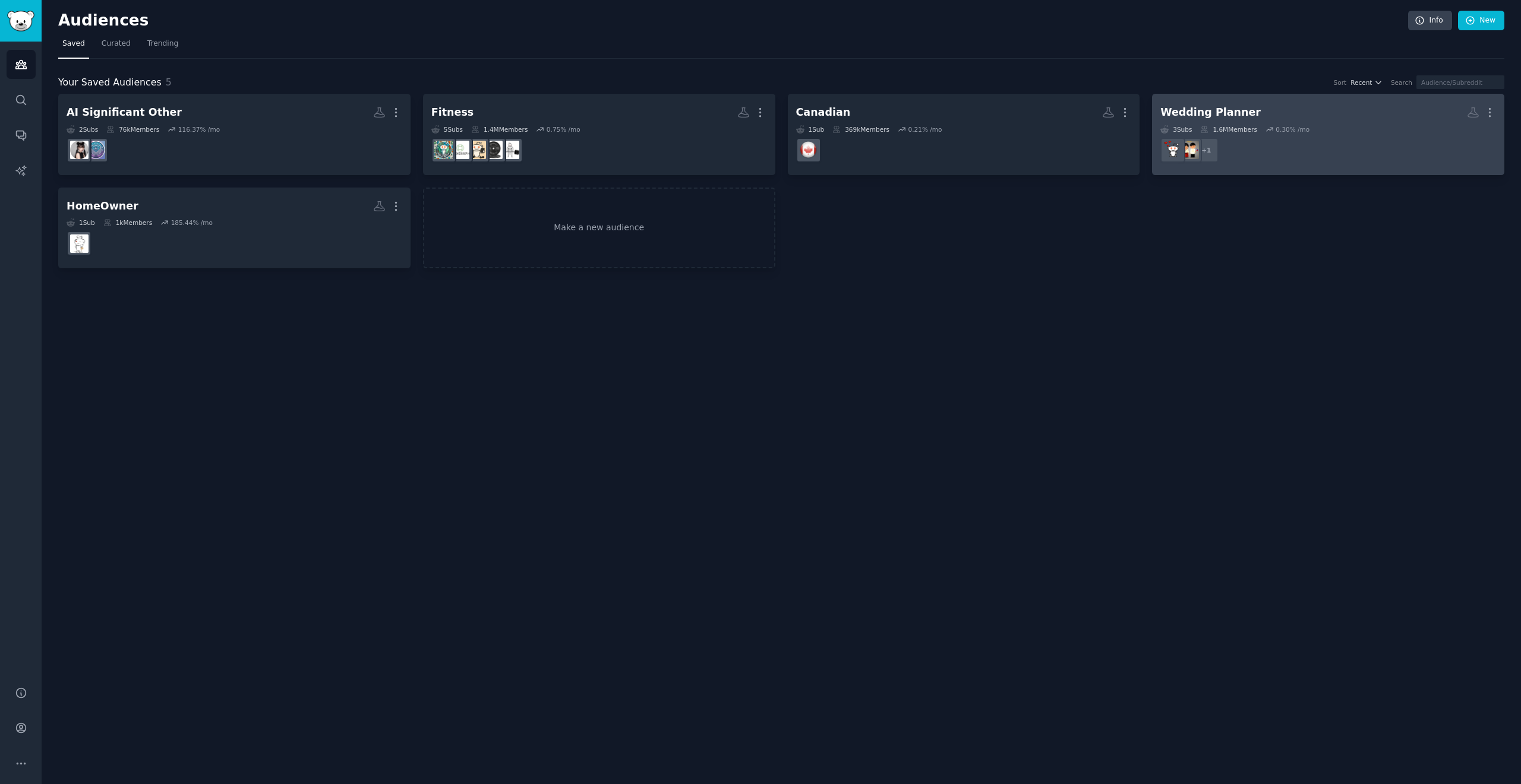
click at [760, 123] on div "Wedding Planner More 3 Sub s 1.6M Members 0.30 % /mo + 1" at bounding box center [1328, 135] width 336 height 64
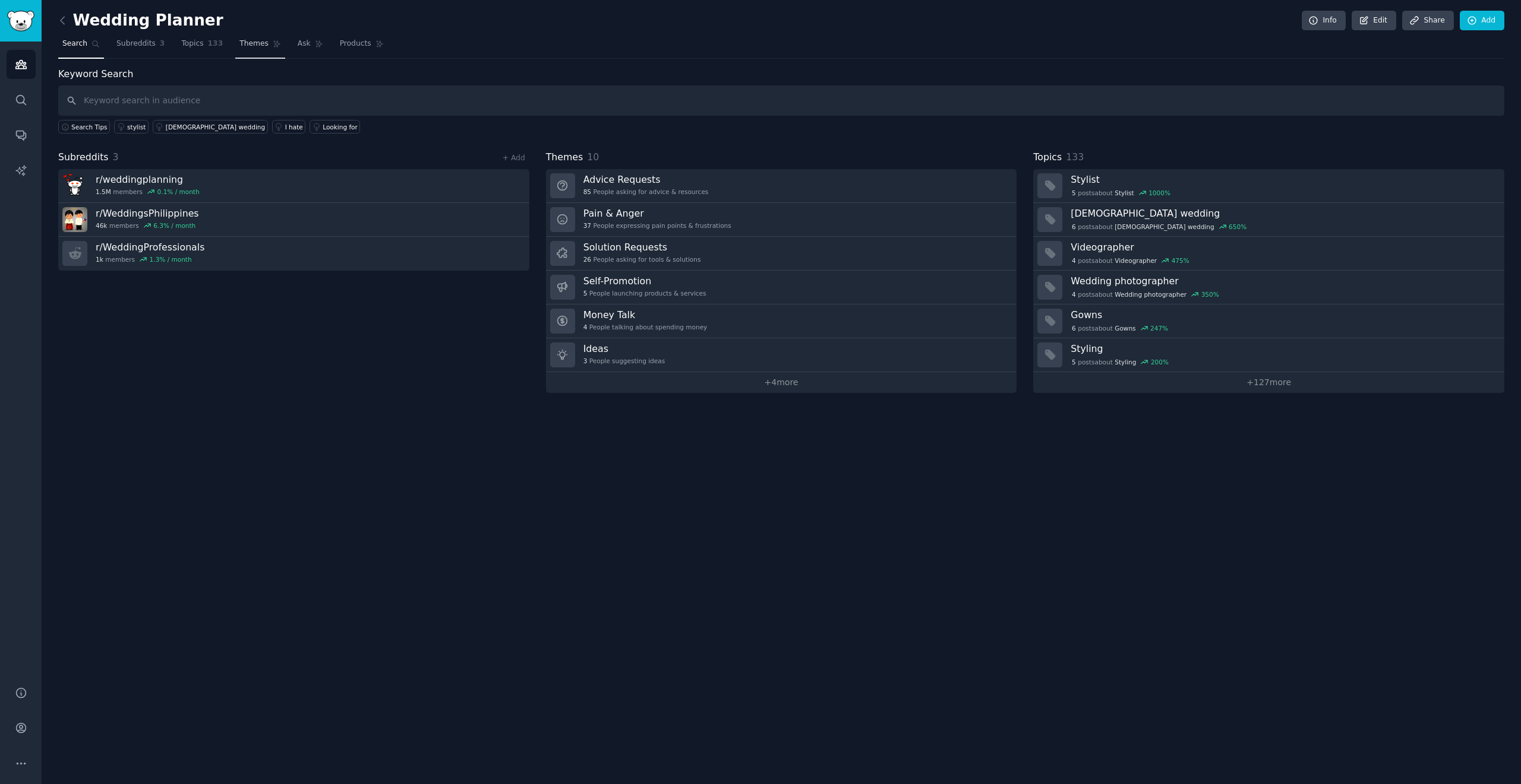
click at [249, 49] on link "Themes" at bounding box center [260, 46] width 50 height 24
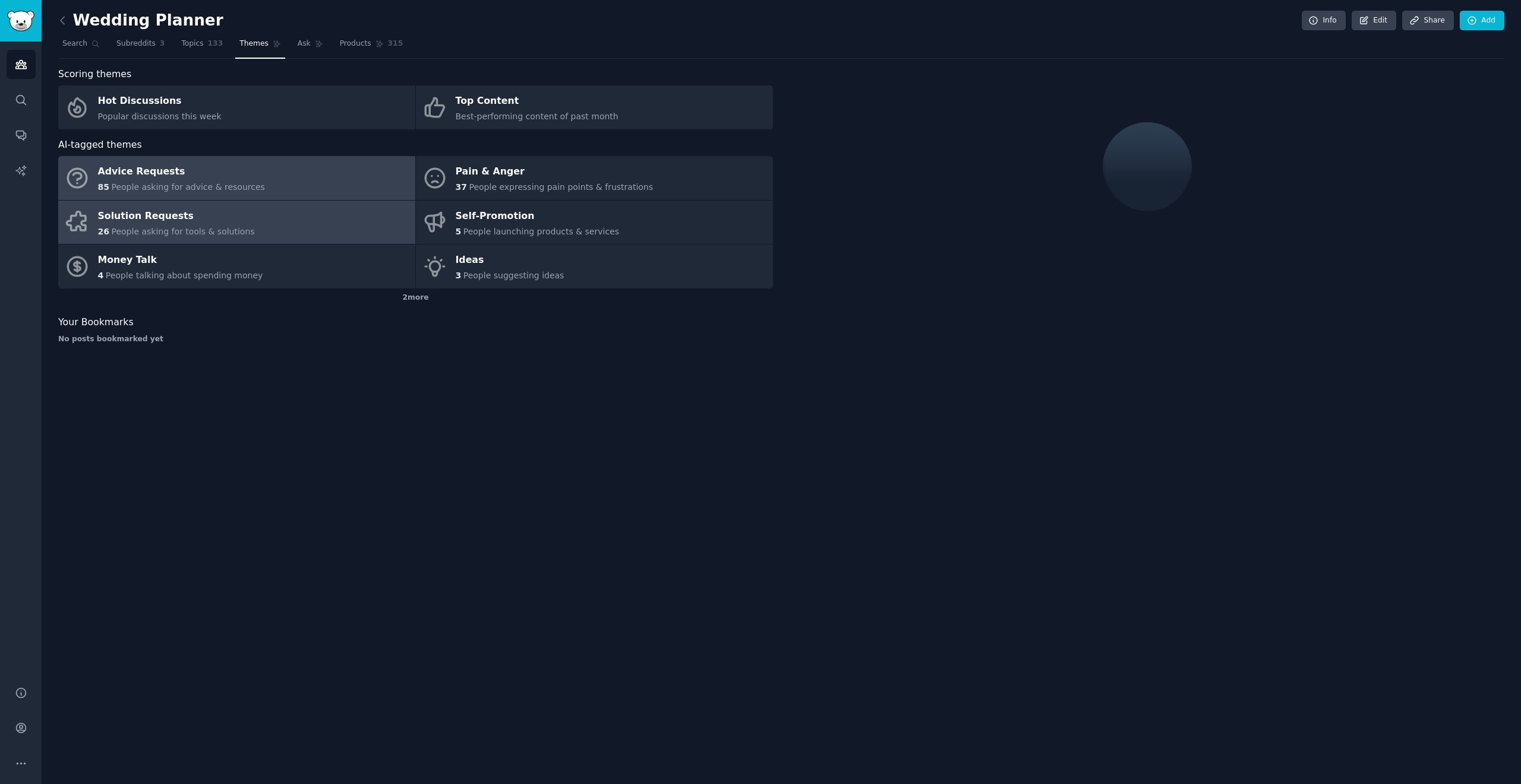
click at [184, 240] on link "Solution Requests 26 People asking for tools & solutions" at bounding box center [236, 223] width 357 height 44
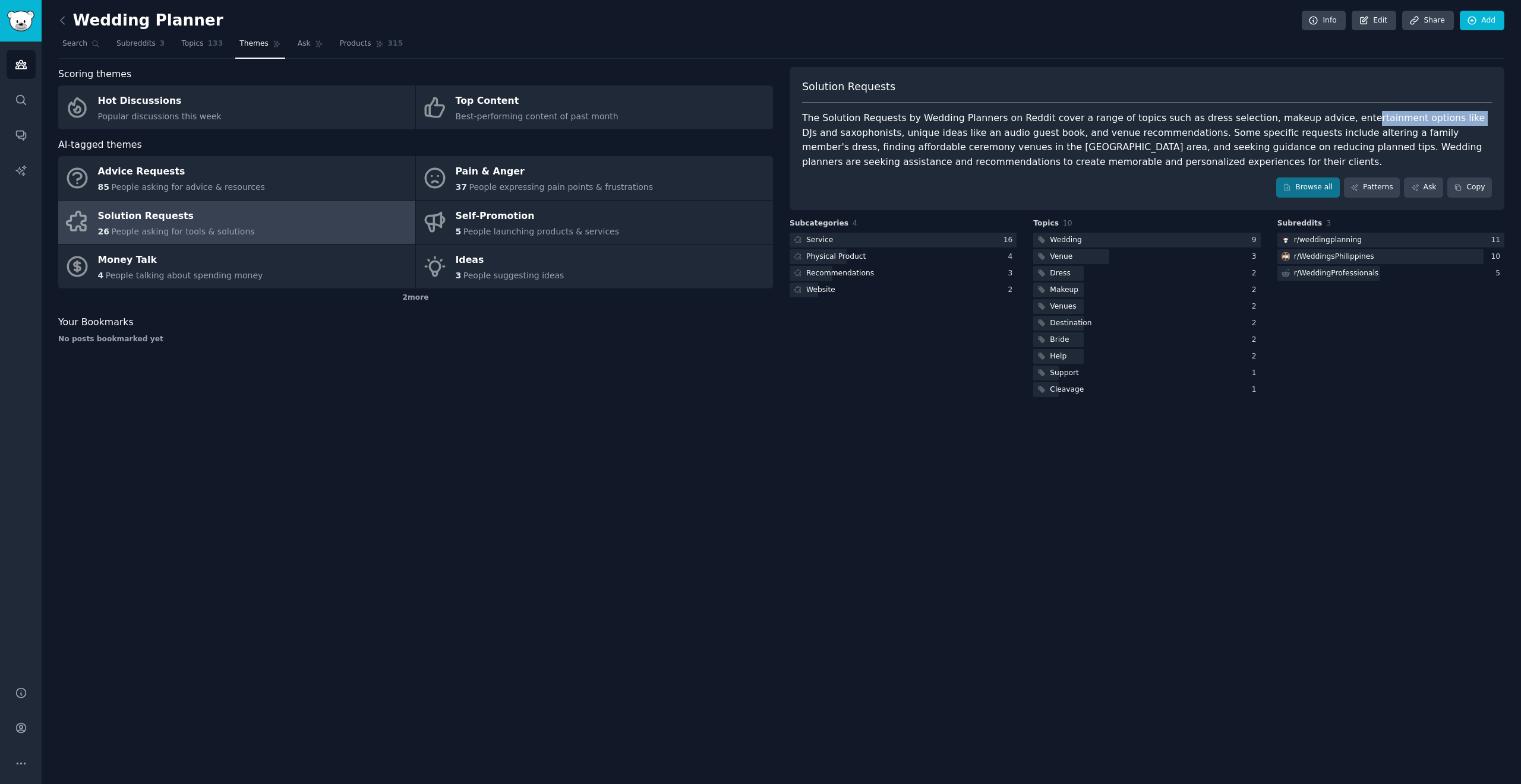
drag, startPoint x: 1325, startPoint y: 114, endPoint x: 1419, endPoint y: 114, distance: 94.0
click at [760, 114] on div "The Solution Requests by Wedding Planners on Reddit cover a range of topics suc…" at bounding box center [1147, 141] width 690 height 59
click at [760, 113] on div "The Solution Requests by Wedding Planners on Reddit cover a range of topics suc…" at bounding box center [1147, 141] width 690 height 59
drag, startPoint x: 798, startPoint y: 144, endPoint x: 819, endPoint y: 133, distance: 23.7
click at [760, 134] on div "Solution Requests The Solution Requests by Wedding Planners on Reddit cover a r…" at bounding box center [1146, 139] width 714 height 144
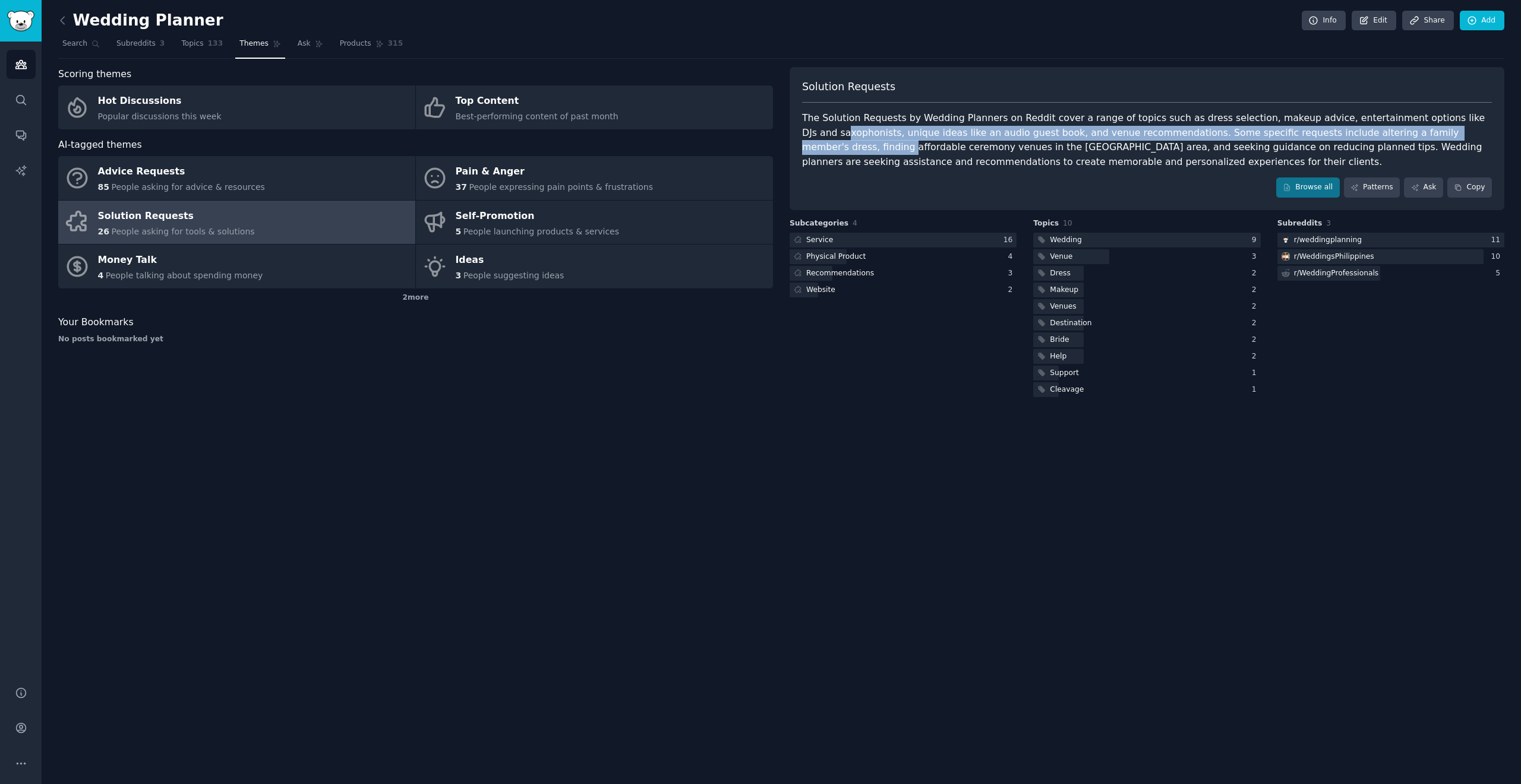
click at [760, 132] on div "The Solution Requests by Wedding Planners on Reddit cover a range of topics suc…" at bounding box center [1147, 141] width 690 height 59
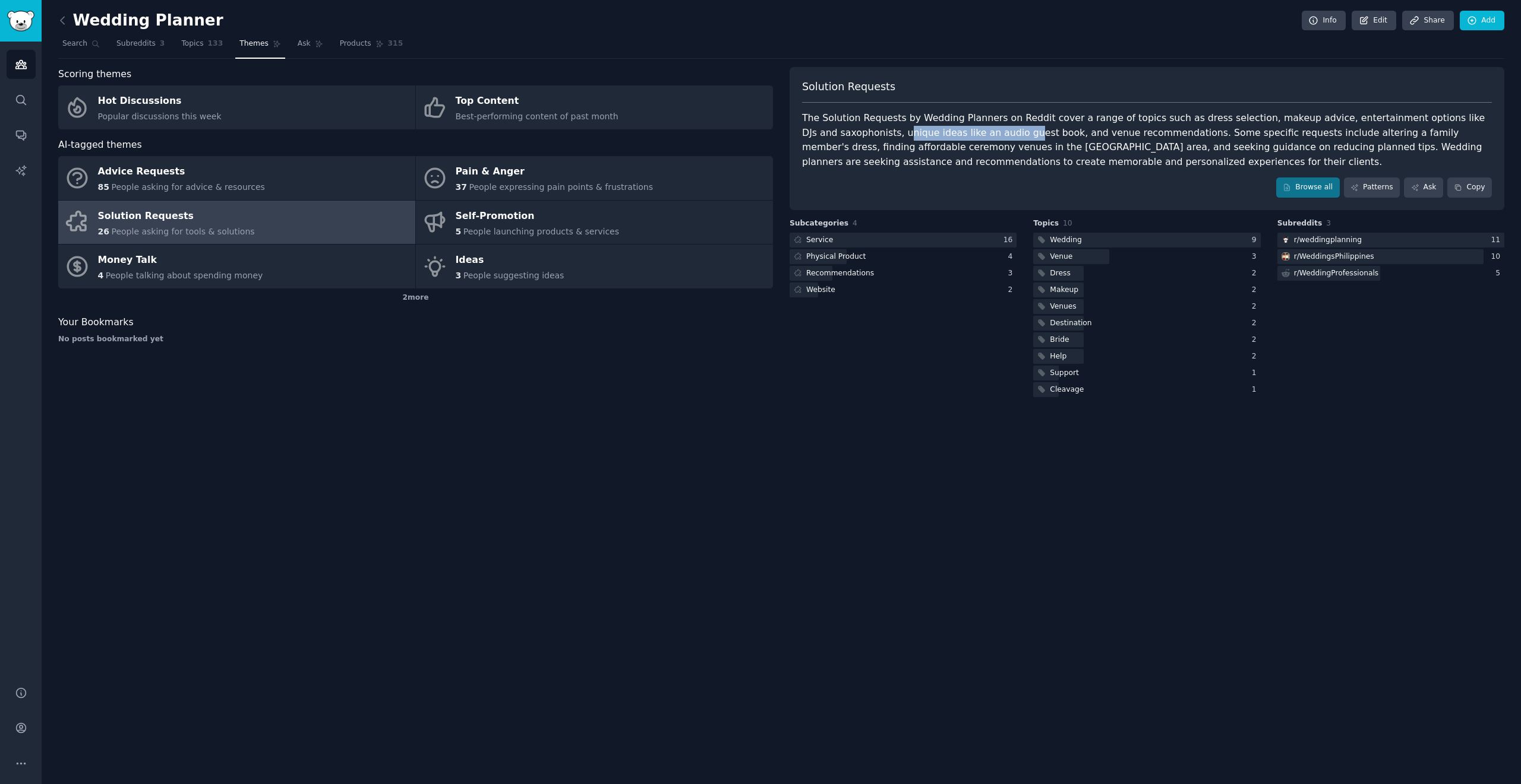
drag, startPoint x: 868, startPoint y: 136, endPoint x: 985, endPoint y: 128, distance: 117.3
click at [760, 128] on div "The Solution Requests by Wedding Planners on Reddit cover a range of topics suc…" at bounding box center [1147, 141] width 690 height 59
click at [760, 136] on div "The Solution Requests by Wedding Planners on Reddit cover a range of topics suc…" at bounding box center [1147, 141] width 690 height 59
click at [21, 37] on link "Sidebar" at bounding box center [21, 21] width 42 height 42
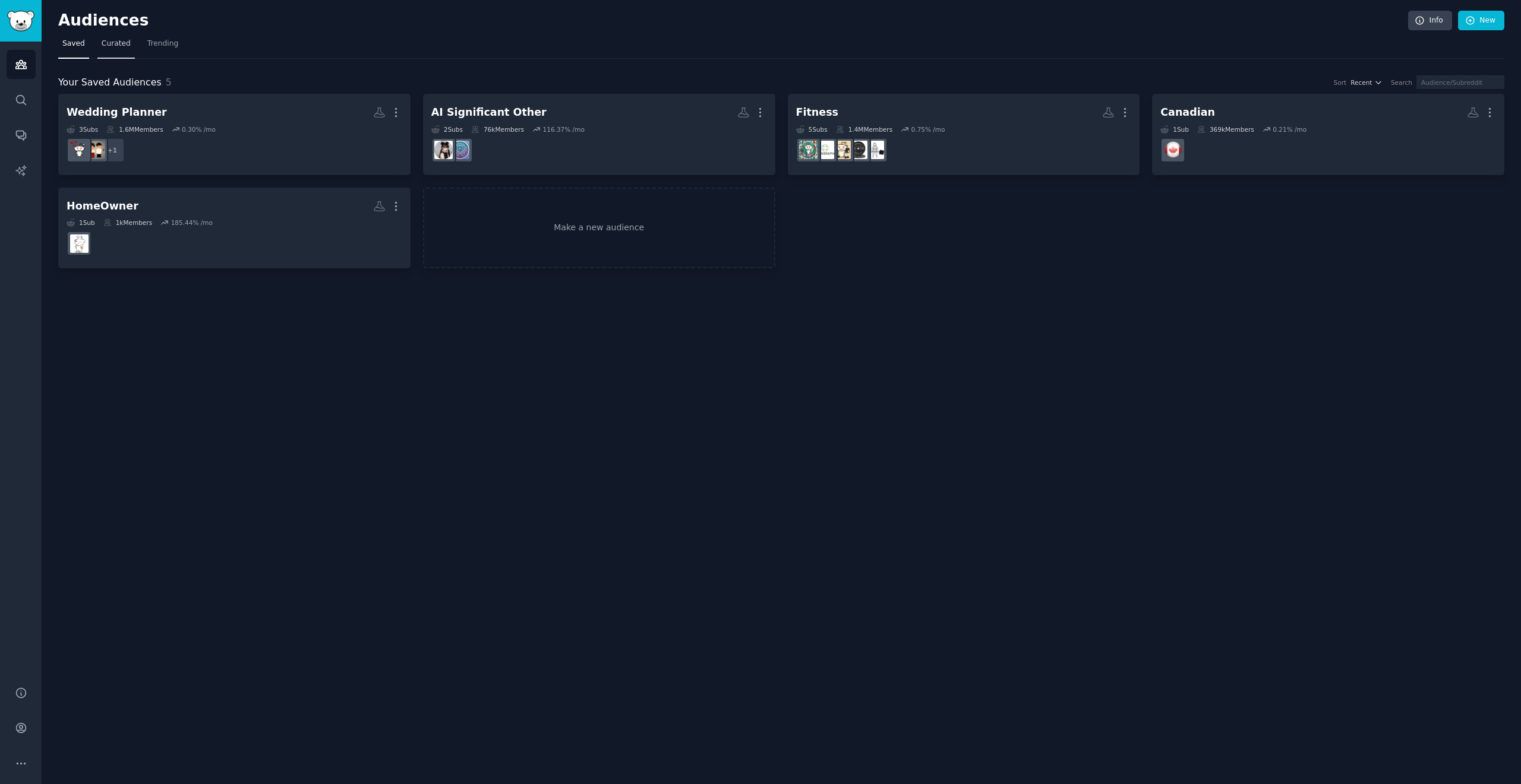
click at [121, 38] on link "Curated" at bounding box center [116, 46] width 37 height 24
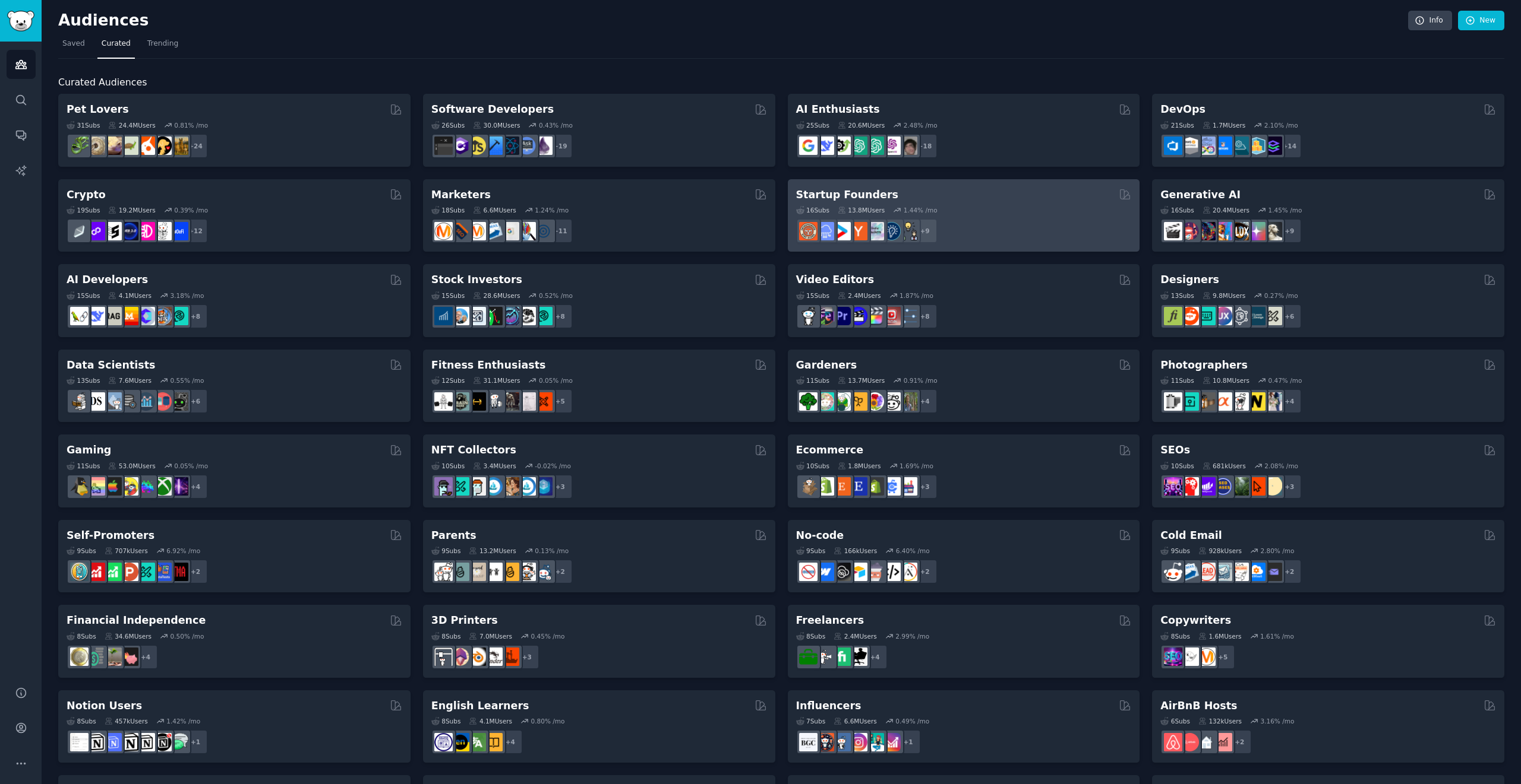
click at [760, 202] on div "16 Sub s 13.8M Users 1.44 % /mo r/EntrepreneurRideAlong + 9" at bounding box center [964, 223] width 336 height 42
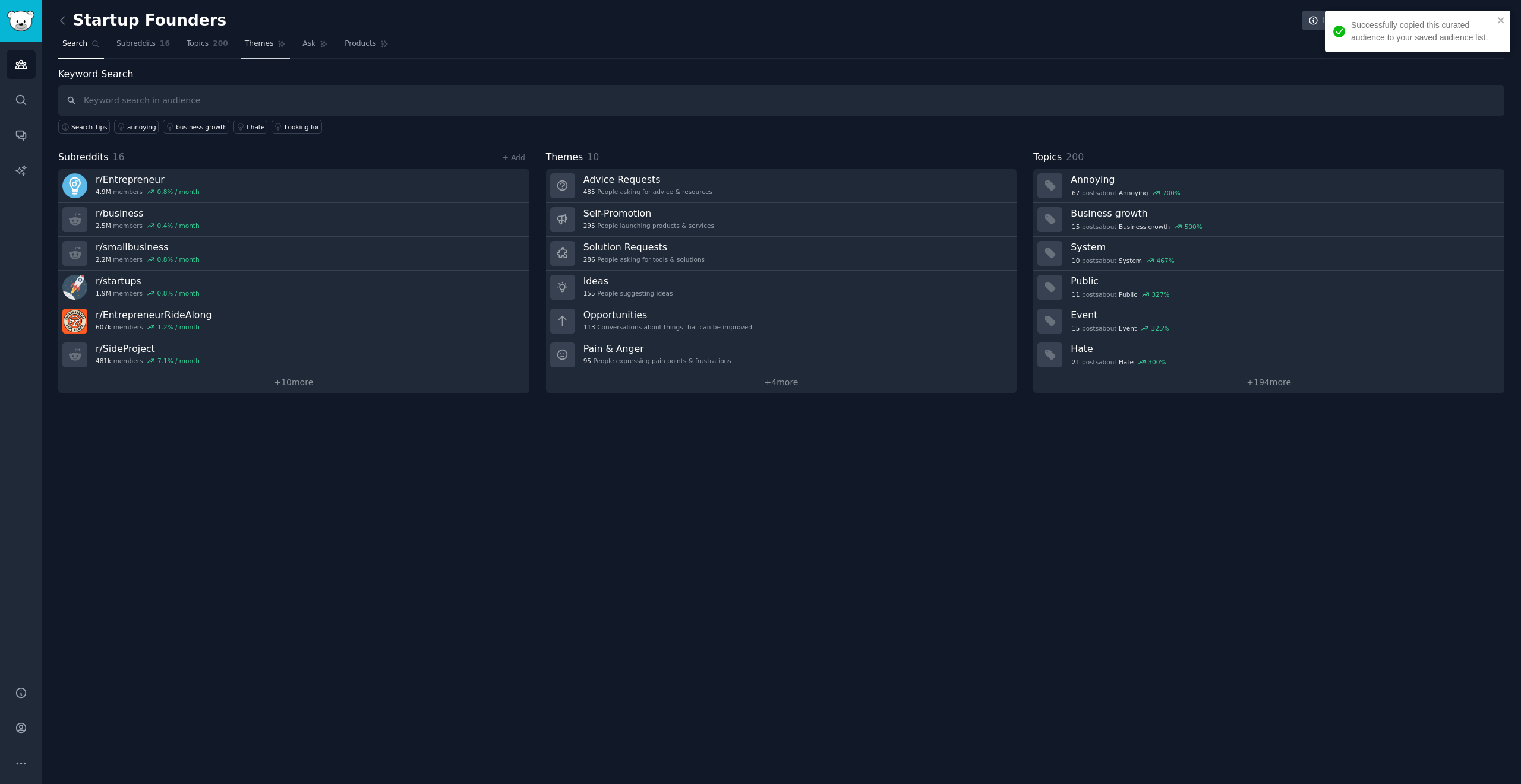
click at [245, 48] on span "Themes" at bounding box center [260, 44] width 29 height 11
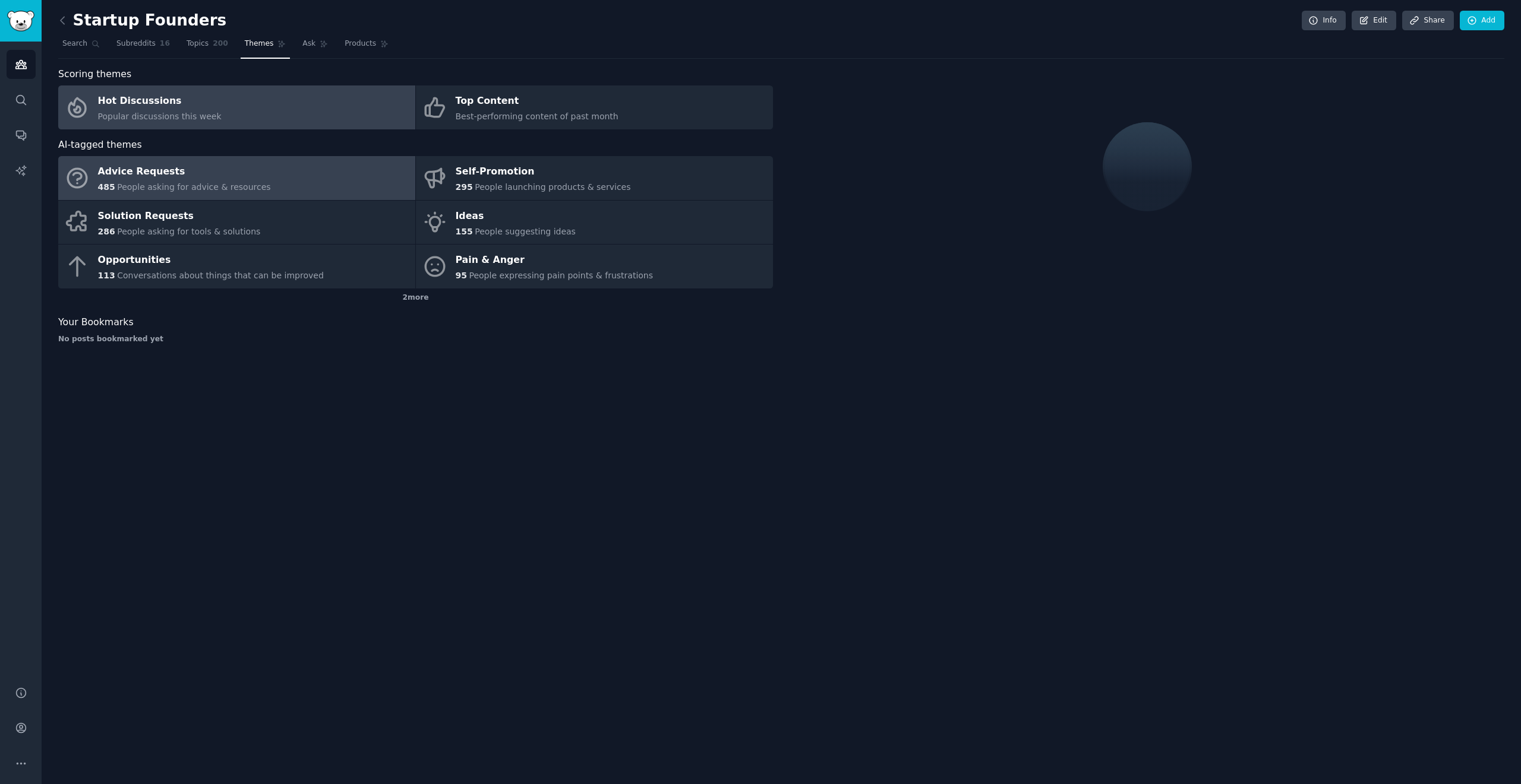
click at [202, 120] on span "Popular discussions this week" at bounding box center [159, 116] width 123 height 10
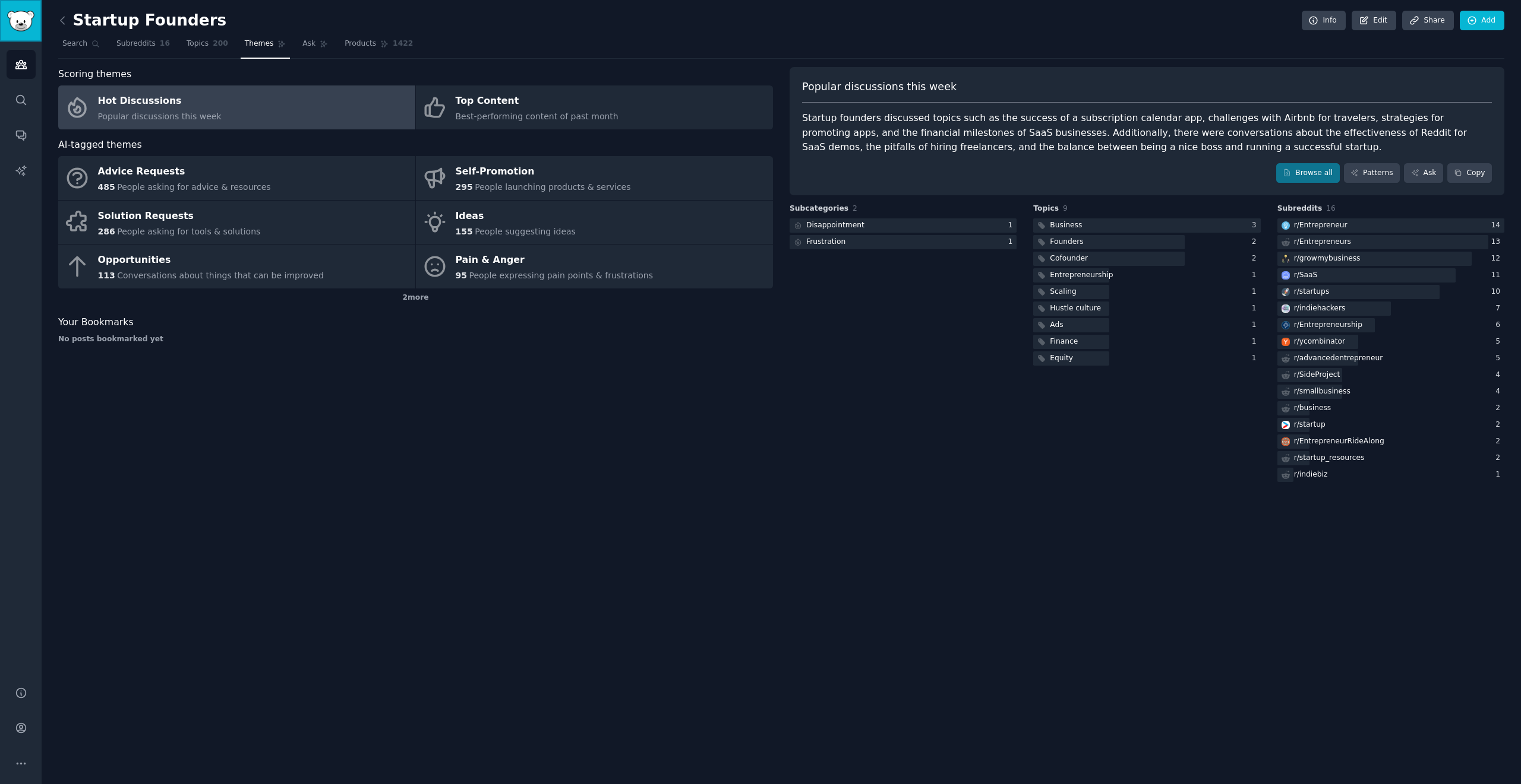
click at [28, 25] on img "Sidebar" at bounding box center [21, 21] width 27 height 21
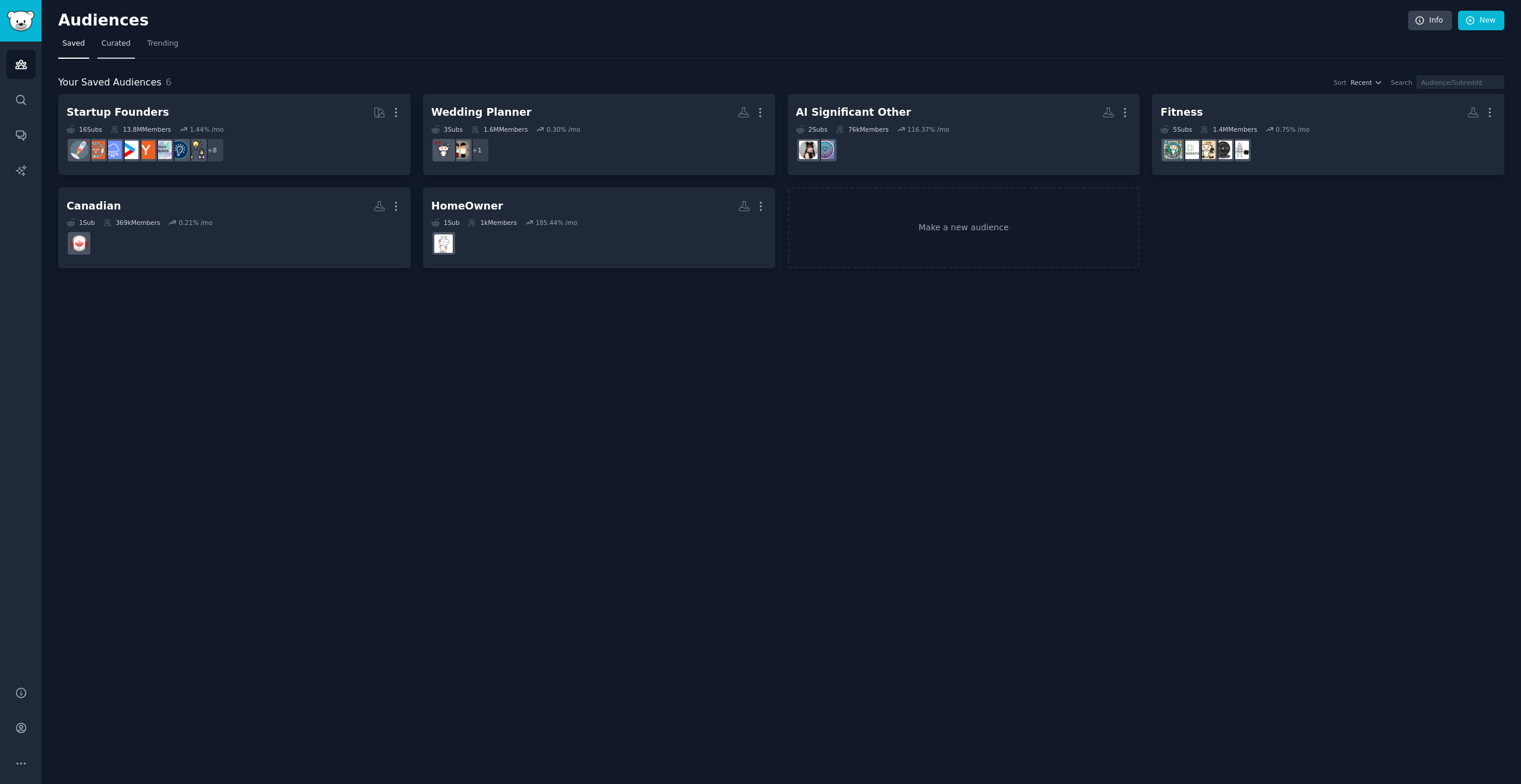
click at [117, 48] on span "Curated" at bounding box center [116, 44] width 29 height 11
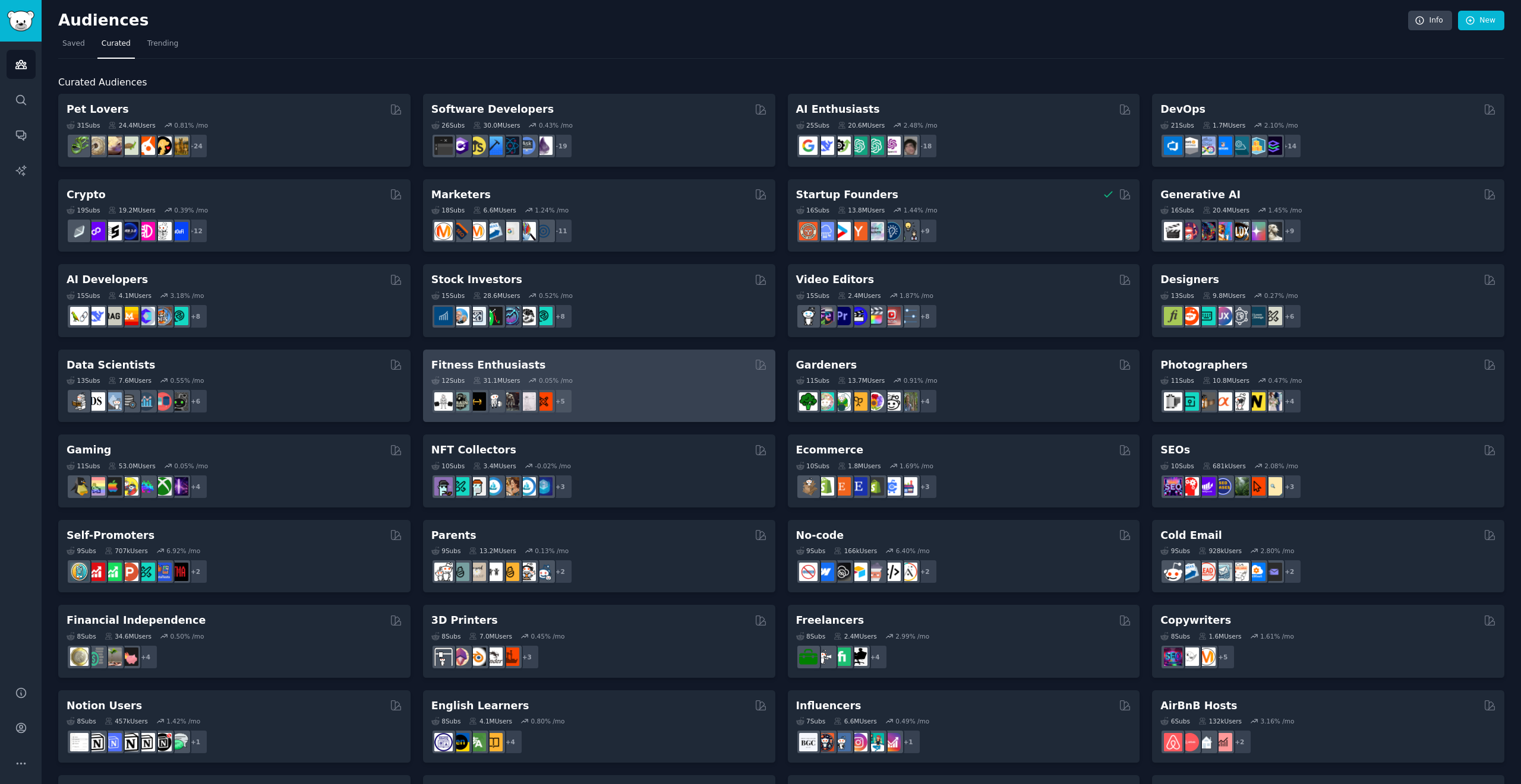
click at [619, 380] on div "12 Sub s 31.1M Users 0.05 % /mo" at bounding box center [599, 380] width 336 height 9
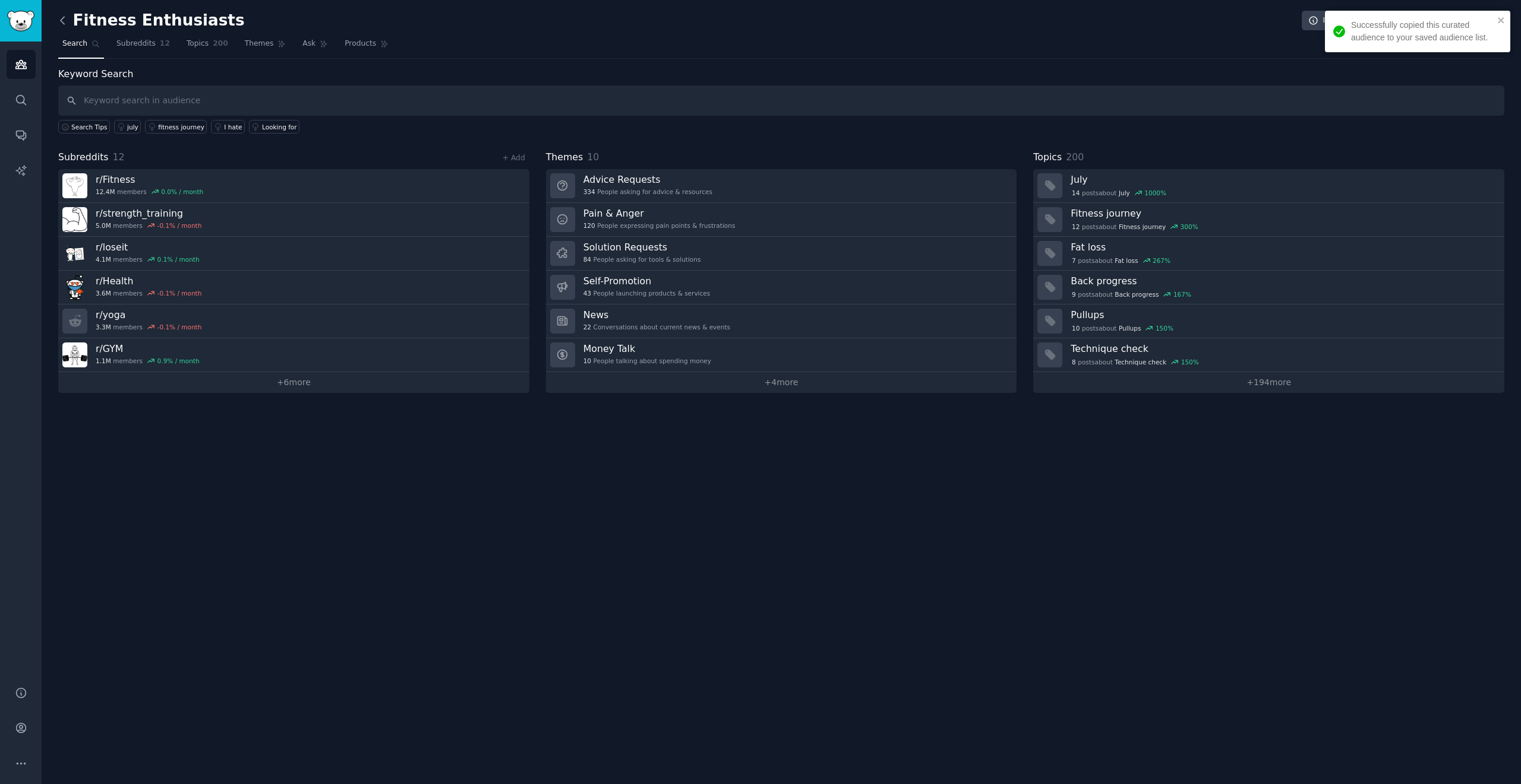
click at [60, 22] on icon at bounding box center [63, 21] width 13 height 13
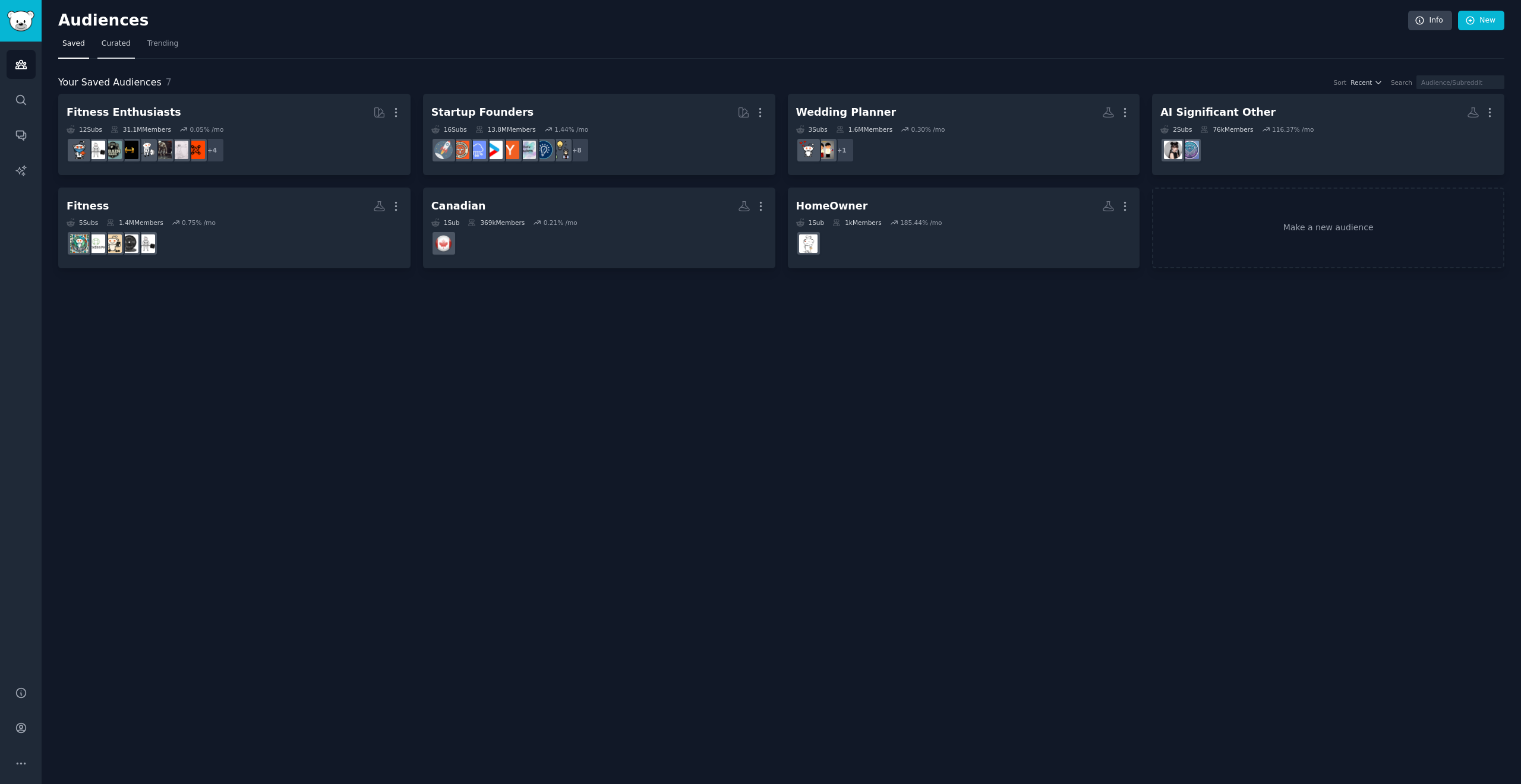
click at [106, 51] on link "Curated" at bounding box center [116, 46] width 37 height 24
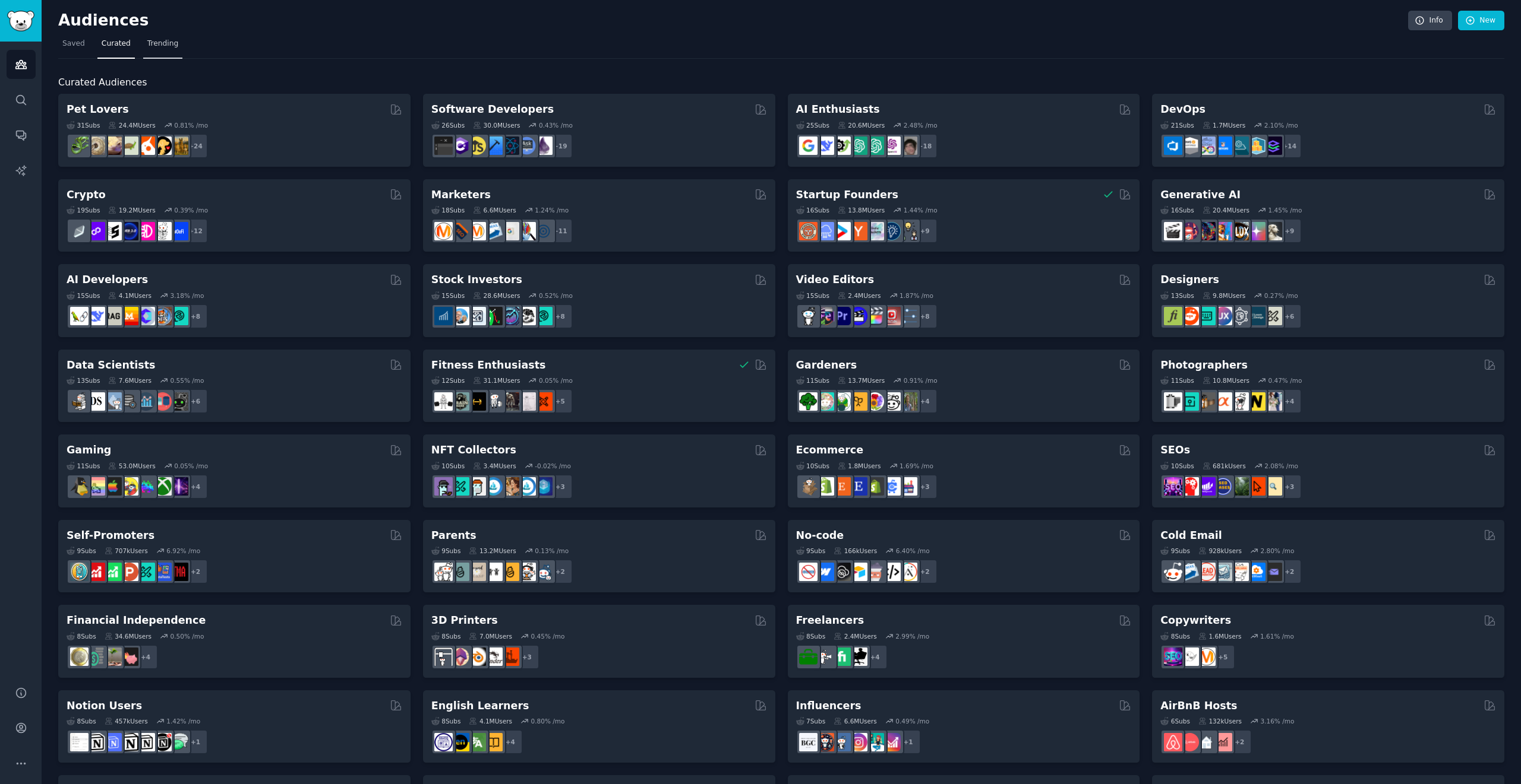
click at [150, 43] on span "Trending" at bounding box center [163, 44] width 31 height 11
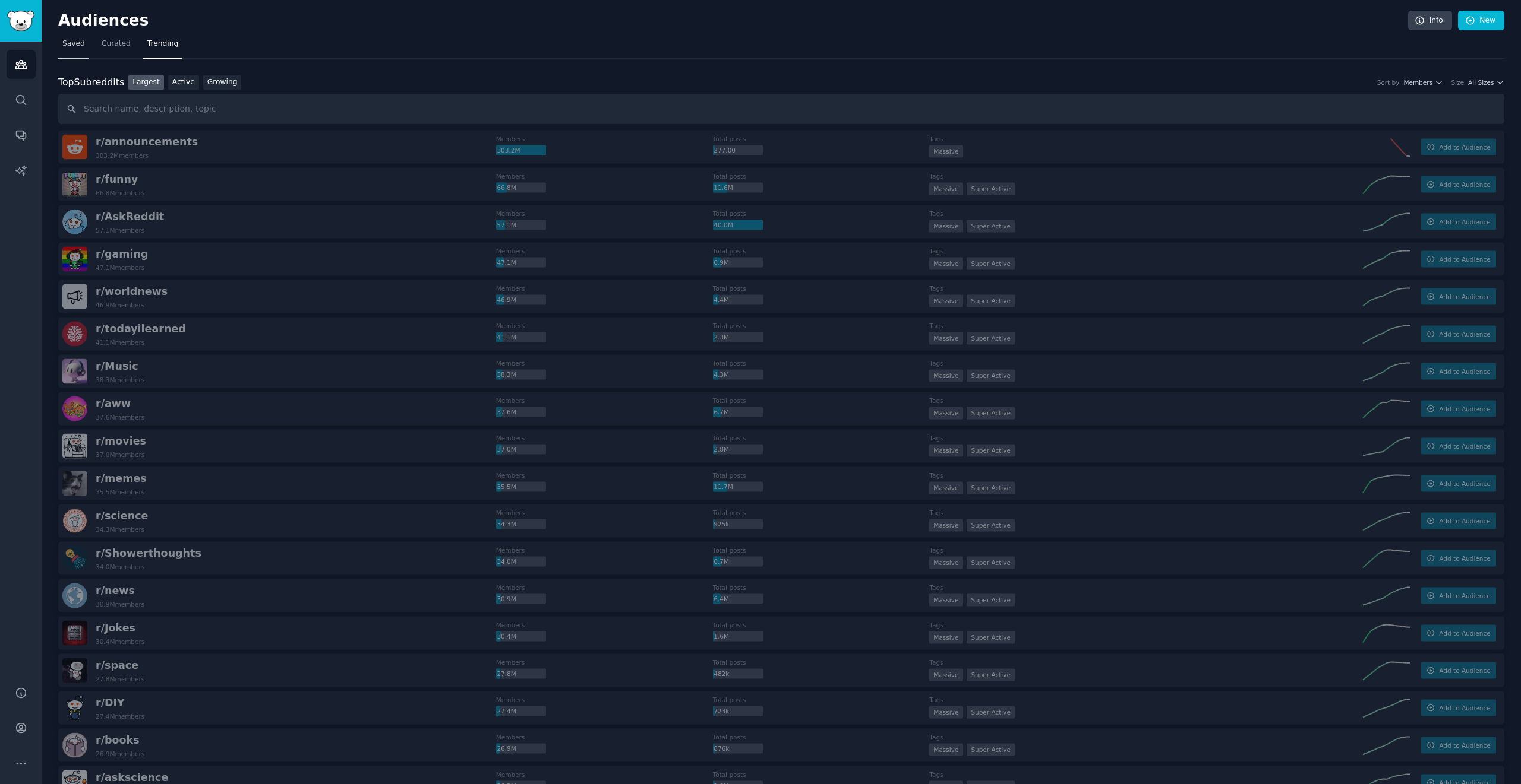
click at [67, 42] on span "Saved" at bounding box center [73, 44] width 22 height 11
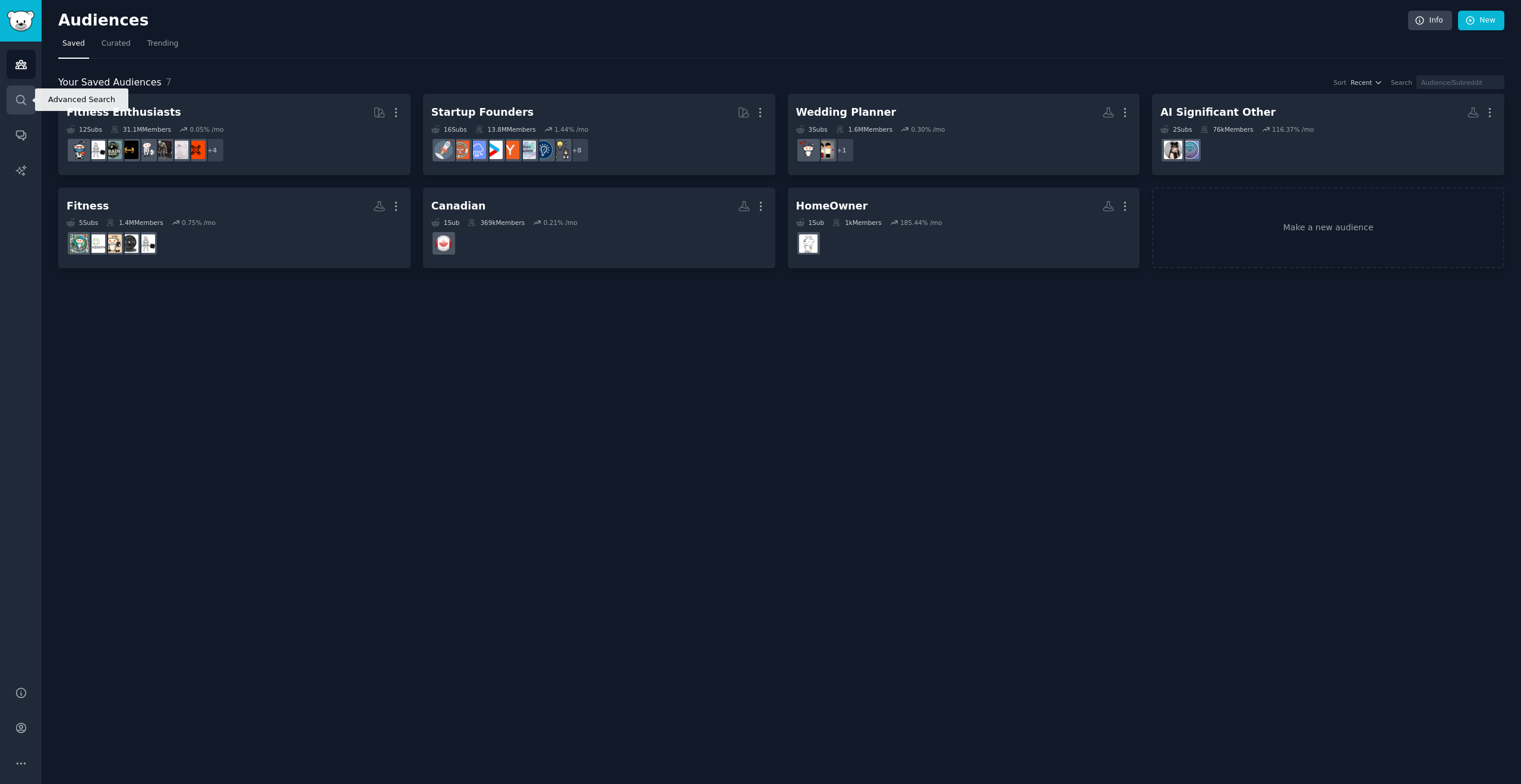
click at [25, 103] on icon "Sidebar" at bounding box center [21, 100] width 10 height 10
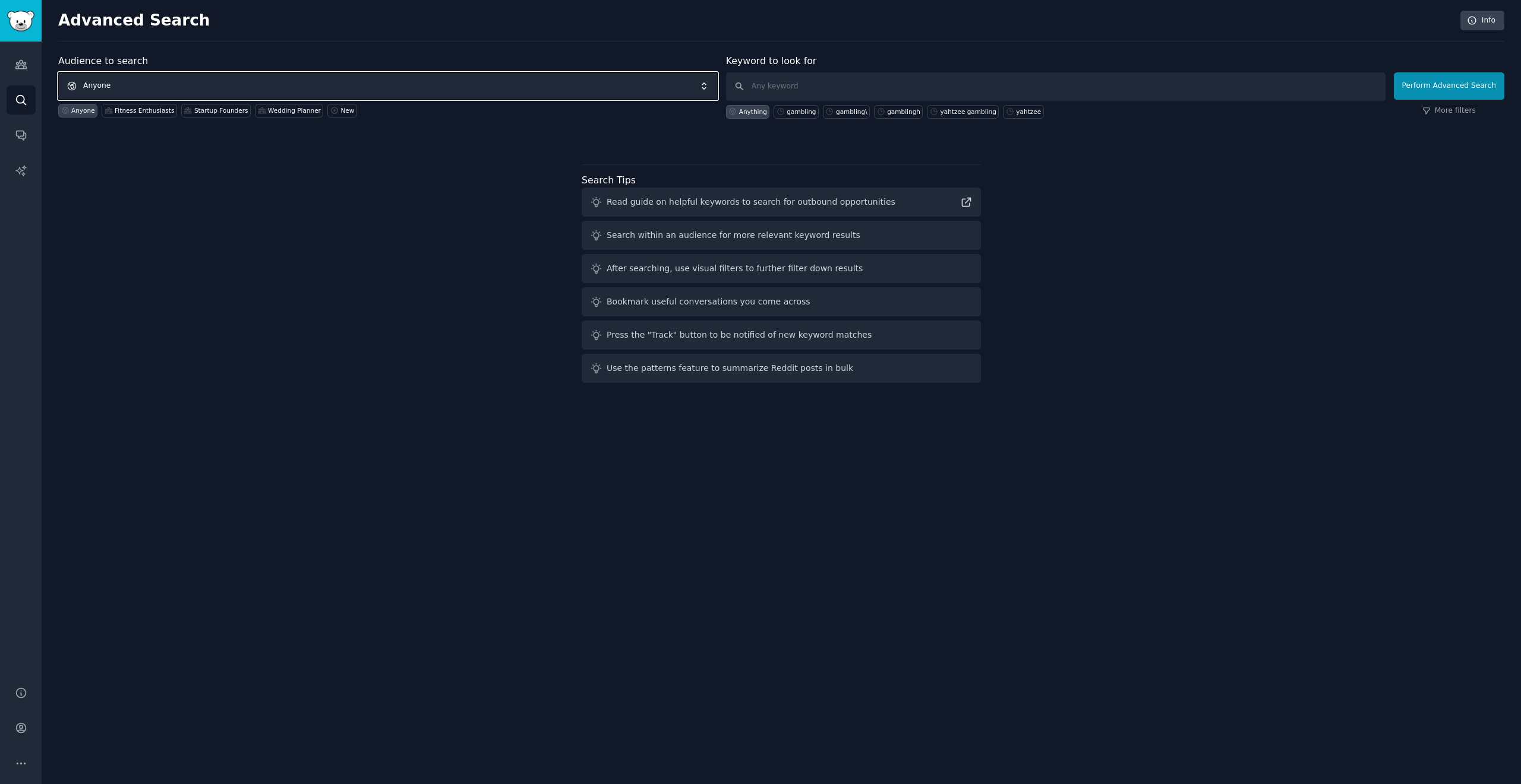
click at [117, 90] on span "Anyone" at bounding box center [388, 86] width 659 height 27
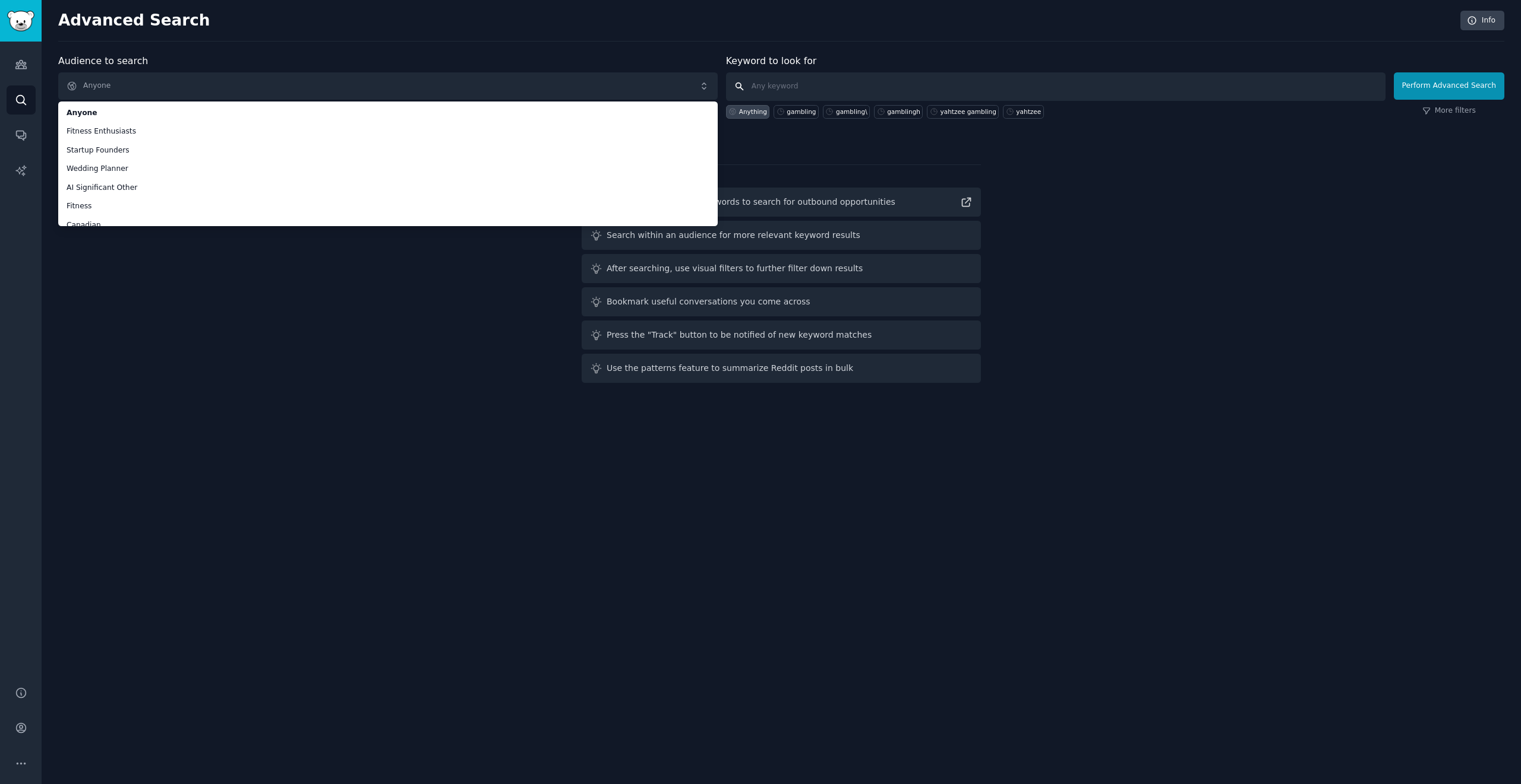
click at [760, 89] on input "text" at bounding box center [1055, 86] width 659 height 28
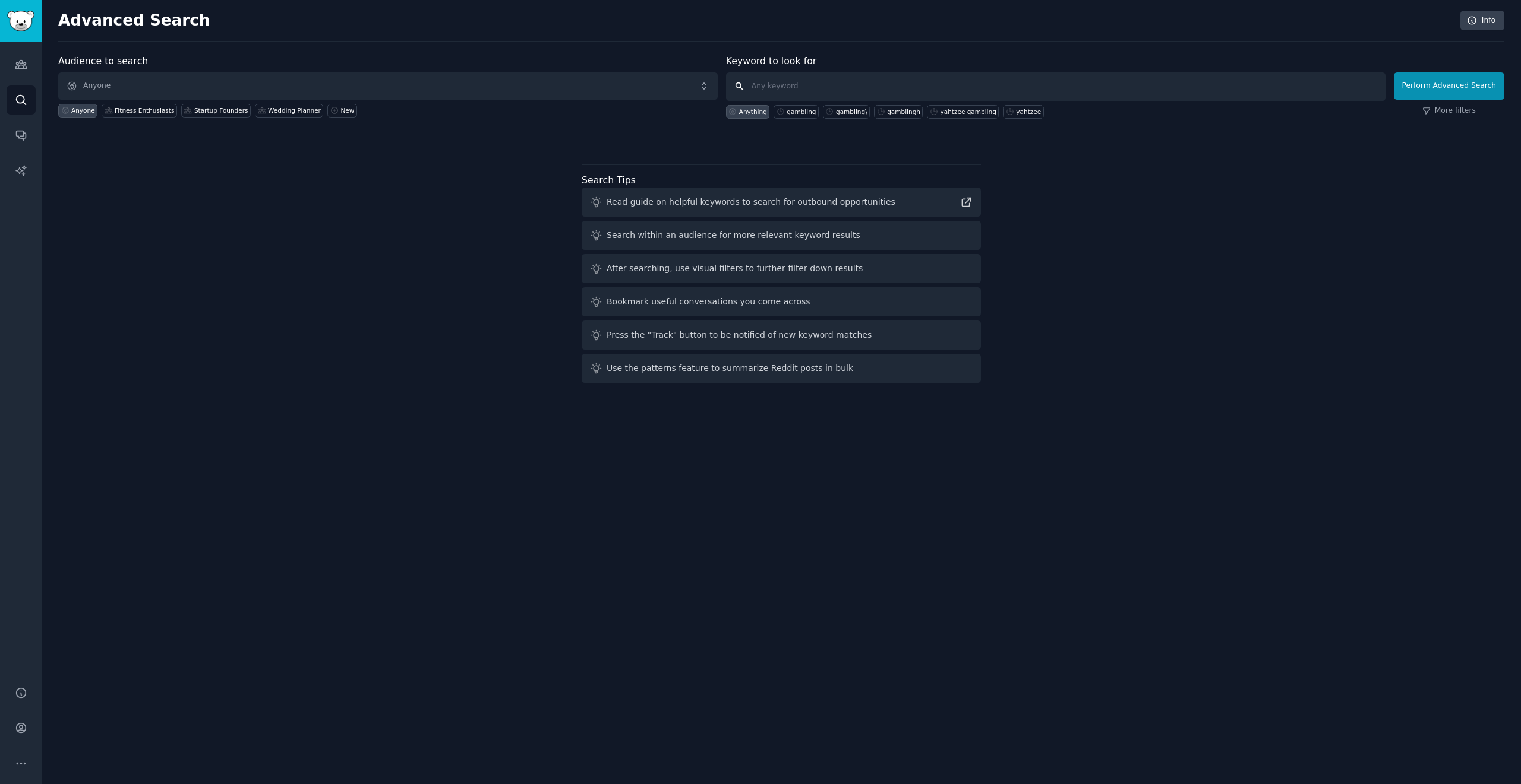
type input "D"
type input "domain flipping"
click button "Perform Advanced Search" at bounding box center [1448, 86] width 110 height 27
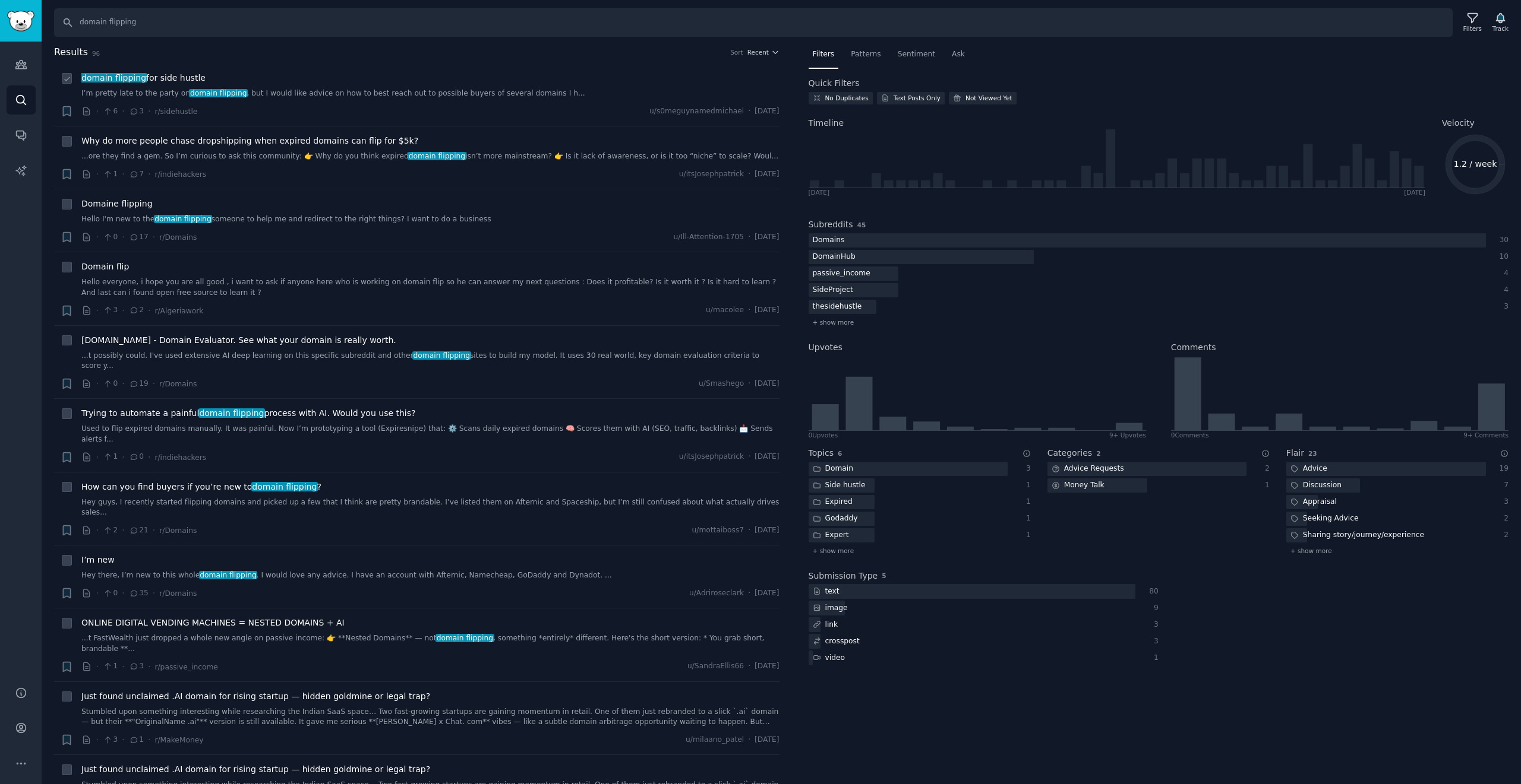
click at [504, 93] on link "I’m pretty late to the party on domain flipping , but I would like advice on ho…" at bounding box center [430, 94] width 697 height 11
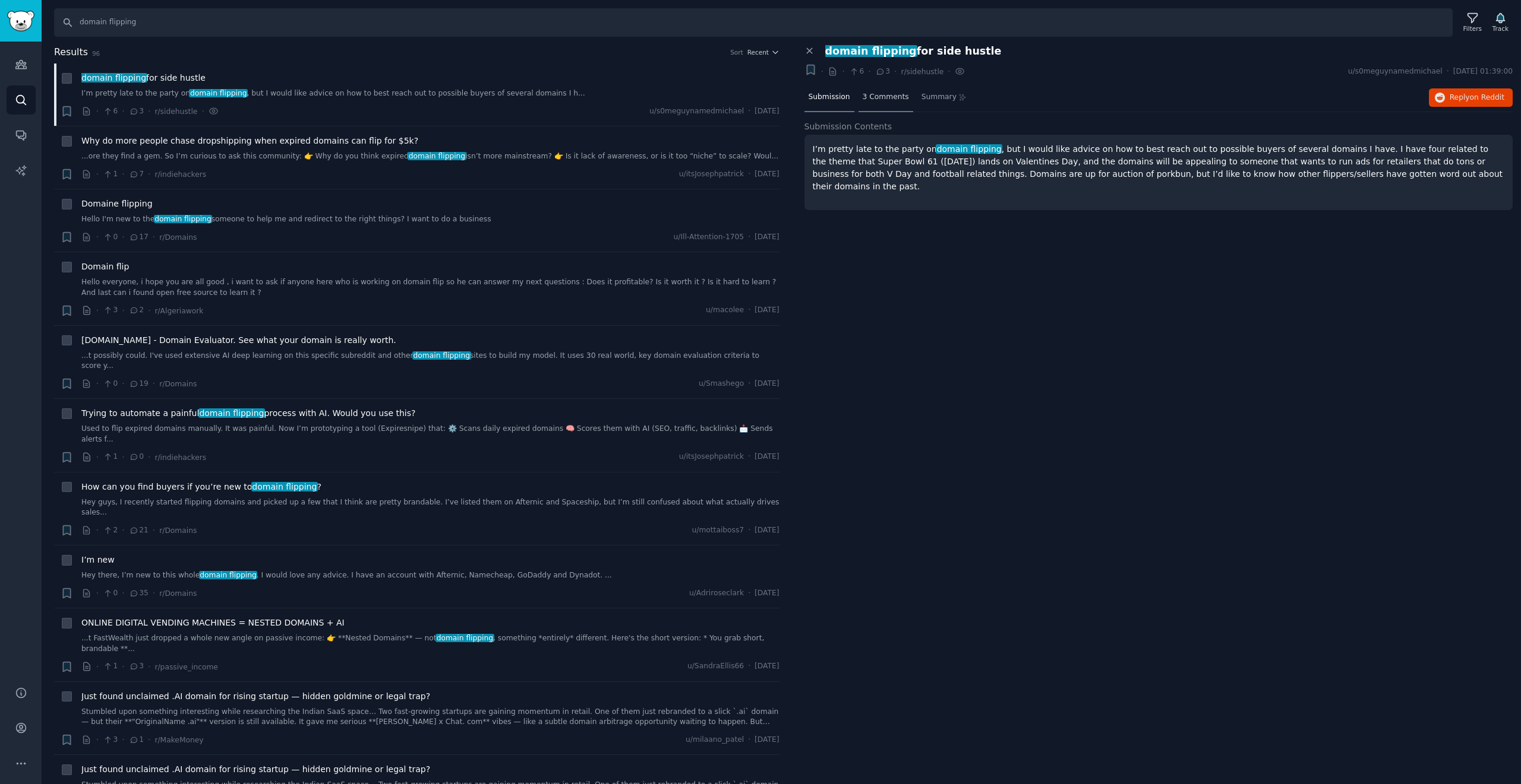
click at [760, 98] on span "3 Comments" at bounding box center [885, 97] width 46 height 11
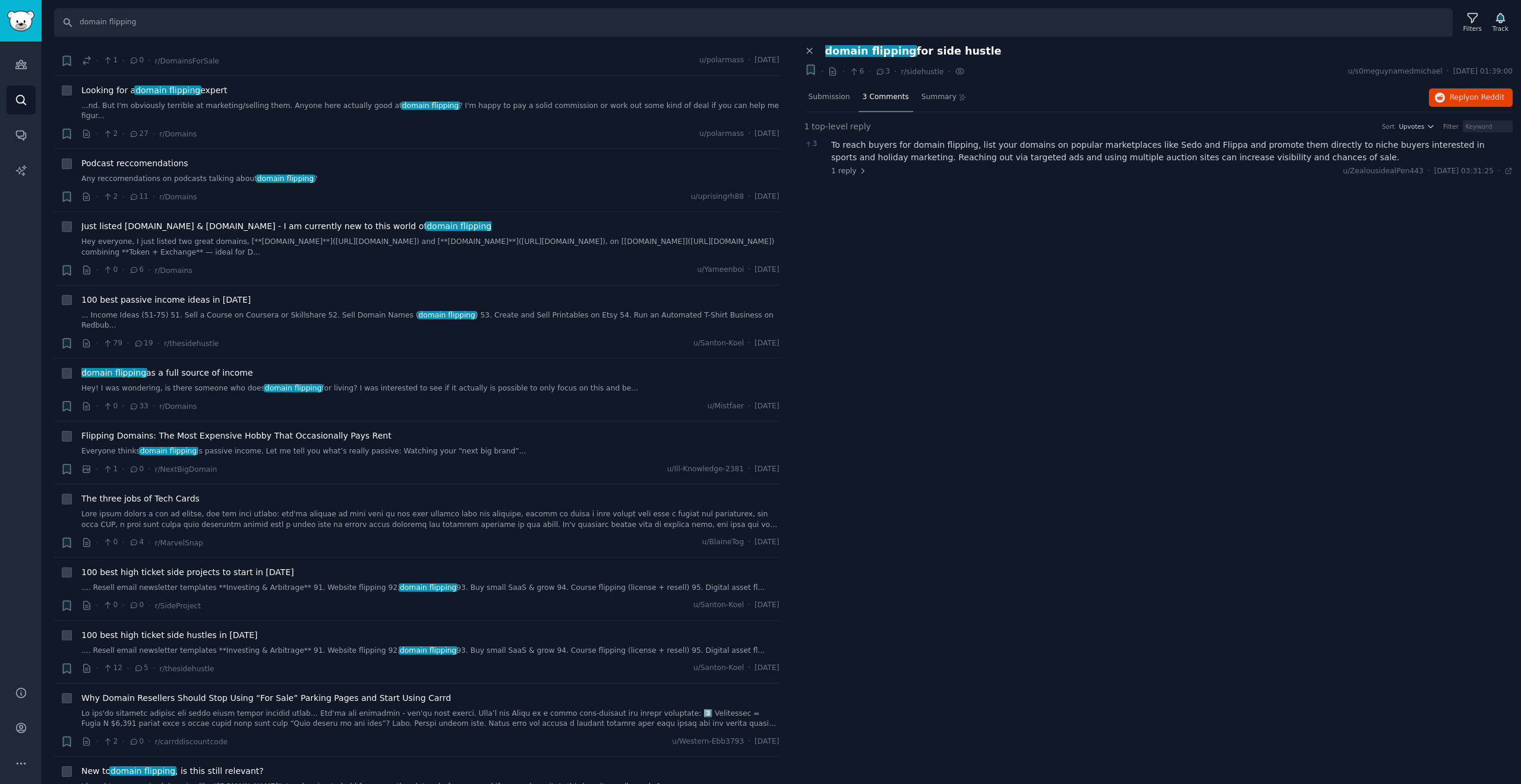
scroll to position [1852, 0]
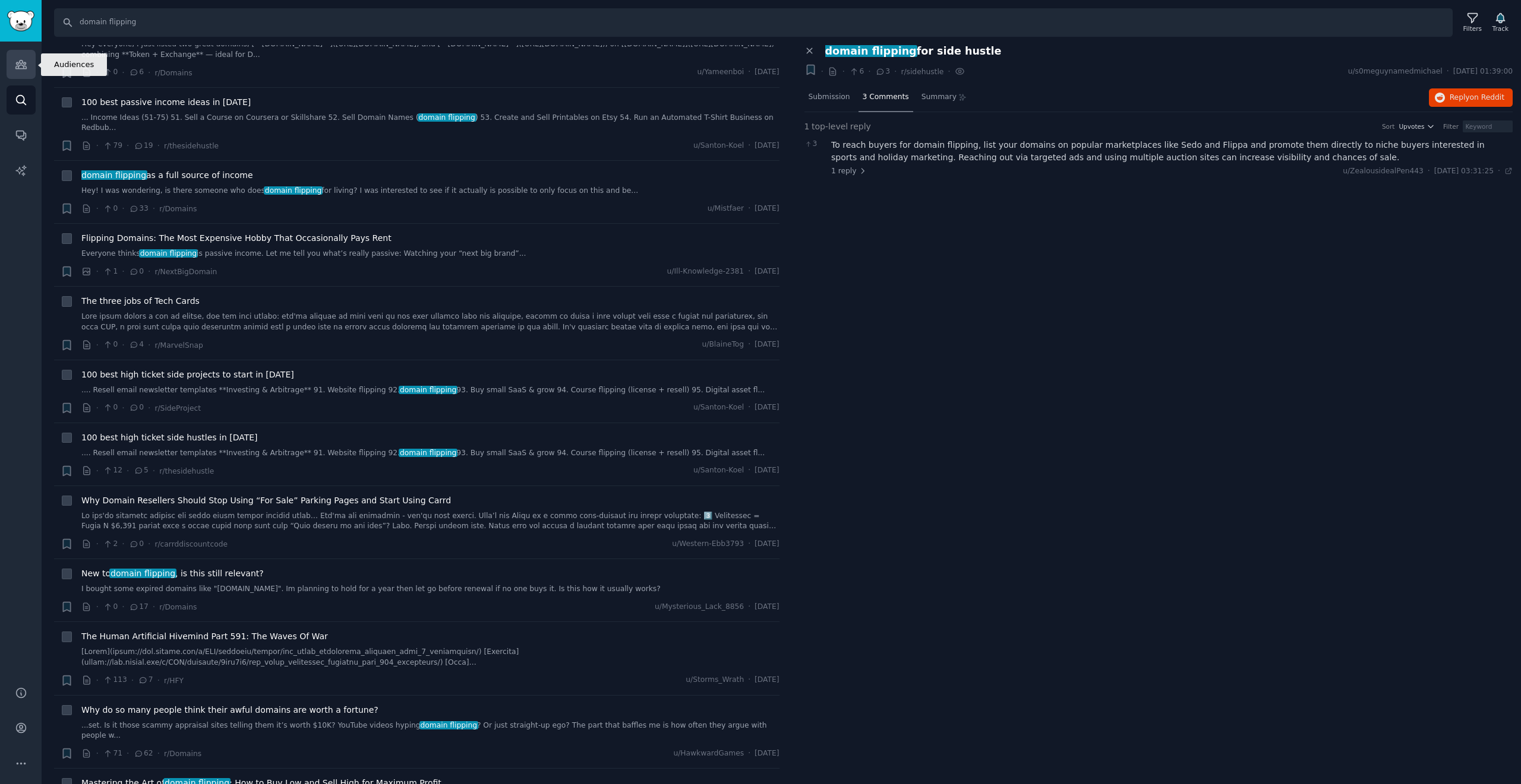
click at [25, 71] on link "Audiences" at bounding box center [21, 64] width 29 height 29
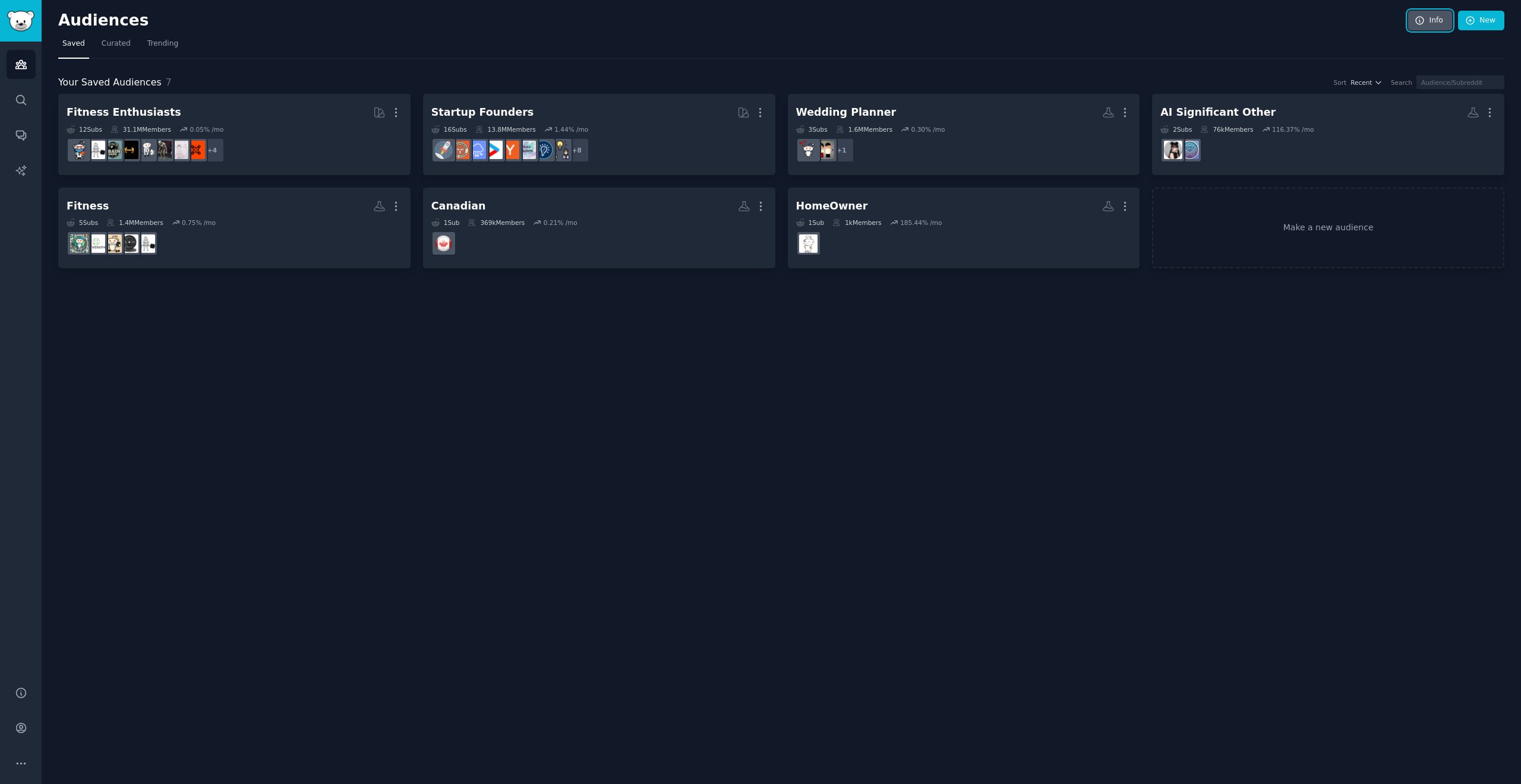
click at [760, 21] on link "Info" at bounding box center [1429, 21] width 44 height 21
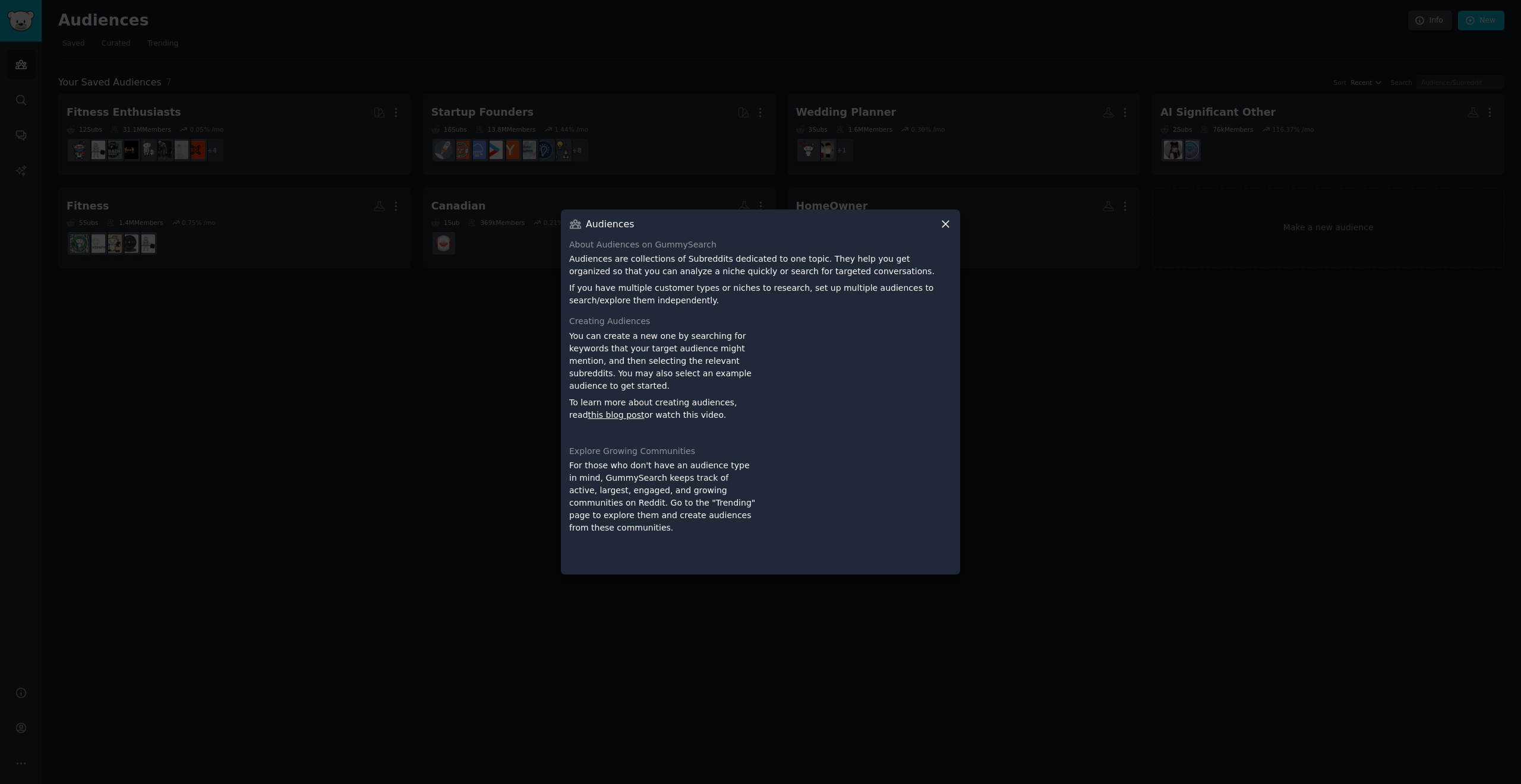
click at [760, 226] on icon at bounding box center [945, 224] width 13 height 13
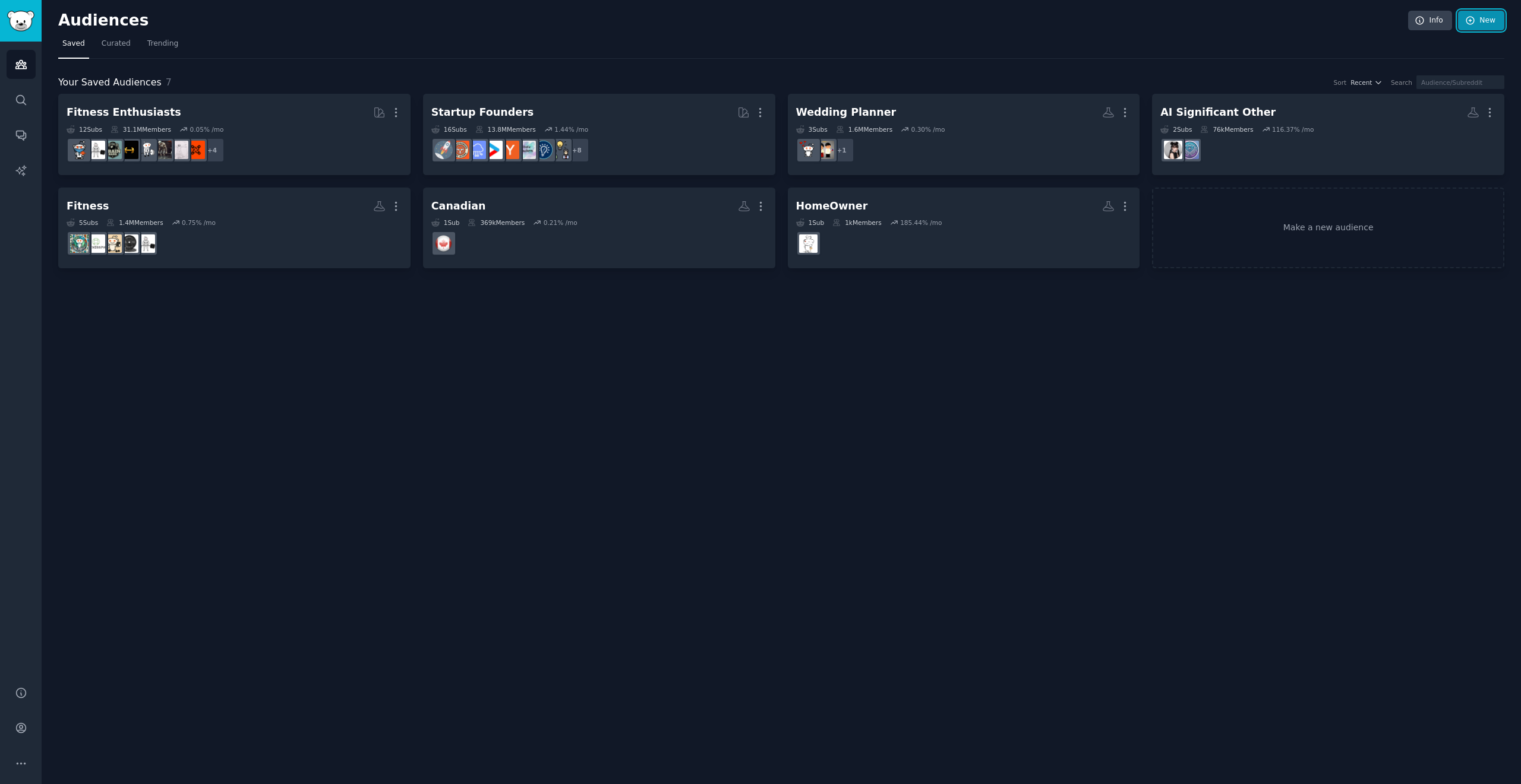
click at [760, 26] on link "New" at bounding box center [1480, 21] width 46 height 21
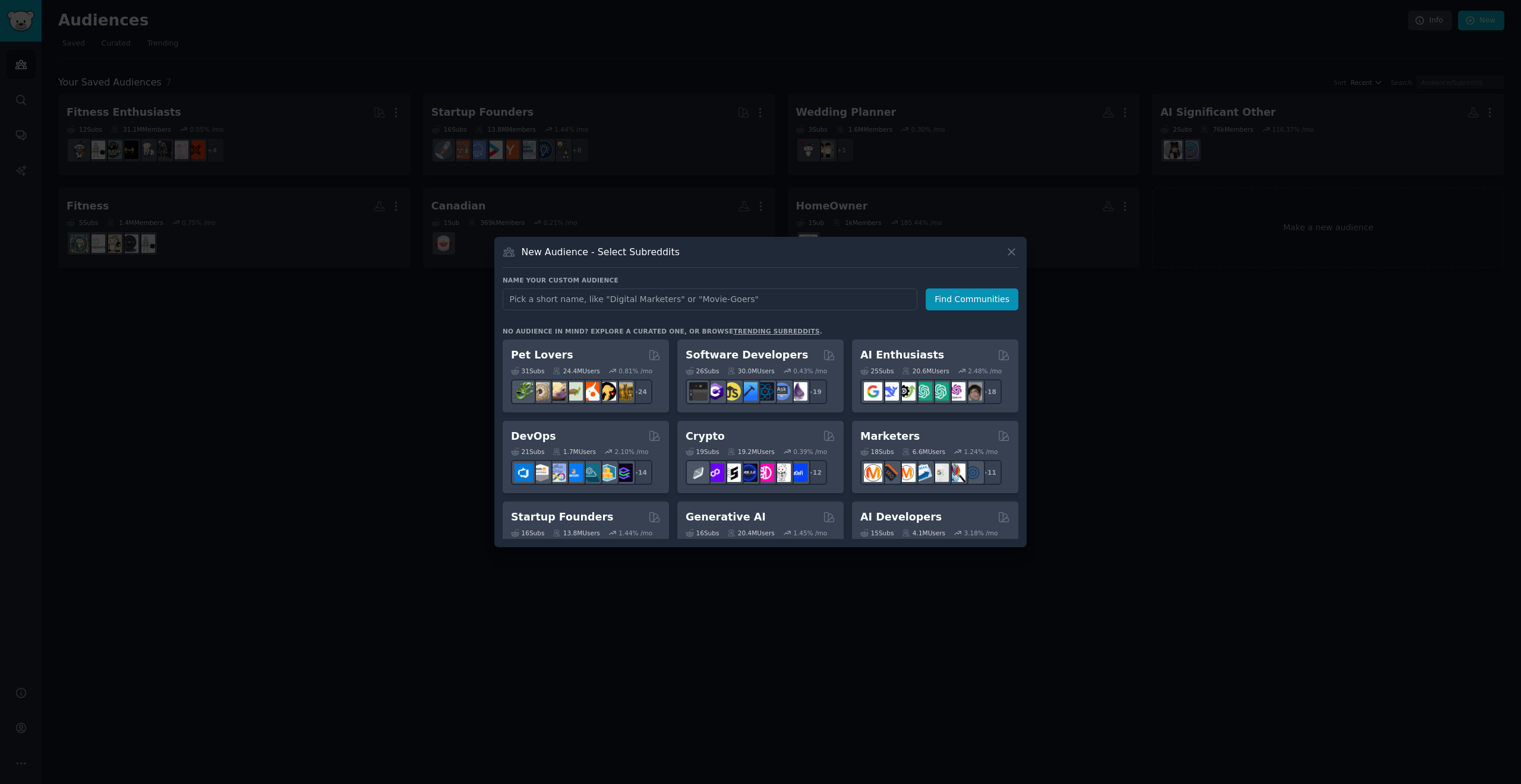
click at [699, 297] on input "text" at bounding box center [709, 299] width 414 height 21
type input "domain flipping"
click at [760, 294] on button "Find Communities" at bounding box center [971, 299] width 93 height 21
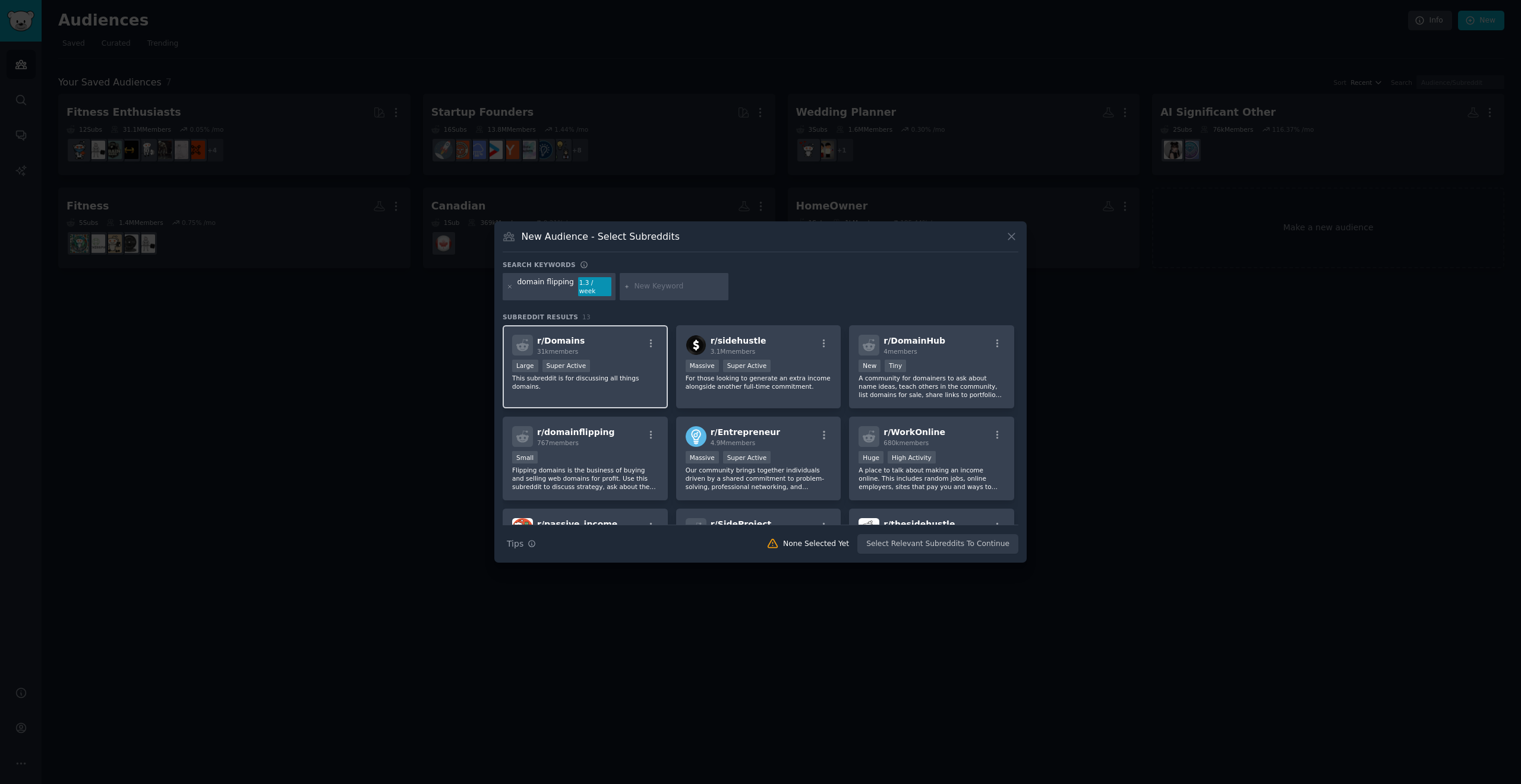
click at [643, 381] on div "r/ Domains 31k members Large Super Active This subreddit is for discussing all …" at bounding box center [584, 367] width 165 height 84
click at [760, 390] on p "A community for domainers to ask about name ideas, teach others in the communit…" at bounding box center [932, 387] width 147 height 25
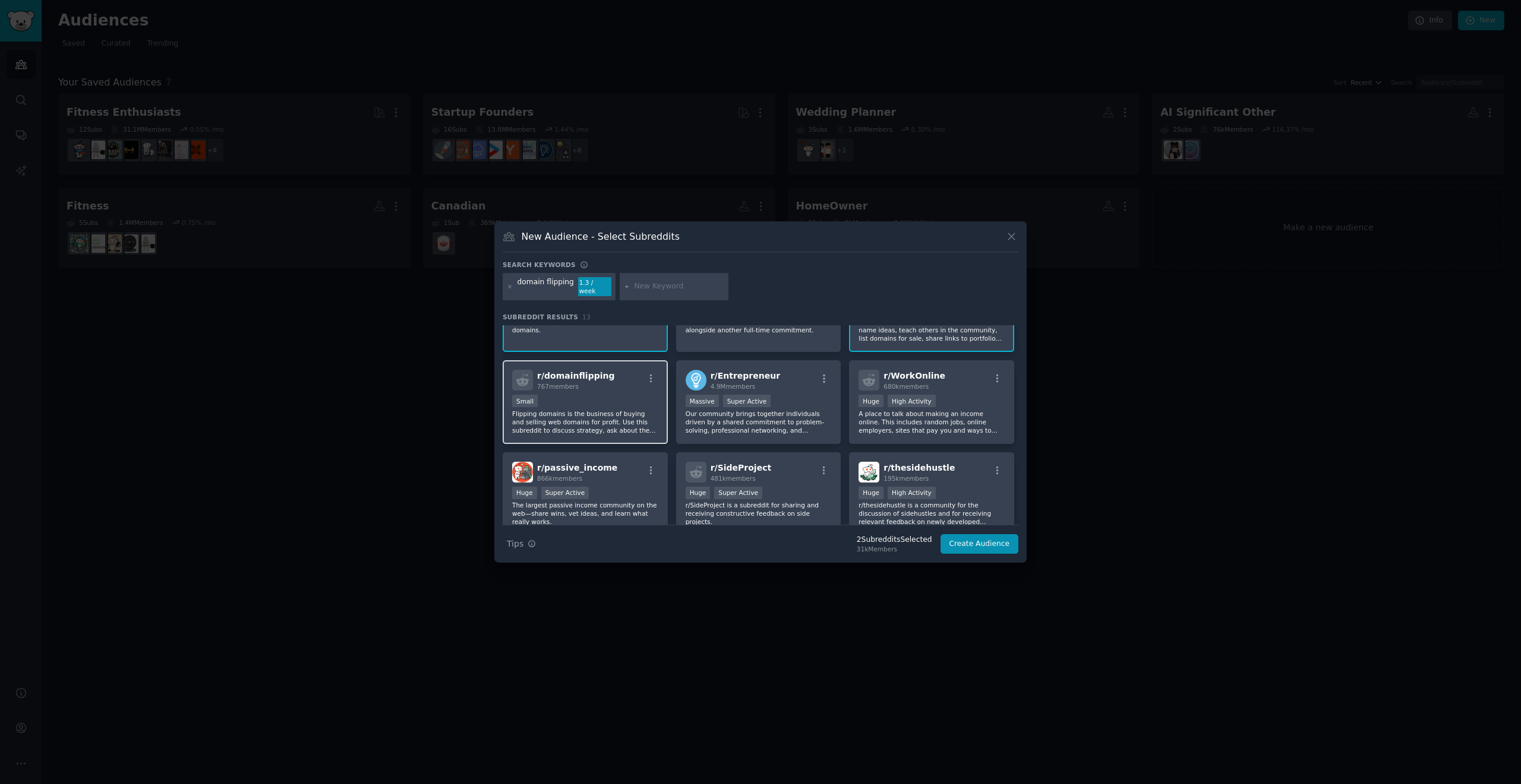
scroll to position [71, 0]
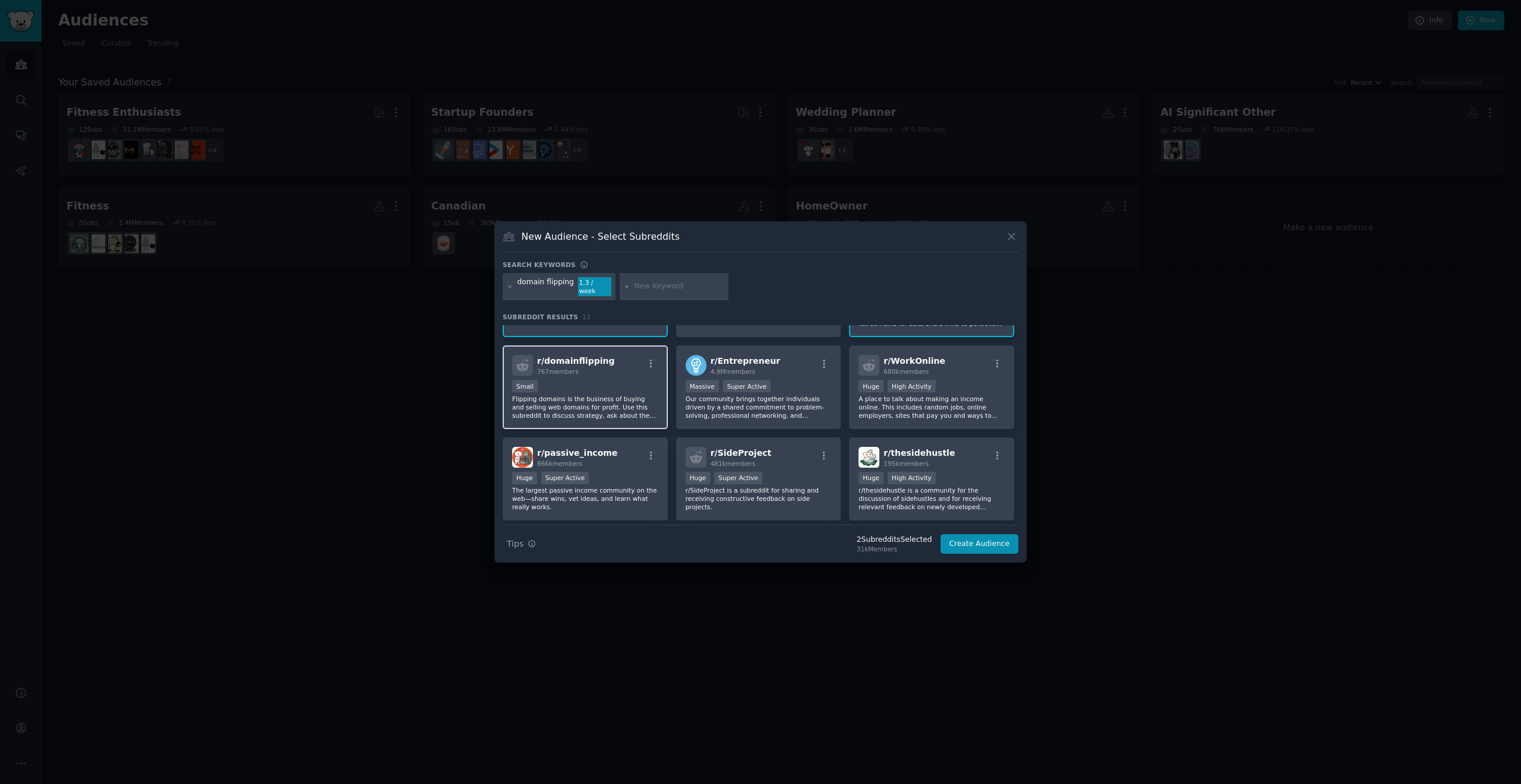
click at [587, 394] on p "Flipping domains is the business of buying and selling web domains for profit. …" at bounding box center [585, 407] width 147 height 25
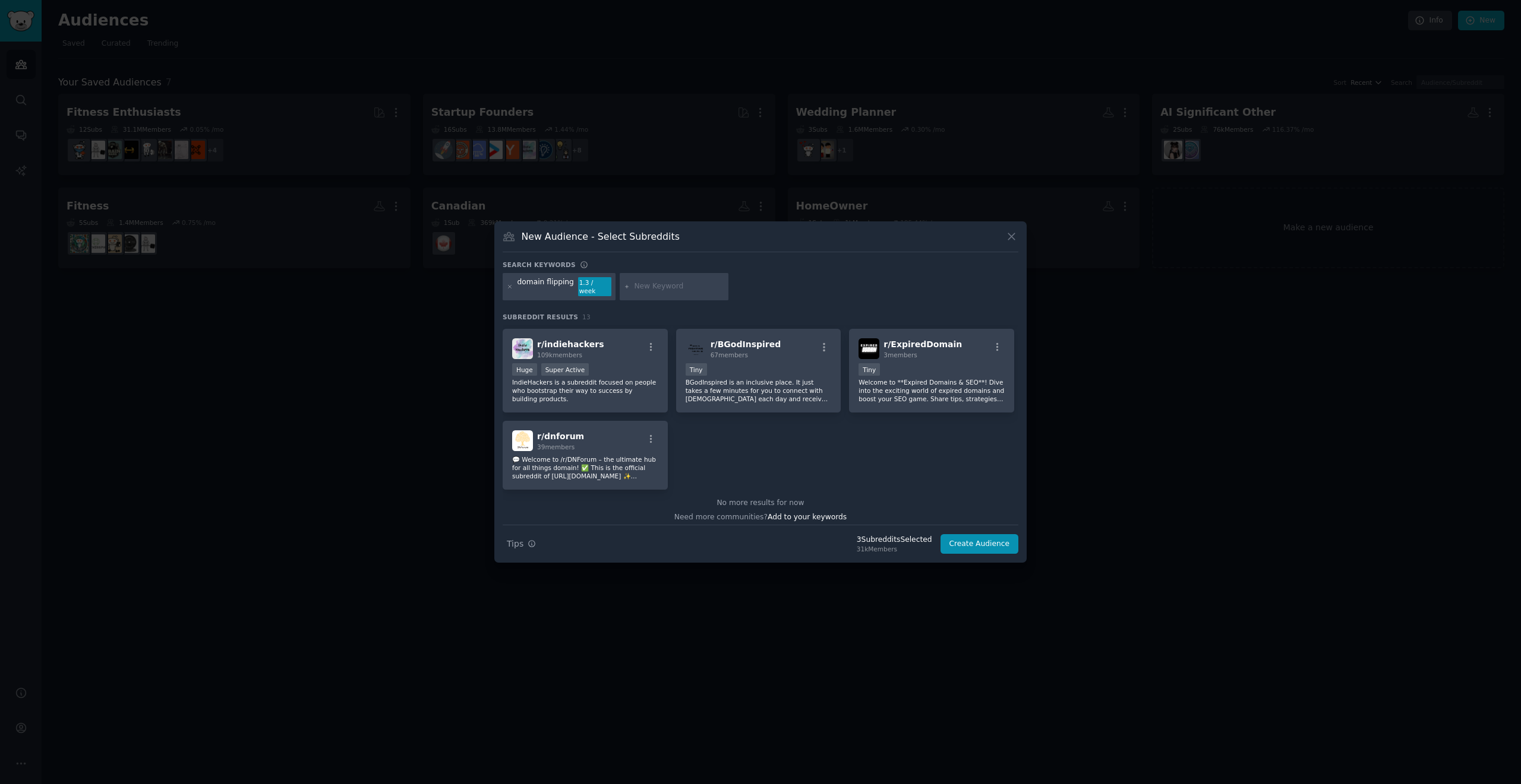
scroll to position [278, 0]
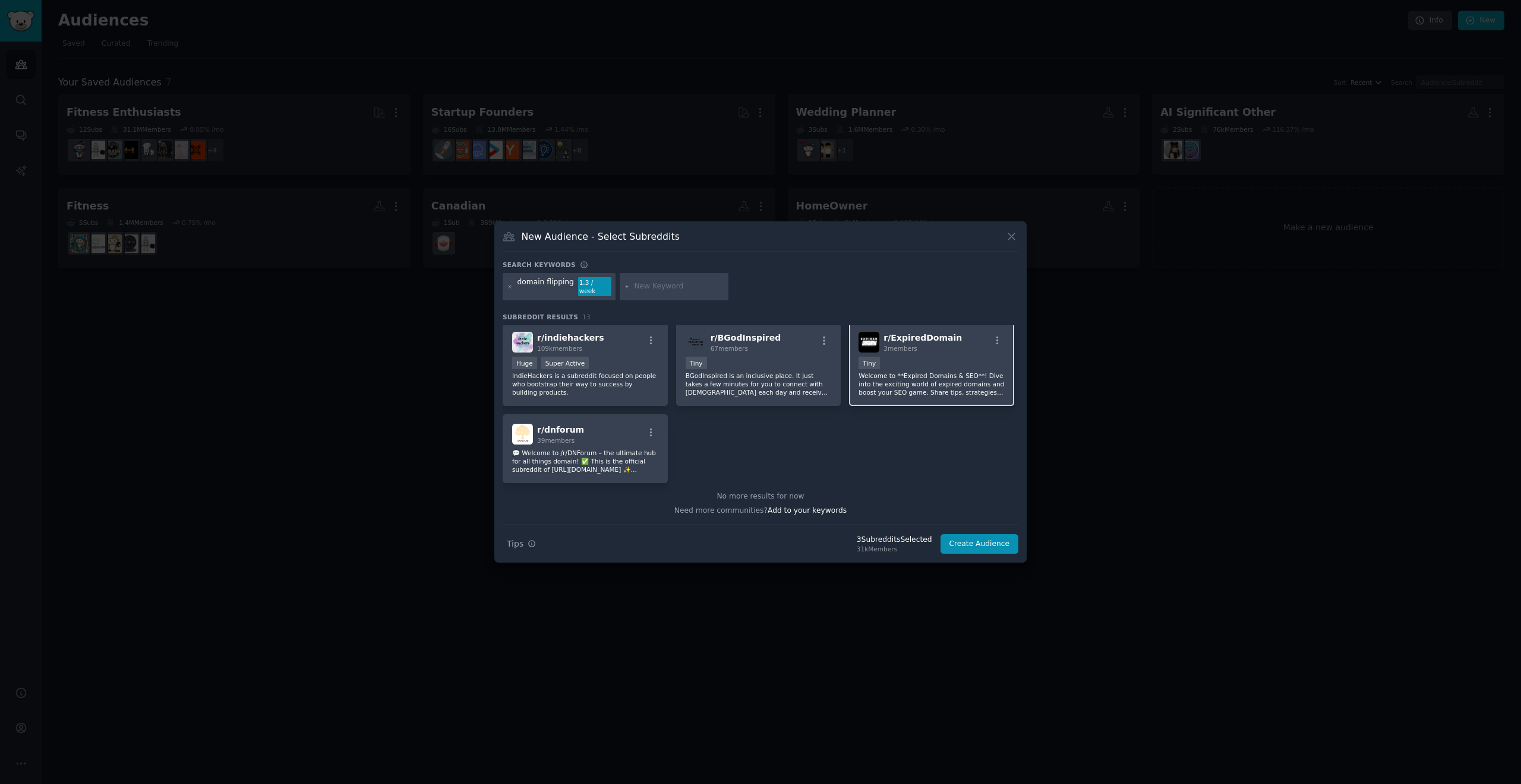
click at [760, 394] on div "r/ ExpiredDomain 3 members < 100 members Tiny Welcome to **Expired Domains & SE…" at bounding box center [931, 364] width 165 height 84
drag, startPoint x: 741, startPoint y: 443, endPoint x: 731, endPoint y: 441, distance: 10.2
click at [731, 441] on div "r/ Domains 31k members Large Super Active This subreddit is for discussing all …" at bounding box center [760, 266] width 516 height 435
click at [760, 546] on button "Create Audience" at bounding box center [979, 544] width 78 height 21
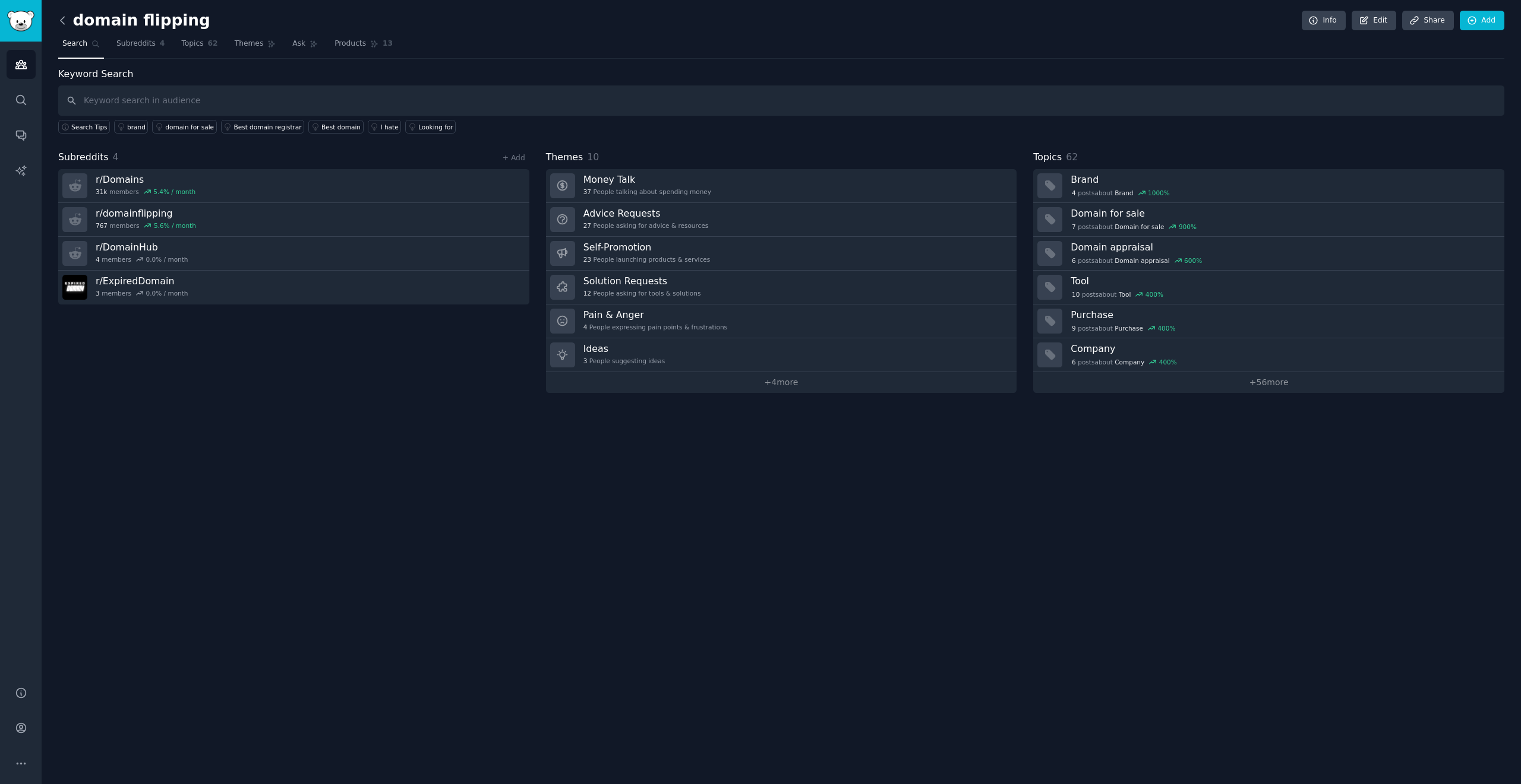
click at [60, 21] on icon at bounding box center [63, 21] width 13 height 13
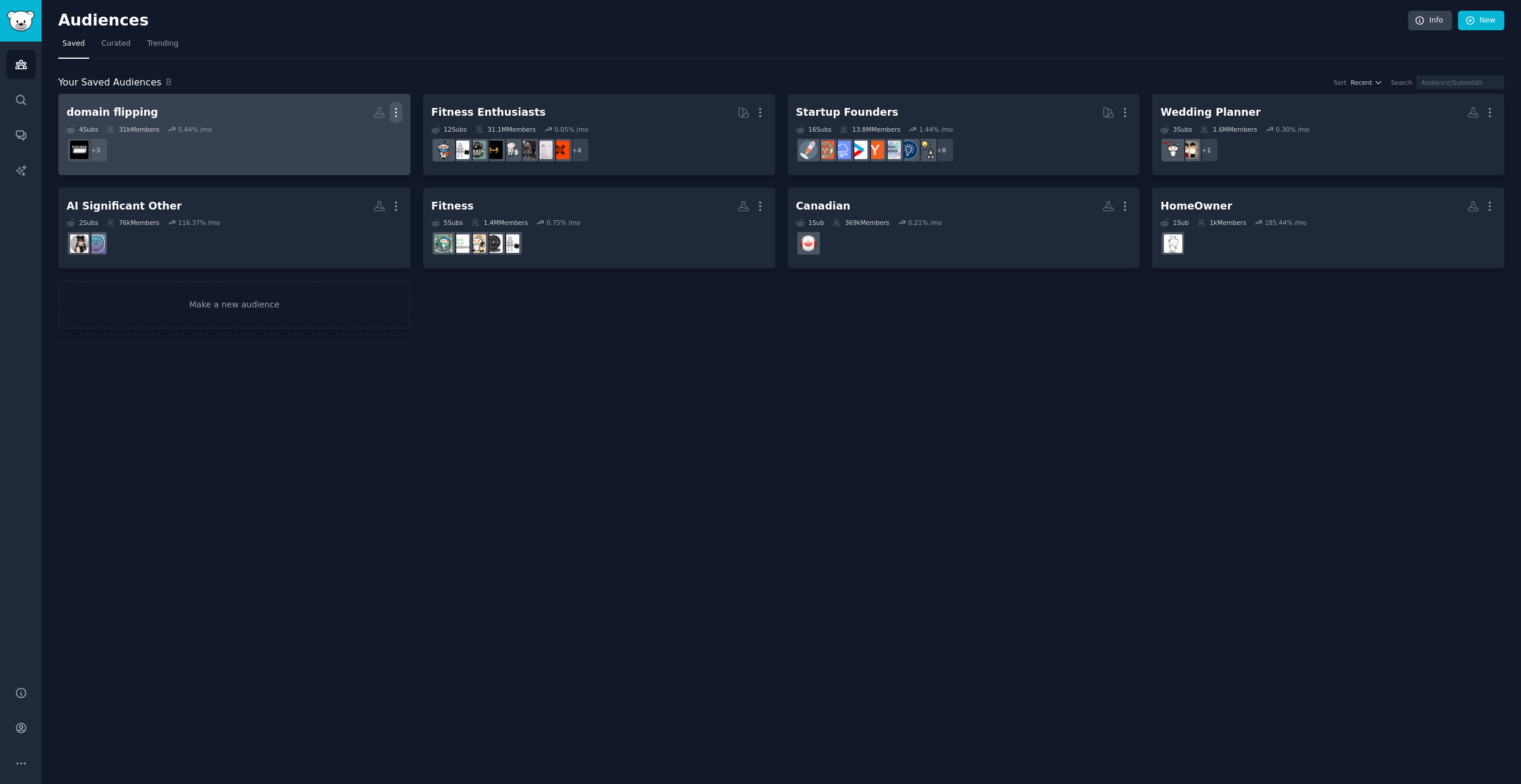
click at [397, 113] on icon "button" at bounding box center [395, 112] width 1 height 9
click at [113, 114] on div "domain flipping" at bounding box center [112, 112] width 92 height 15
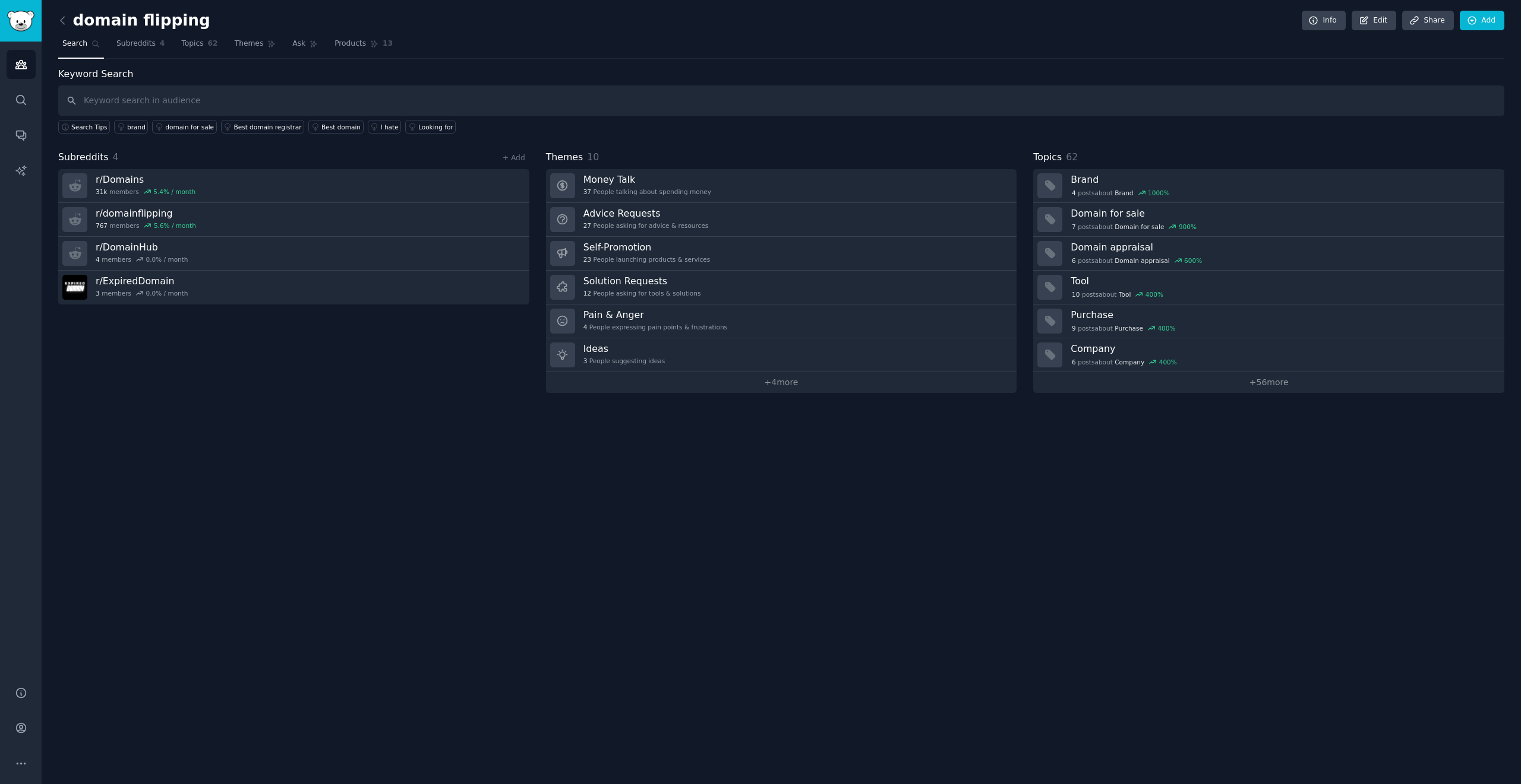
click at [216, 18] on div "domain flipping Info Edit Share Add" at bounding box center [782, 22] width 1446 height 24
click at [175, 21] on h2 "domain flipping" at bounding box center [135, 21] width 152 height 19
click at [760, 19] on link "Edit" at bounding box center [1373, 21] width 45 height 21
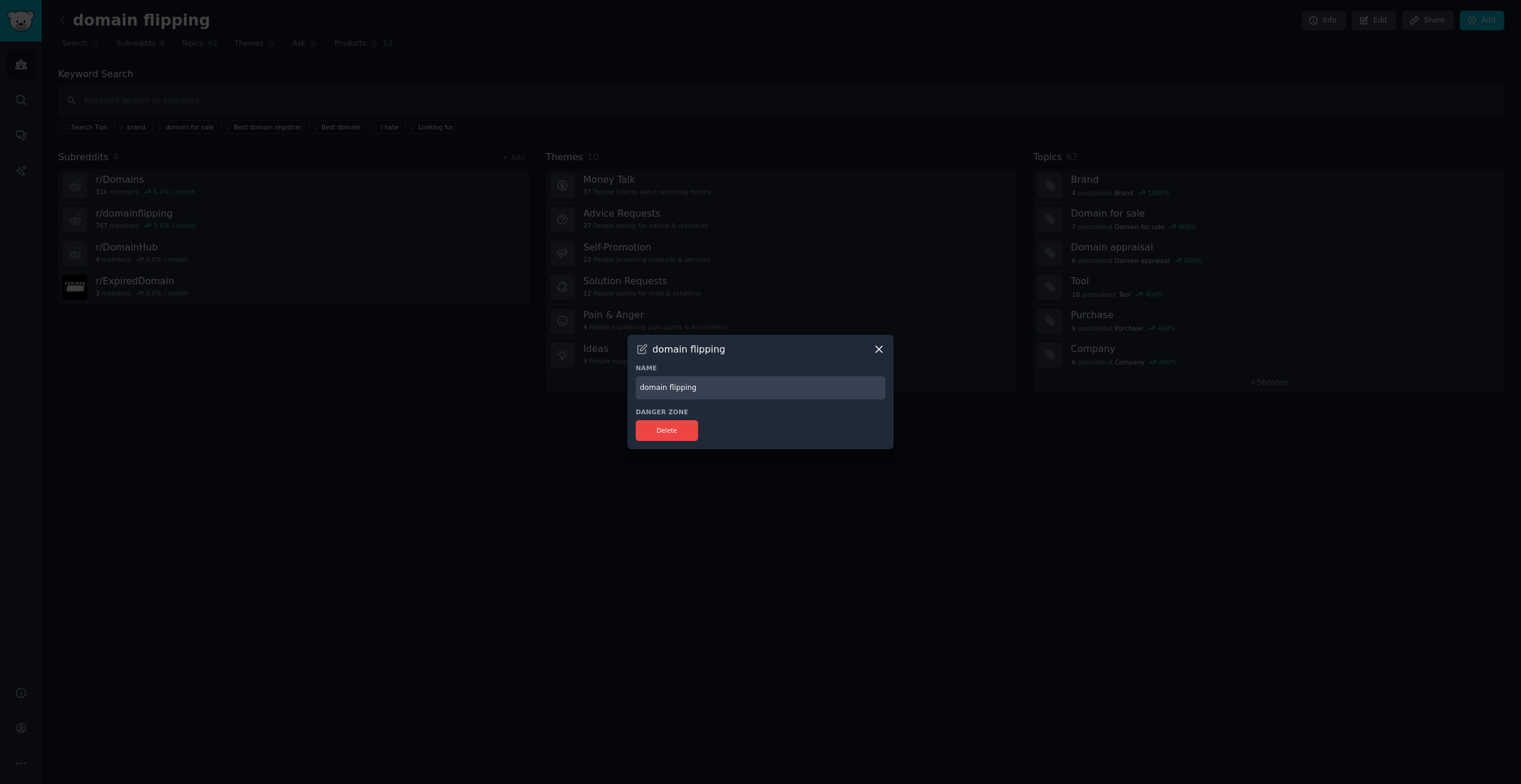
click at [646, 389] on input "domain flipping" at bounding box center [760, 388] width 249 height 23
type input "Domain Flipping"
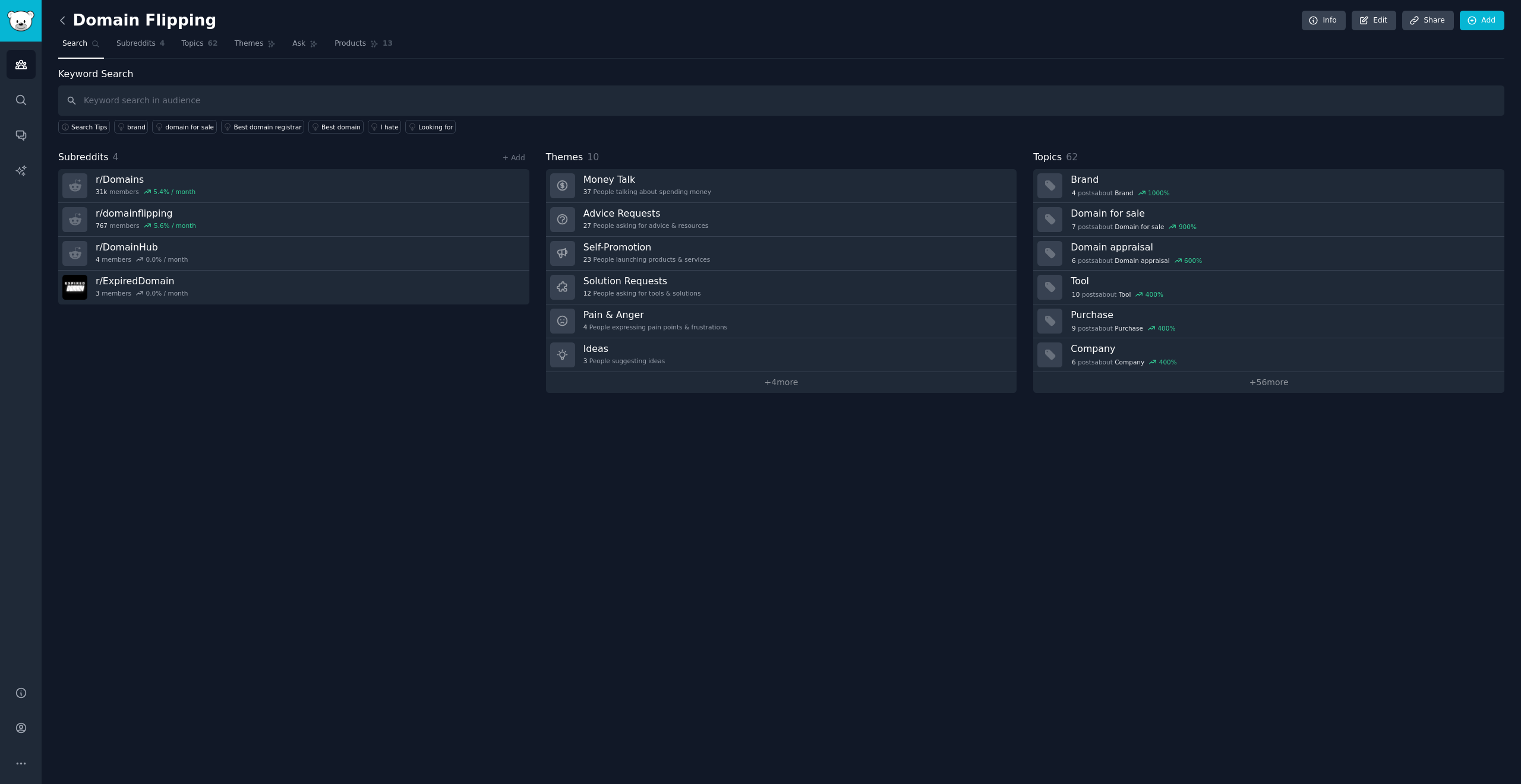
click at [67, 23] on icon at bounding box center [63, 21] width 13 height 13
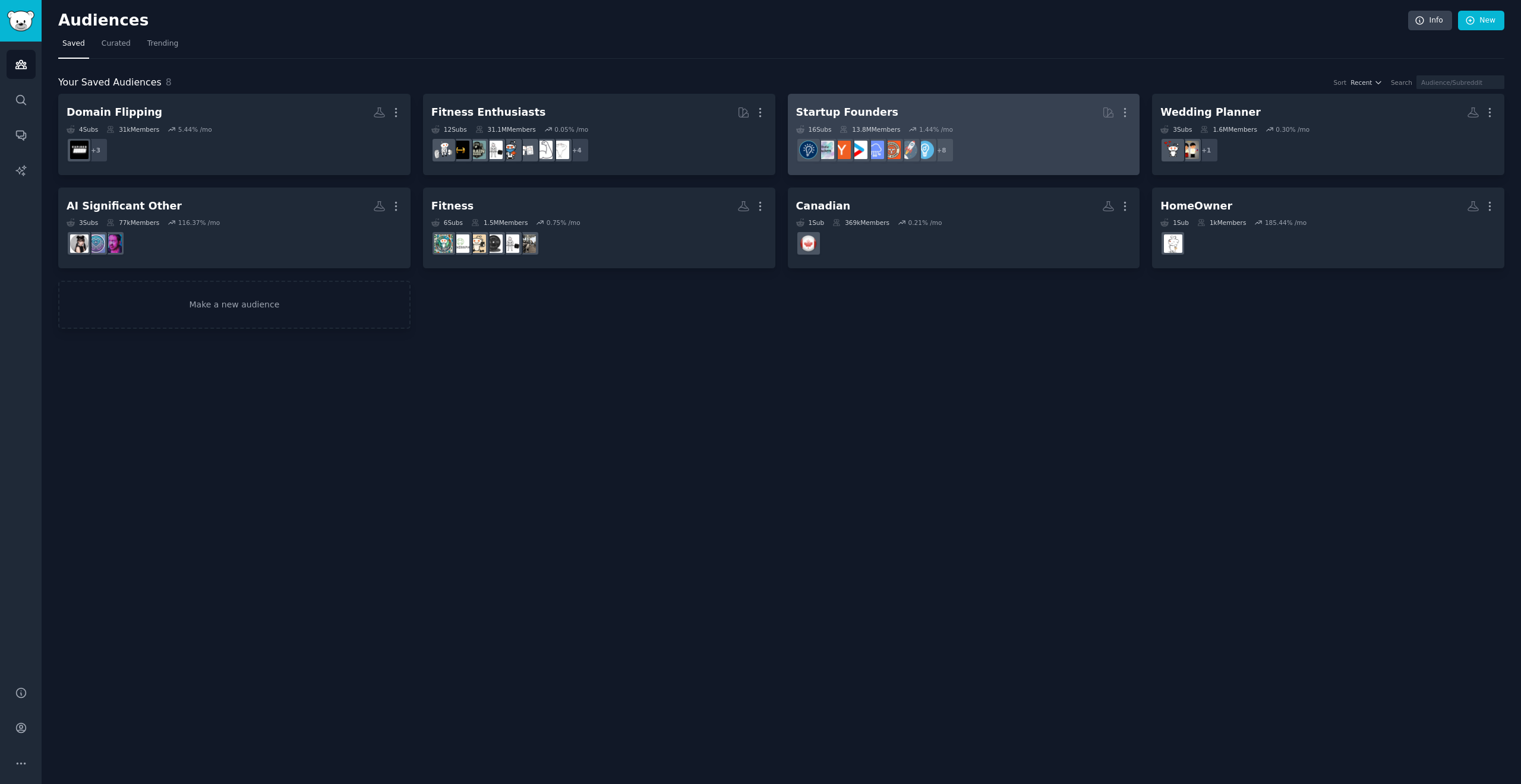
click at [1035, 140] on dd "+ 8" at bounding box center [964, 150] width 336 height 33
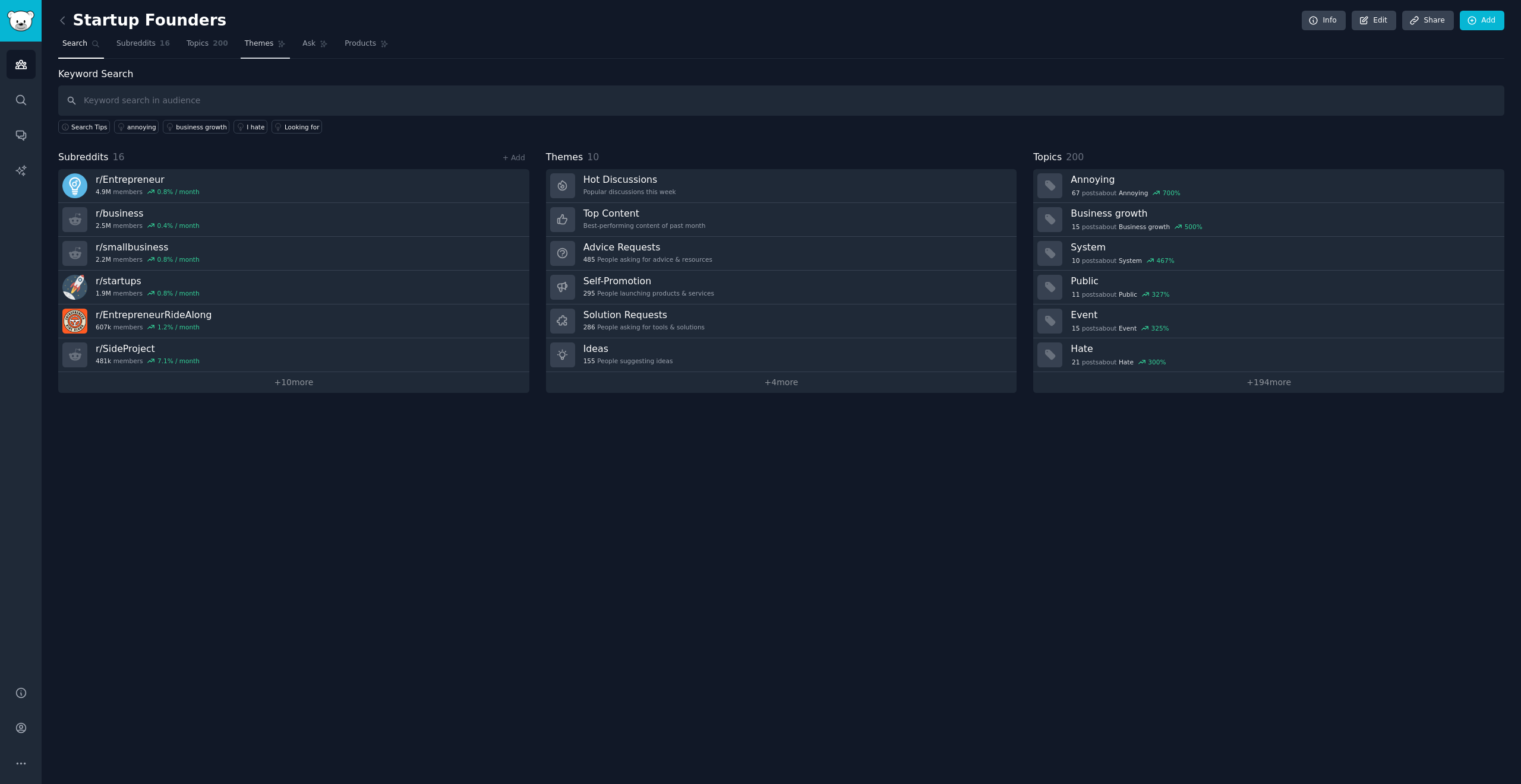
click at [244, 51] on link "Themes" at bounding box center [265, 46] width 50 height 24
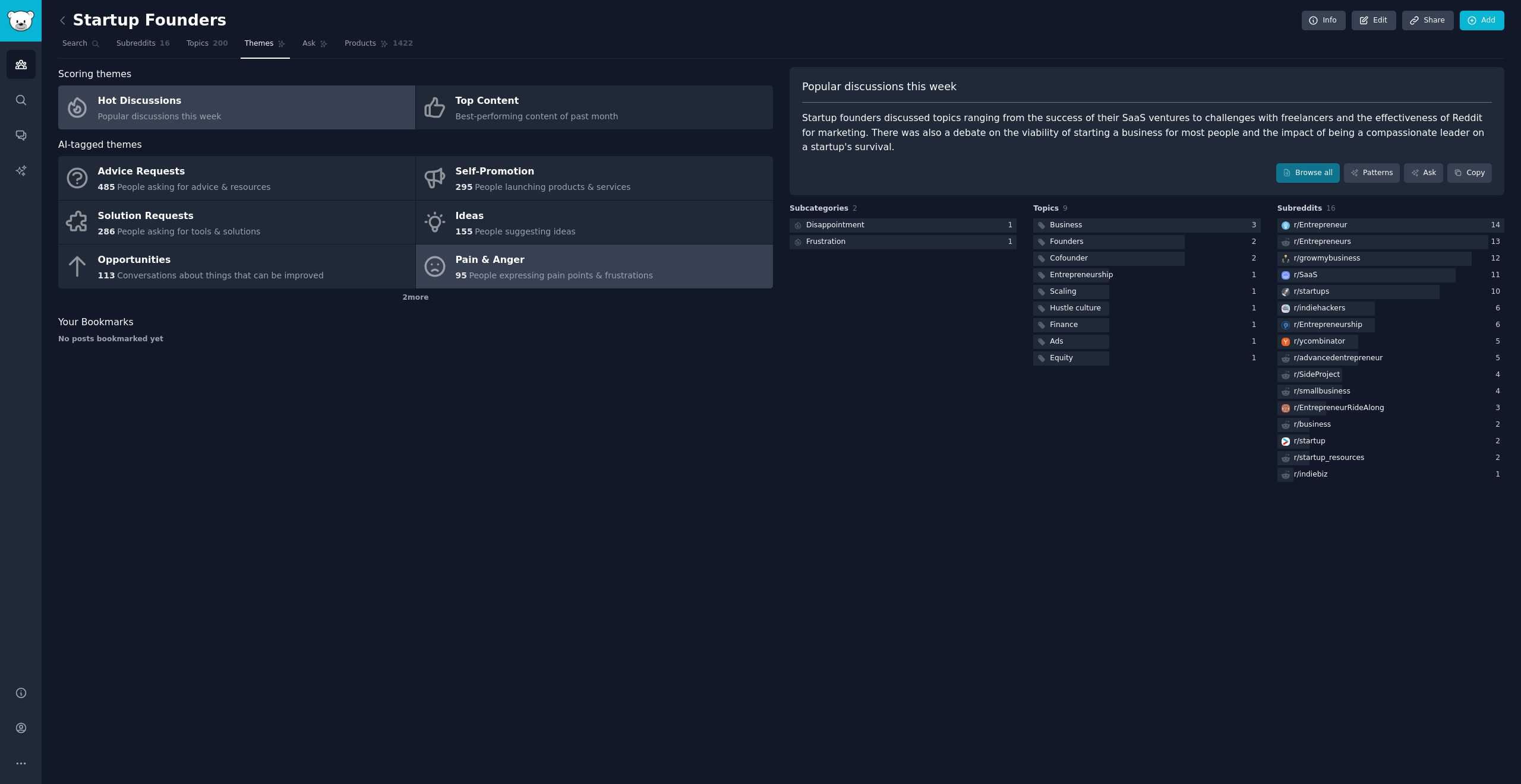
click at [521, 268] on div "Pain & Anger 95 People expressing pain points & frustrations" at bounding box center [554, 267] width 197 height 31
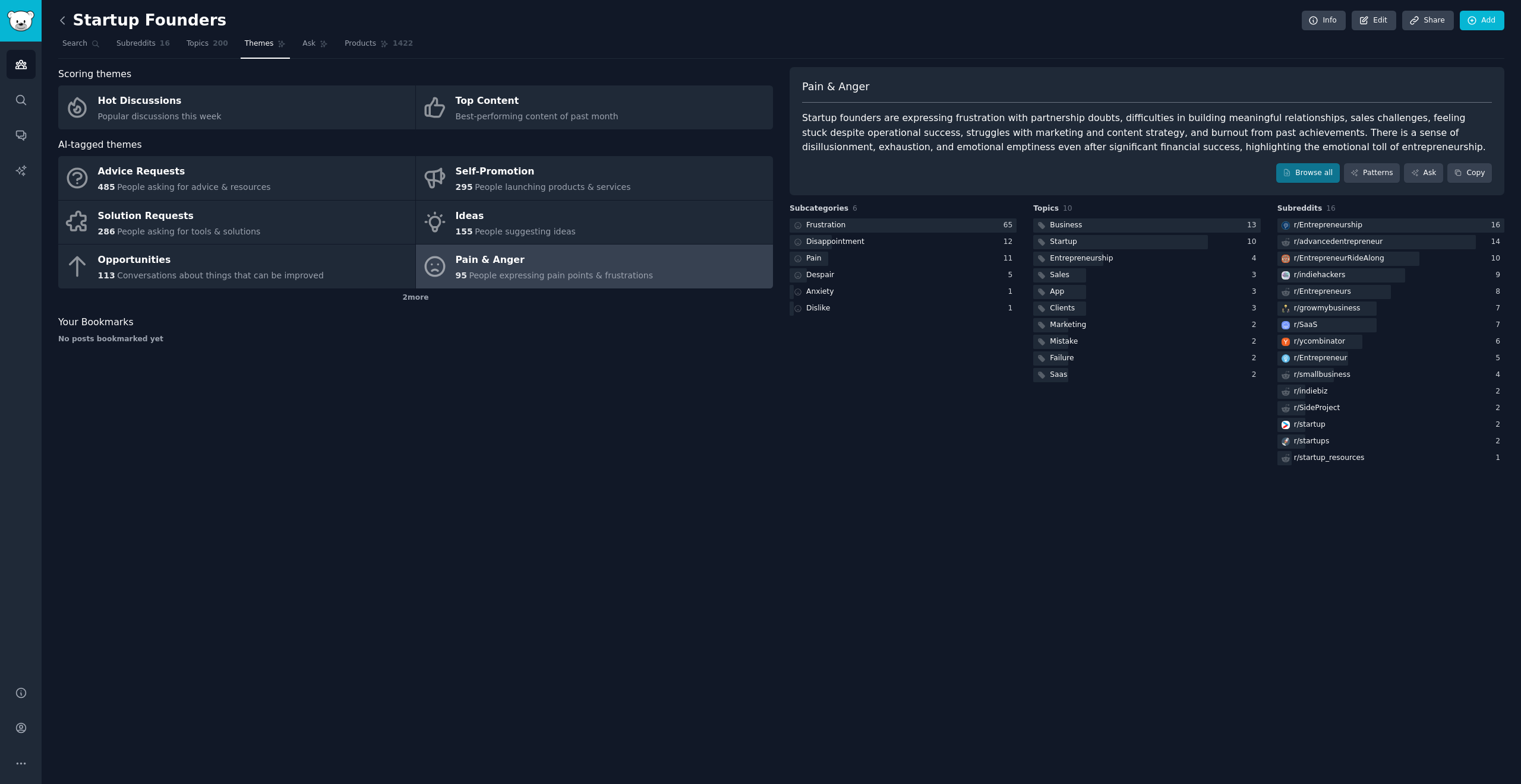
click at [66, 21] on icon at bounding box center [63, 21] width 13 height 13
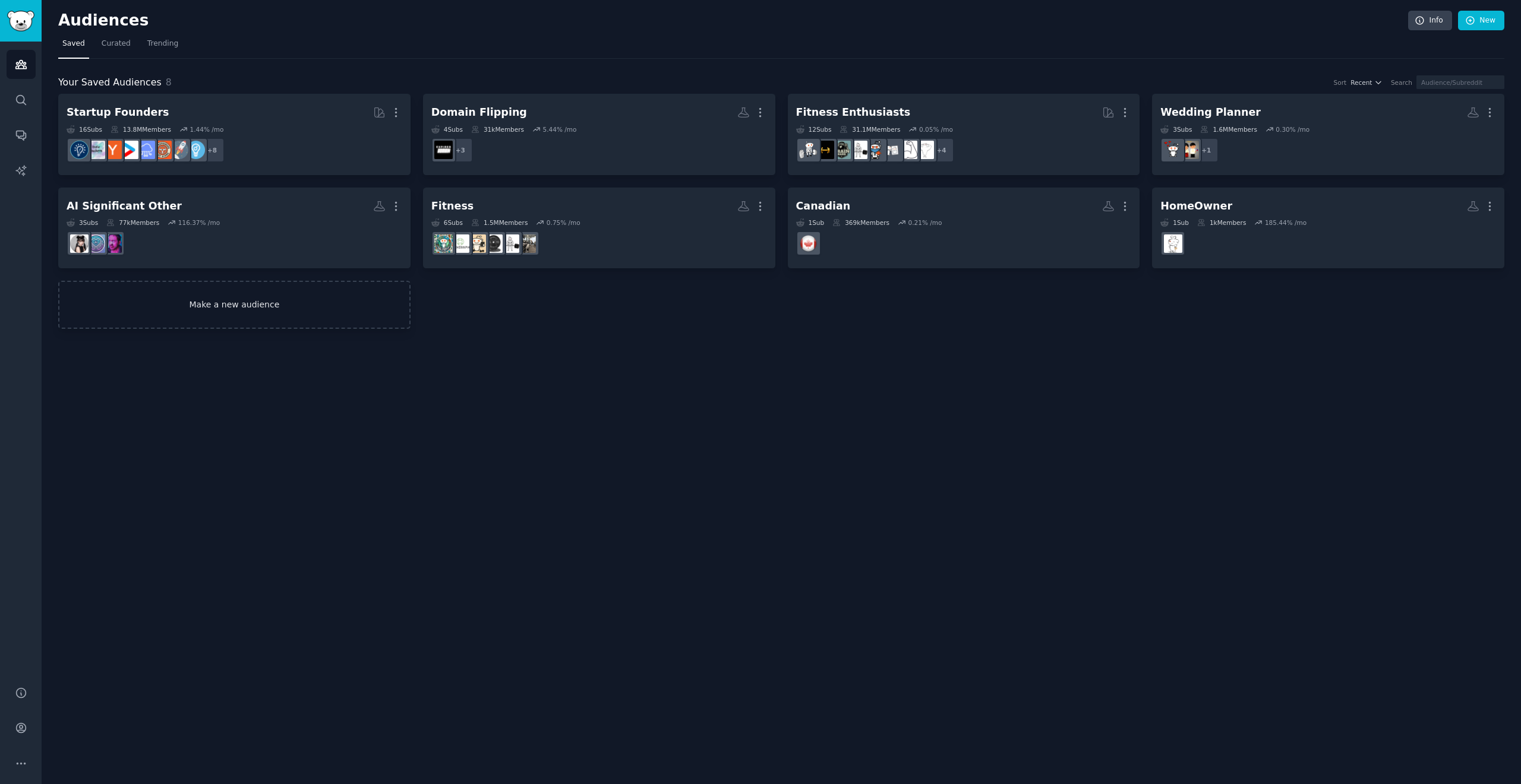
click at [327, 309] on link "Make a new audience" at bounding box center [234, 305] width 353 height 48
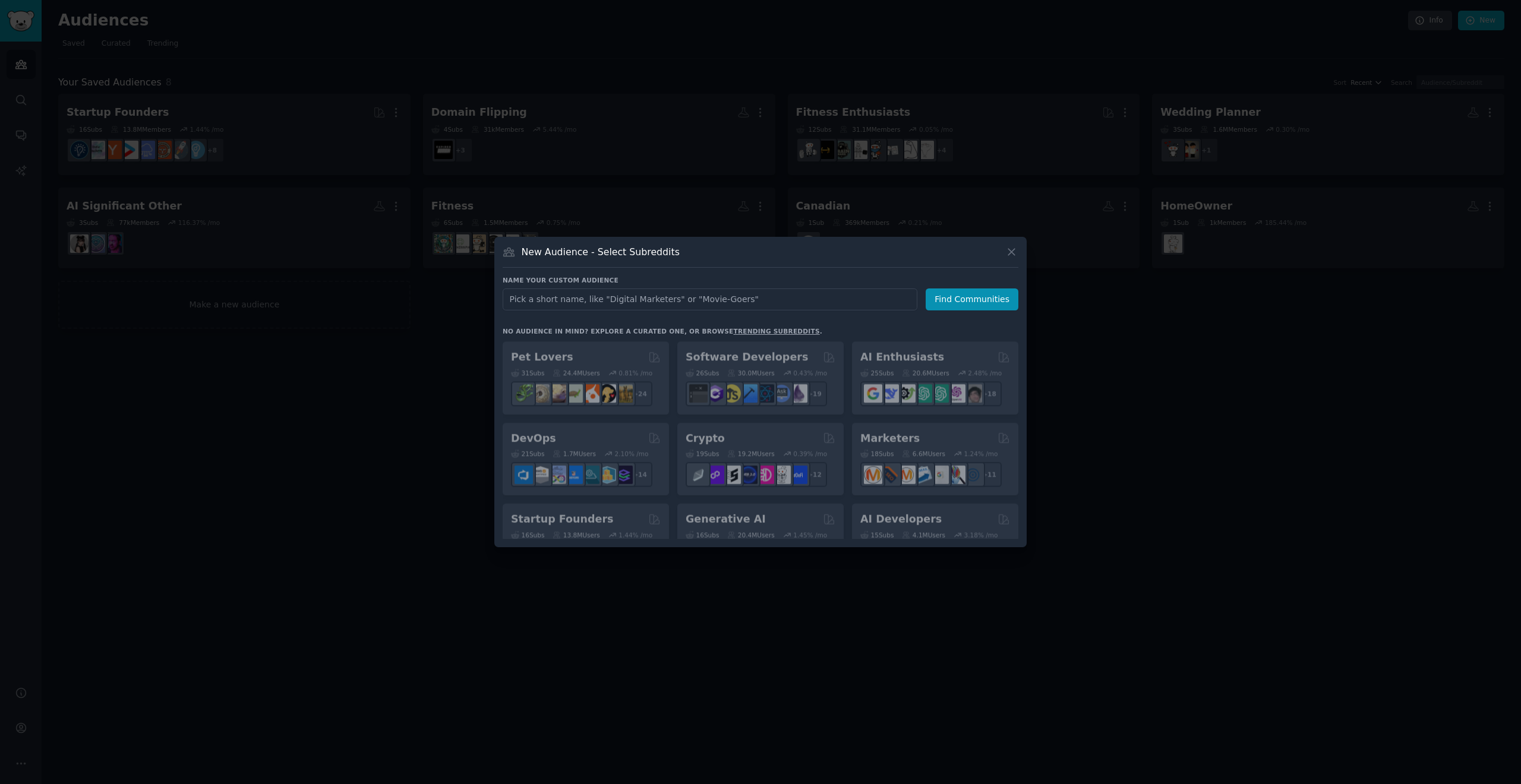
click at [613, 301] on input "text" at bounding box center [709, 299] width 414 height 21
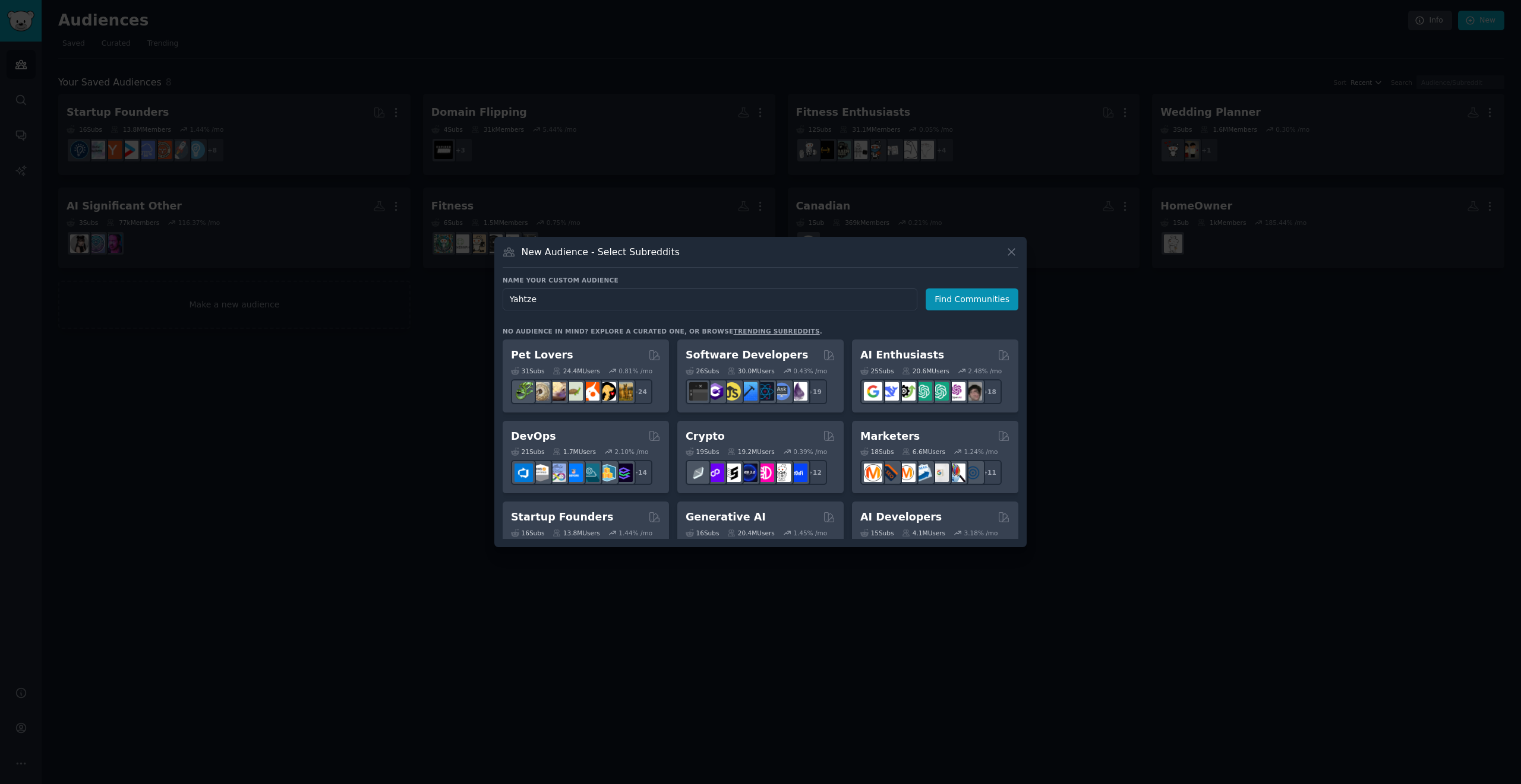
type input "Yahtzee"
click at [992, 294] on button "Find Communities" at bounding box center [971, 299] width 93 height 21
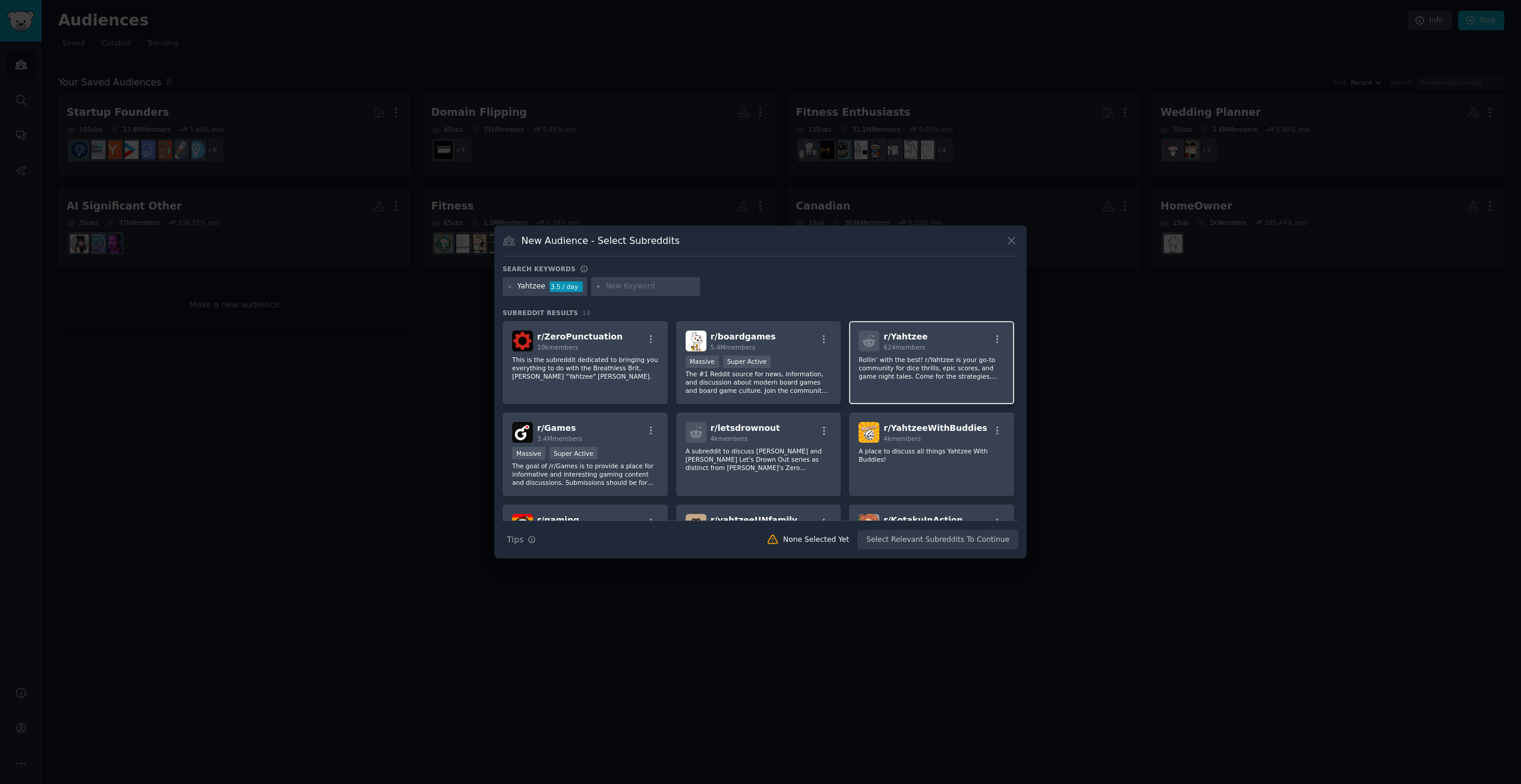
click at [969, 380] on p "Rollin’ with the best! r/Yahtzee is your go-to community for dice thrills, epic…" at bounding box center [932, 368] width 147 height 25
click at [804, 383] on p "The #1 Reddit source for news, information, and discussion about modern board g…" at bounding box center [759, 383] width 147 height 25
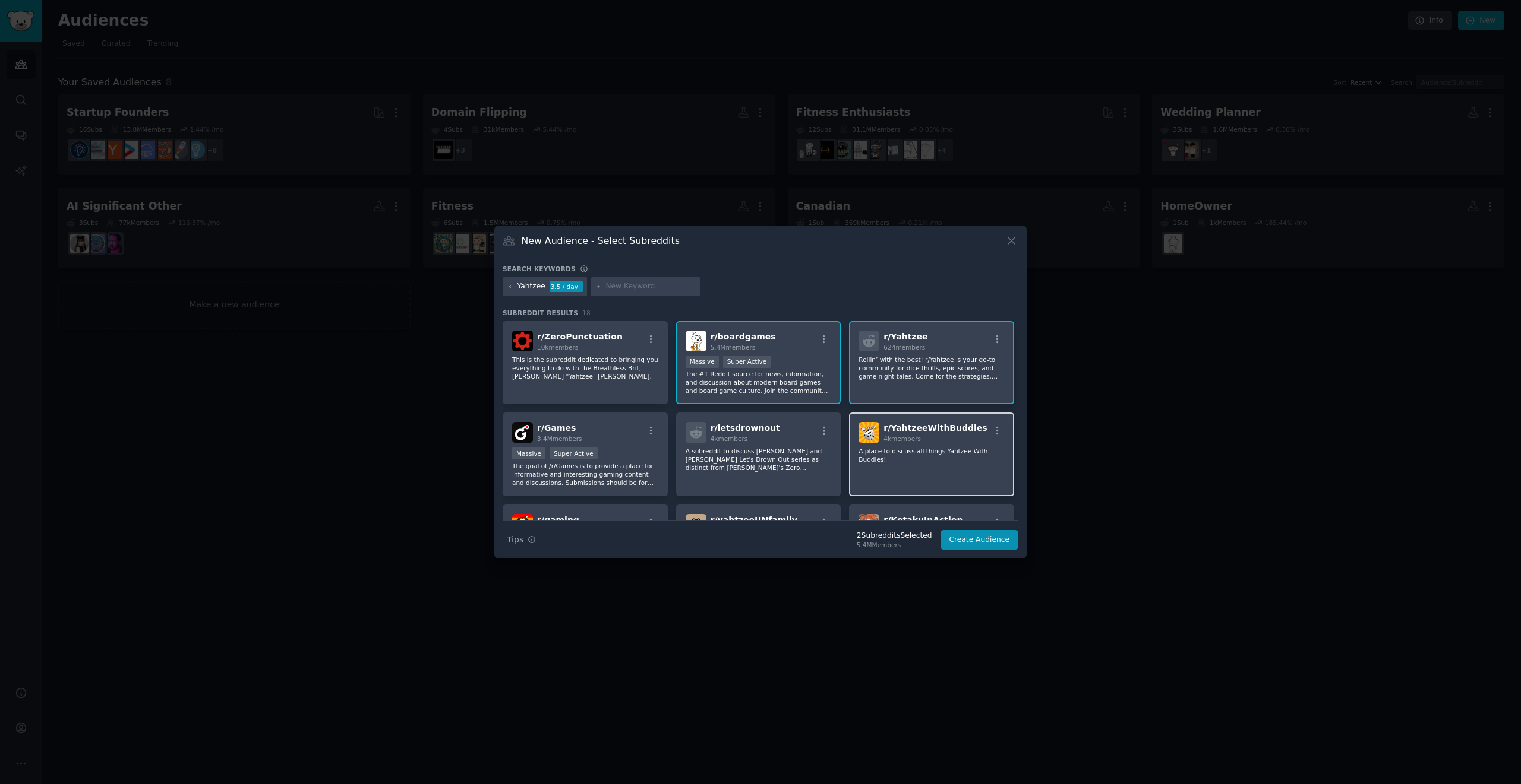
click at [930, 477] on div "r/ YahtzeeWithBuddies 4k members A place to discuss all things Yahtzee With Bud…" at bounding box center [931, 455] width 165 height 84
click at [984, 545] on button "Create Audience" at bounding box center [979, 540] width 78 height 21
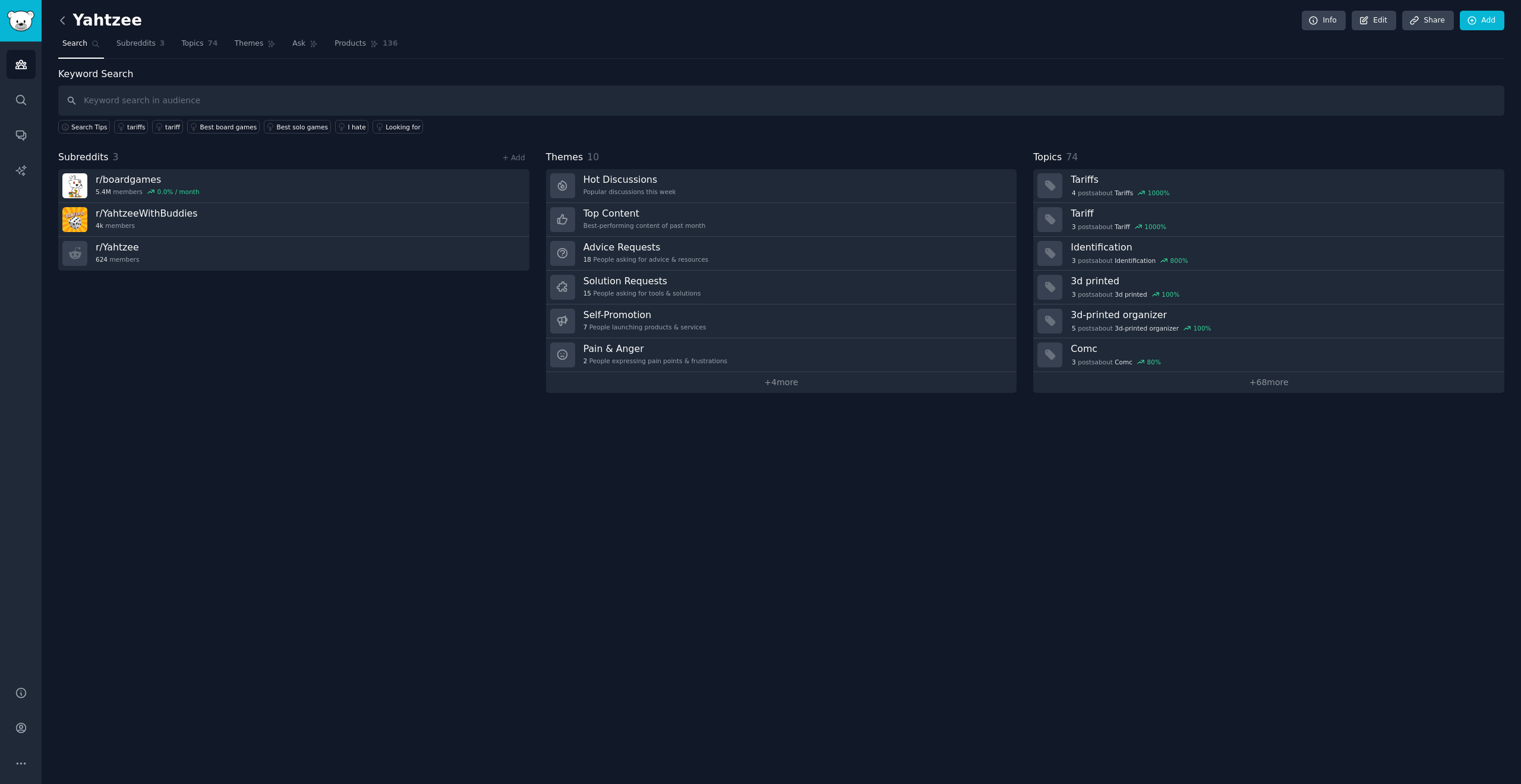
click at [64, 25] on icon at bounding box center [63, 21] width 13 height 13
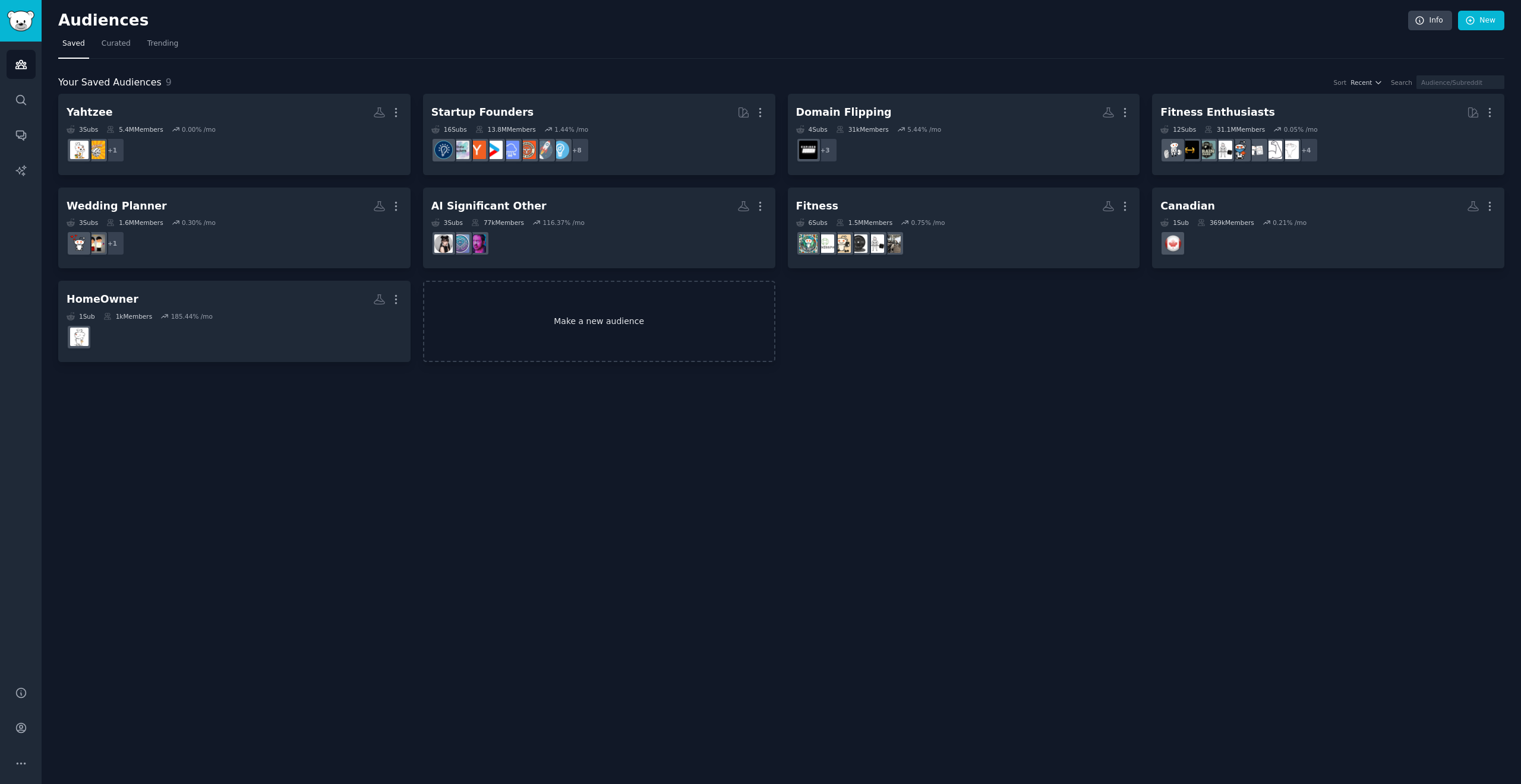
click at [626, 309] on link "Make a new audience" at bounding box center [599, 321] width 353 height 81
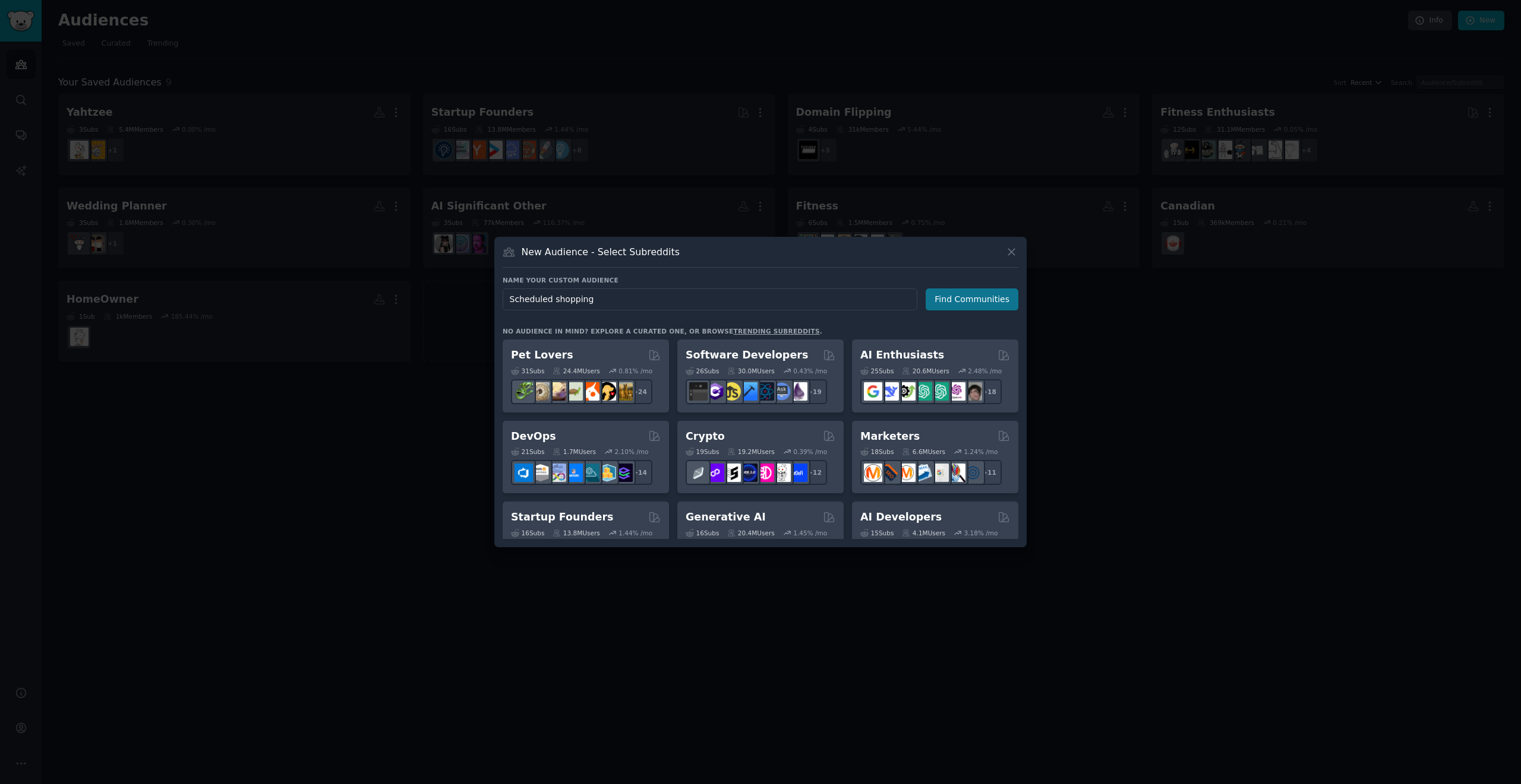
type input "Scheduled shopping"
click at [997, 287] on div "Name your custom audience Audience Name Scheduled shopping Find Communities" at bounding box center [760, 293] width 516 height 34
click at [989, 301] on button "Find Communities" at bounding box center [971, 299] width 93 height 21
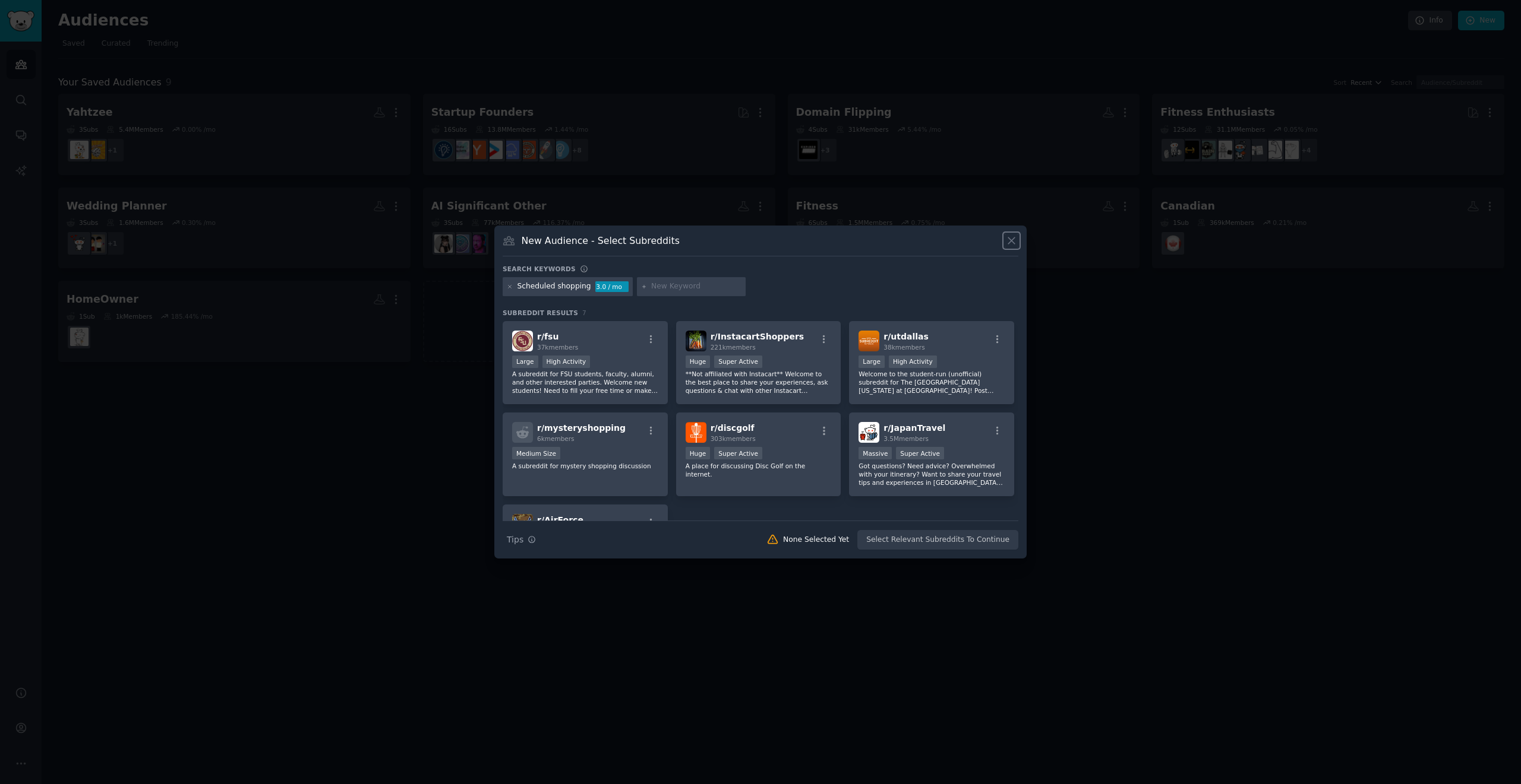
click at [1009, 245] on icon at bounding box center [1011, 240] width 13 height 13
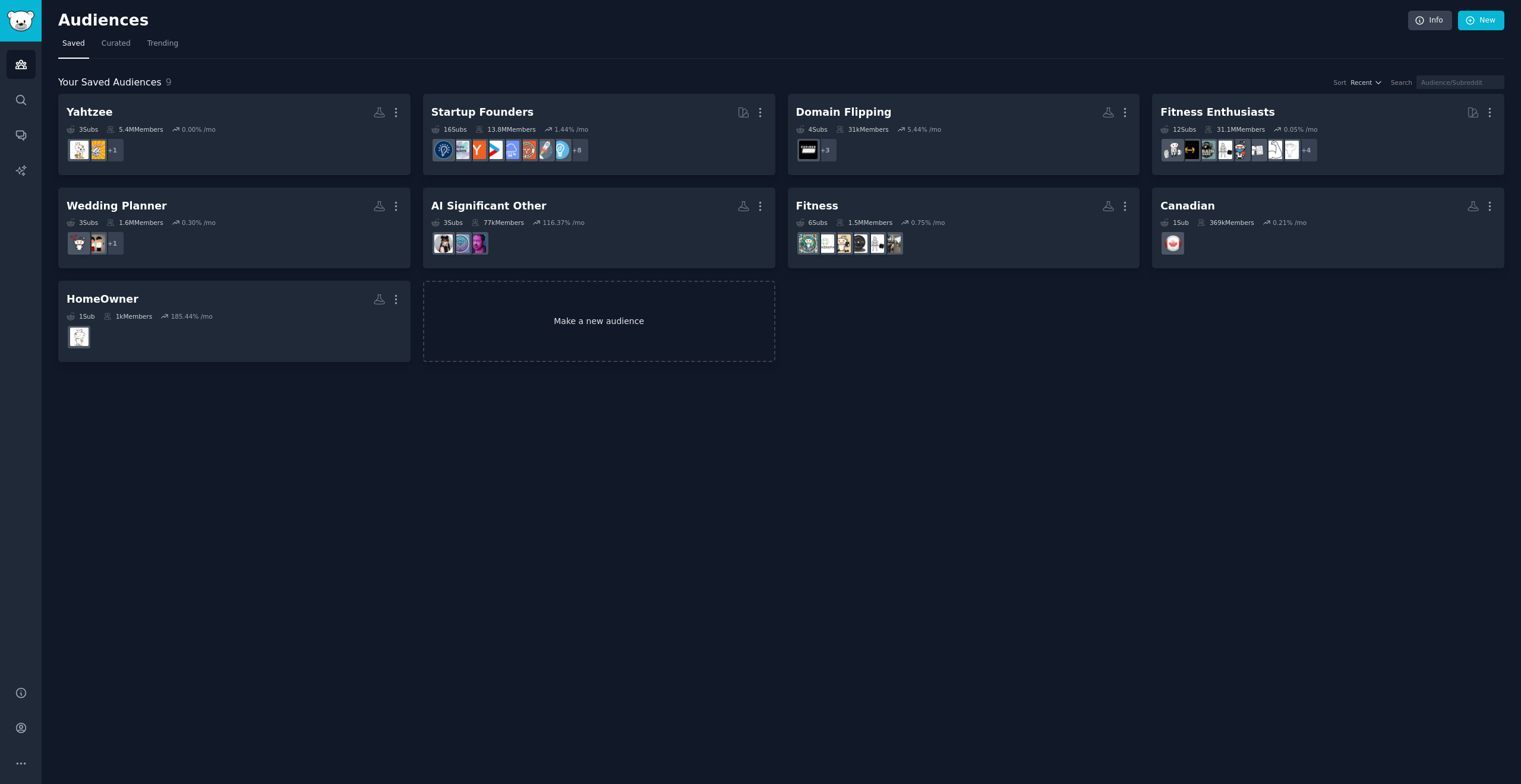
click at [519, 319] on link "Make a new audience" at bounding box center [599, 321] width 353 height 81
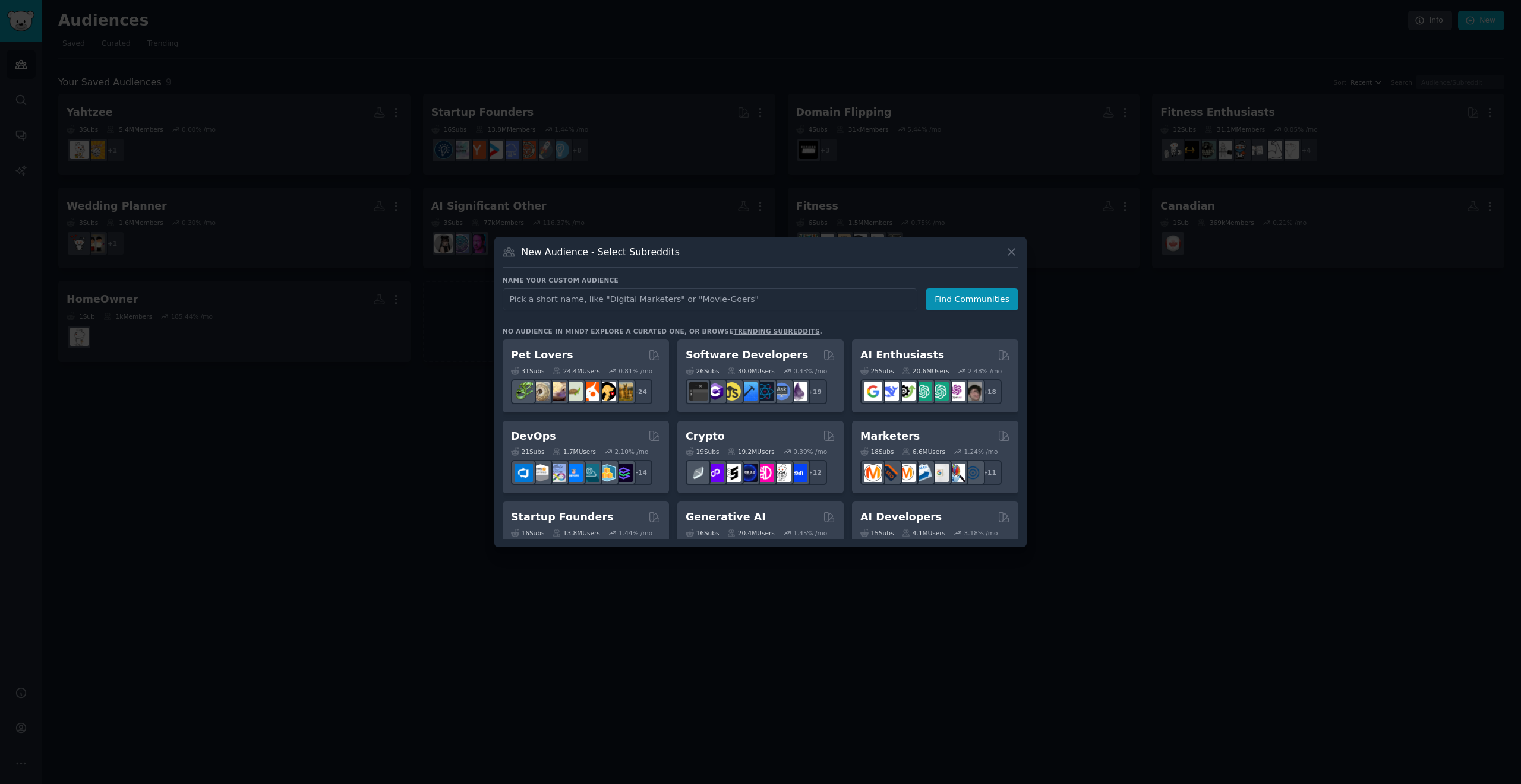
click at [553, 300] on input "text" at bounding box center [709, 299] width 414 height 21
type input "lesbian dating"
click at [966, 309] on button "Find Communities" at bounding box center [971, 299] width 93 height 21
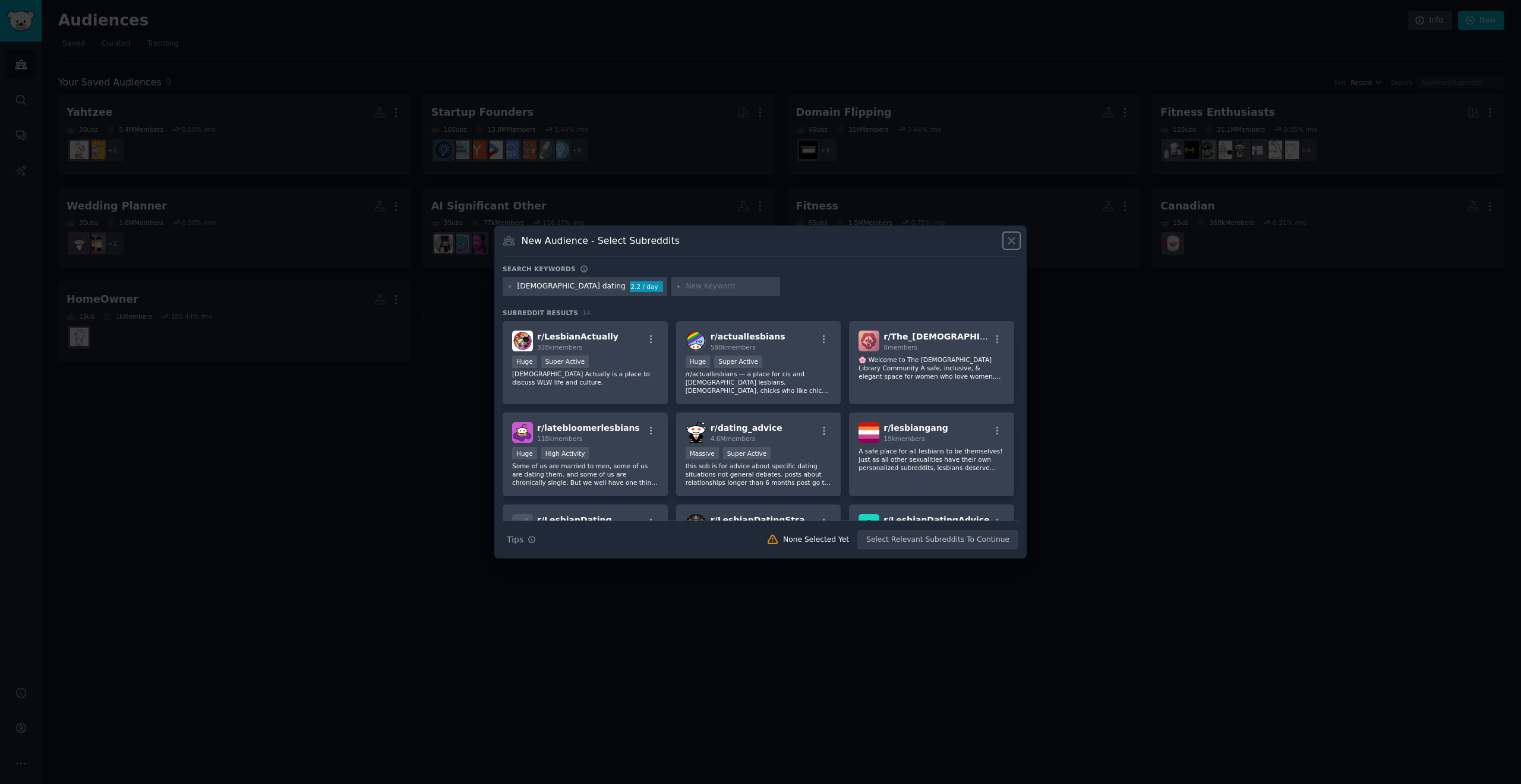
click at [1011, 241] on icon at bounding box center [1011, 240] width 13 height 13
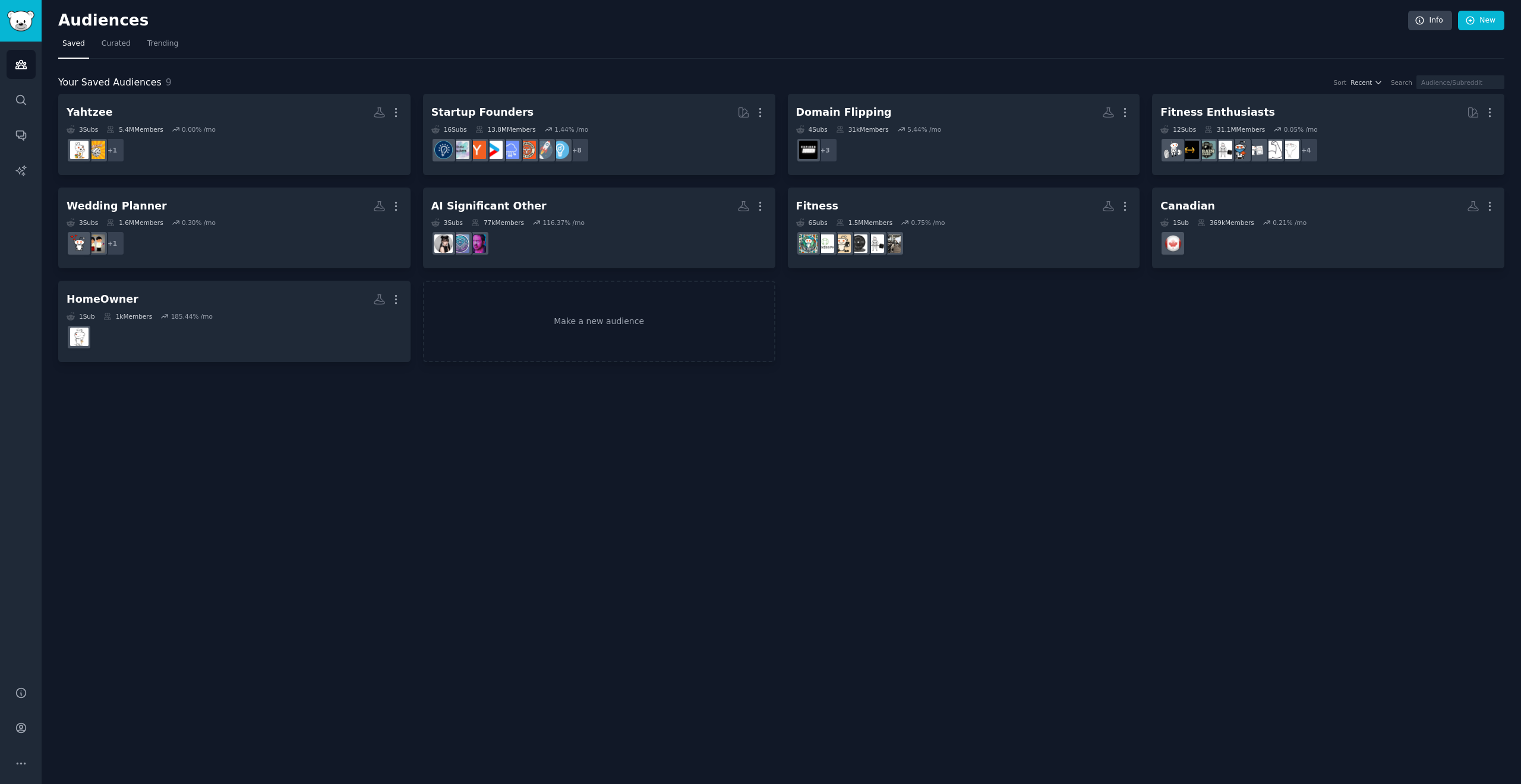
click at [925, 422] on div "Audiences Info New Saved Curated Trending Your Saved Audiences 9 Sort Recent Se…" at bounding box center [782, 392] width 1479 height 784
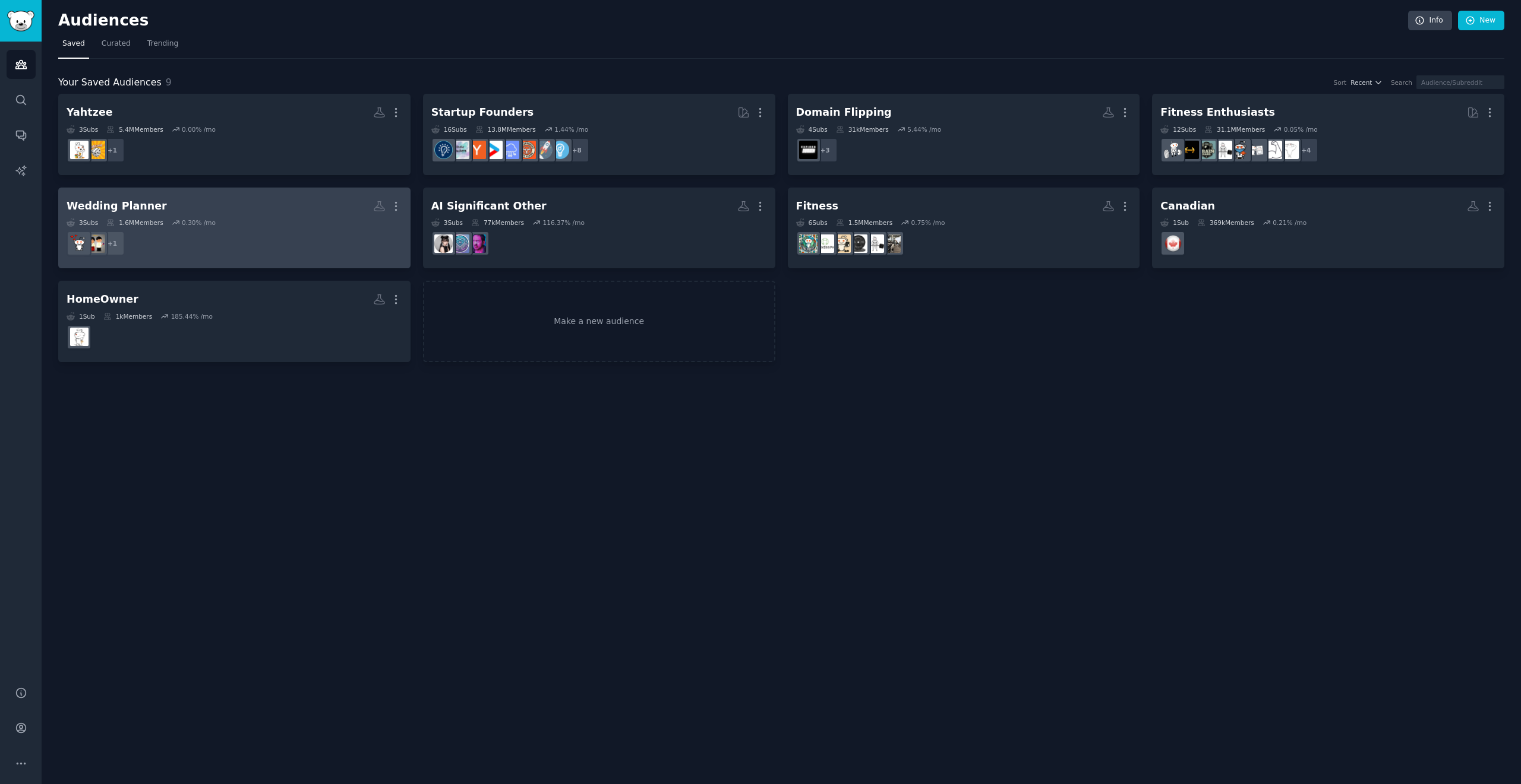
click at [363, 239] on dd "+ 1" at bounding box center [234, 243] width 336 height 33
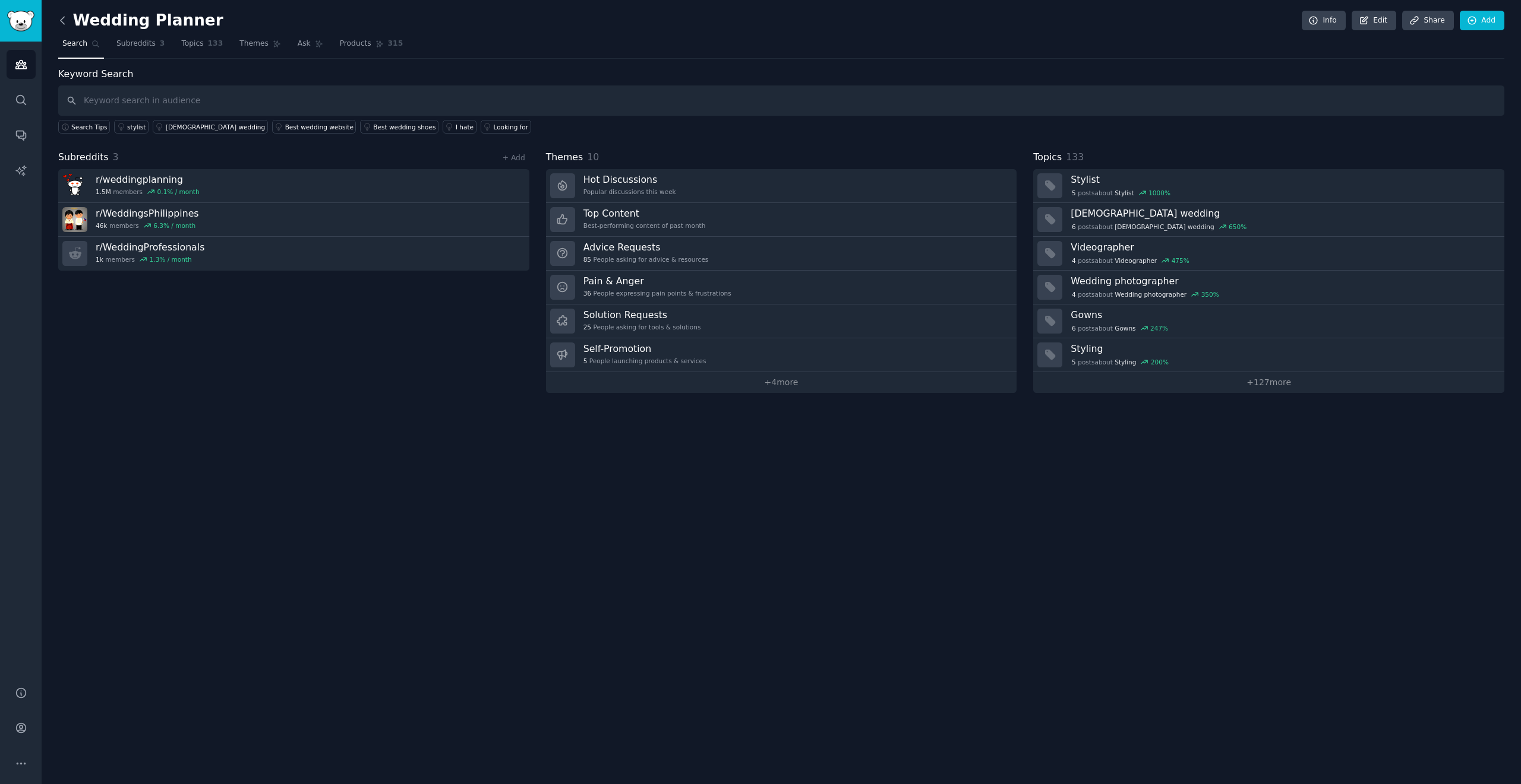
click at [64, 17] on icon at bounding box center [63, 21] width 13 height 13
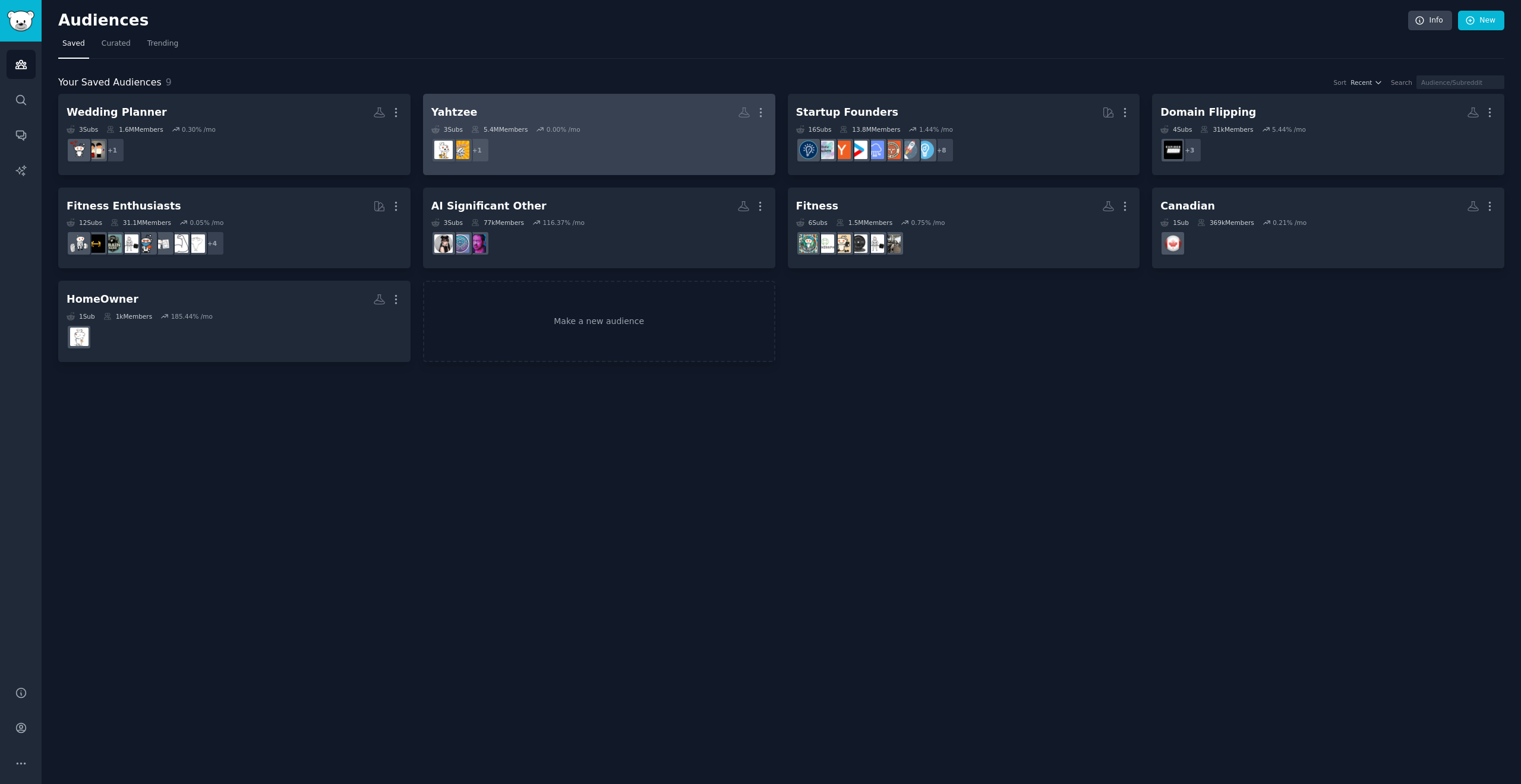
click at [680, 114] on h2 "Yahtzee More" at bounding box center [599, 112] width 336 height 21
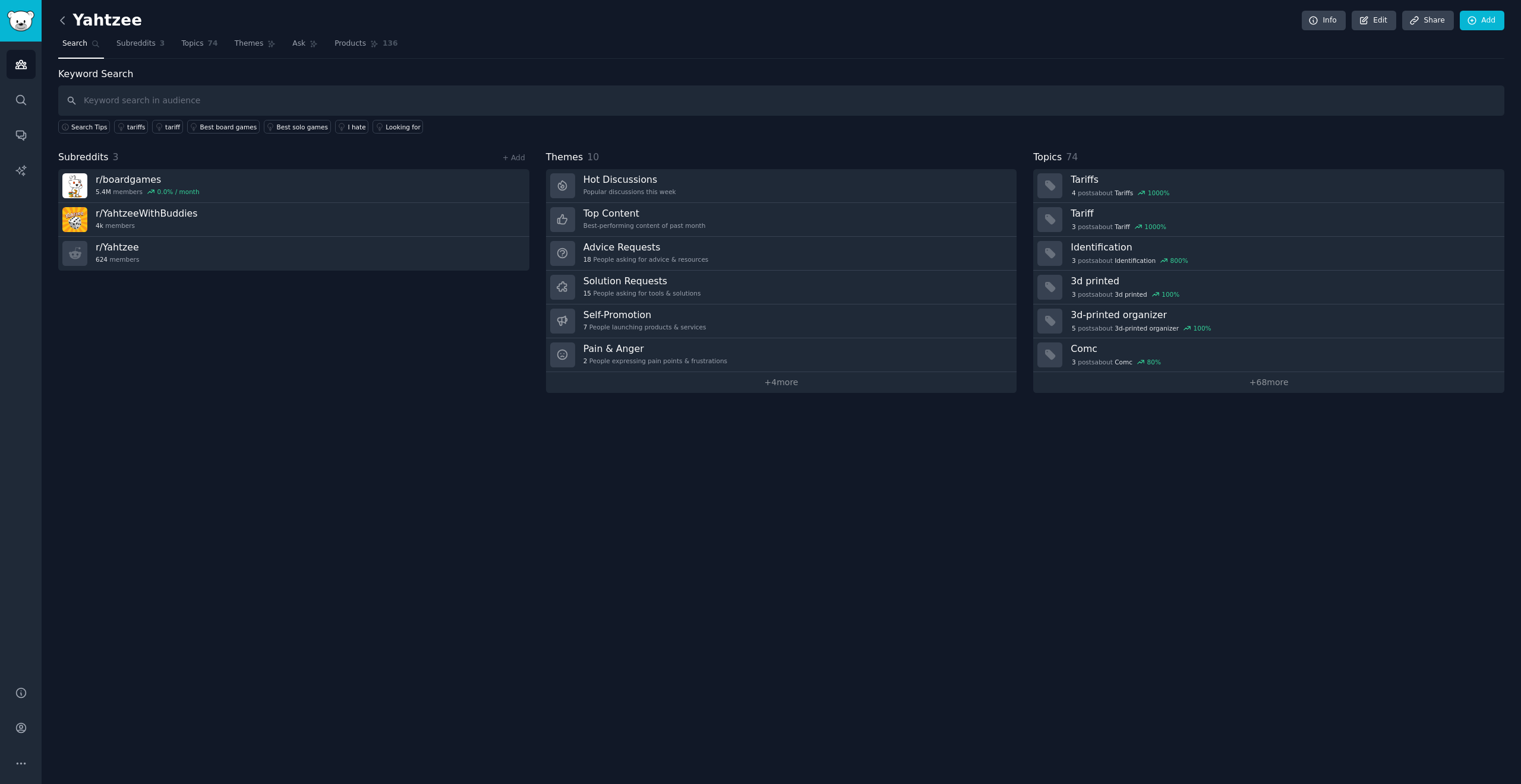
click at [62, 22] on icon at bounding box center [63, 21] width 13 height 13
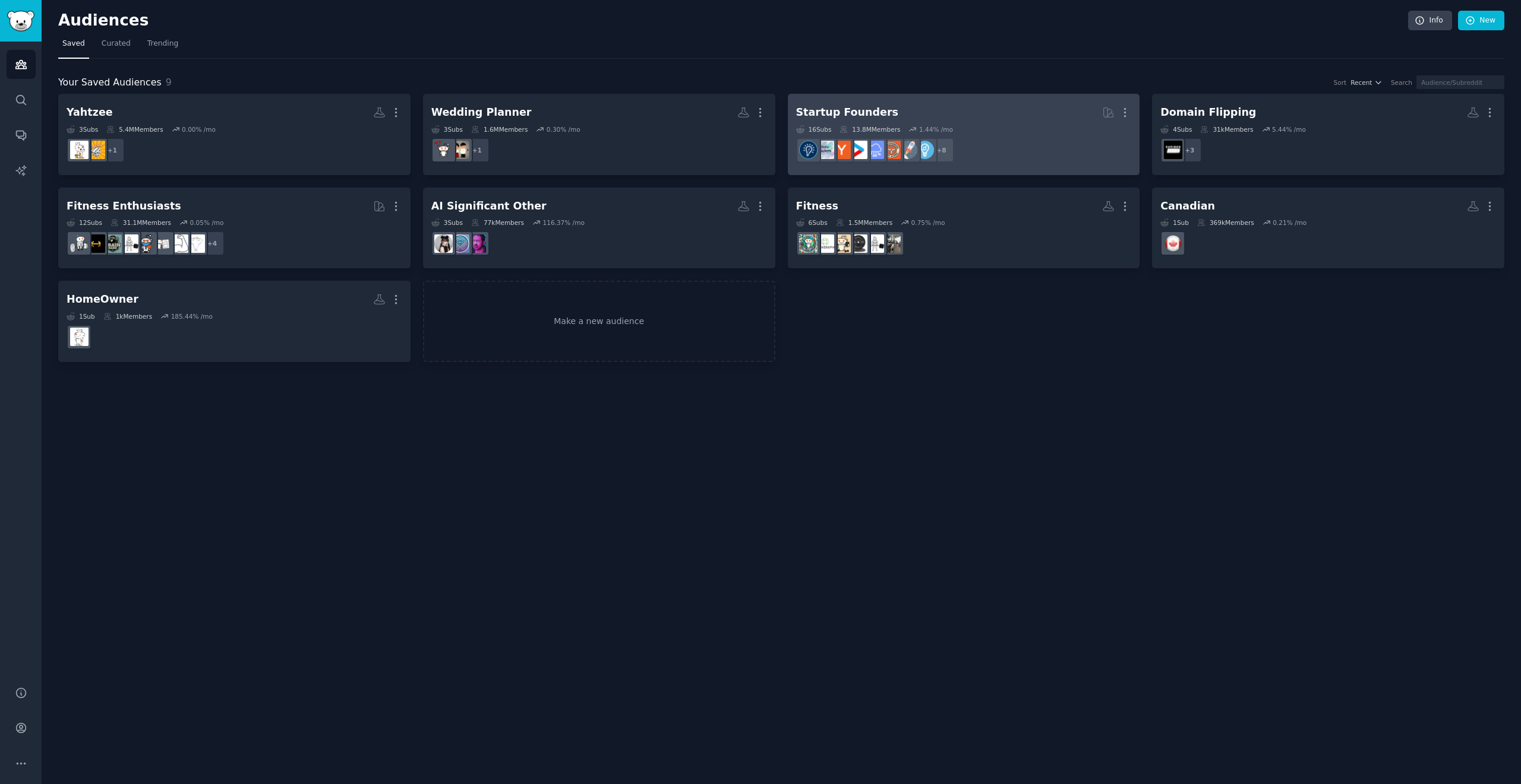
click at [999, 123] on div "Startup Founders More 16 Sub s 13.8M Members 1.44 % /mo + 8" at bounding box center [964, 135] width 336 height 64
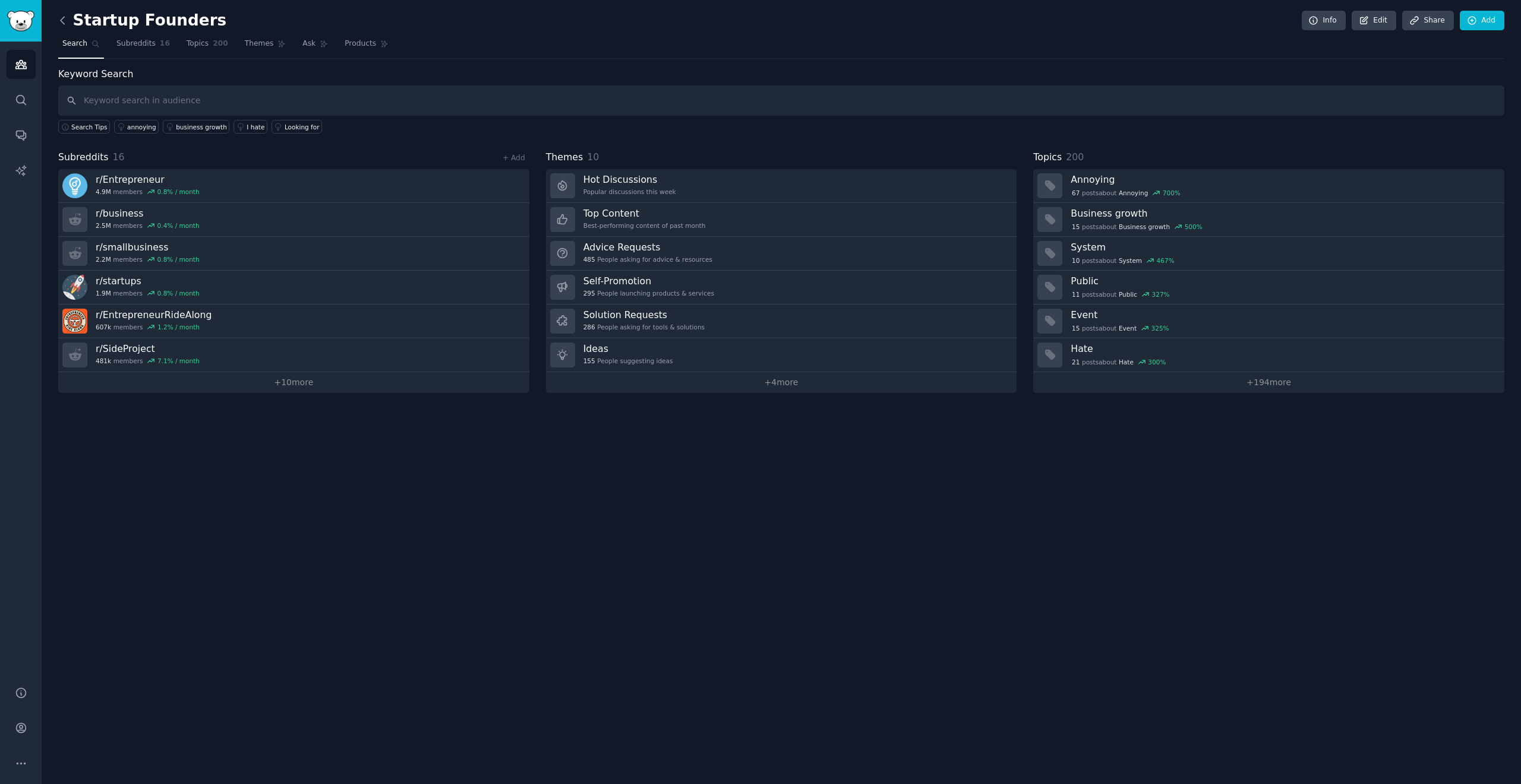
click at [65, 21] on icon at bounding box center [63, 21] width 13 height 13
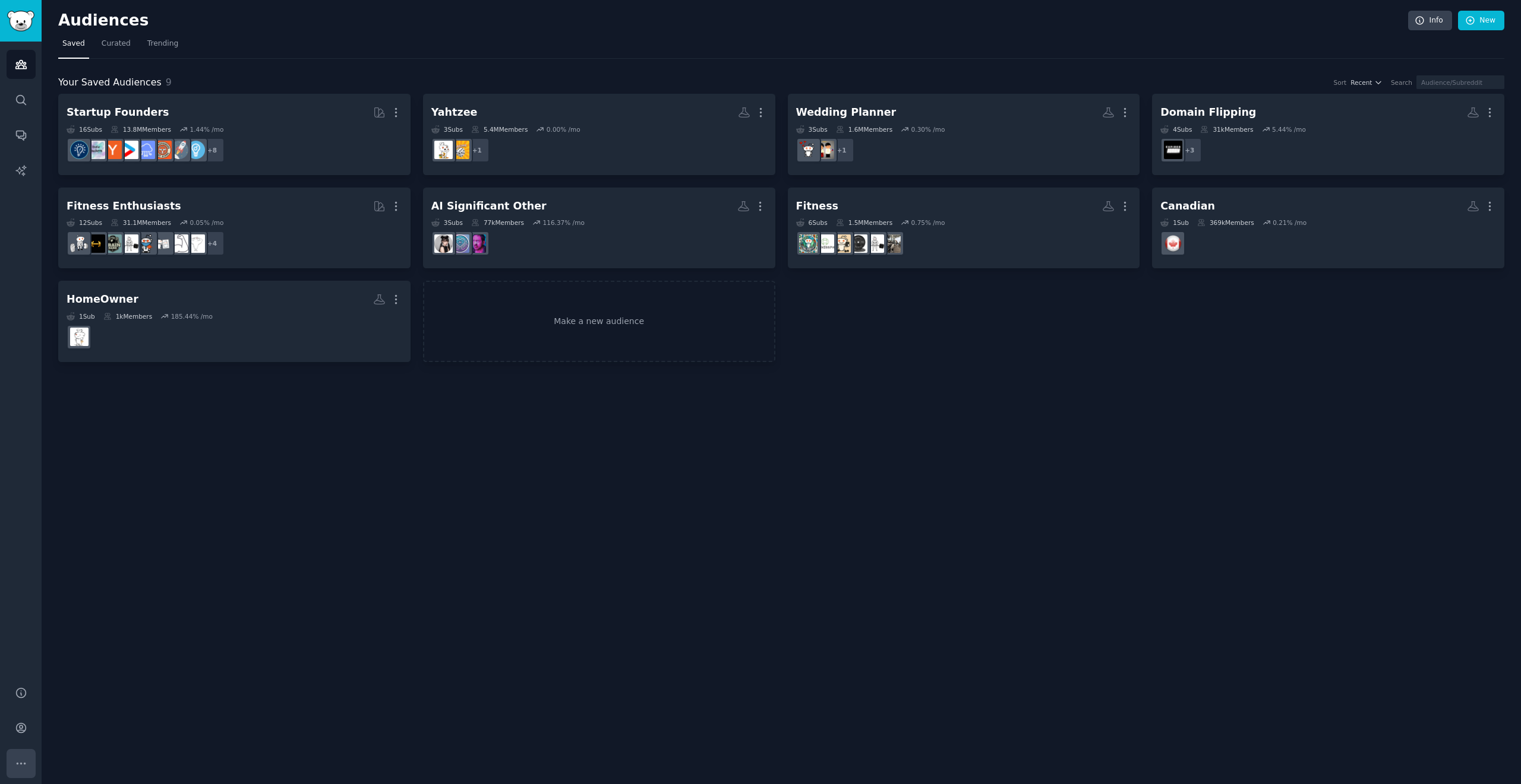
click at [18, 767] on icon "Sidebar" at bounding box center [21, 763] width 13 height 13
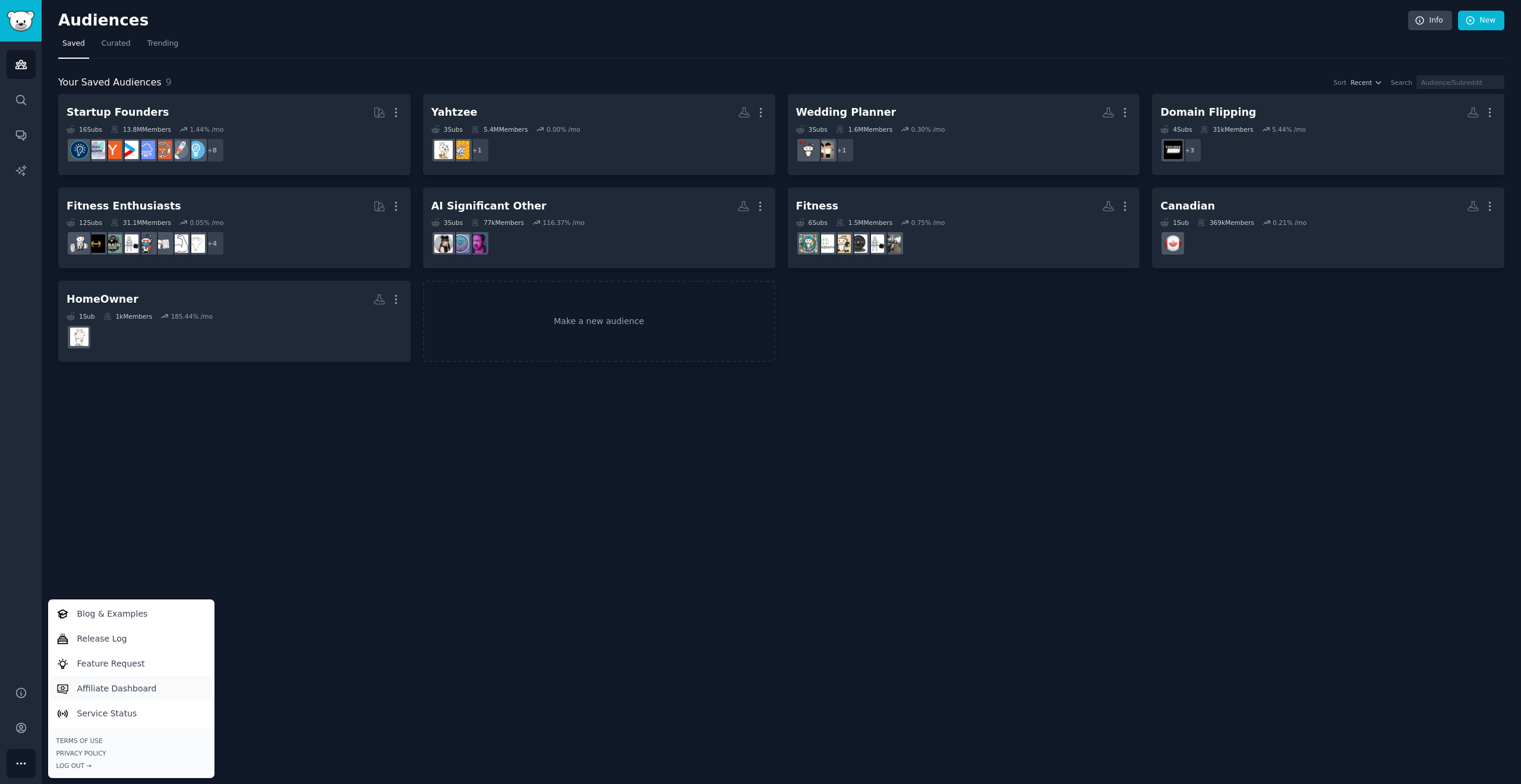
click at [92, 681] on link "Affiliate Dashboard" at bounding box center [131, 689] width 162 height 25
click at [468, 615] on div "Audiences Info New Saved Curated Trending Your Saved Audiences 9 Sort Recent Se…" at bounding box center [782, 392] width 1479 height 784
